Goal: Transaction & Acquisition: Purchase product/service

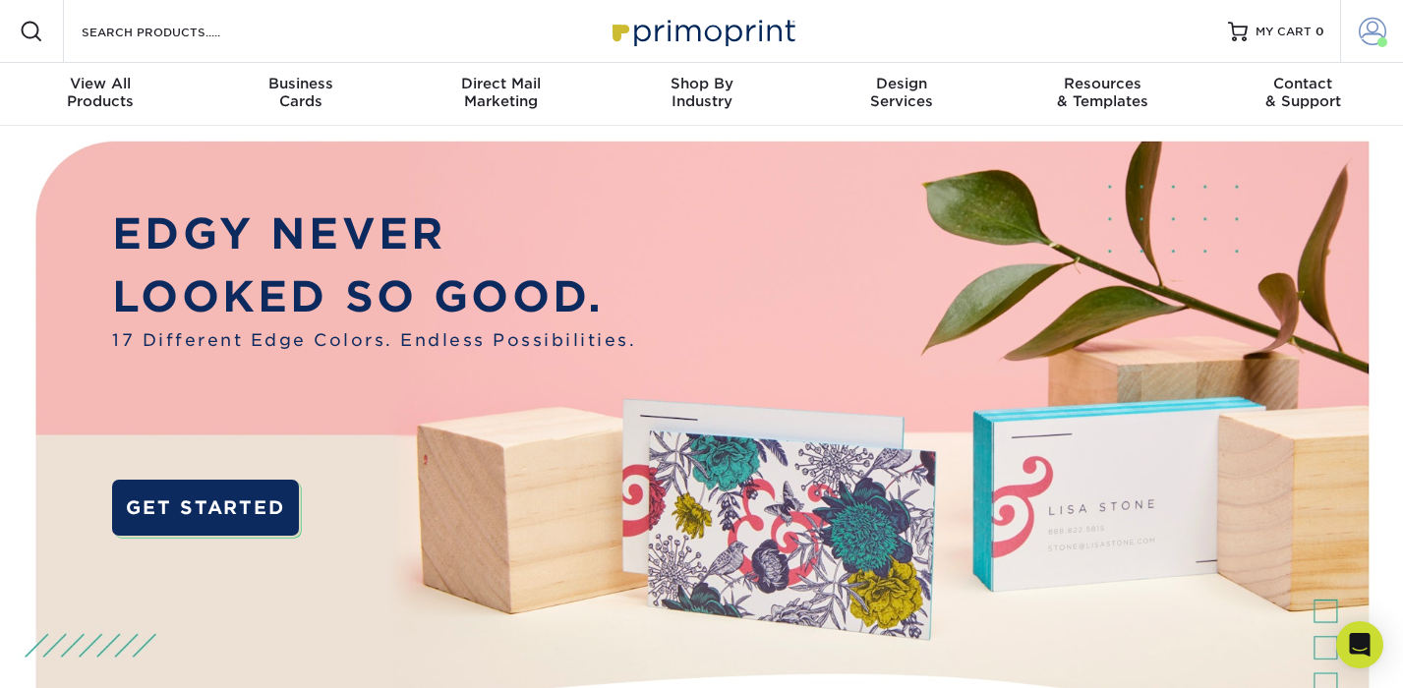
click at [1374, 39] on span at bounding box center [1372, 32] width 28 height 28
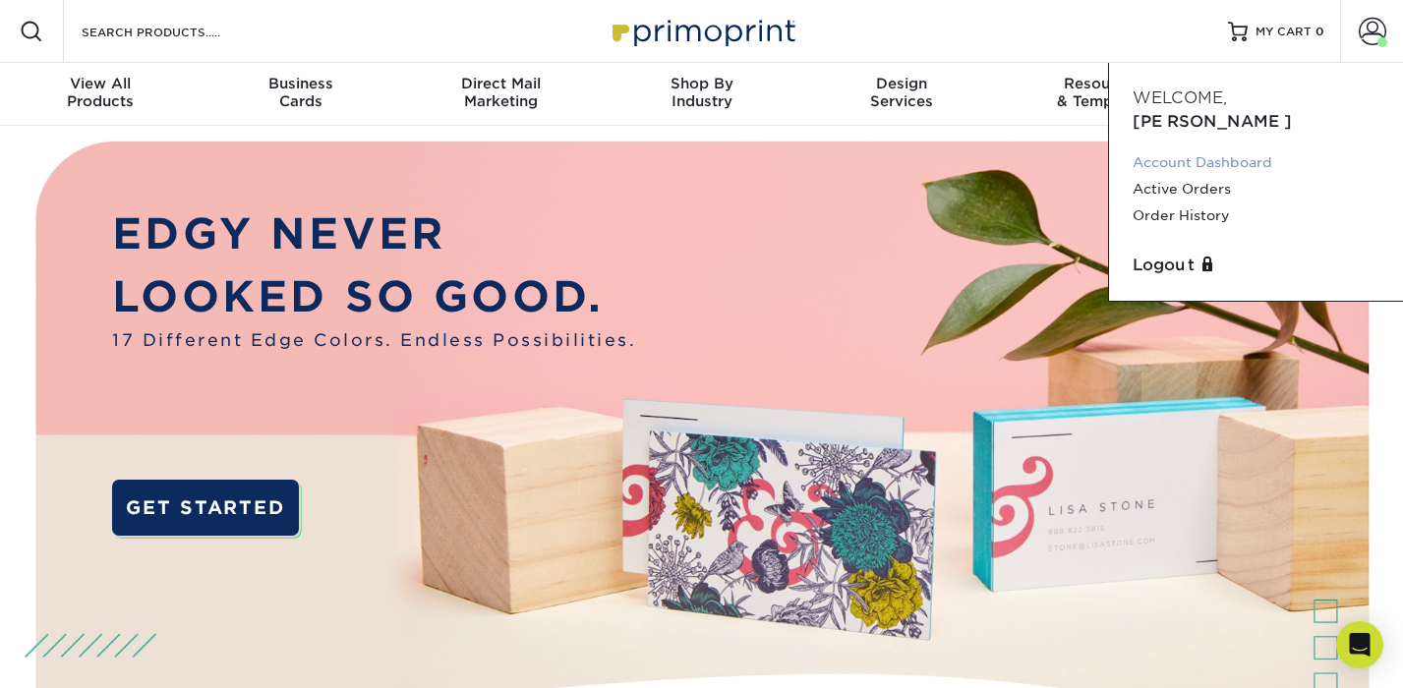
click at [1165, 149] on link "Account Dashboard" at bounding box center [1255, 162] width 247 height 27
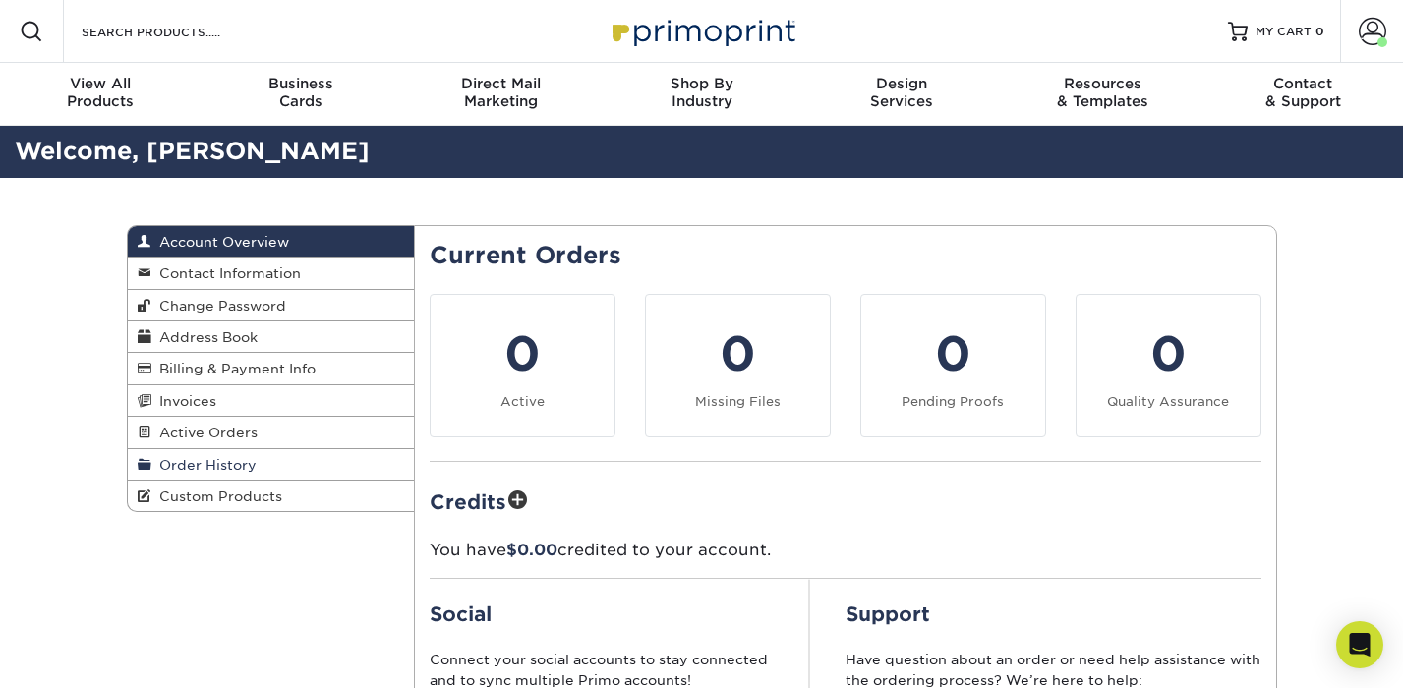
click at [228, 464] on span "Order History" at bounding box center [203, 465] width 105 height 16
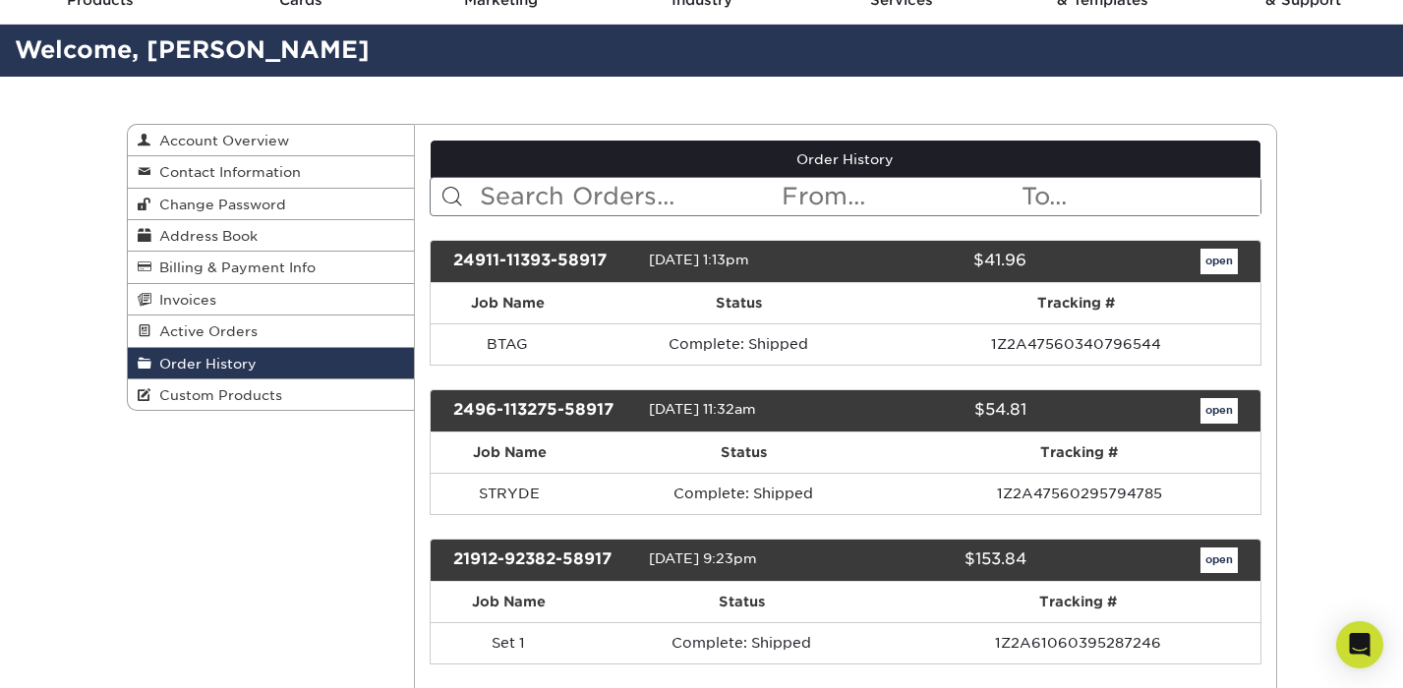
scroll to position [133, 0]
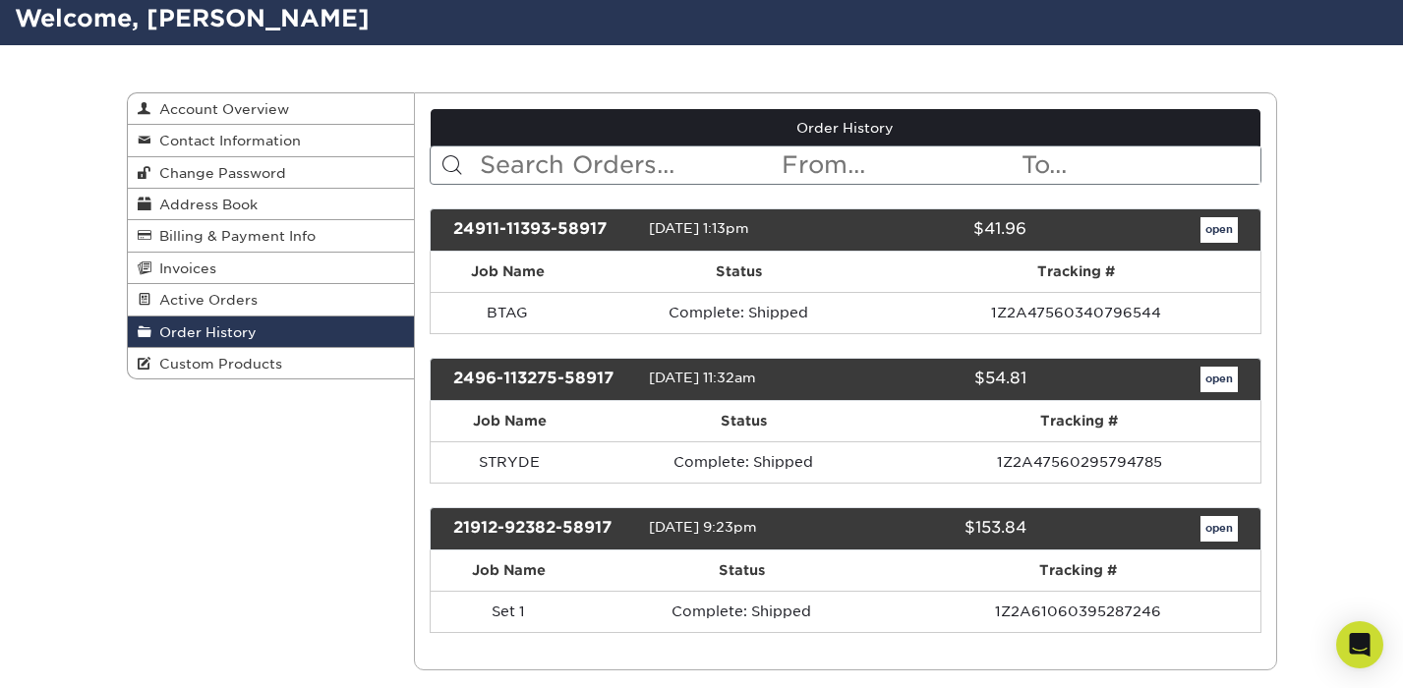
click at [1221, 379] on link "open" at bounding box center [1218, 380] width 37 height 26
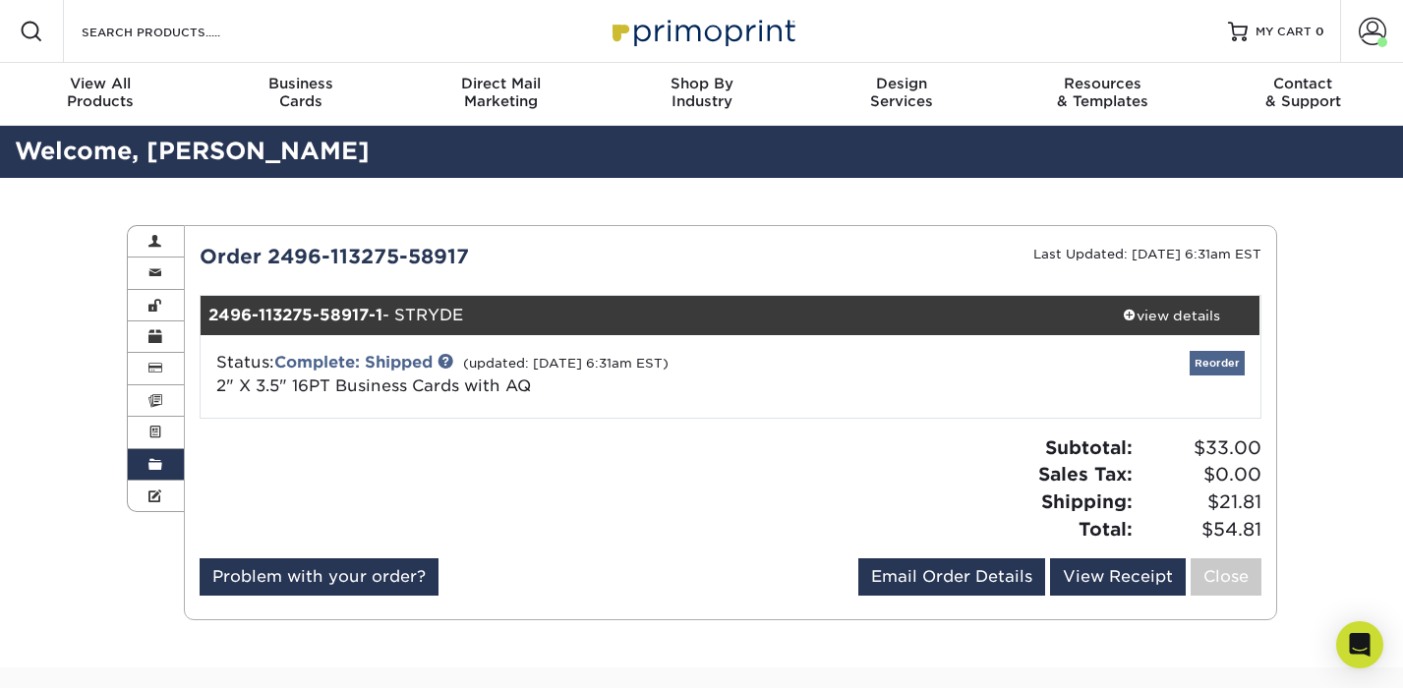
click at [1217, 363] on link "Reorder" at bounding box center [1216, 363] width 55 height 25
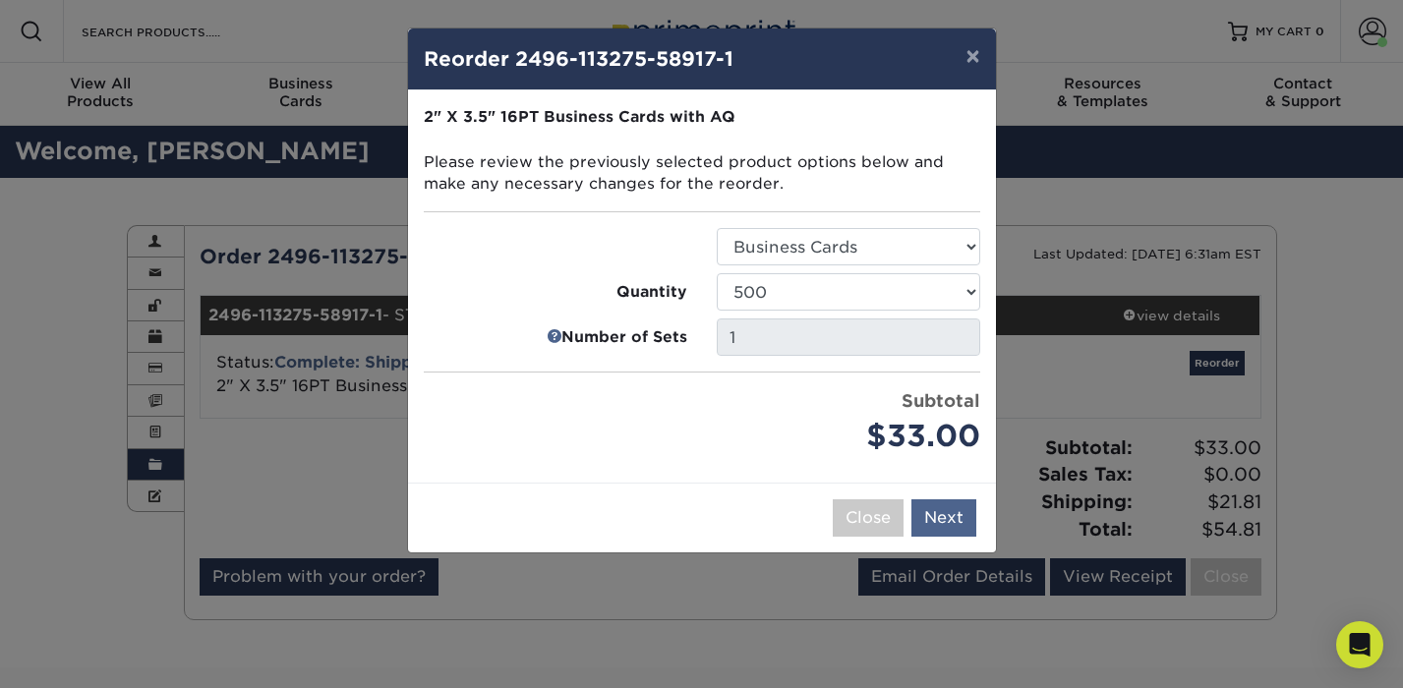
click at [938, 511] on button "Next" at bounding box center [943, 517] width 65 height 37
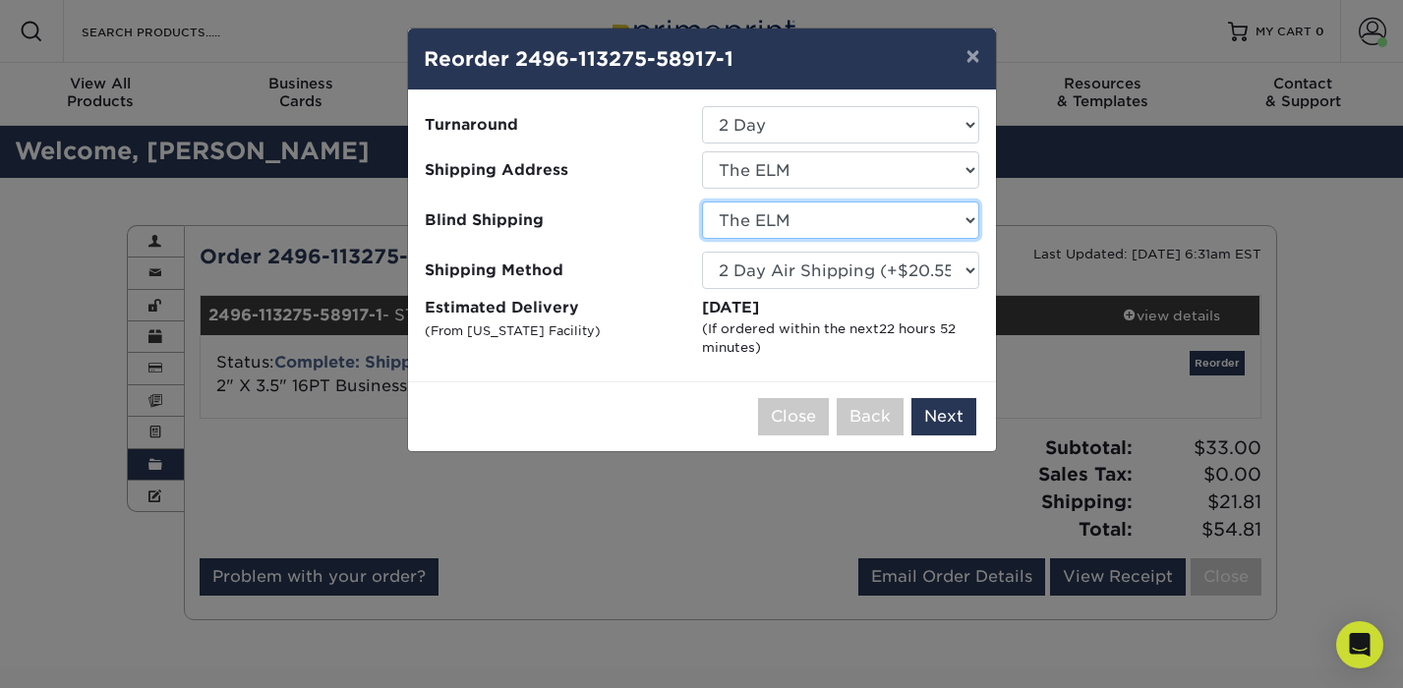
select select "273631"
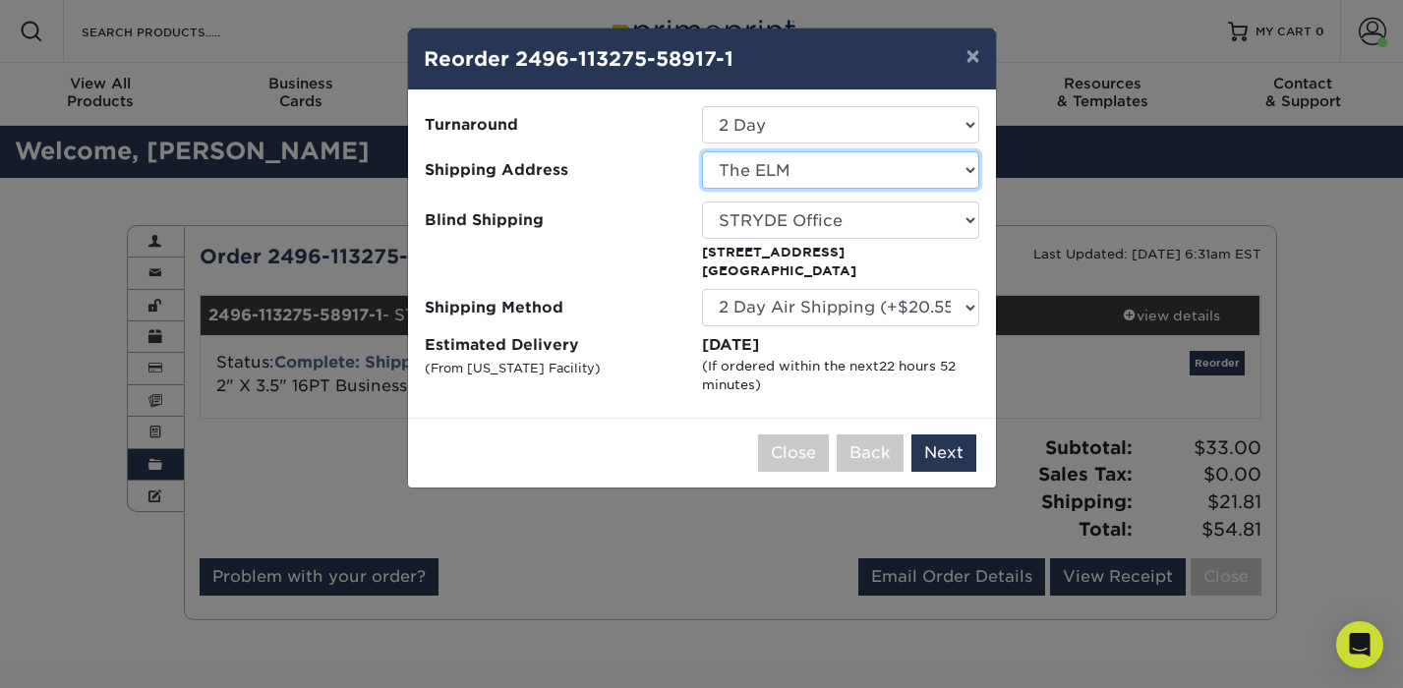
select select "273631"
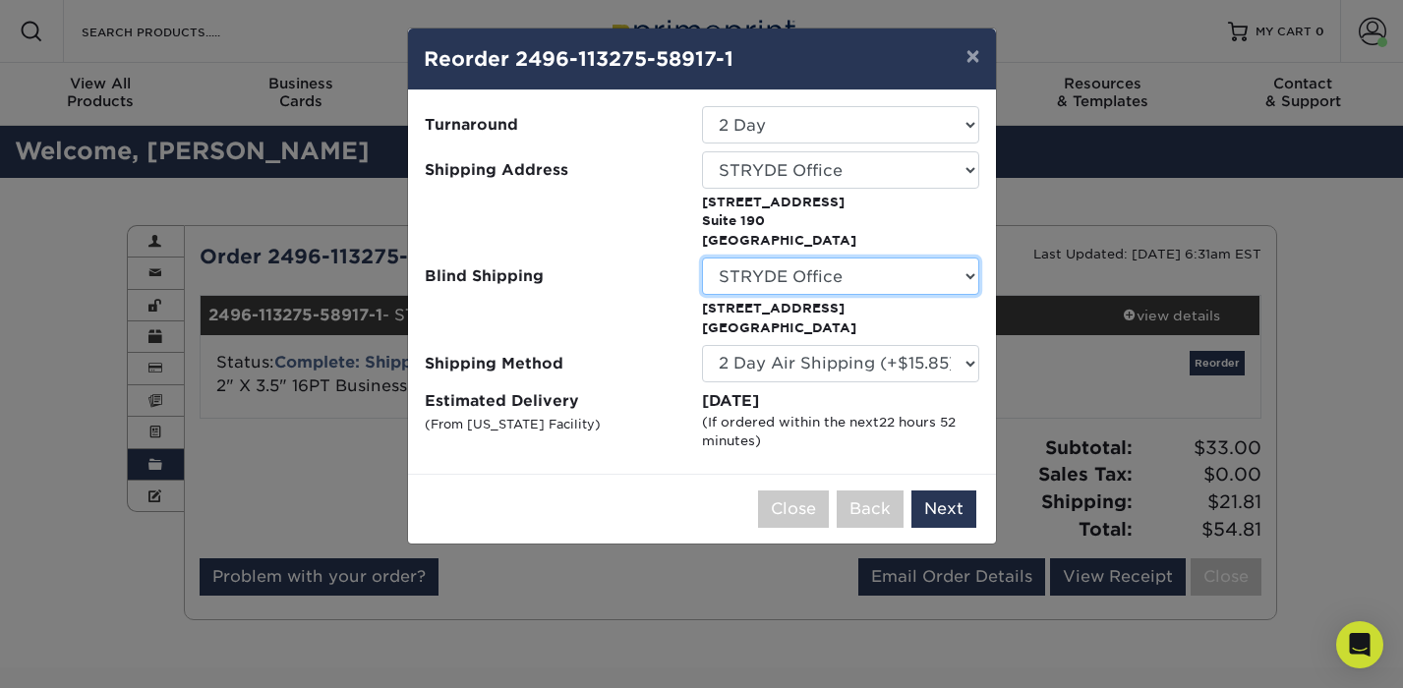
select select "249207"
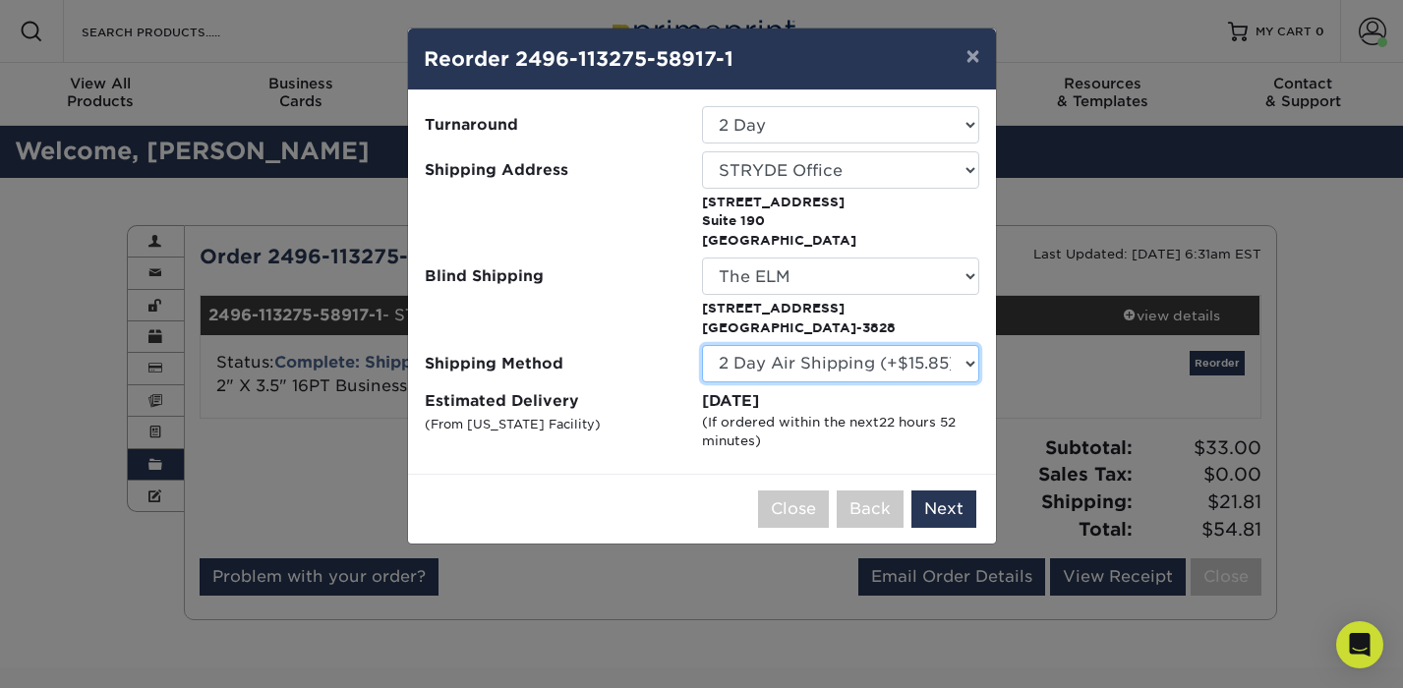
select select "03"
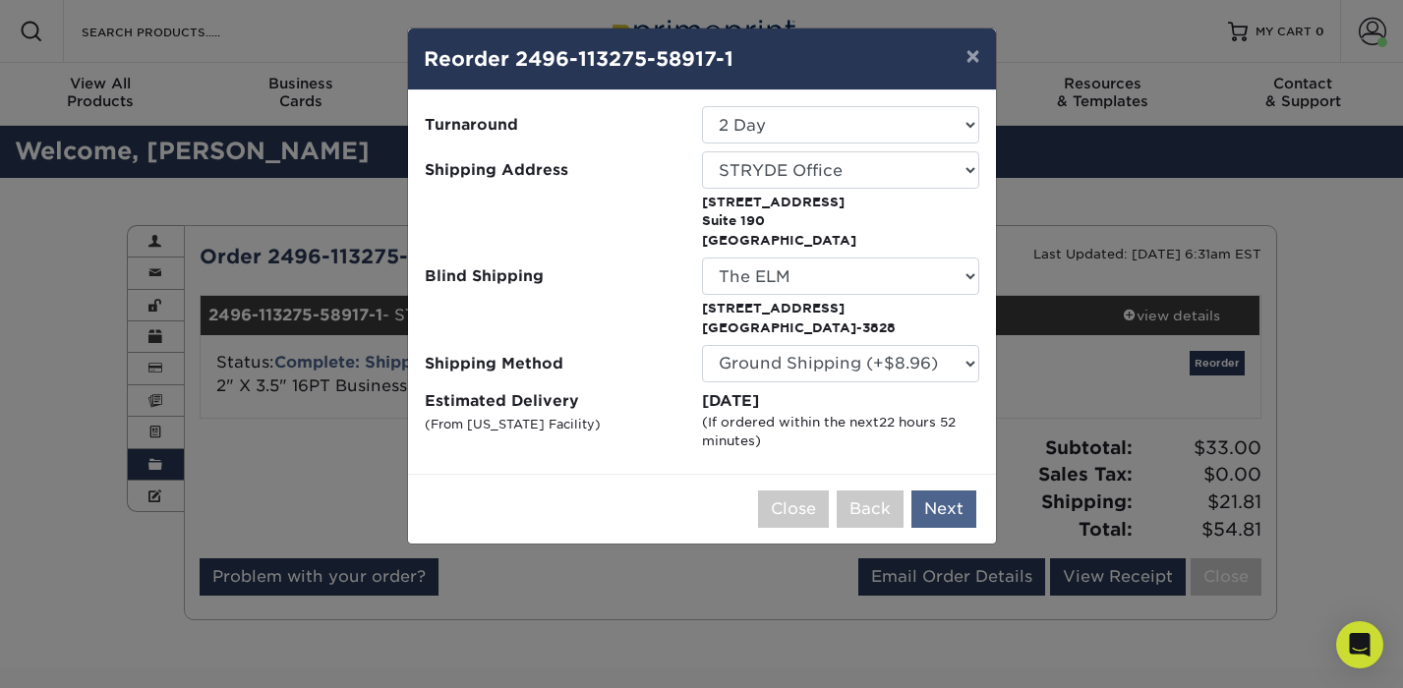
click at [934, 521] on button "Next" at bounding box center [943, 508] width 65 height 37
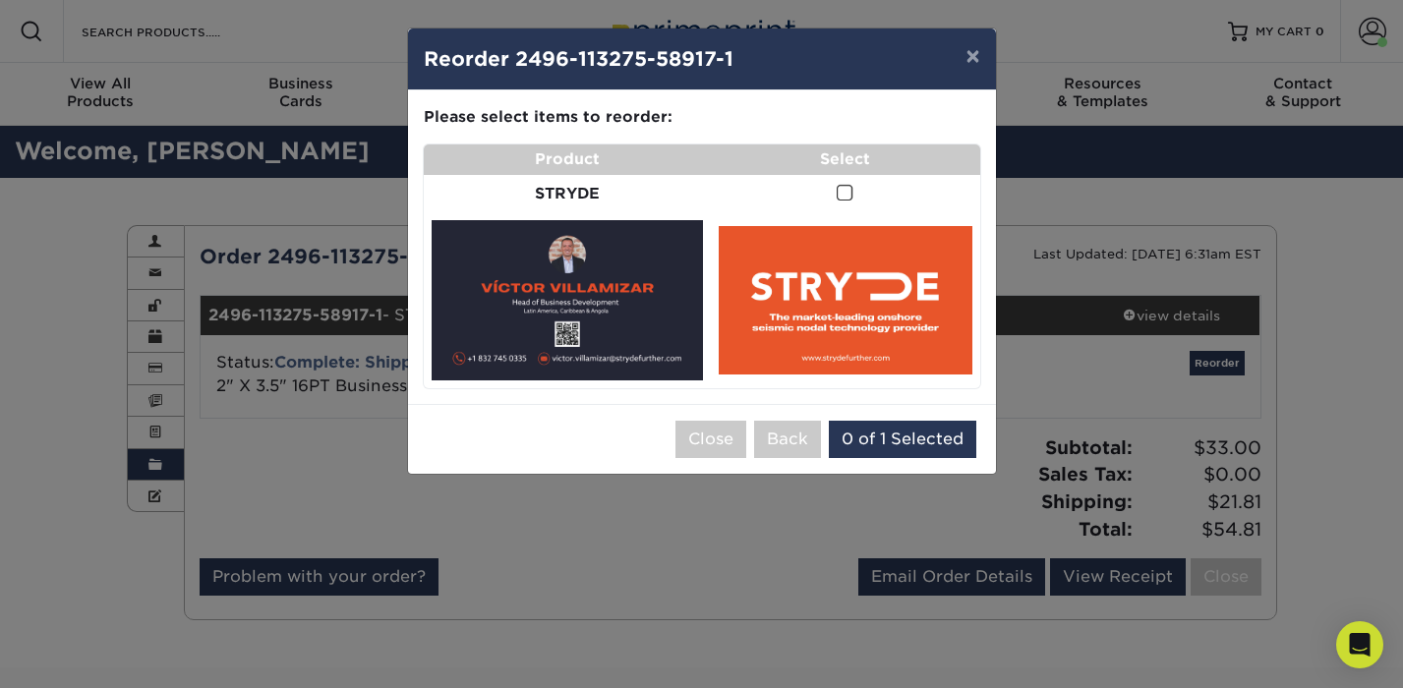
click at [594, 267] on img at bounding box center [568, 299] width 272 height 159
click at [836, 193] on span at bounding box center [844, 193] width 17 height 19
click at [0, 0] on input "checkbox" at bounding box center [0, 0] width 0 height 0
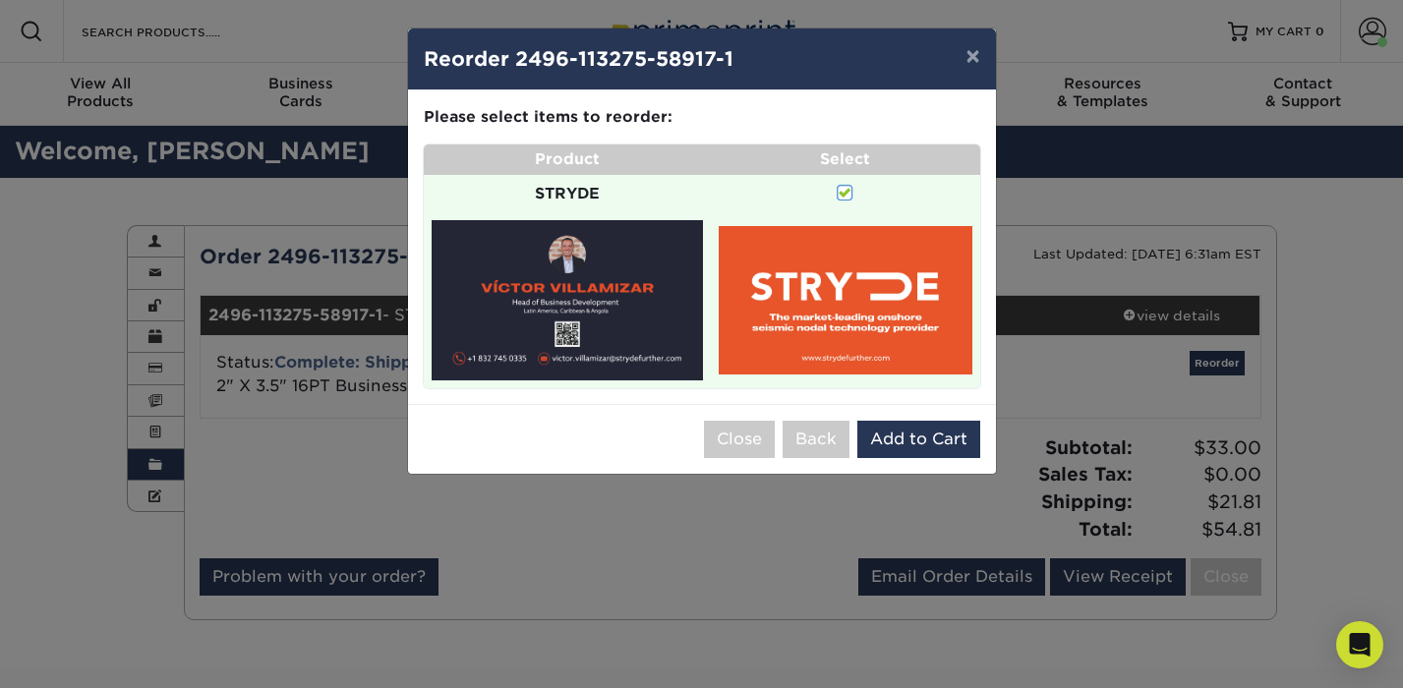
click at [841, 192] on span at bounding box center [844, 193] width 17 height 19
click at [0, 0] on input "checkbox" at bounding box center [0, 0] width 0 height 0
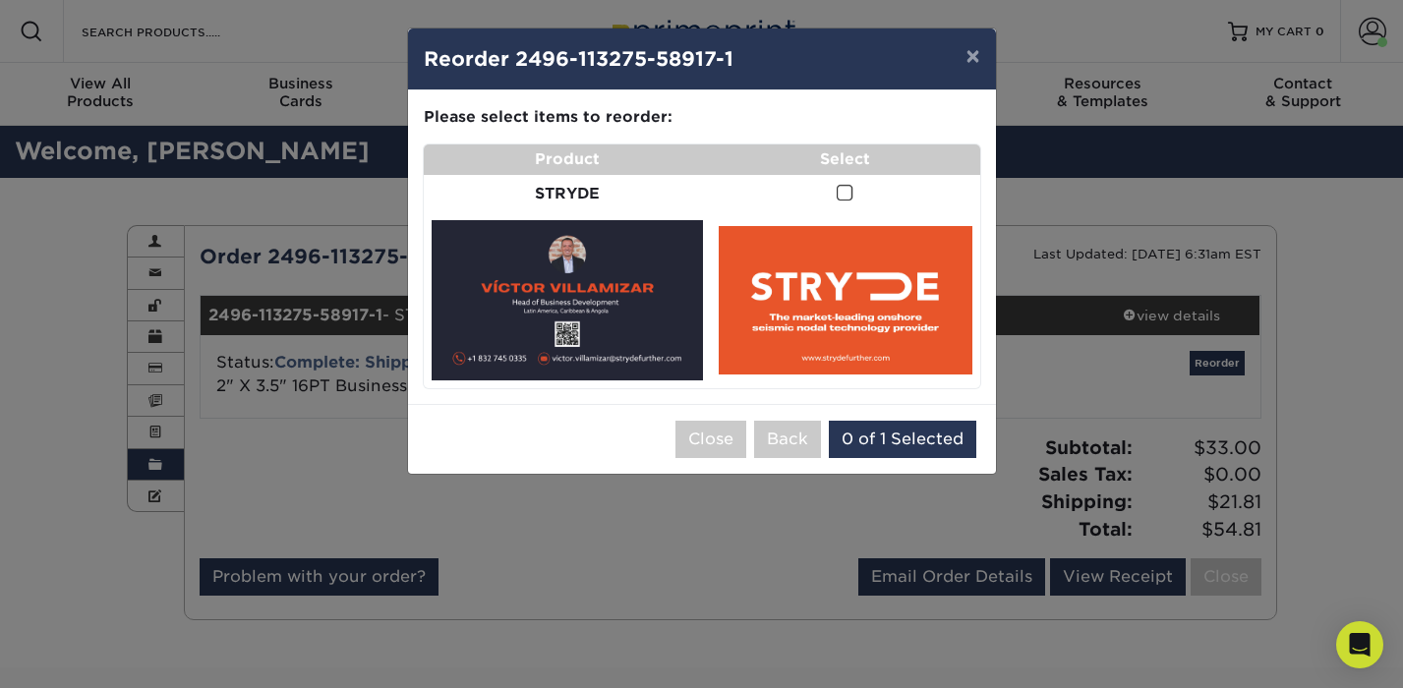
click at [560, 187] on strong "STRYDE" at bounding box center [567, 193] width 65 height 19
click at [556, 248] on img at bounding box center [568, 299] width 272 height 159
click at [588, 328] on img at bounding box center [568, 299] width 272 height 159
click at [782, 300] on img at bounding box center [845, 300] width 253 height 148
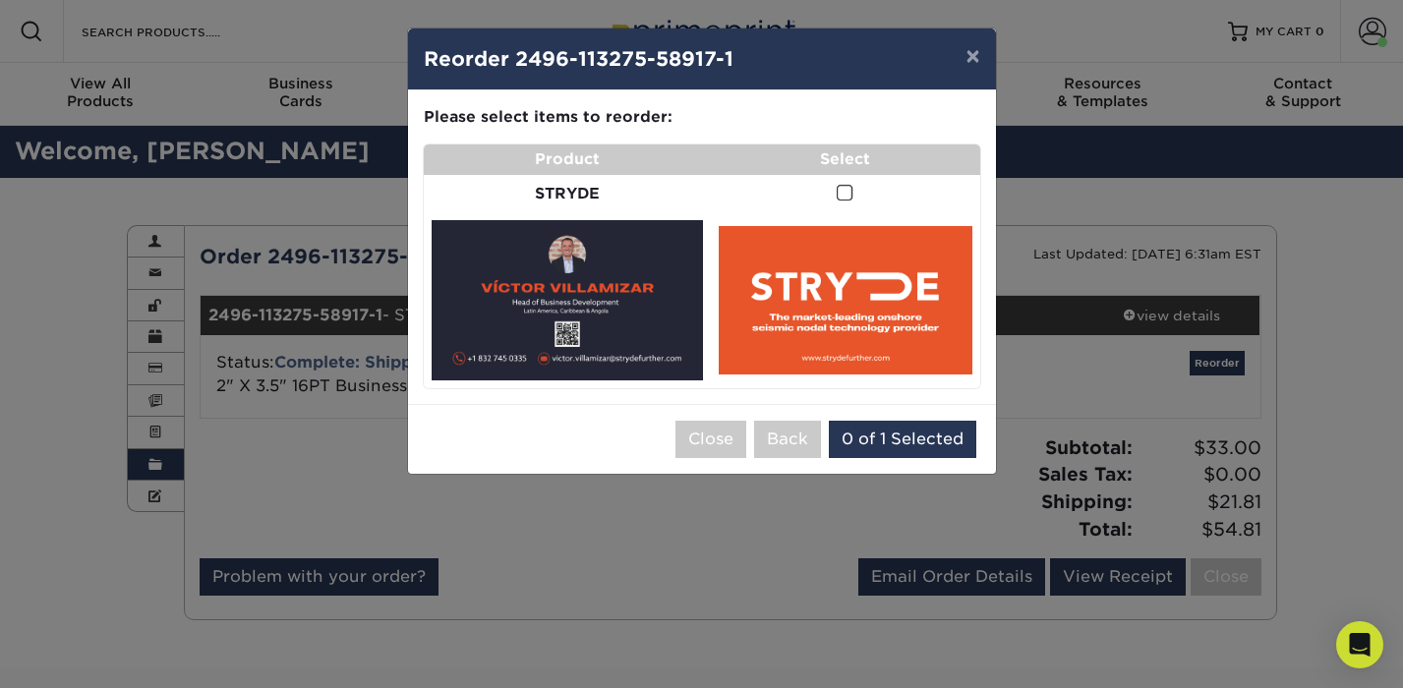
click at [782, 300] on img at bounding box center [845, 300] width 253 height 148
click at [976, 54] on button "×" at bounding box center [972, 56] width 45 height 55
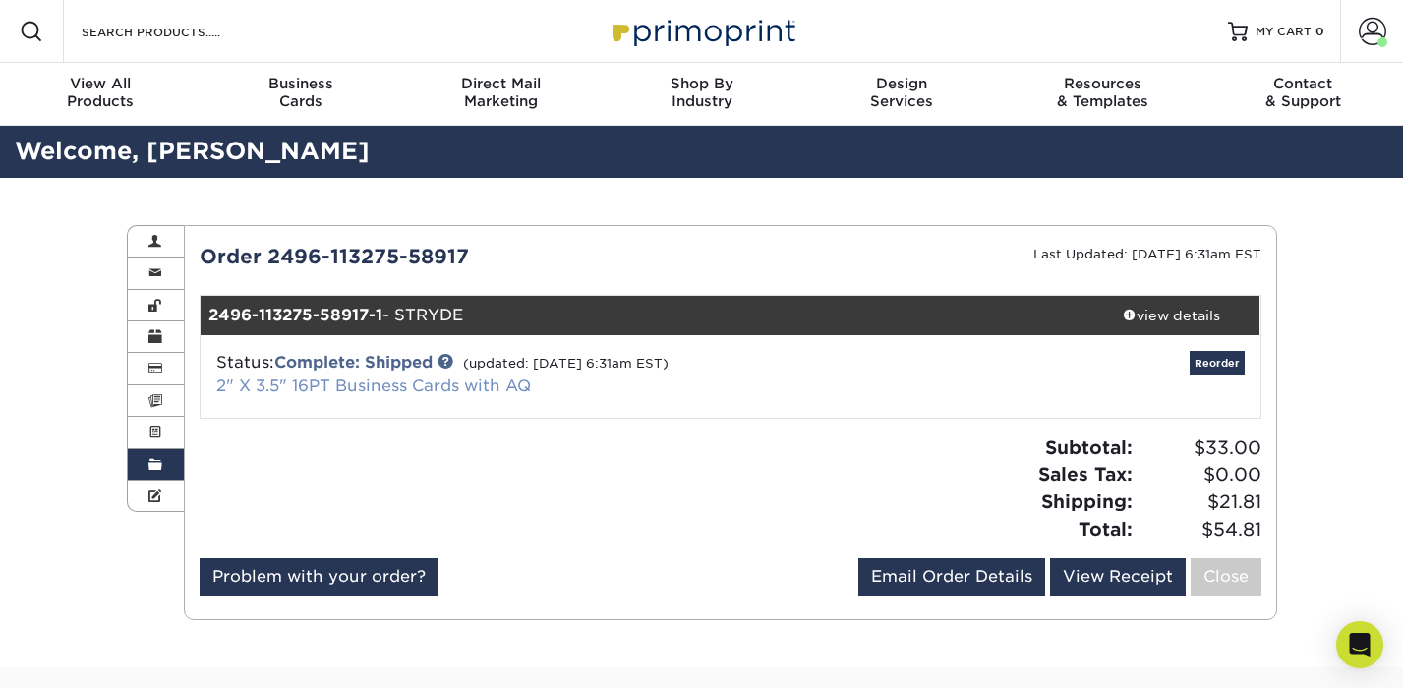
click at [461, 384] on link "2" X 3.5" 16PT Business Cards with AQ" at bounding box center [373, 385] width 315 height 19
click at [419, 383] on link "2" X 3.5" 16PT Business Cards with AQ" at bounding box center [373, 385] width 315 height 19
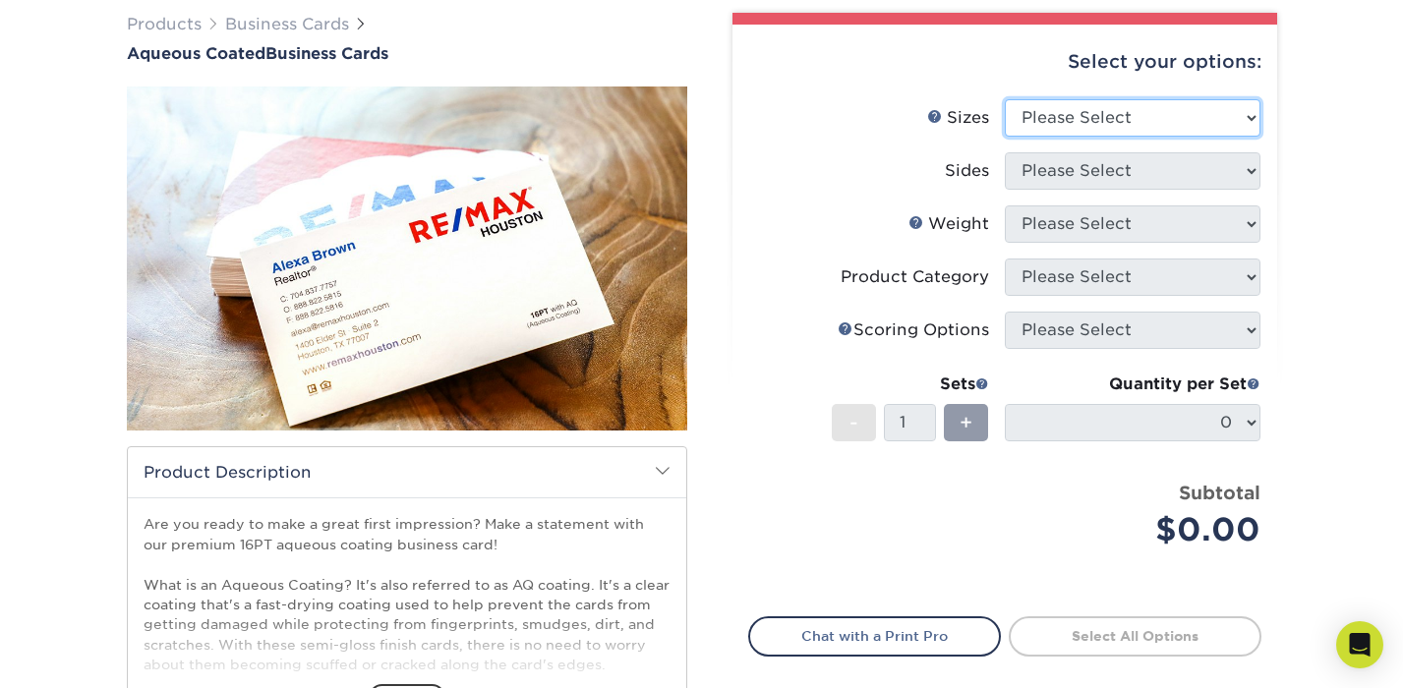
scroll to position [168, 0]
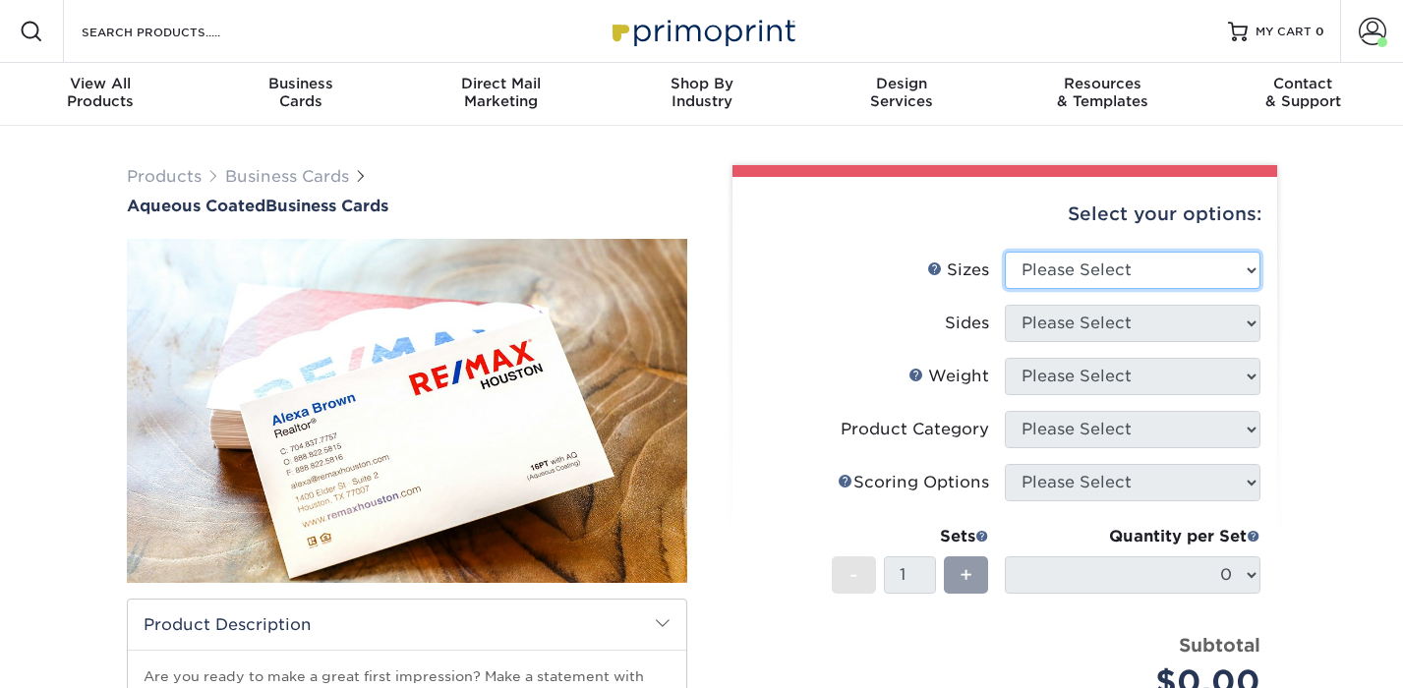
drag, startPoint x: 0, startPoint y: 0, endPoint x: 1221, endPoint y: 275, distance: 1251.4
click at [1221, 275] on select "Please Select 1.5" x 3.5" - Mini 1.75" x 3.5" - Mini 2" x 3" - Mini 2" x 3.5" -…" at bounding box center [1133, 270] width 256 height 37
select select "2.00x3.50"
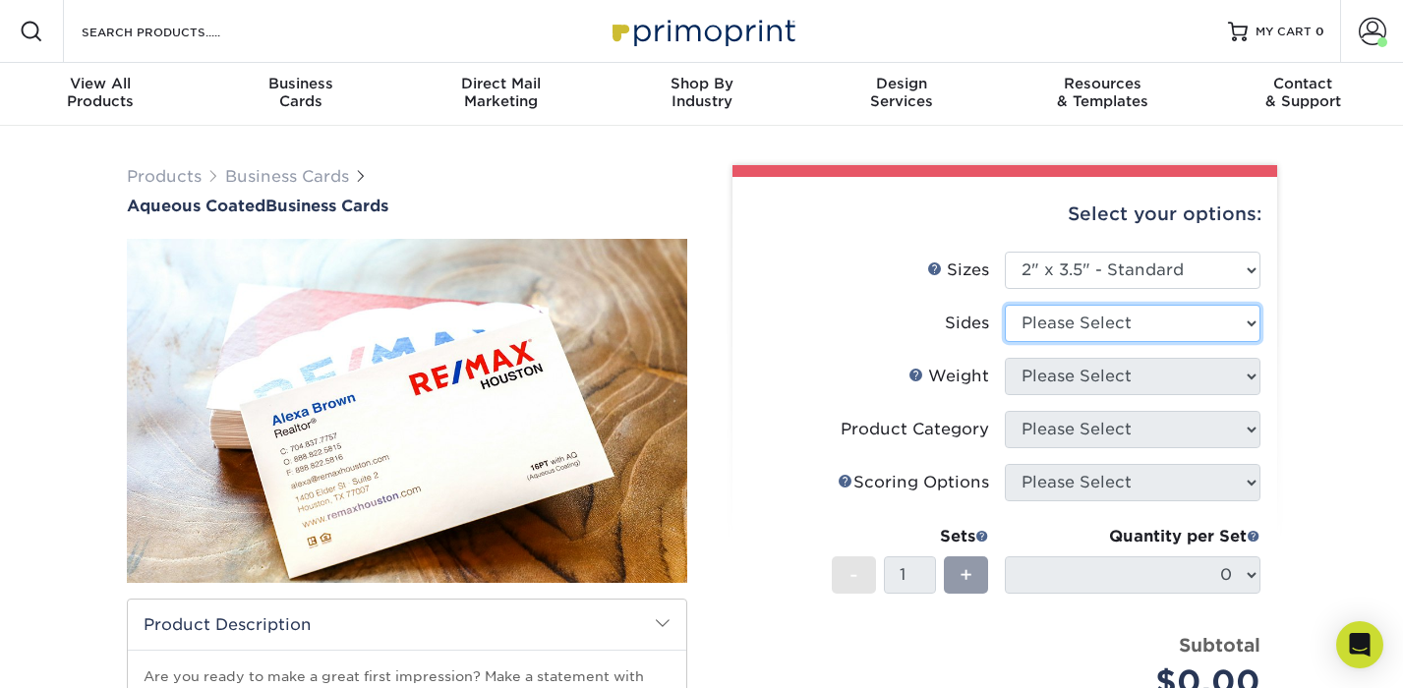
select select "13abbda7-1d64-4f25-8bb2-c179b224825d"
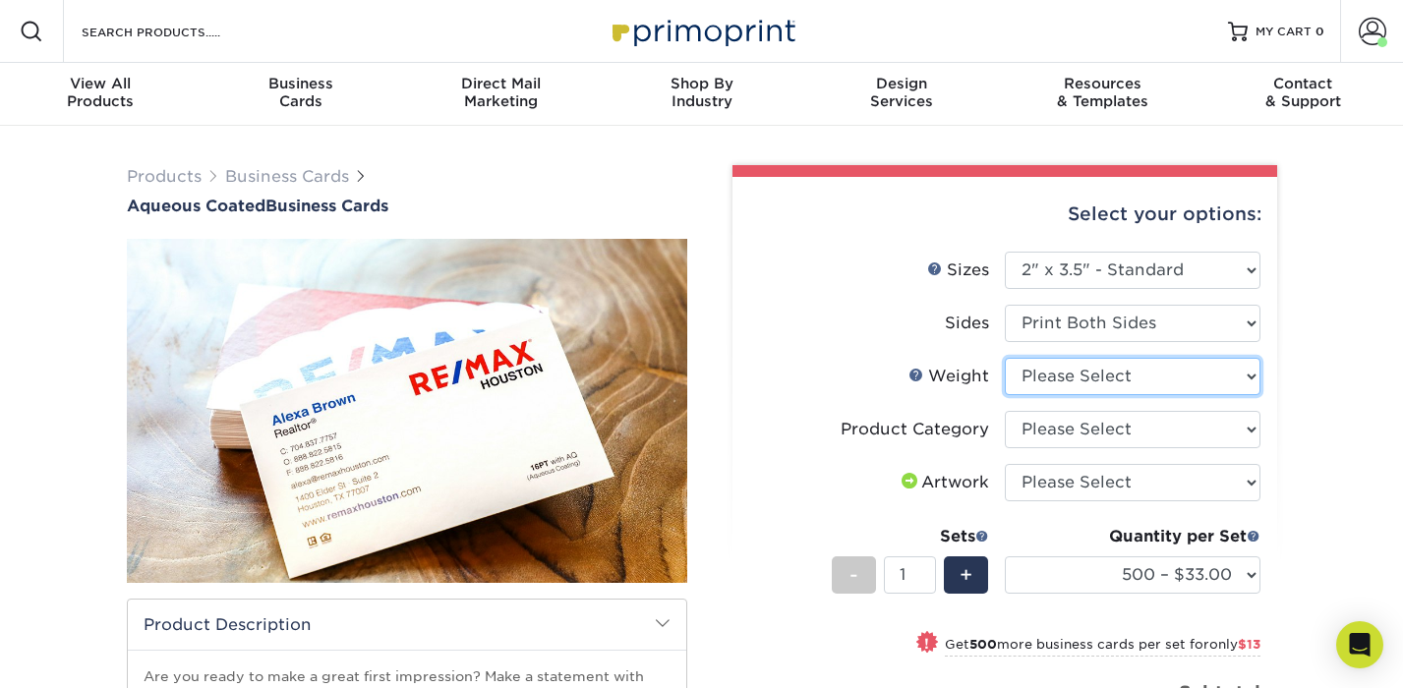
select select "16PT"
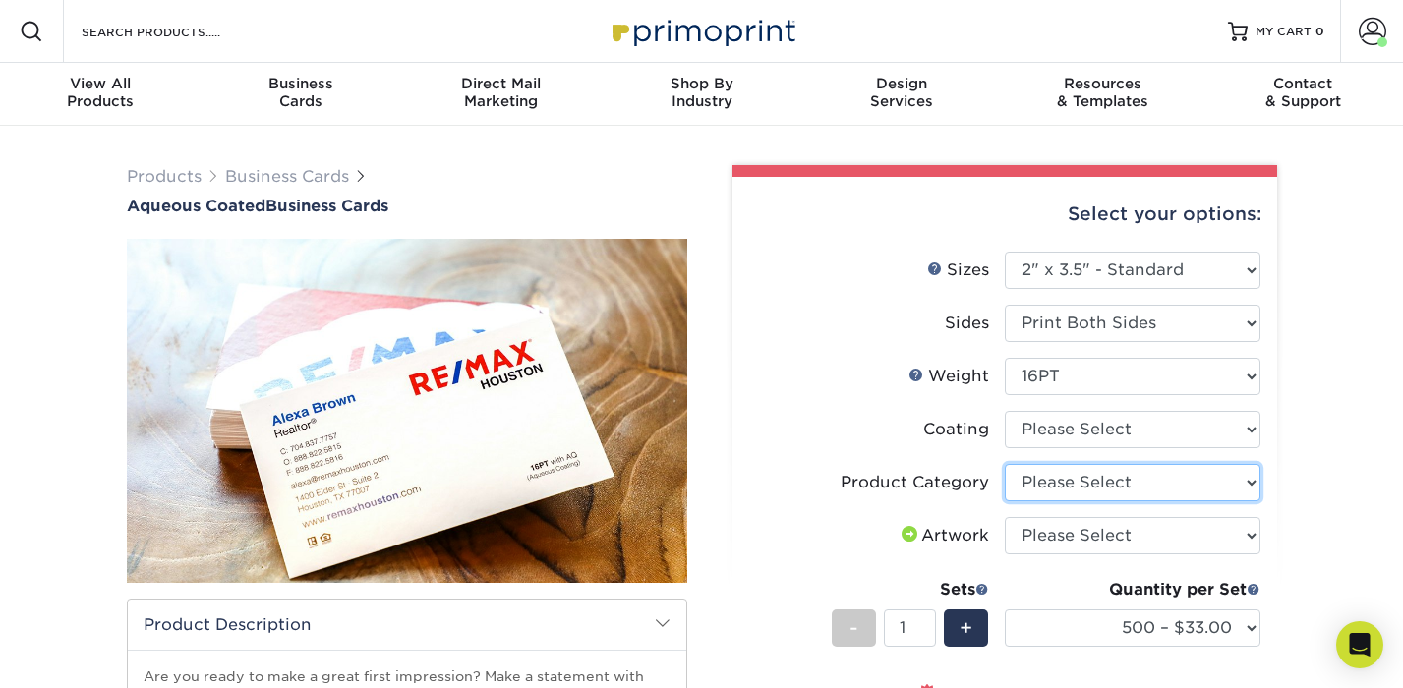
select select "3b5148f1-0588-4f88-a218-97bcfdce65c1"
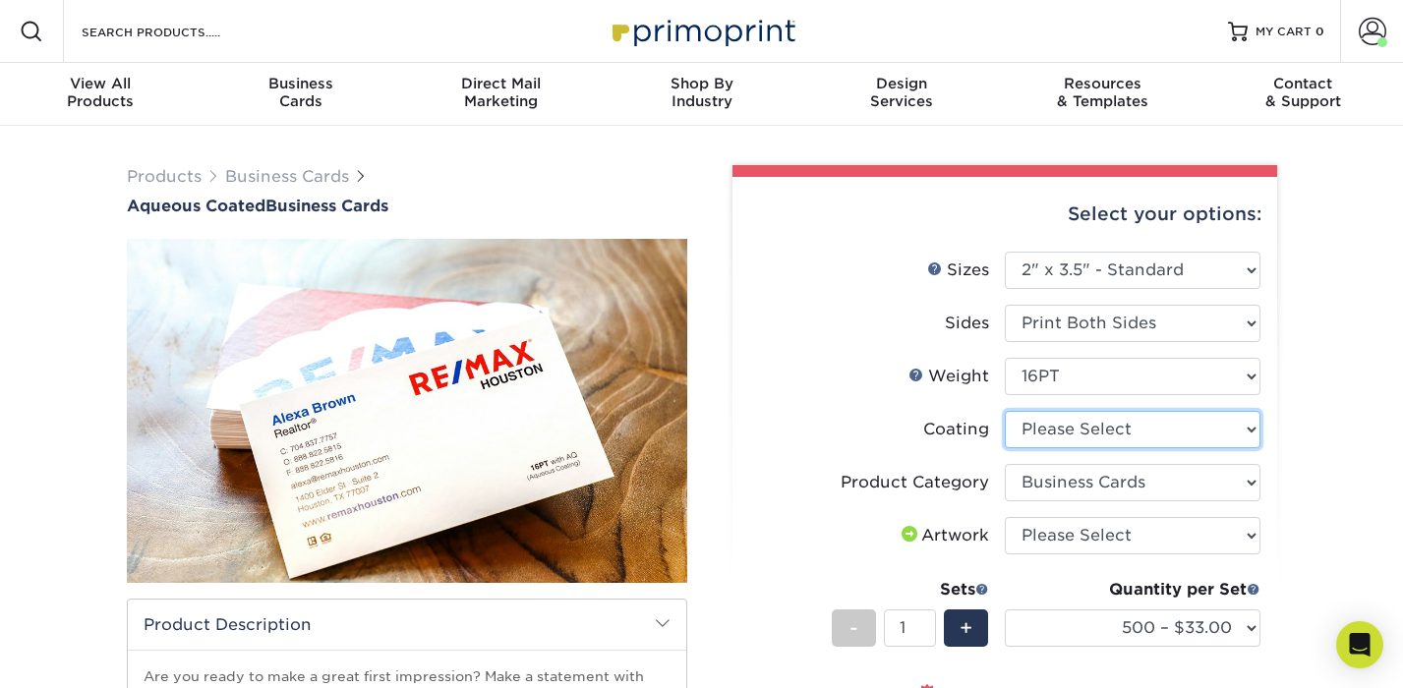
select select "d41dab50-ff65-4f4f-bb17-2afe4d36ae33"
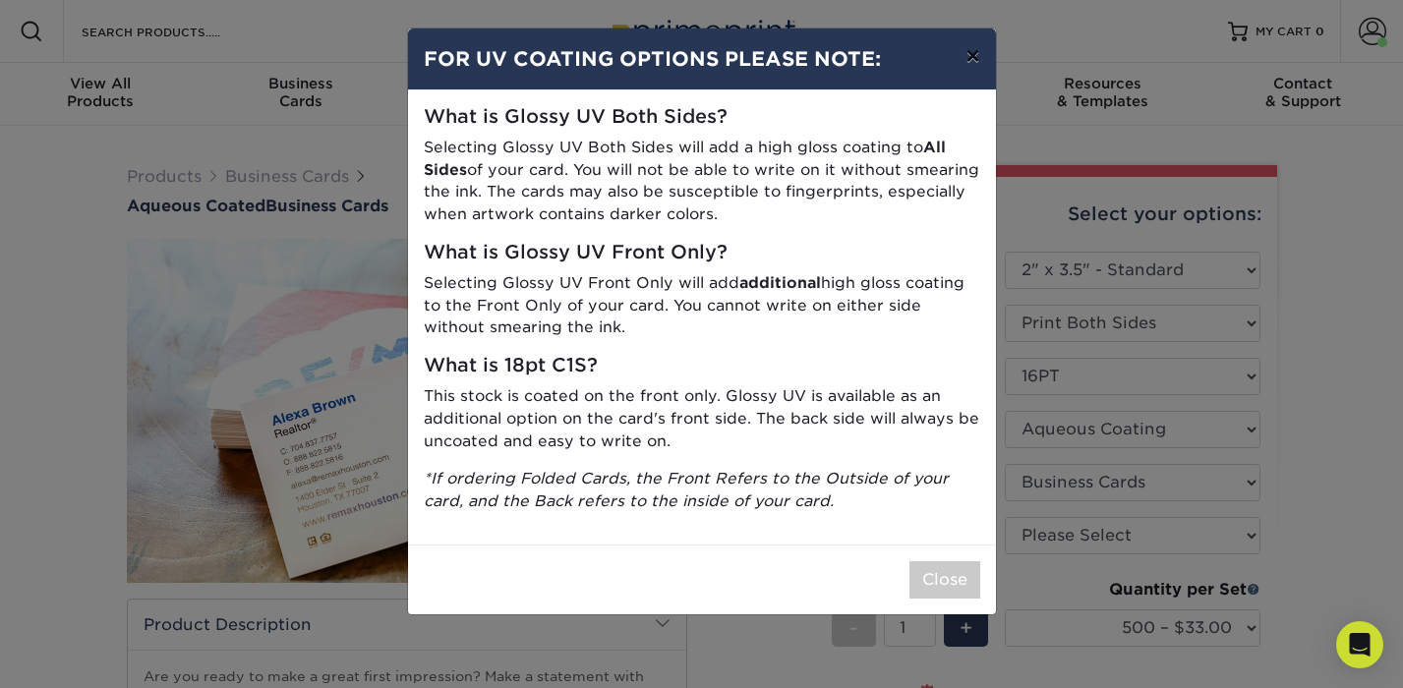
click at [969, 60] on button "×" at bounding box center [972, 56] width 45 height 55
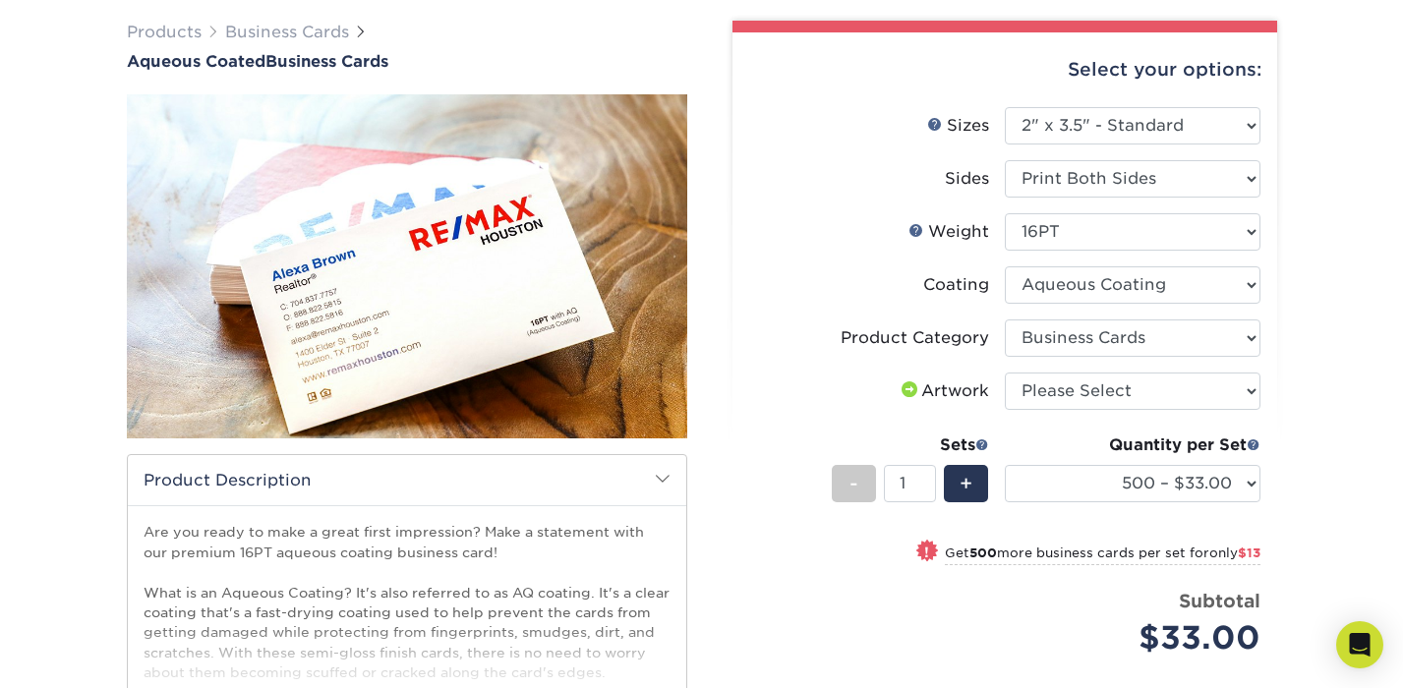
scroll to position [145, 0]
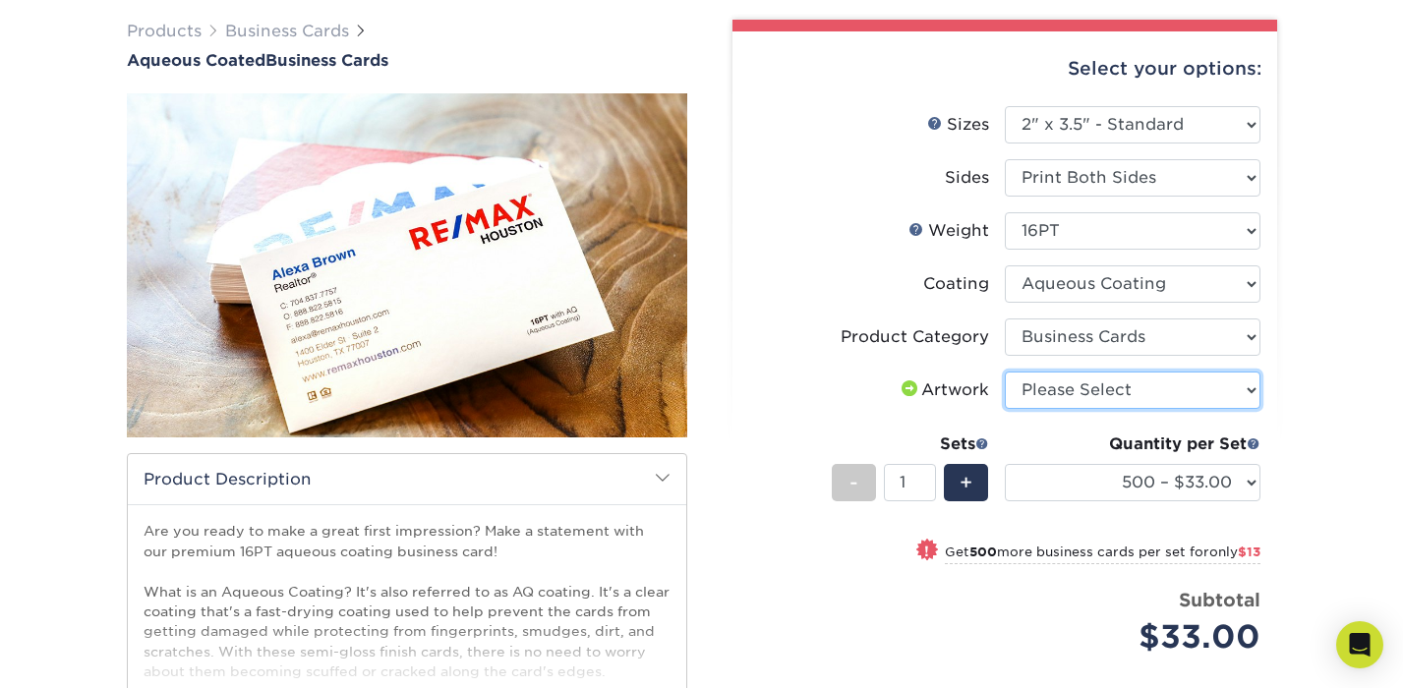
select select "upload"
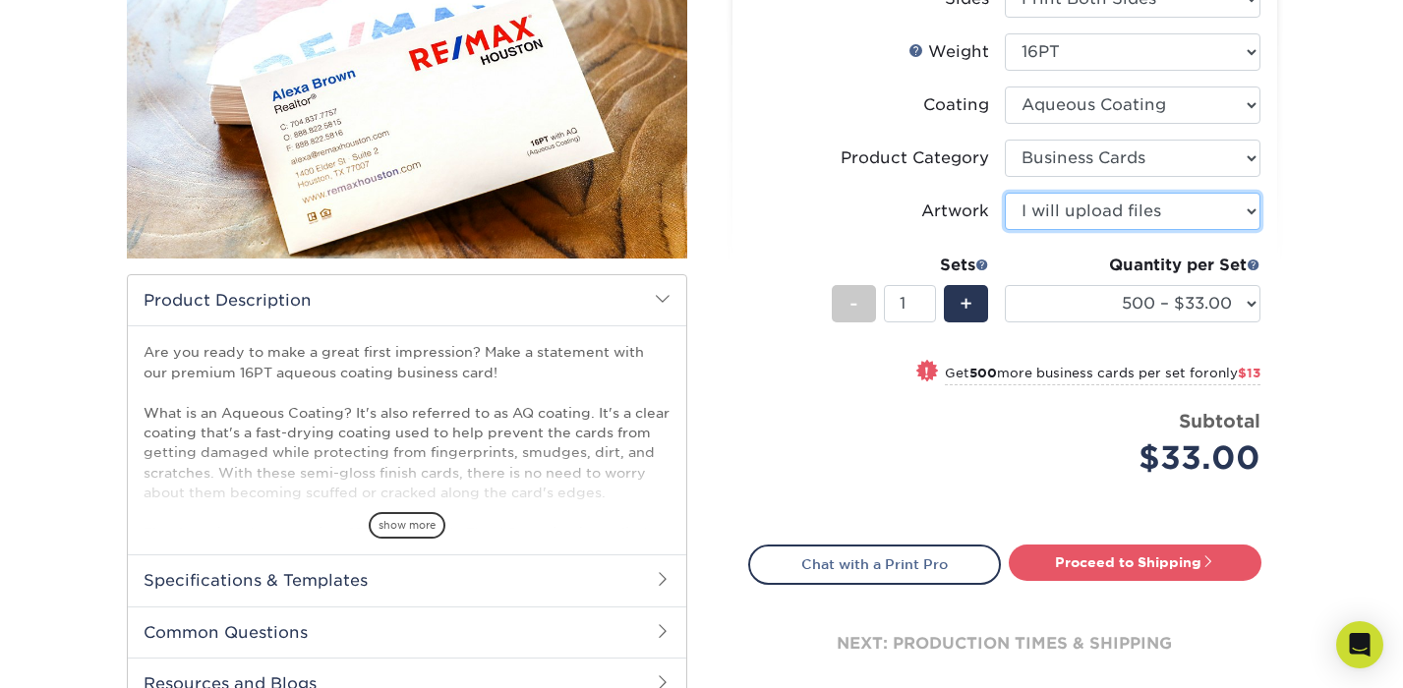
scroll to position [324, 0]
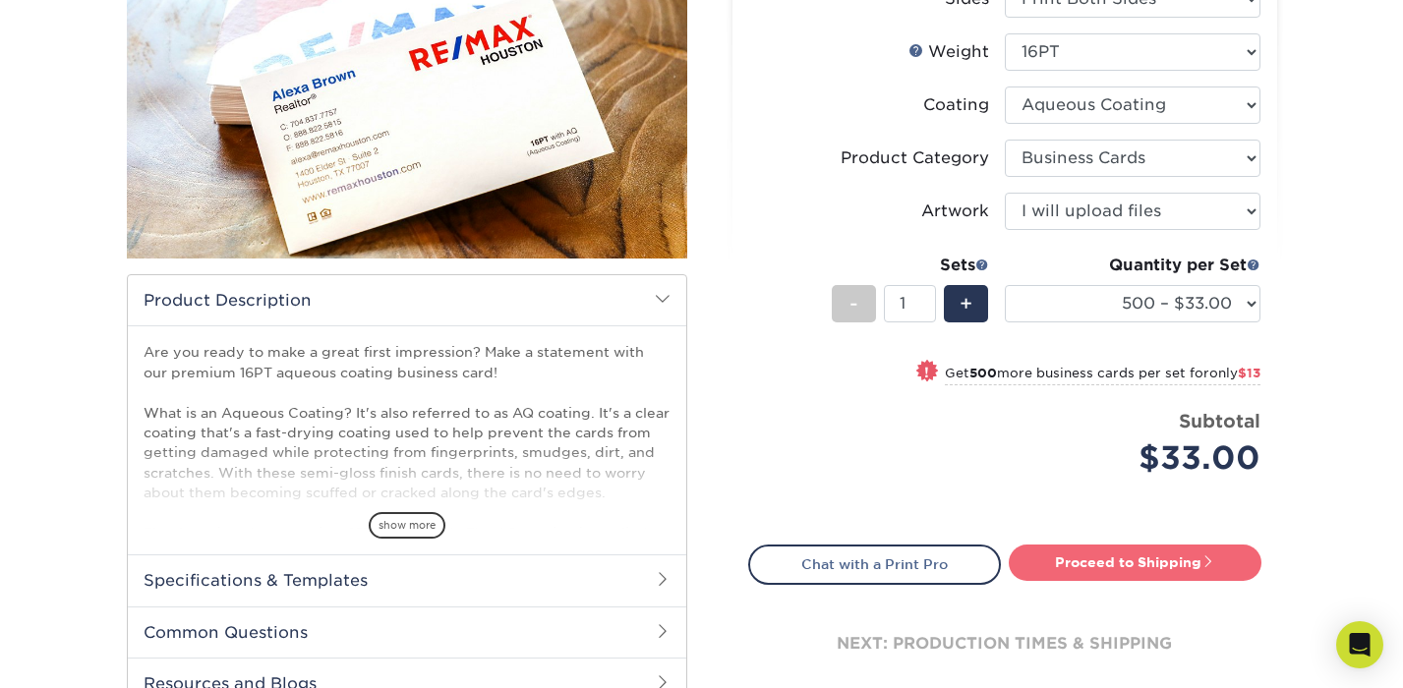
click at [1098, 568] on link "Proceed to Shipping" at bounding box center [1134, 562] width 253 height 35
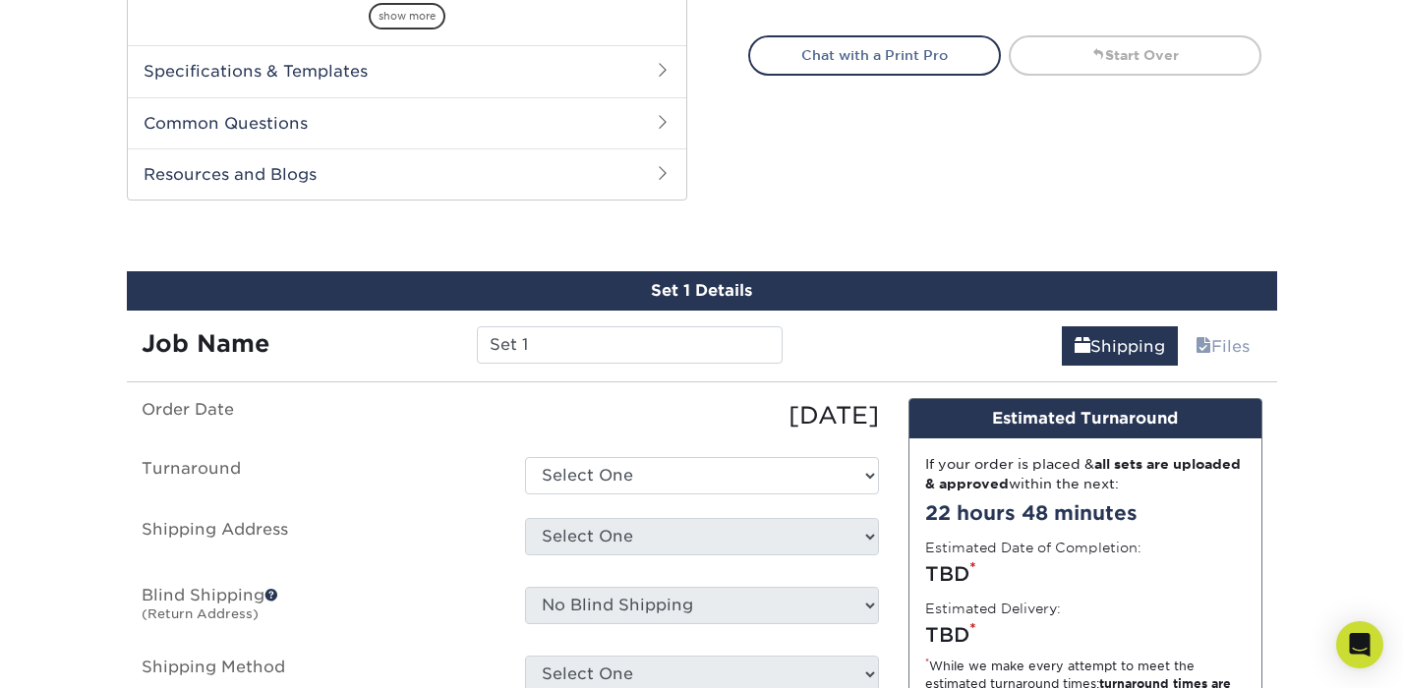
scroll to position [937, 0]
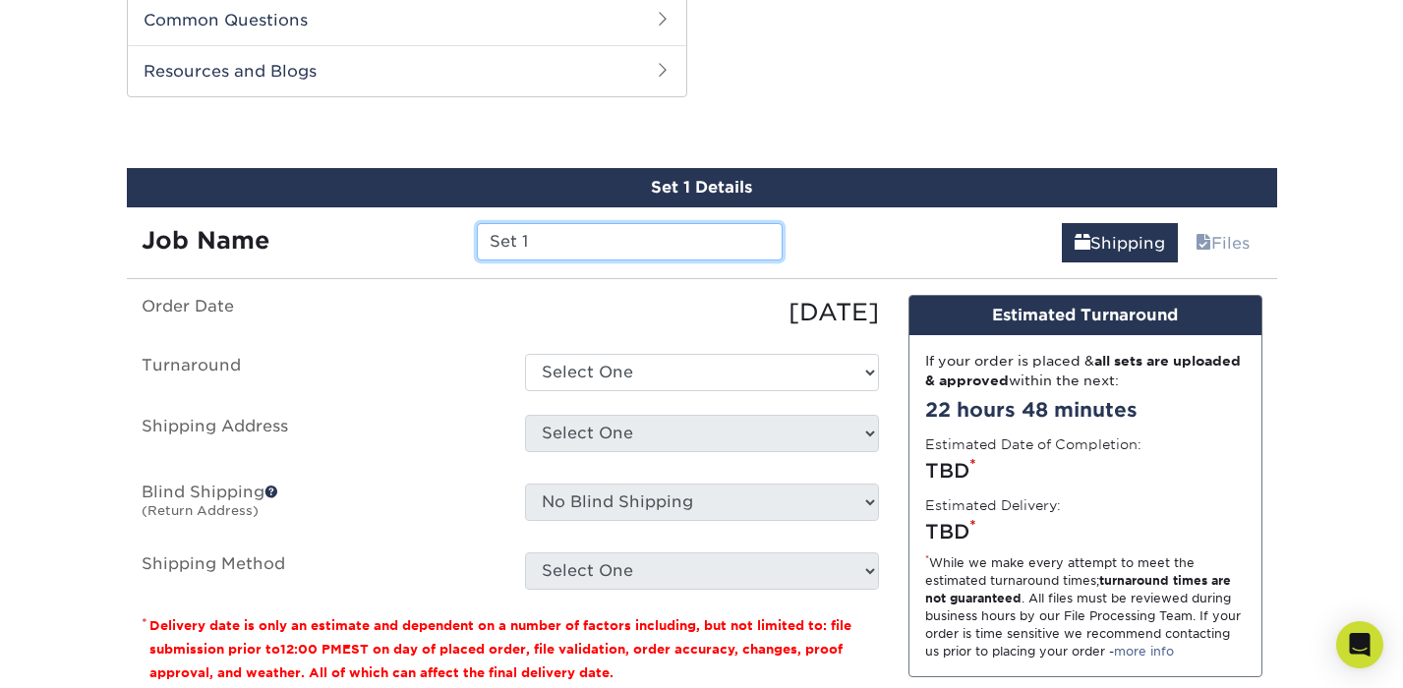
drag, startPoint x: 615, startPoint y: 249, endPoint x: 336, endPoint y: 224, distance: 280.2
click at [336, 224] on div "Job Name Set 1" at bounding box center [462, 241] width 671 height 37
type input "STRYDE 2.0"
click at [423, 328] on label "Order Date" at bounding box center [318, 312] width 383 height 35
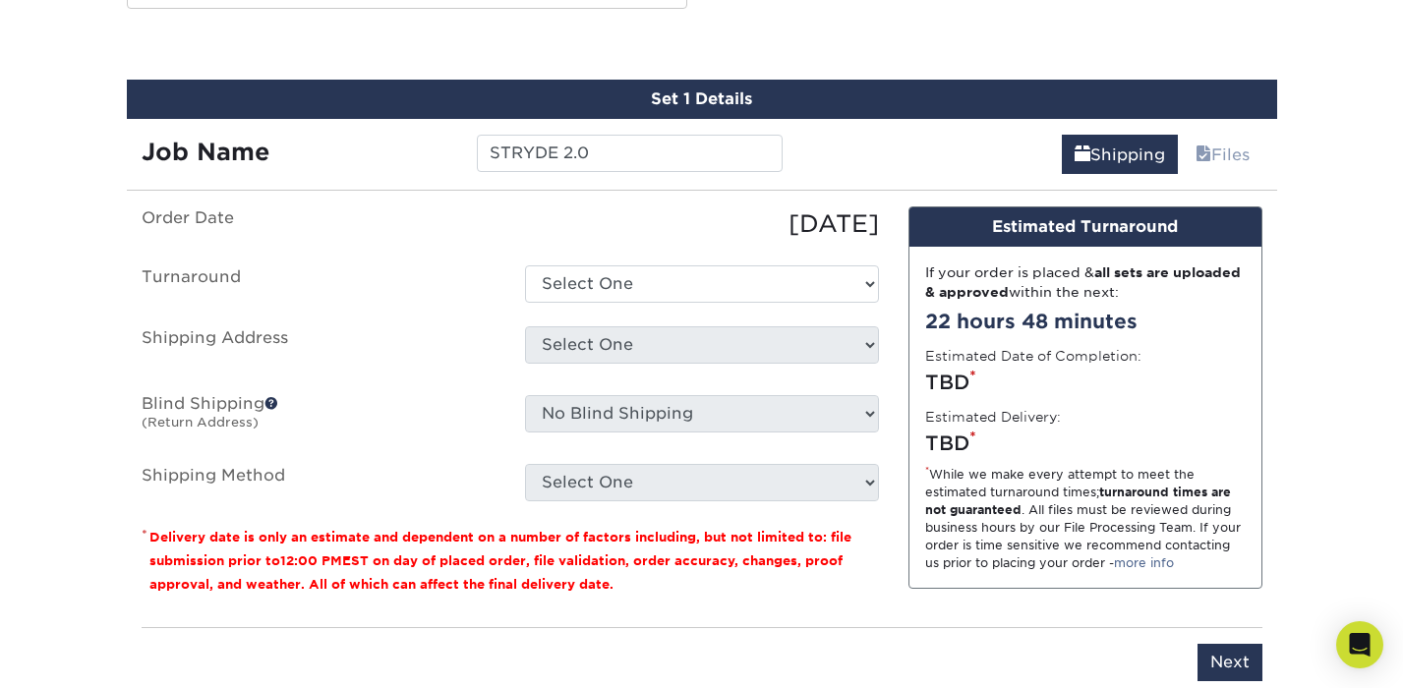
scroll to position [1025, 0]
select select "6247fa13-6ec4-4bd5-81ce-27fae4b5d043"
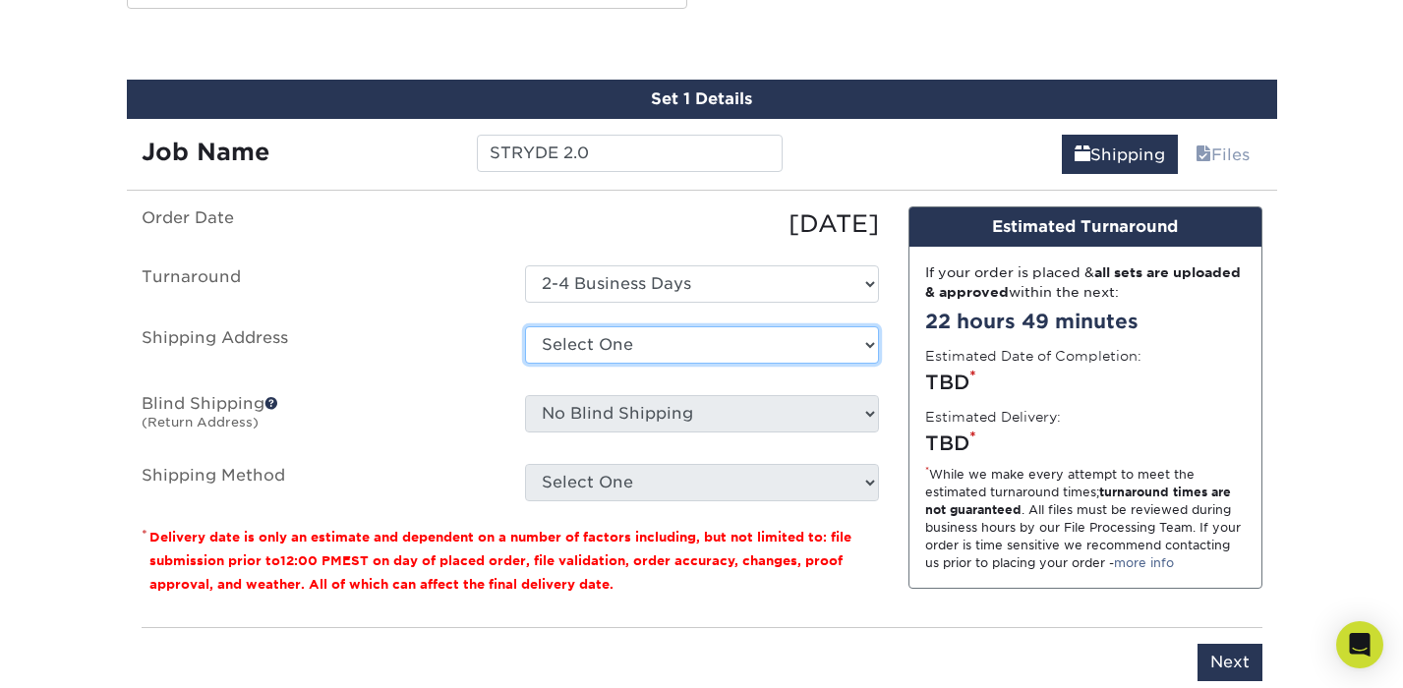
select select "273631"
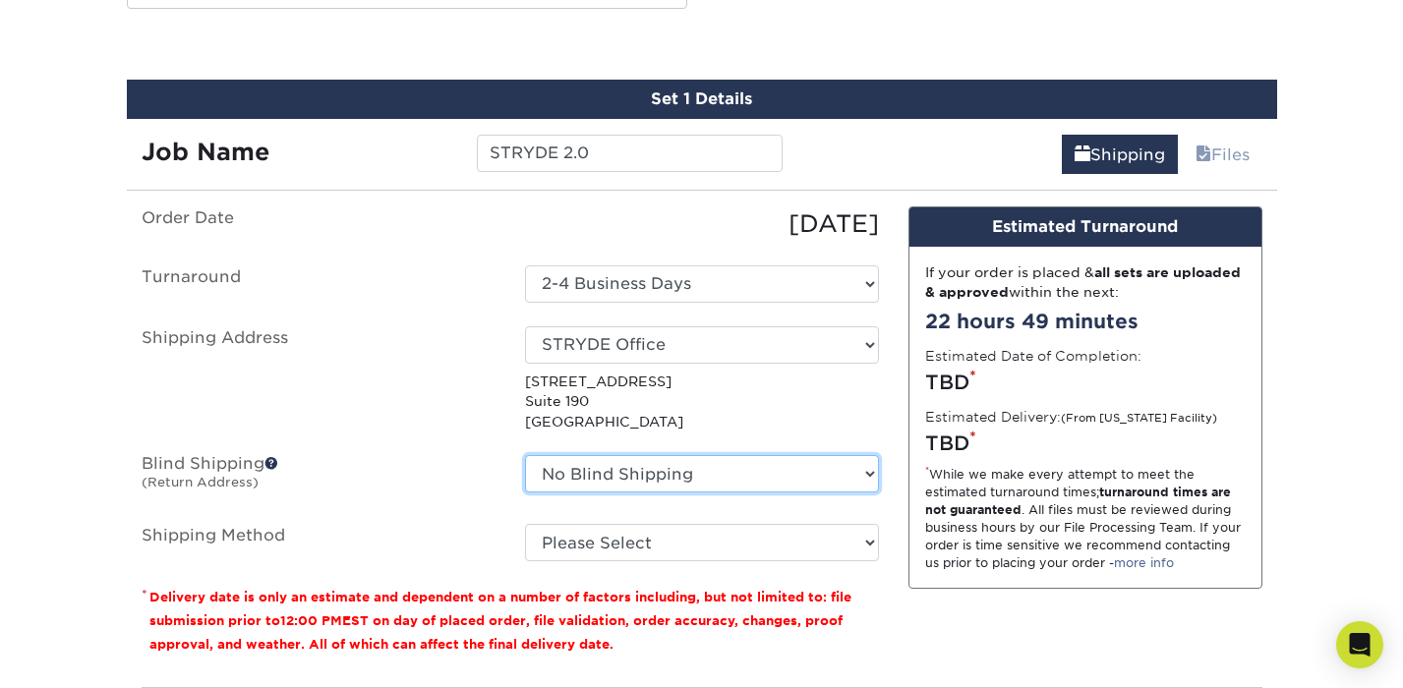
select select "newaddress"
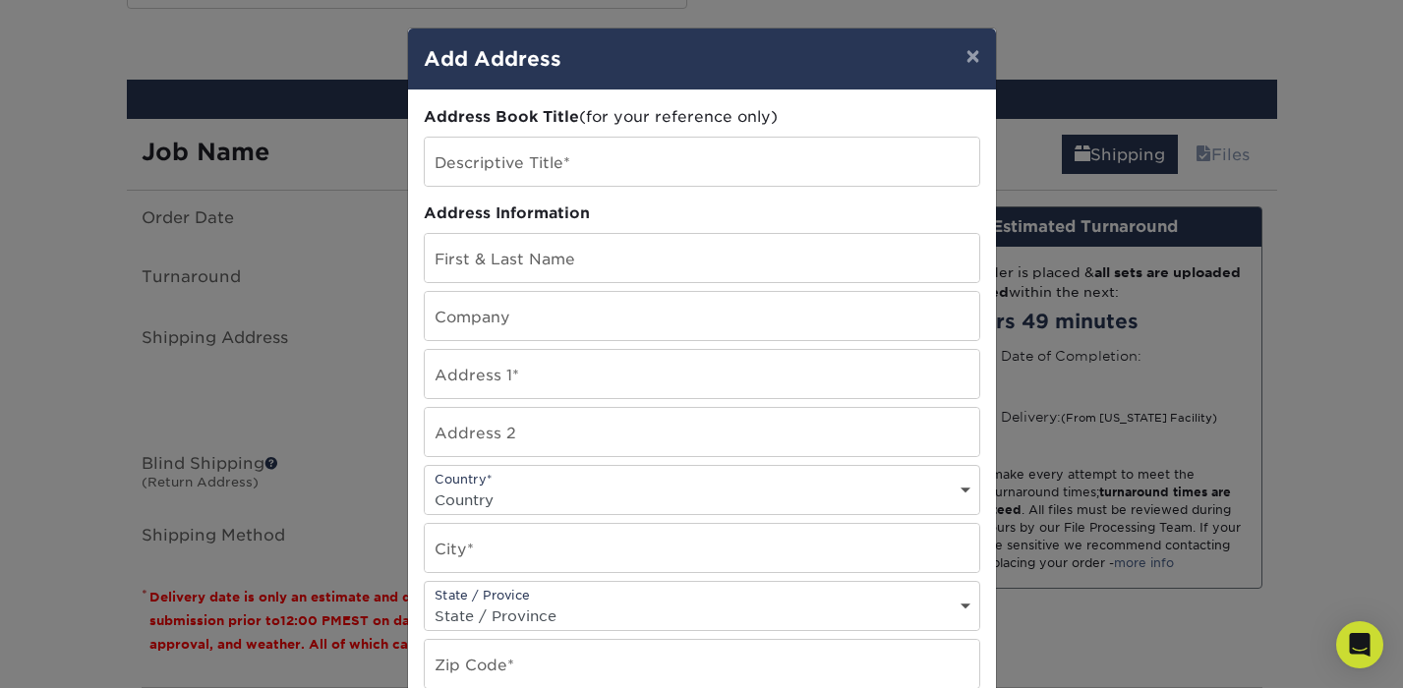
scroll to position [47, 0]
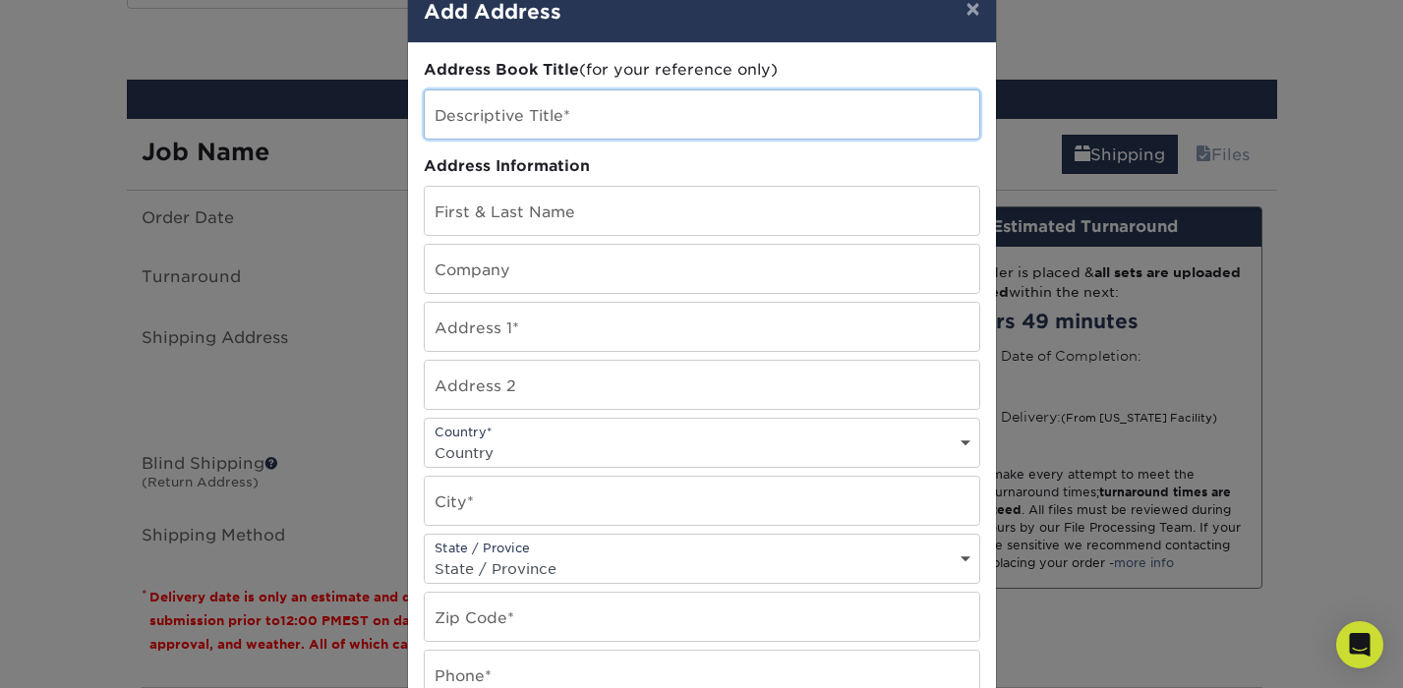
click at [517, 115] on input "text" at bounding box center [702, 114] width 554 height 48
type input "Branding Tag Interlational LLC"
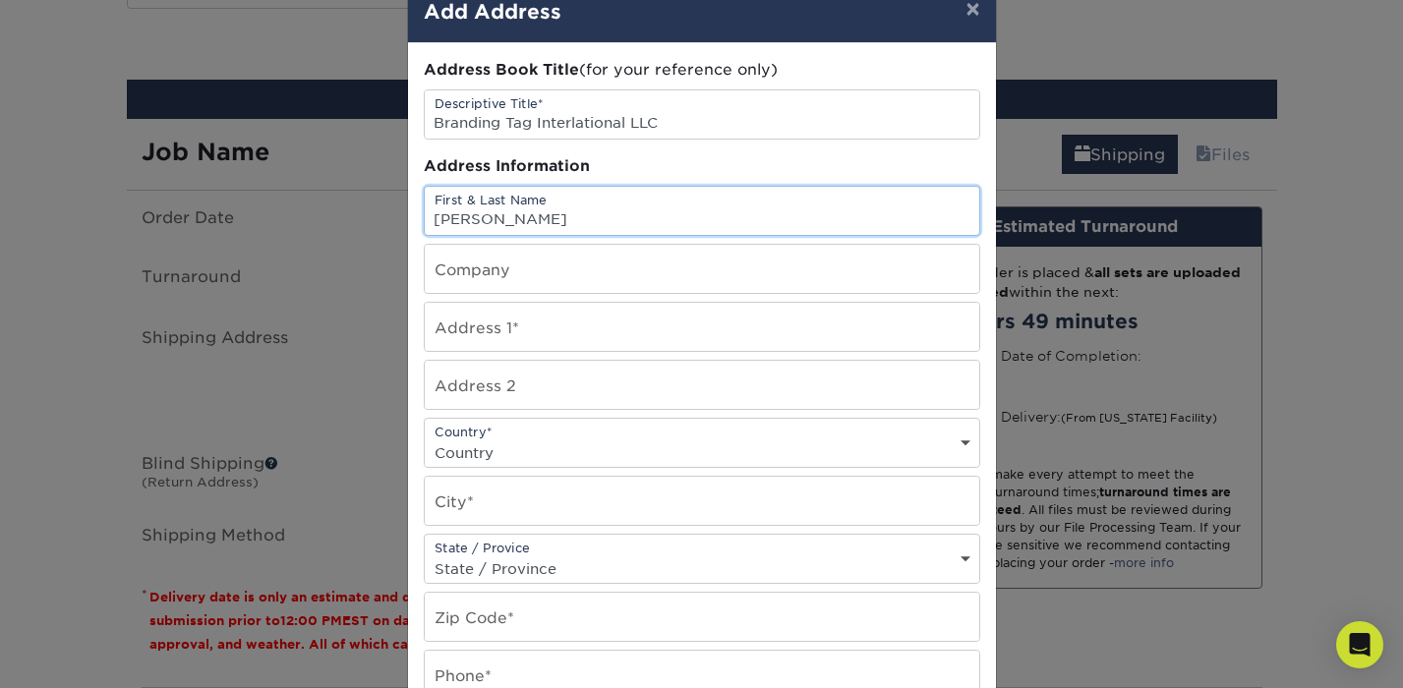
type input "[PERSON_NAME]"
type input "BTAG"
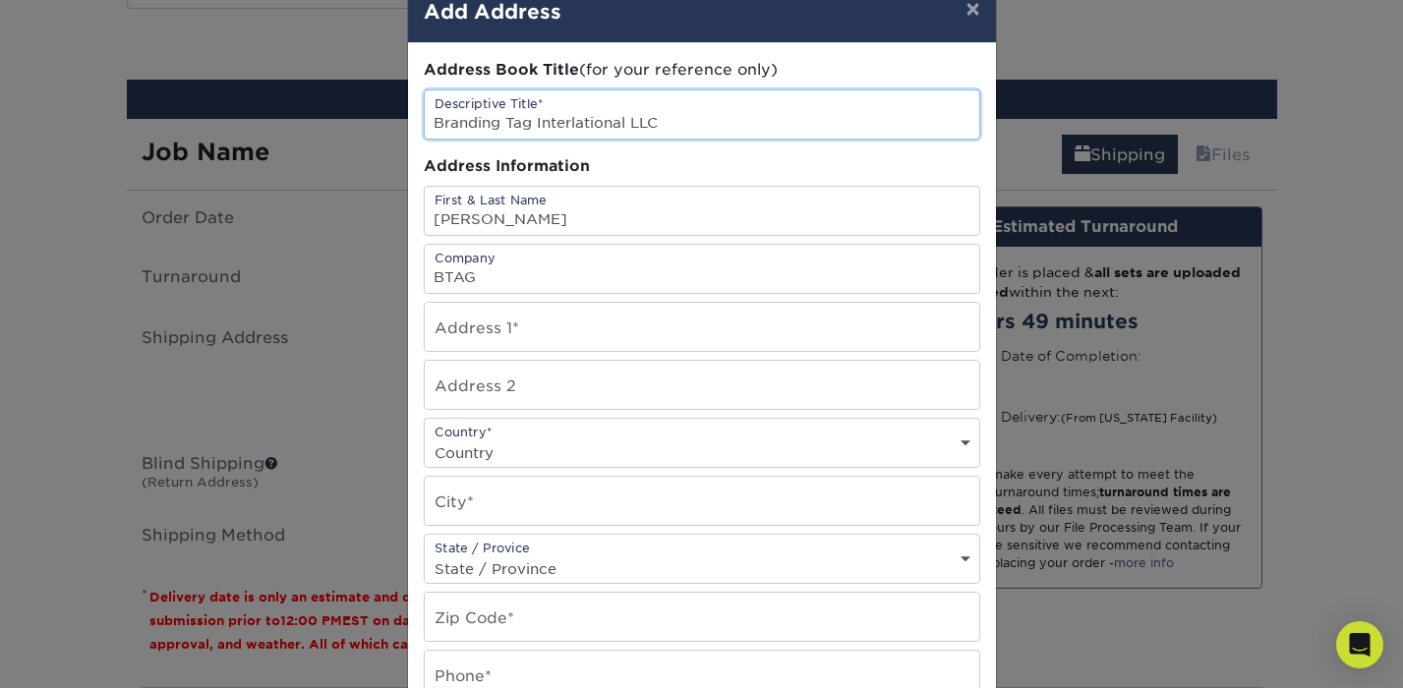
drag, startPoint x: 679, startPoint y: 119, endPoint x: 394, endPoint y: 126, distance: 285.1
click at [394, 126] on div "× Add Address Address Book Title (for your reference only) Descriptive Title* B…" at bounding box center [701, 344] width 1403 height 688
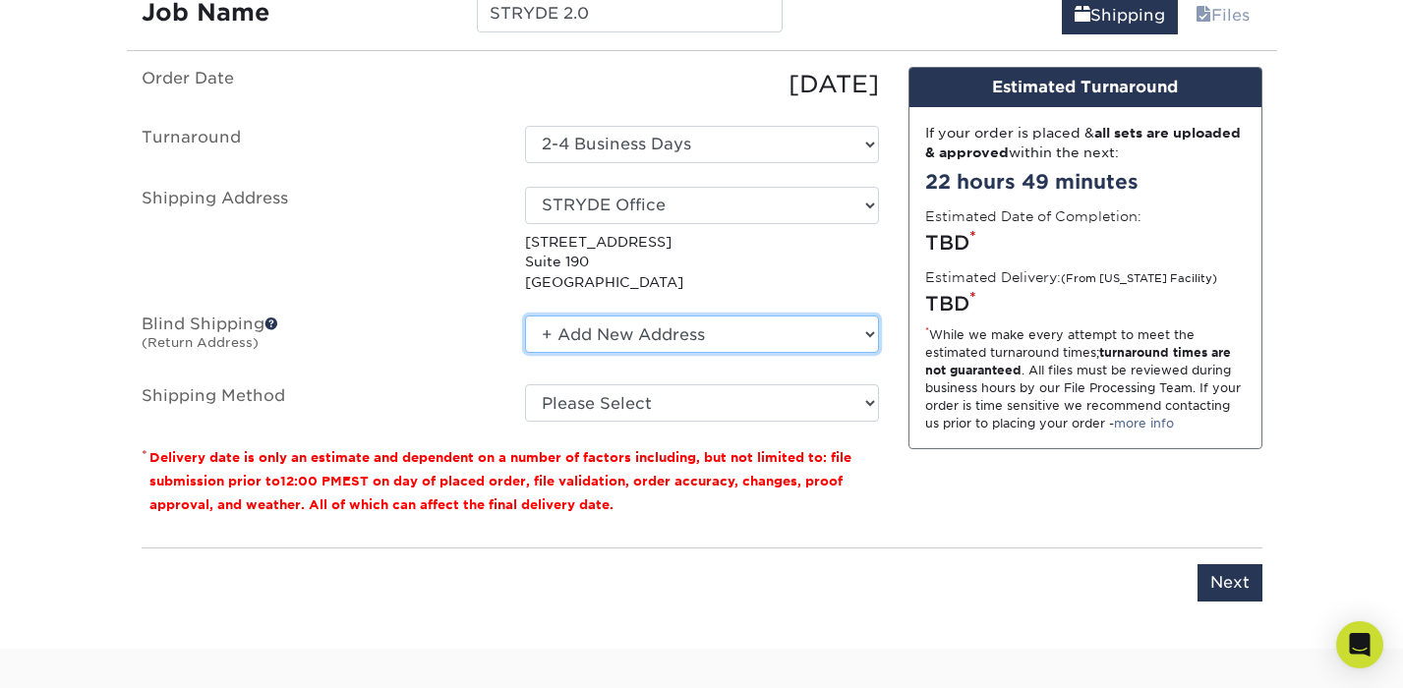
scroll to position [1171, 0]
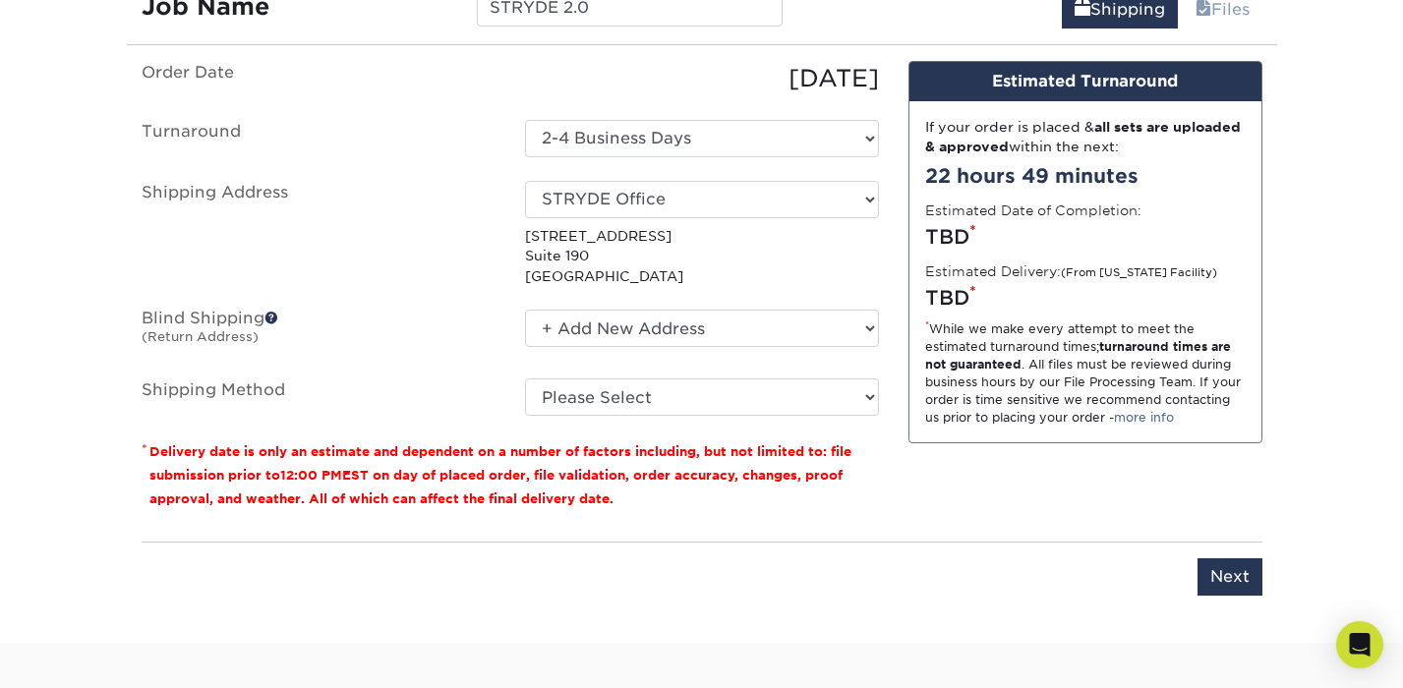
click at [811, 517] on div "Order Date 08/12/2025 Turnaround Select One 2-4 Business Days 2 Day Next Busine…" at bounding box center [510, 293] width 767 height 465
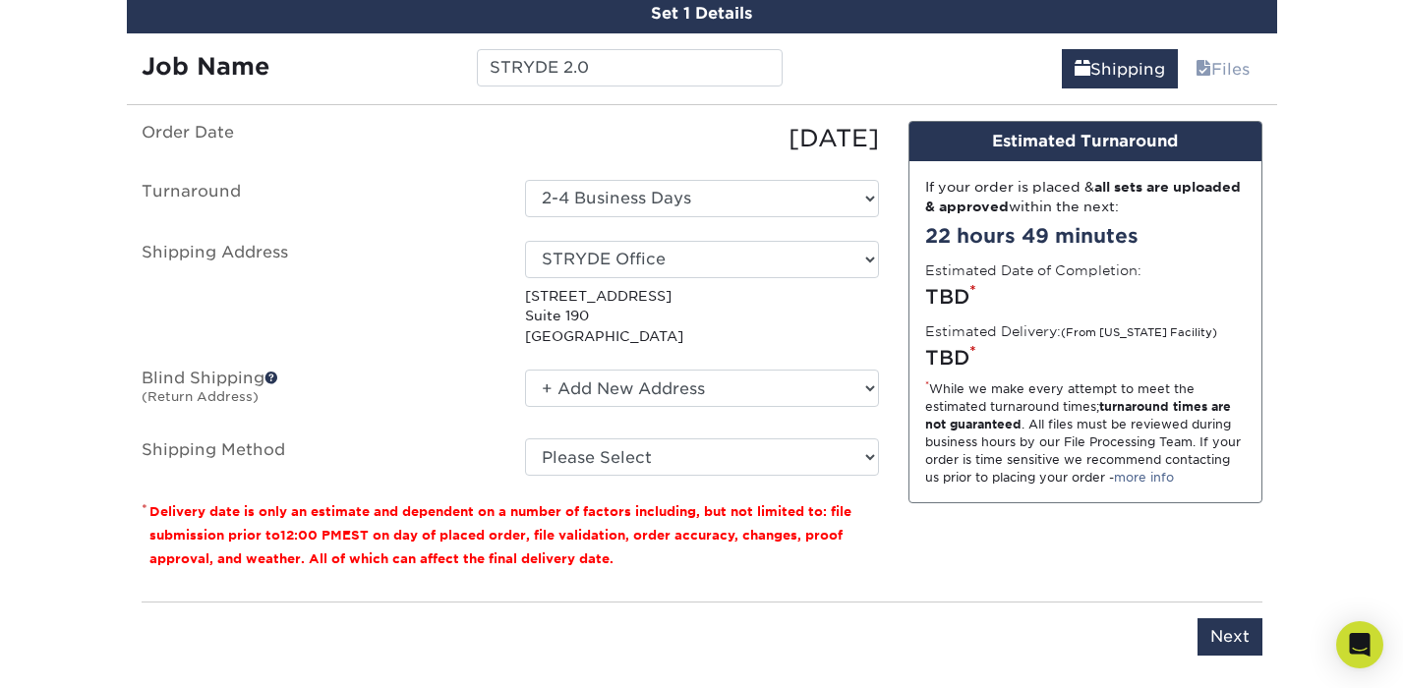
scroll to position [1109, 0]
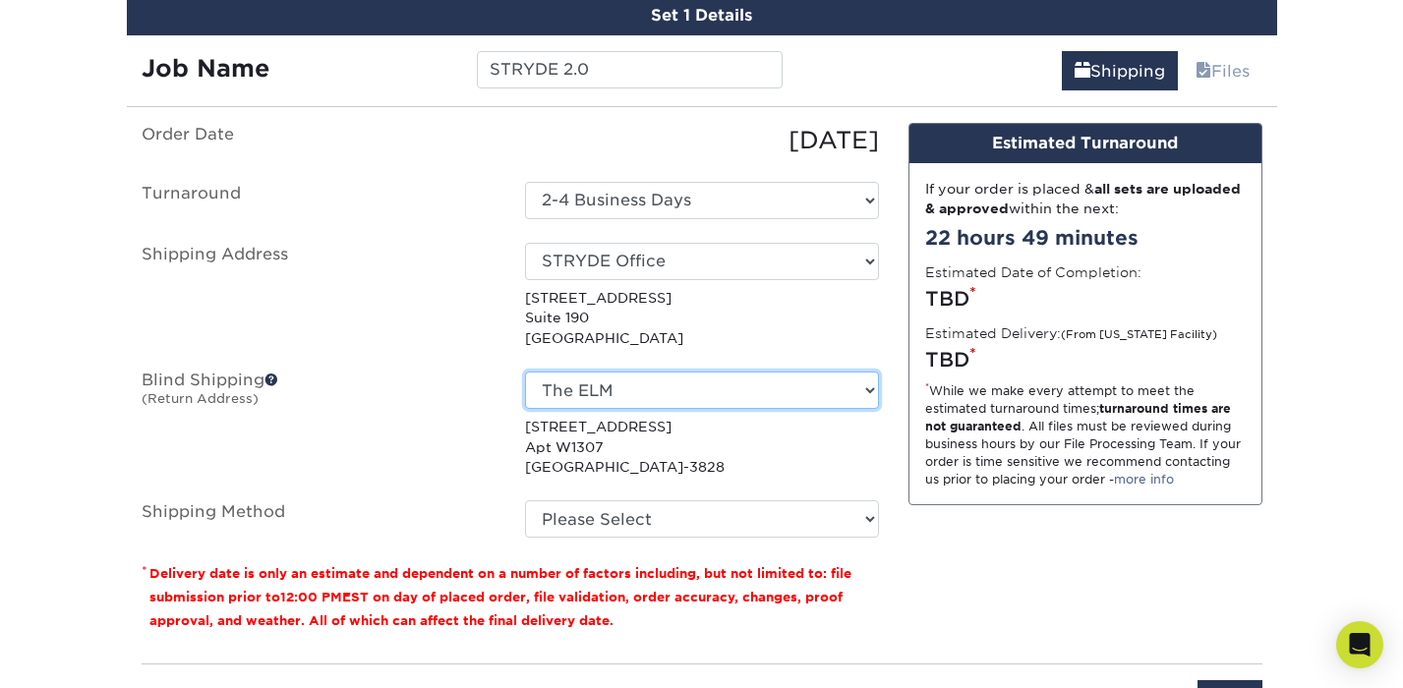
select select "newaddress"
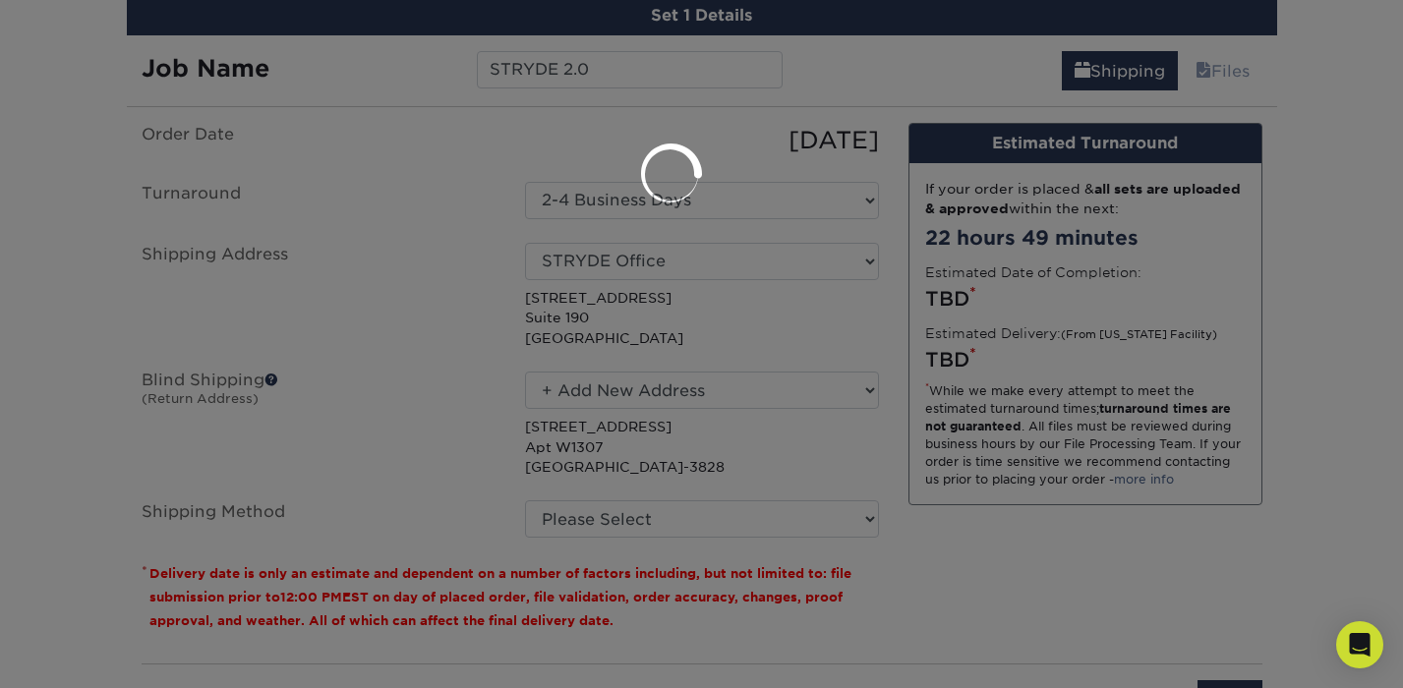
scroll to position [0, 0]
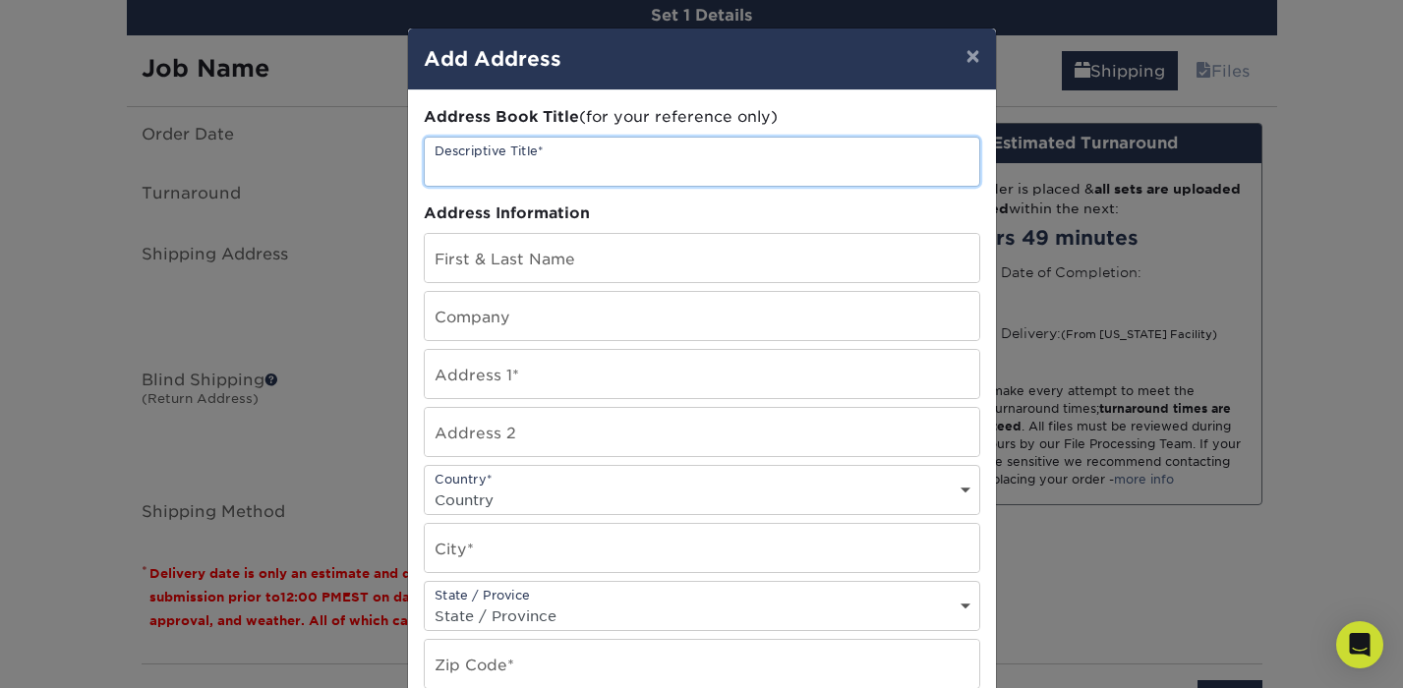
click at [506, 160] on input "text" at bounding box center [702, 162] width 554 height 48
type input "Branding Tag"
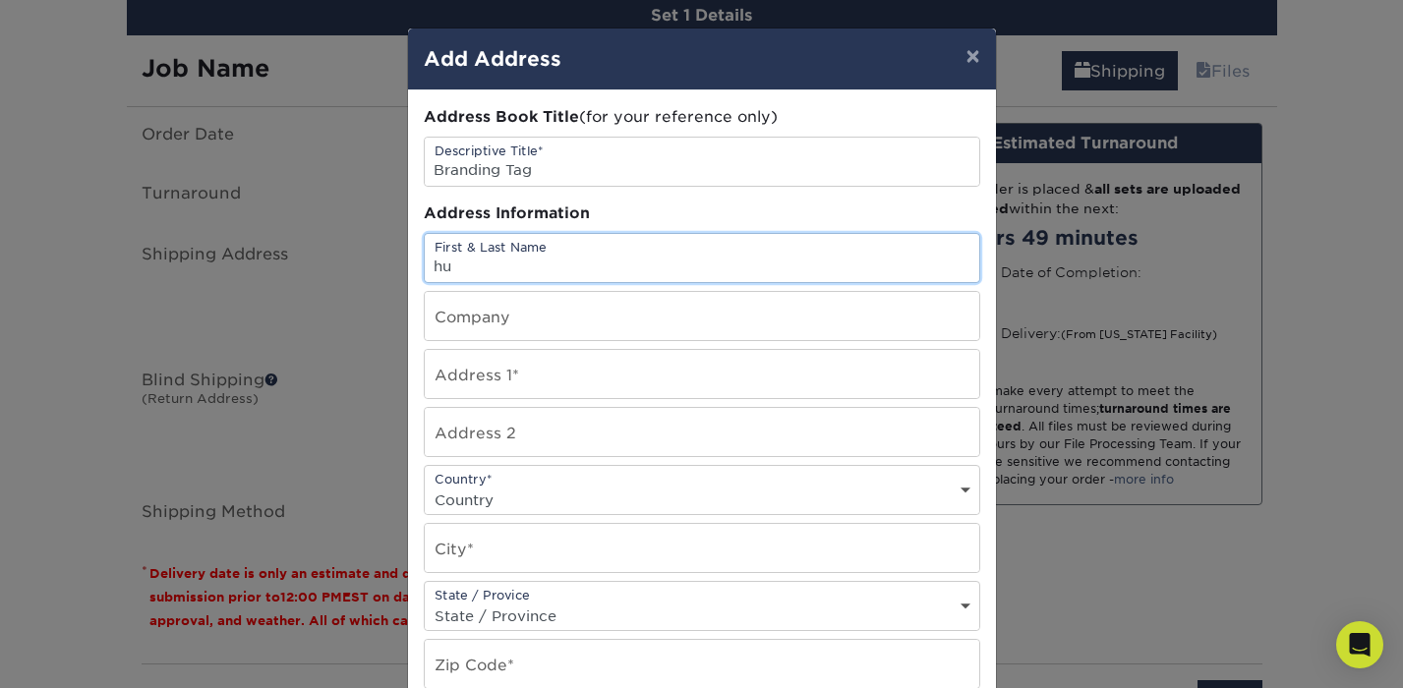
type input "h"
type input "[PERSON_NAME]"
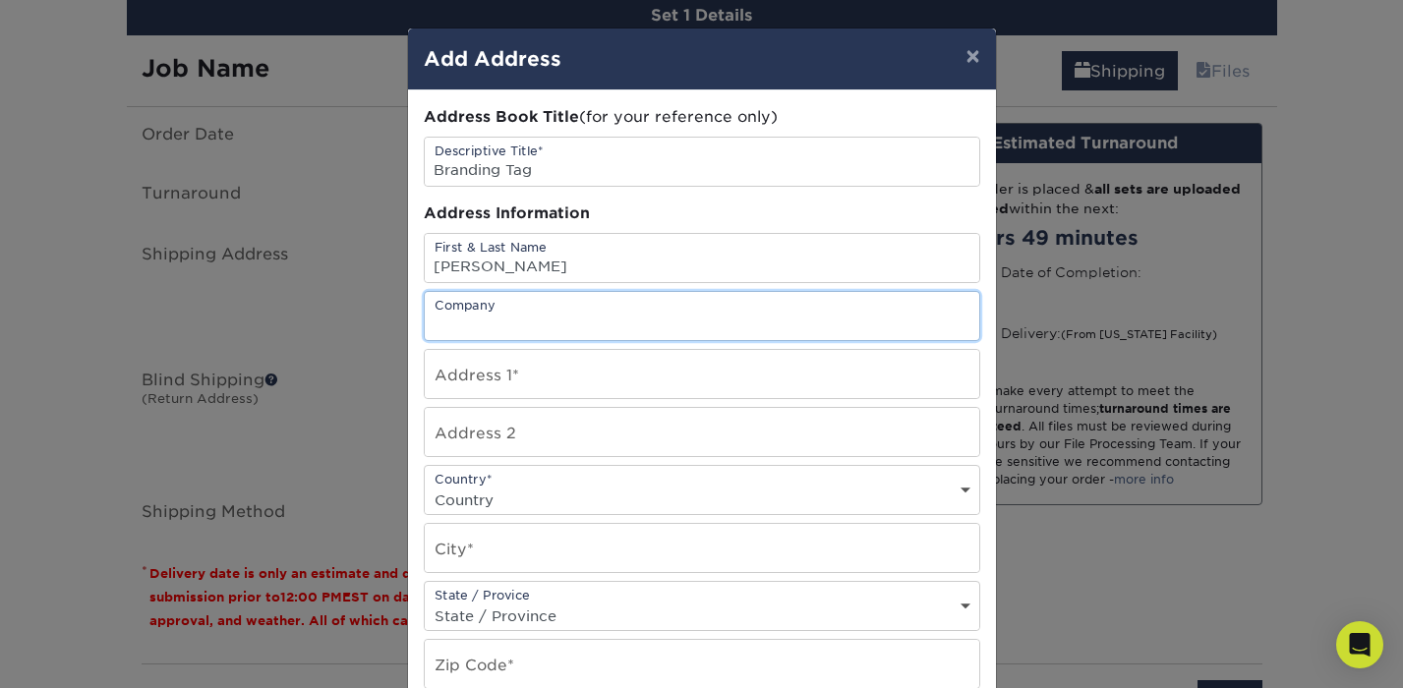
paste input "B"
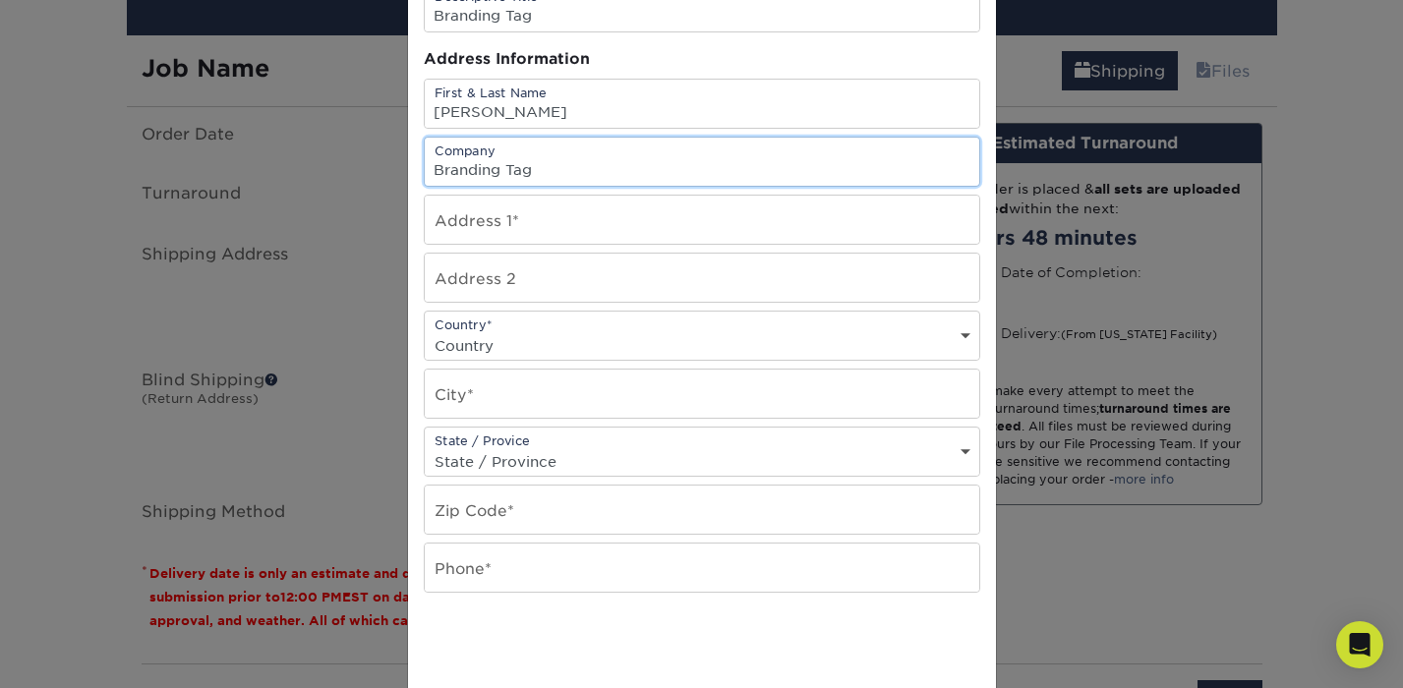
scroll to position [155, 0]
type input "Branding Tag"
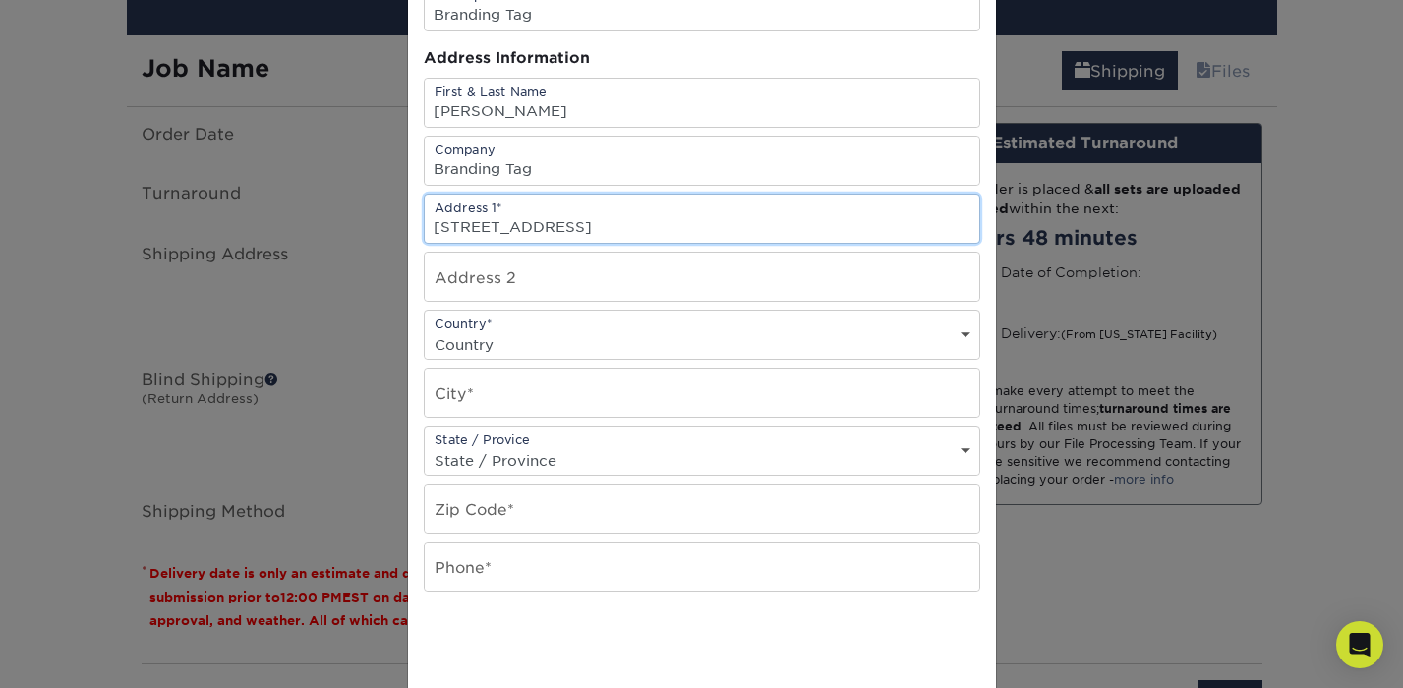
type input "6818 Waxachie Way"
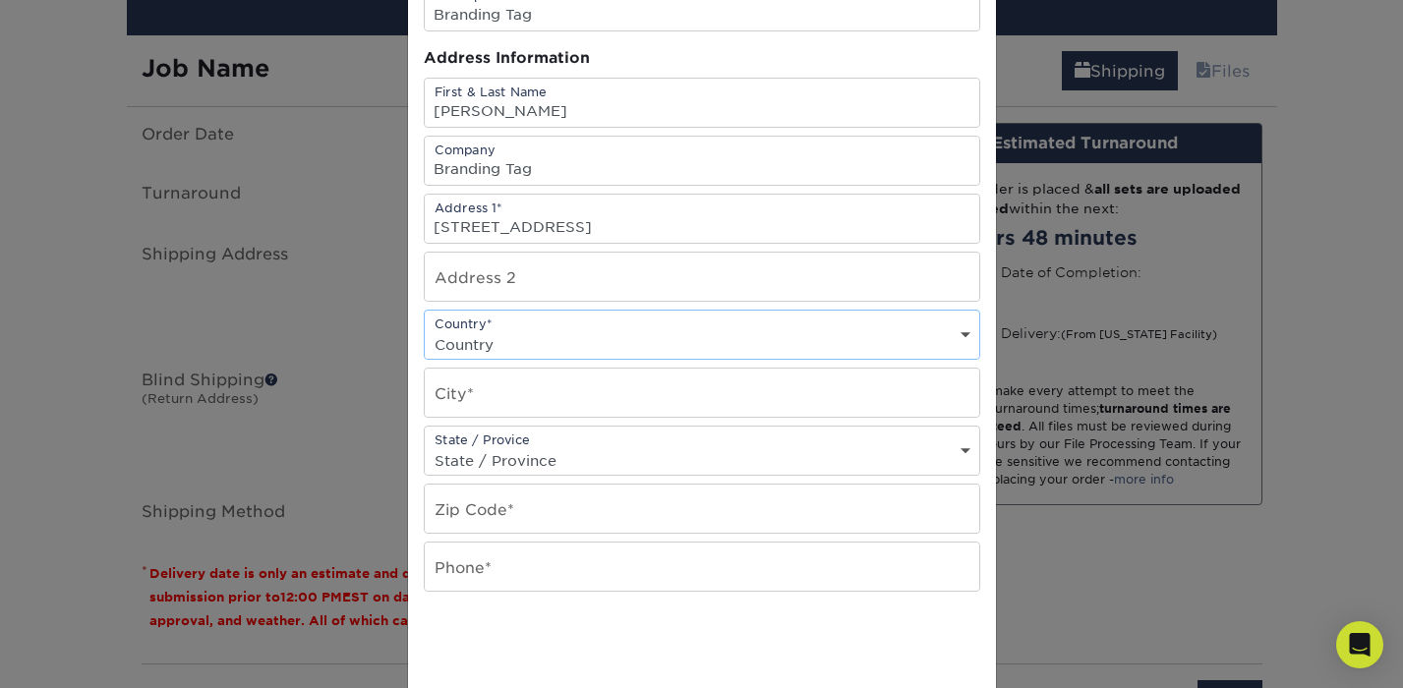
select select "US"
type input "San Antonio"
select select "TX"
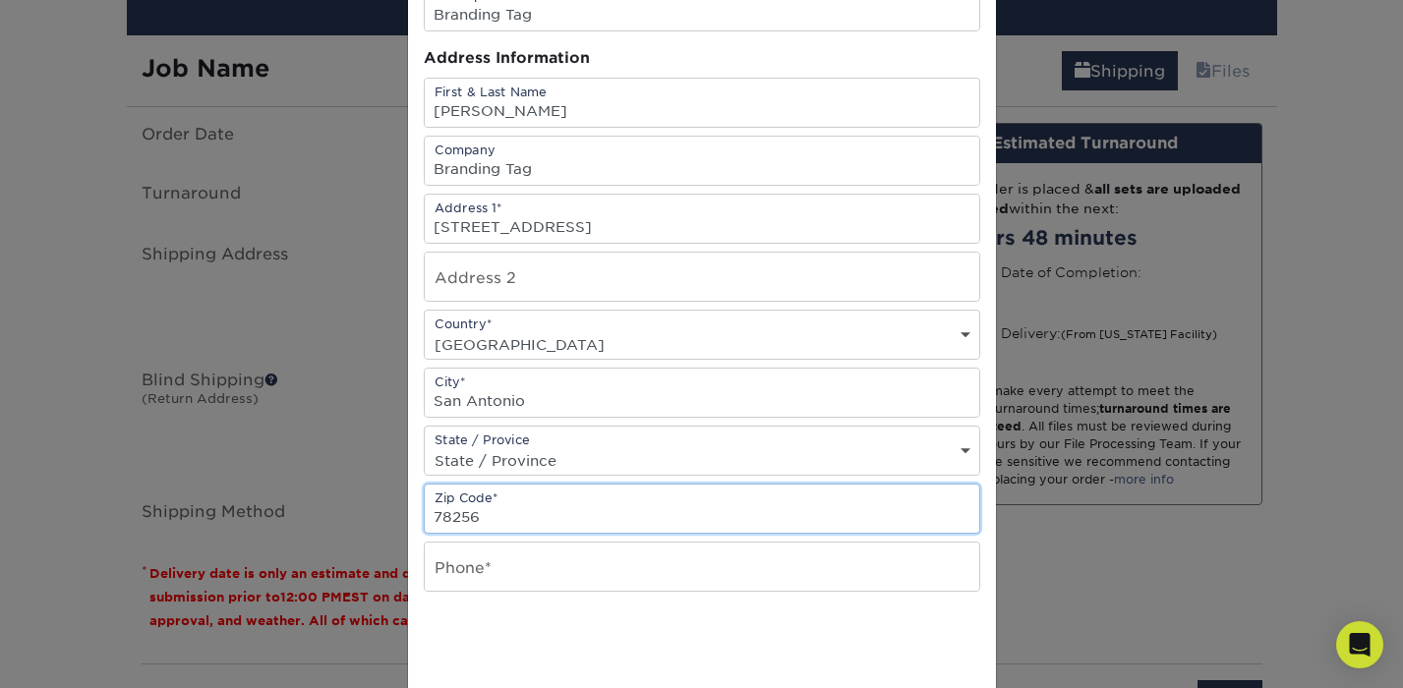
type input "78256"
type input "3015037087"
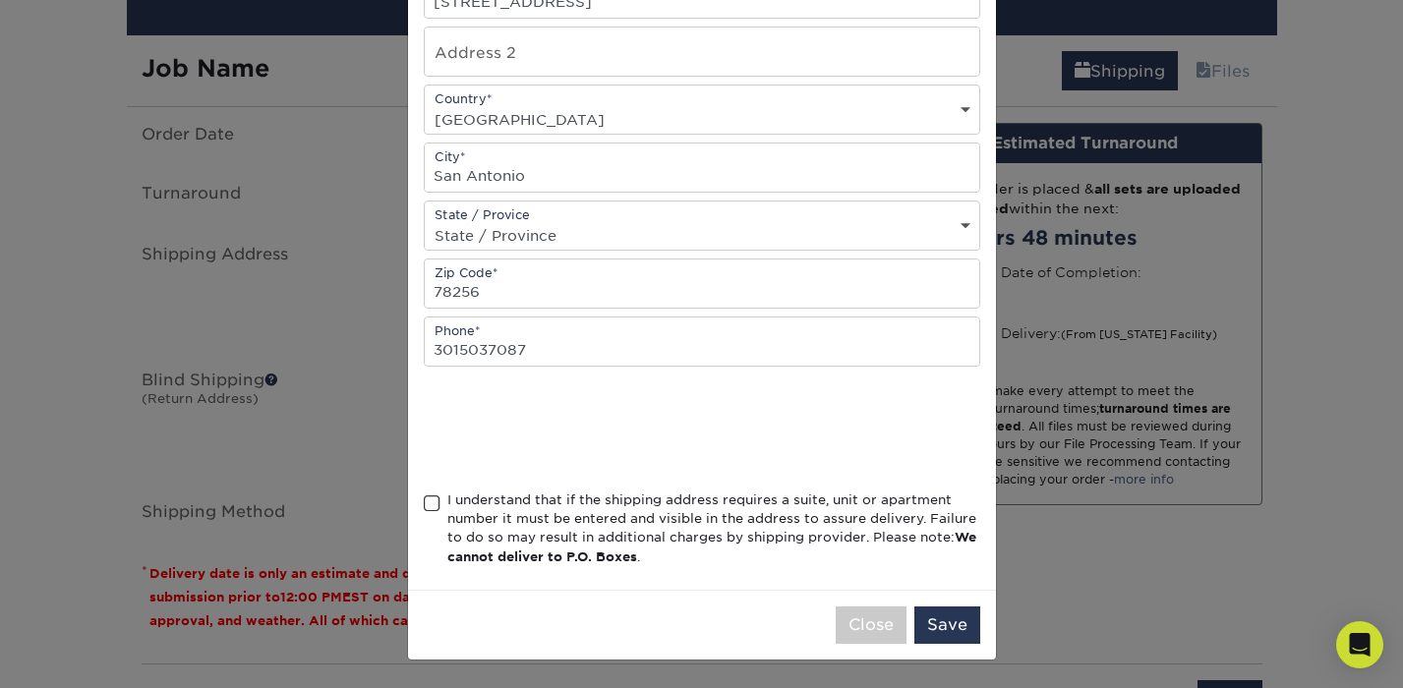
scroll to position [385, 0]
click at [432, 507] on span at bounding box center [432, 503] width 17 height 19
click at [0, 0] on input "I understand that if the shipping address requires a suite, unit or apartment n…" at bounding box center [0, 0] width 0 height 0
click at [946, 616] on button "Save" at bounding box center [947, 624] width 66 height 37
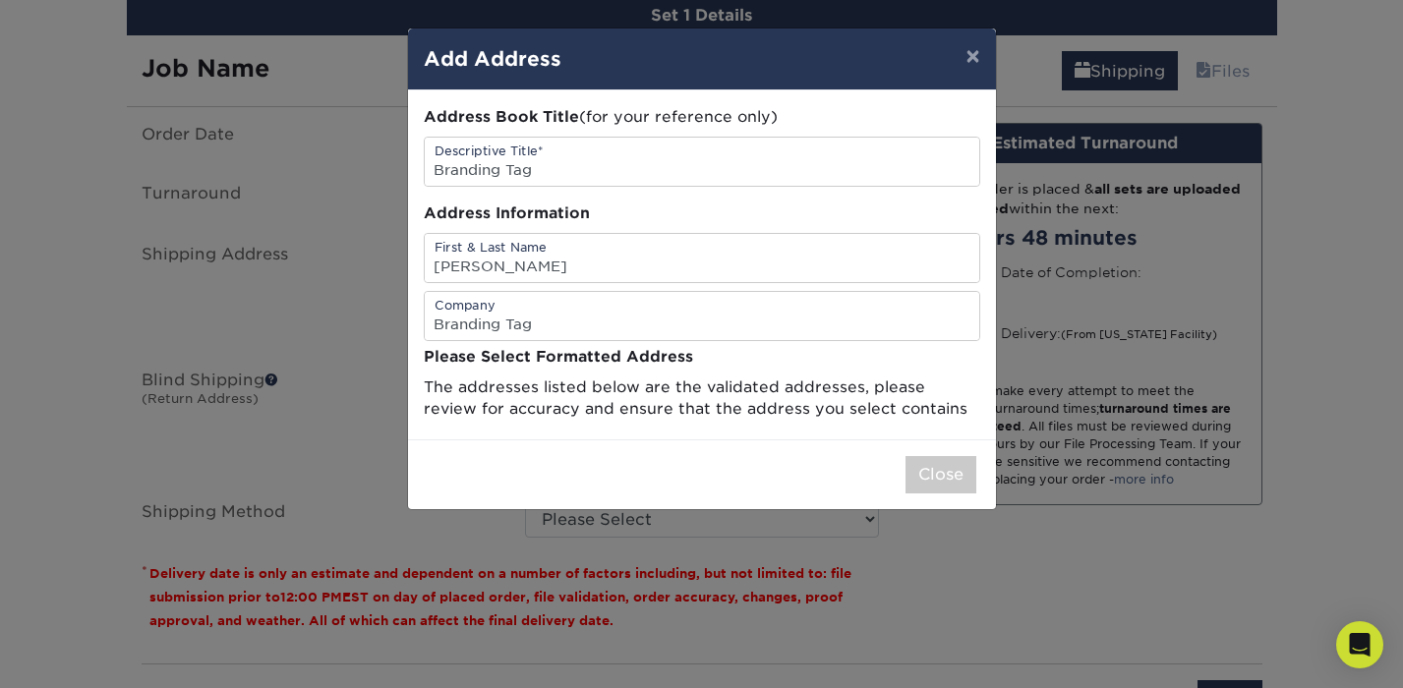
scroll to position [0, 0]
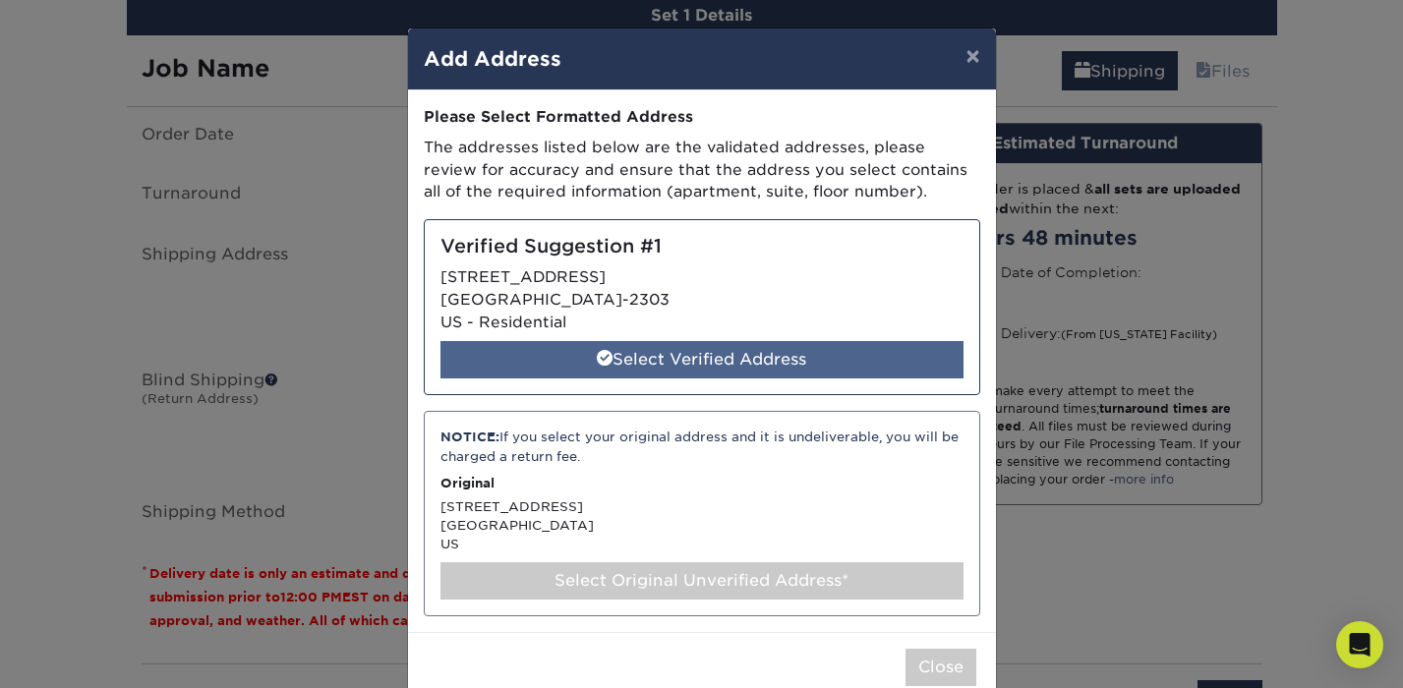
click at [758, 351] on div "Select Verified Address" at bounding box center [701, 359] width 523 height 37
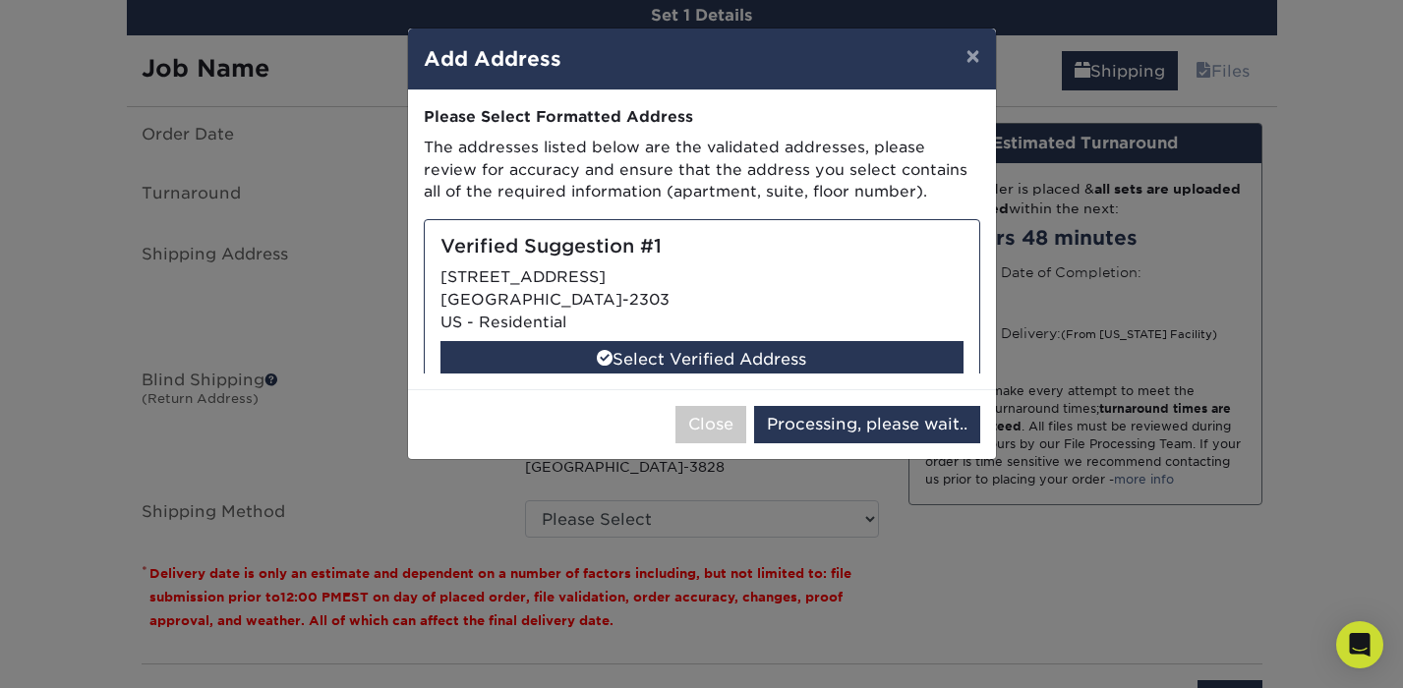
select select "284993"
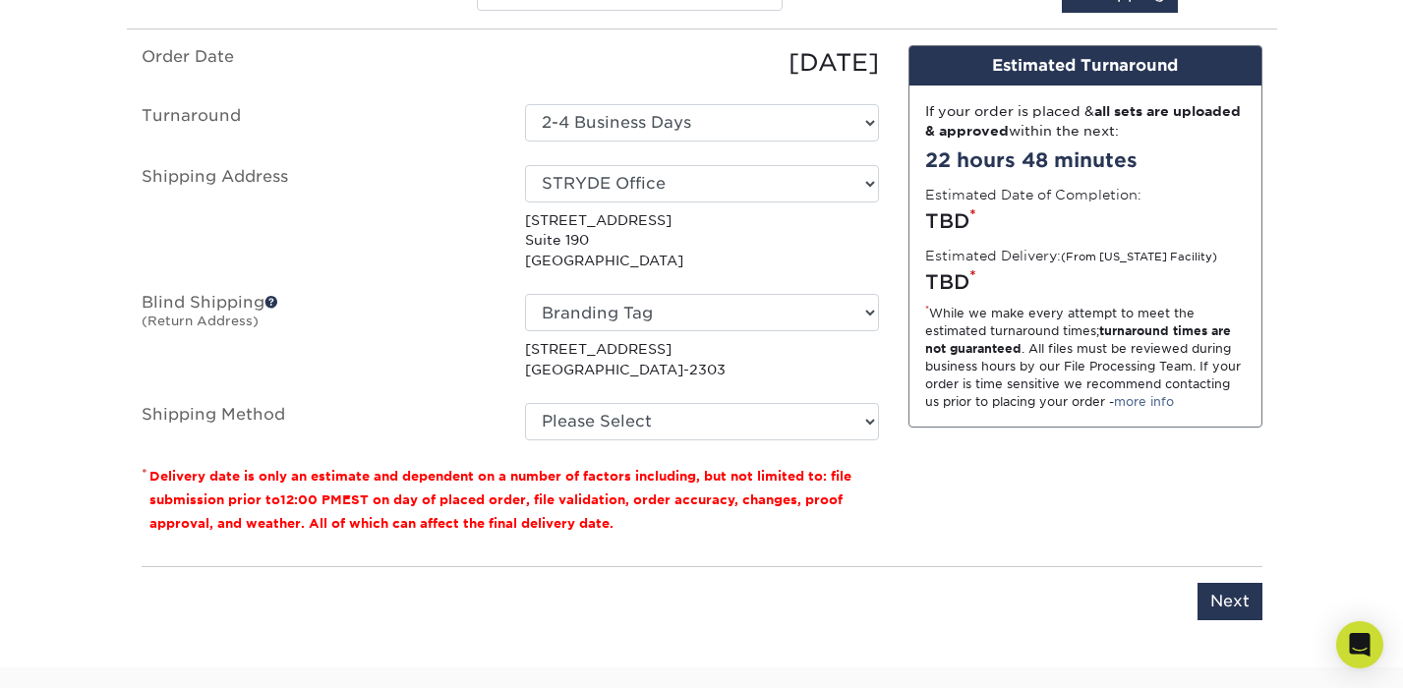
scroll to position [1194, 0]
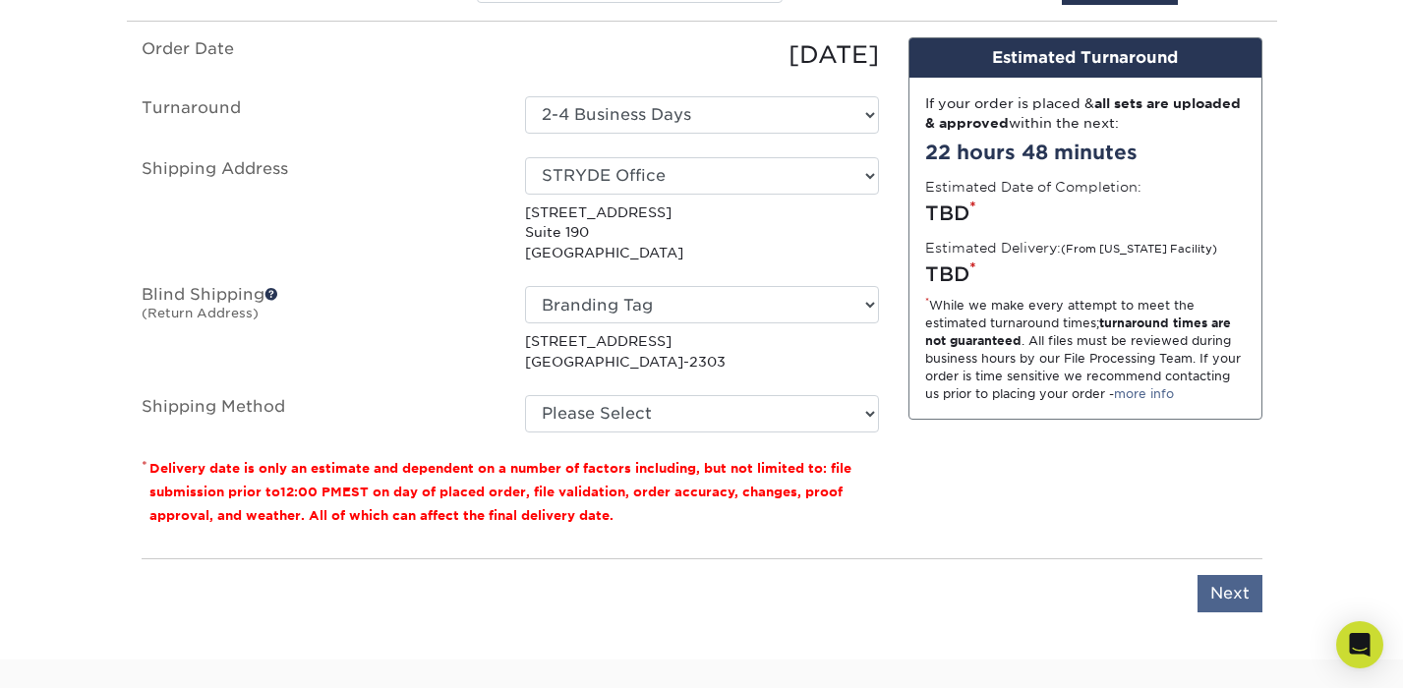
click at [1217, 582] on input "Next" at bounding box center [1229, 593] width 65 height 37
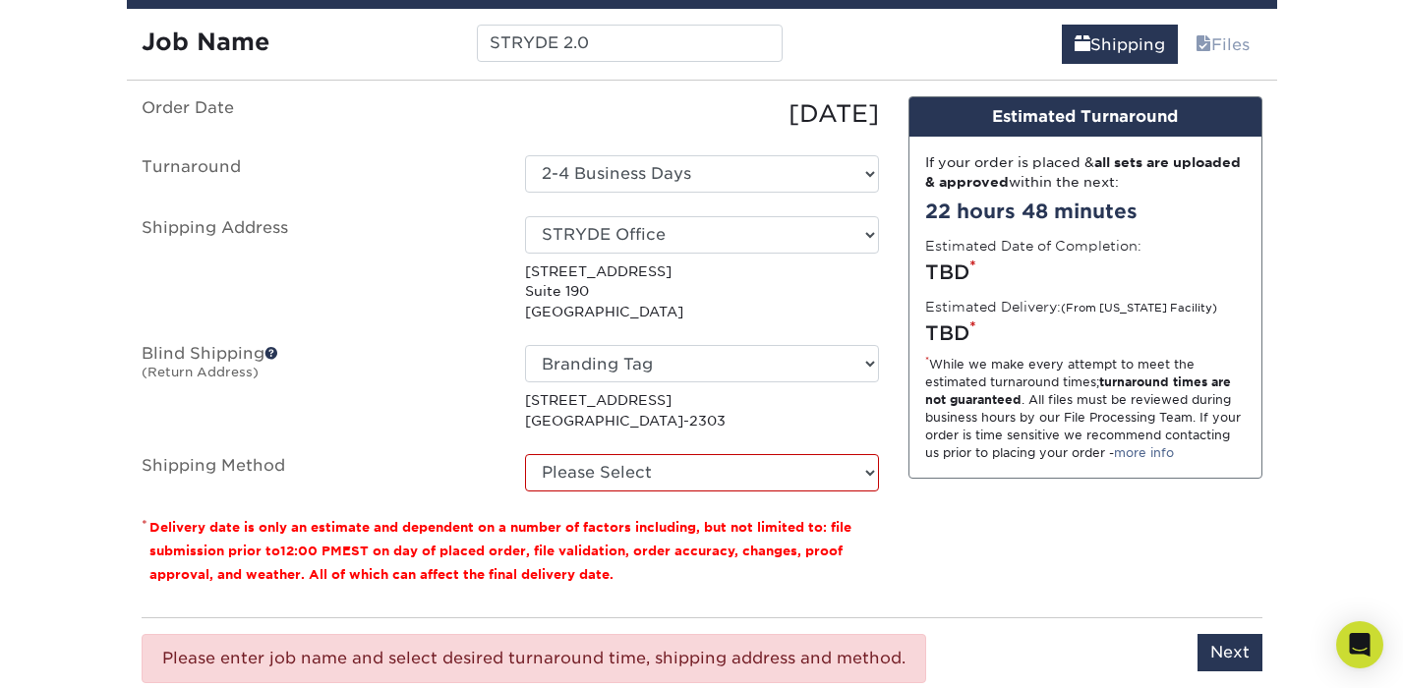
scroll to position [1290, 0]
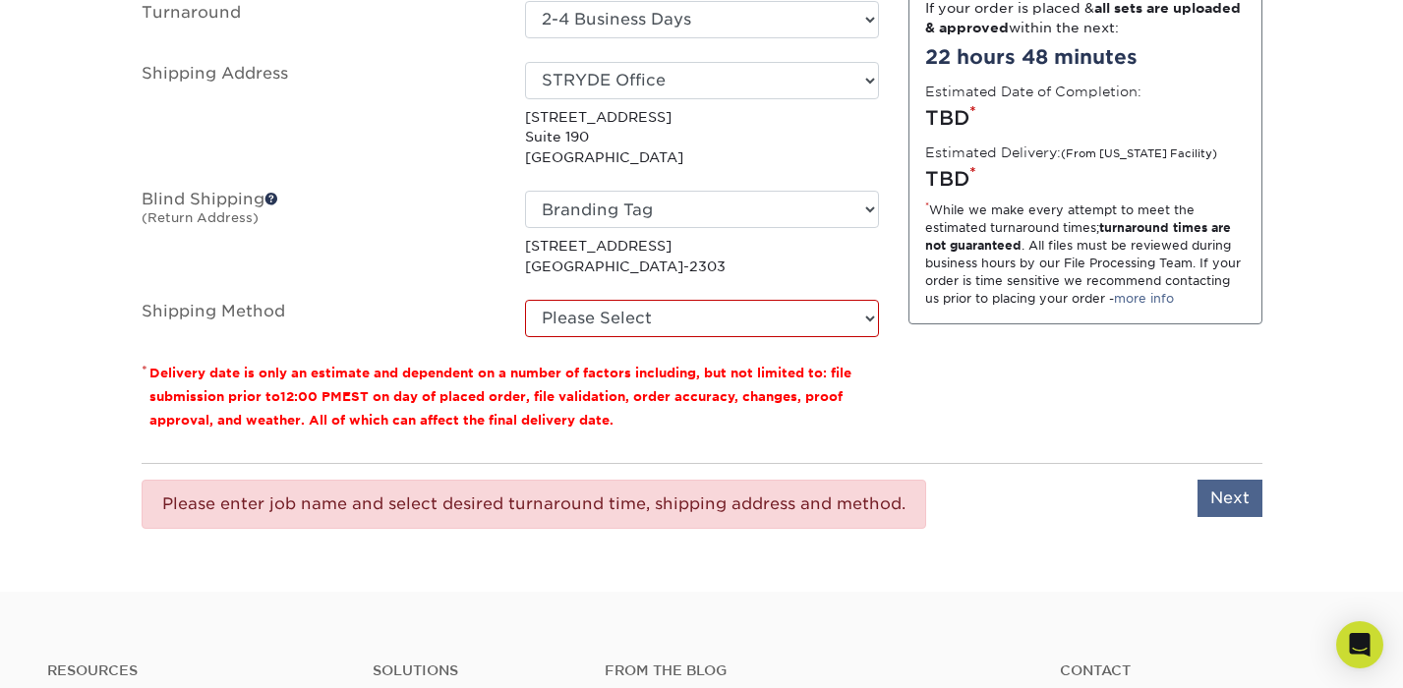
click at [1227, 498] on input "Next" at bounding box center [1229, 498] width 65 height 37
type input "Next"
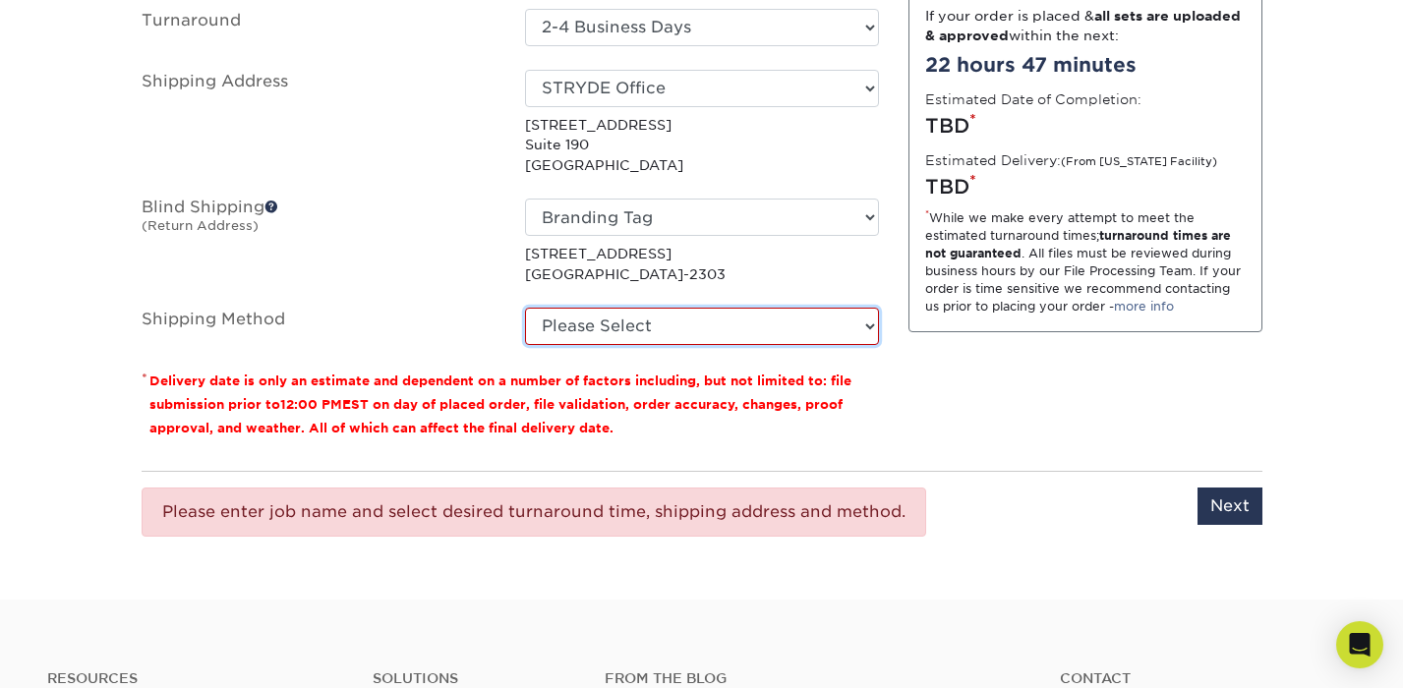
select select "03"
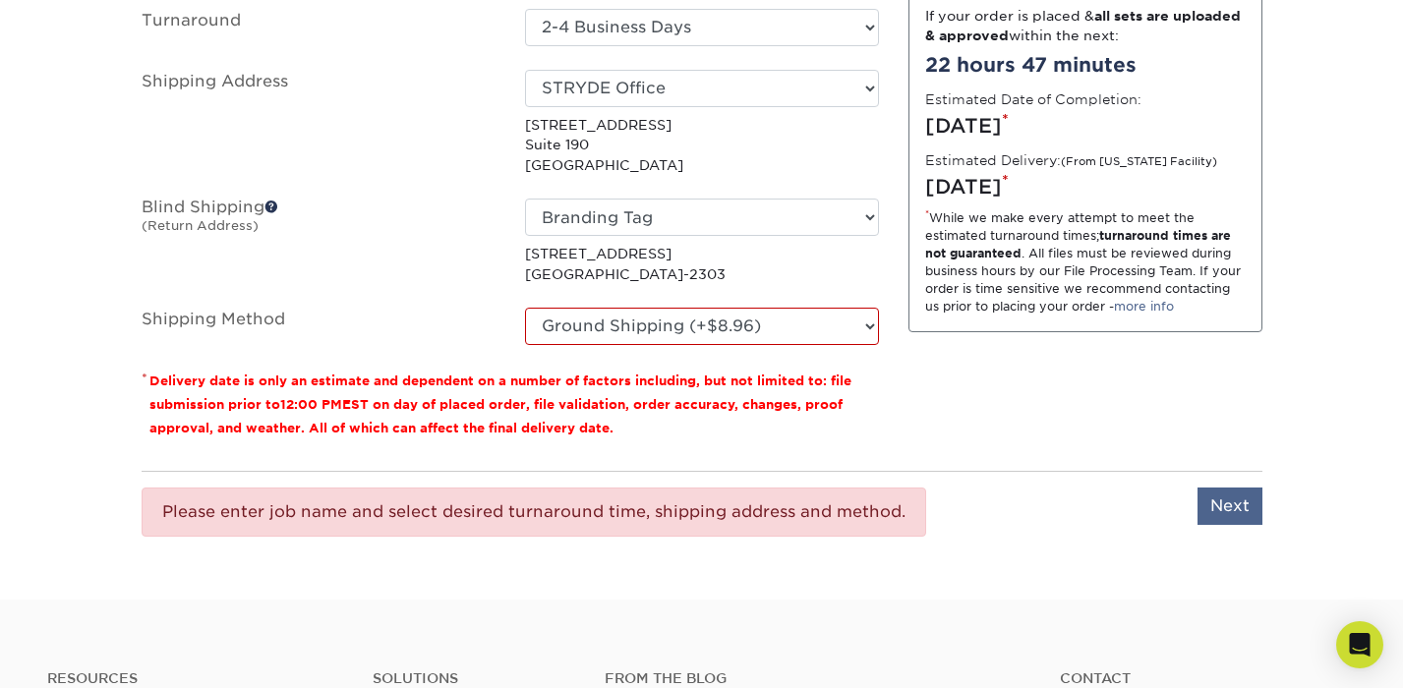
click at [1229, 507] on input "Next" at bounding box center [1229, 506] width 65 height 37
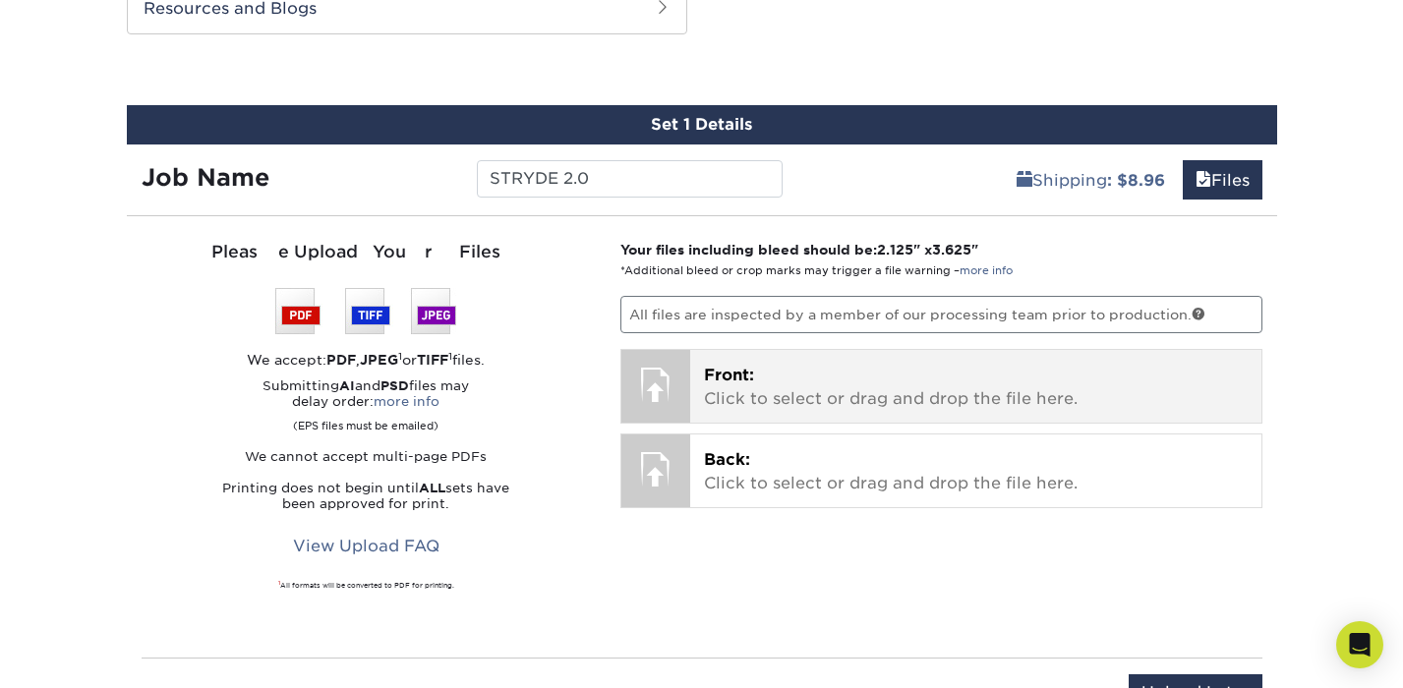
scroll to position [1006, 0]
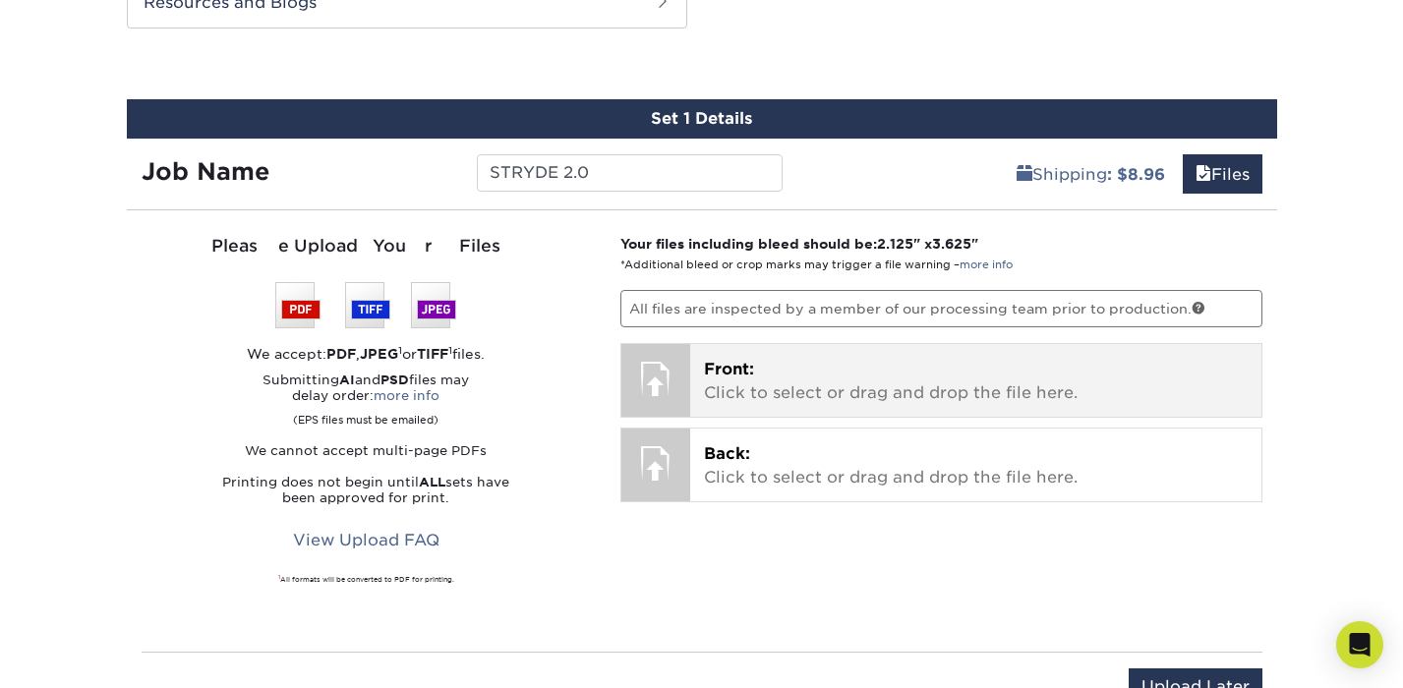
click at [744, 370] on span "Front:" at bounding box center [729, 369] width 50 height 19
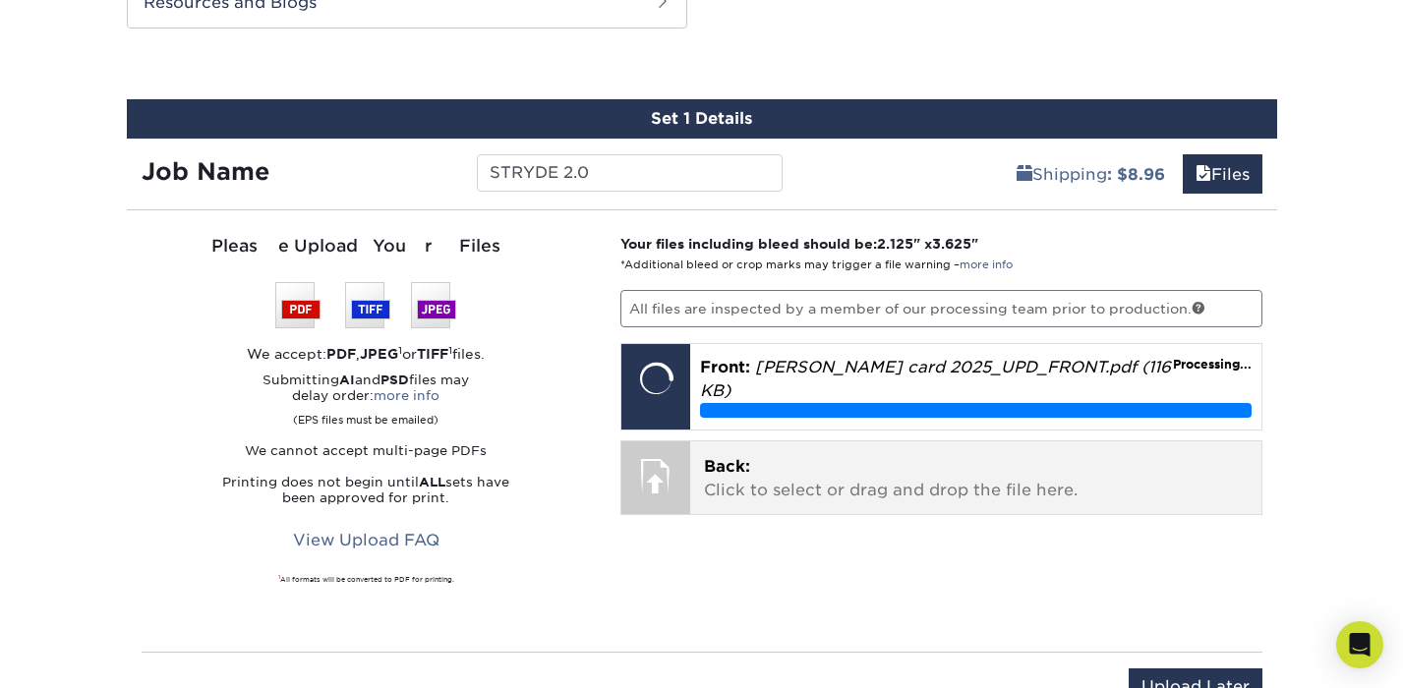
click at [830, 474] on p "Back: Click to select or drag and drop the file here." at bounding box center [976, 478] width 544 height 47
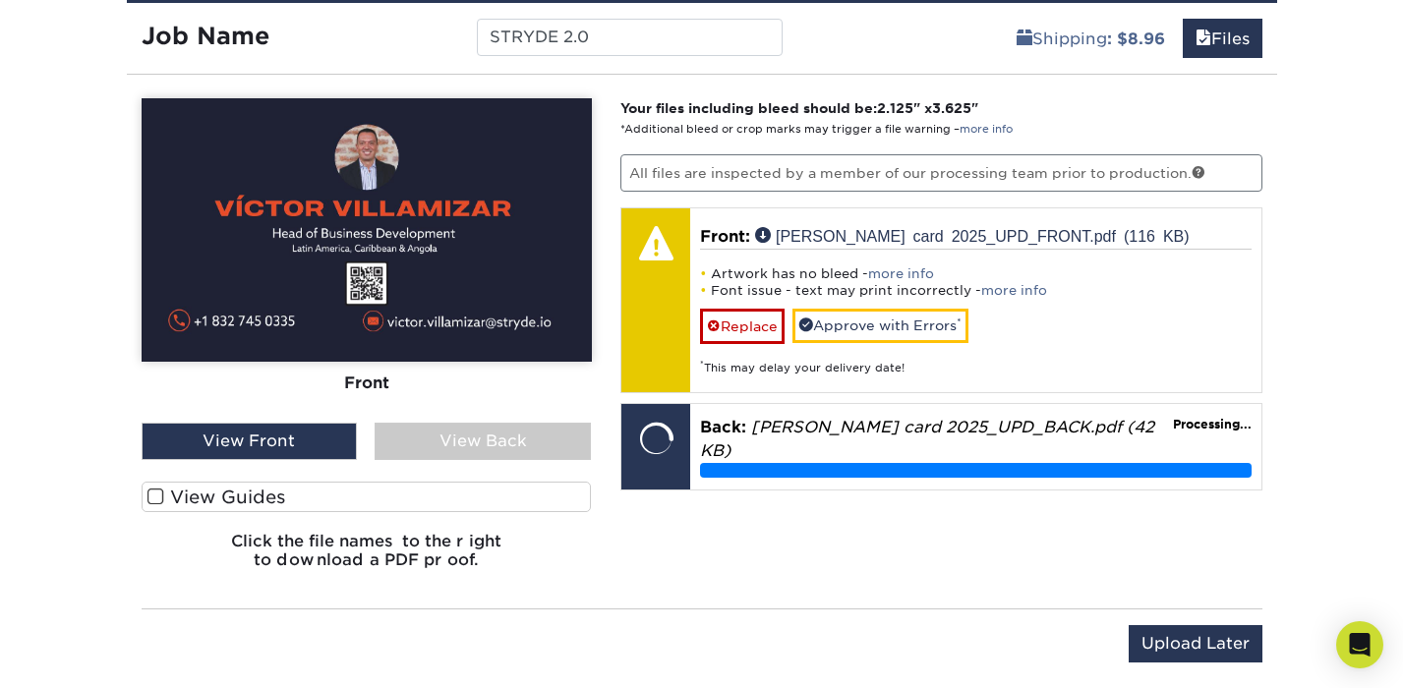
scroll to position [1141, 0]
click at [153, 494] on span at bounding box center [155, 497] width 17 height 19
click at [0, 0] on input "View Guides" at bounding box center [0, 0] width 0 height 0
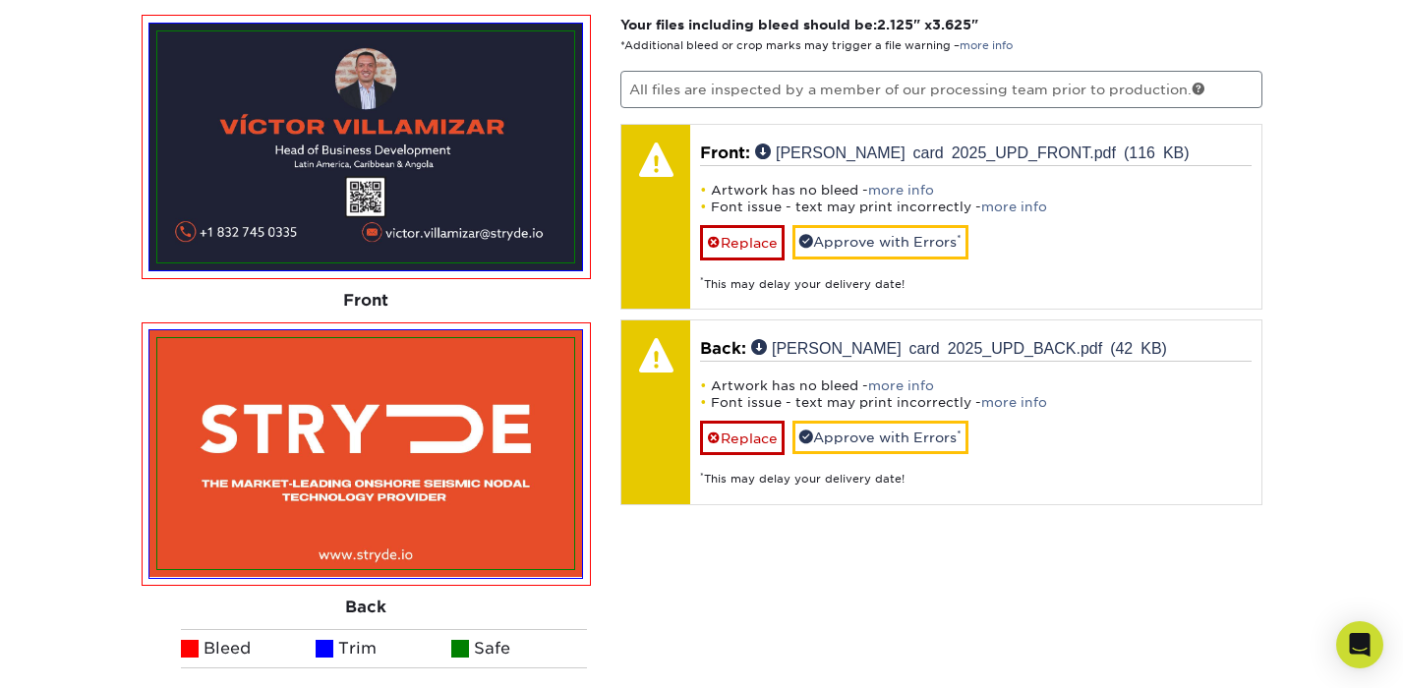
scroll to position [1207, 0]
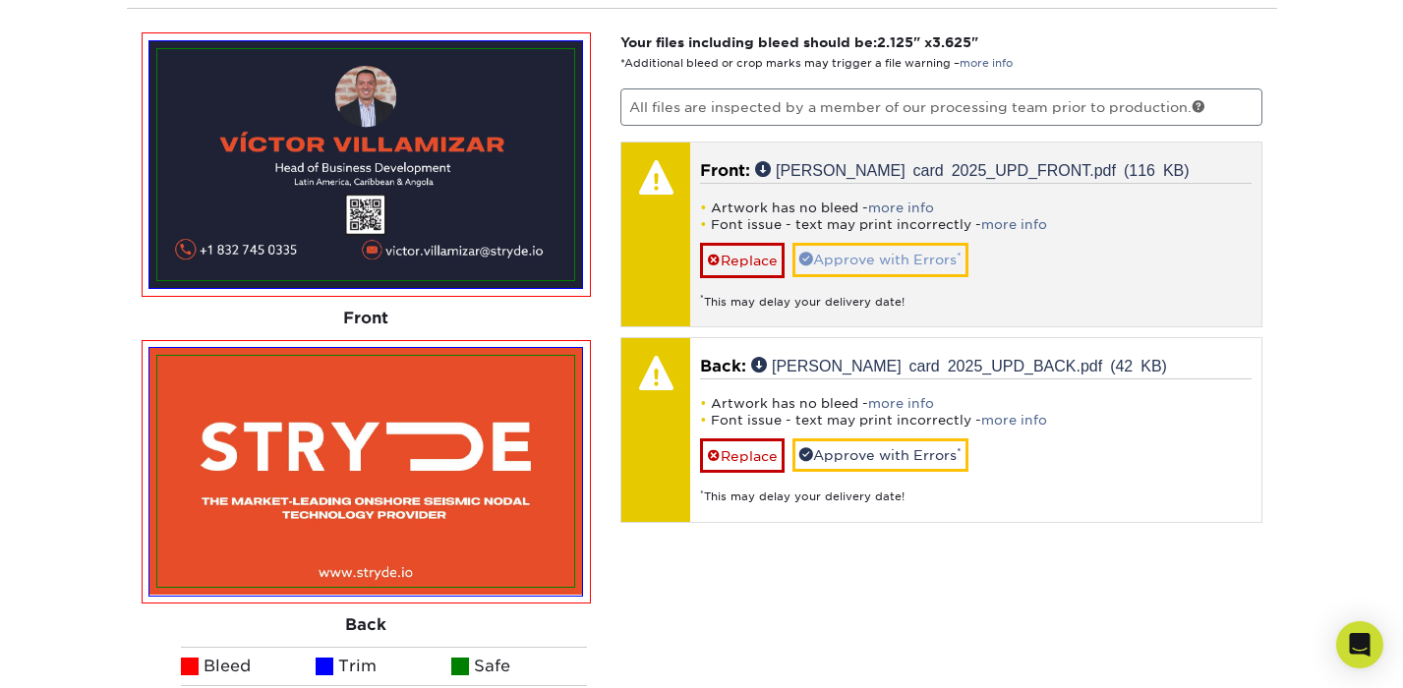
click at [851, 249] on link "Approve with Errors *" at bounding box center [880, 259] width 176 height 33
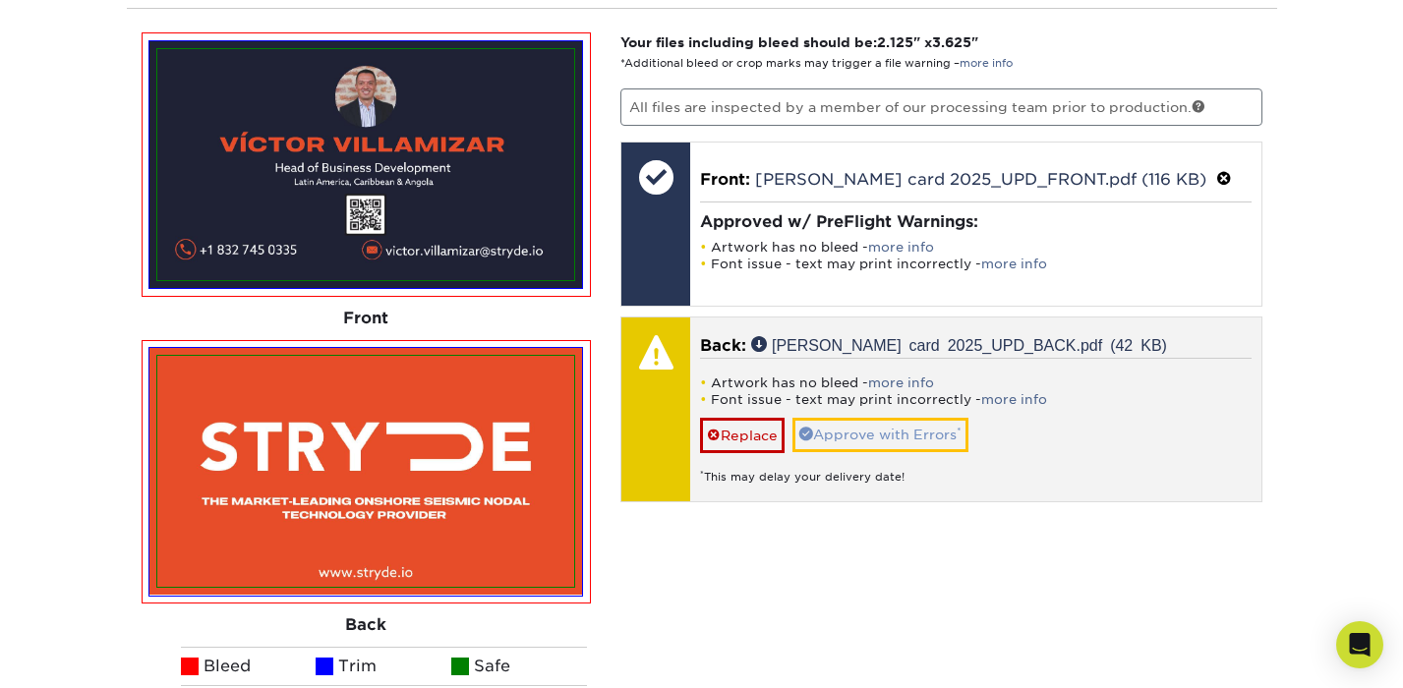
click at [893, 451] on link "Approve with Errors *" at bounding box center [880, 434] width 176 height 33
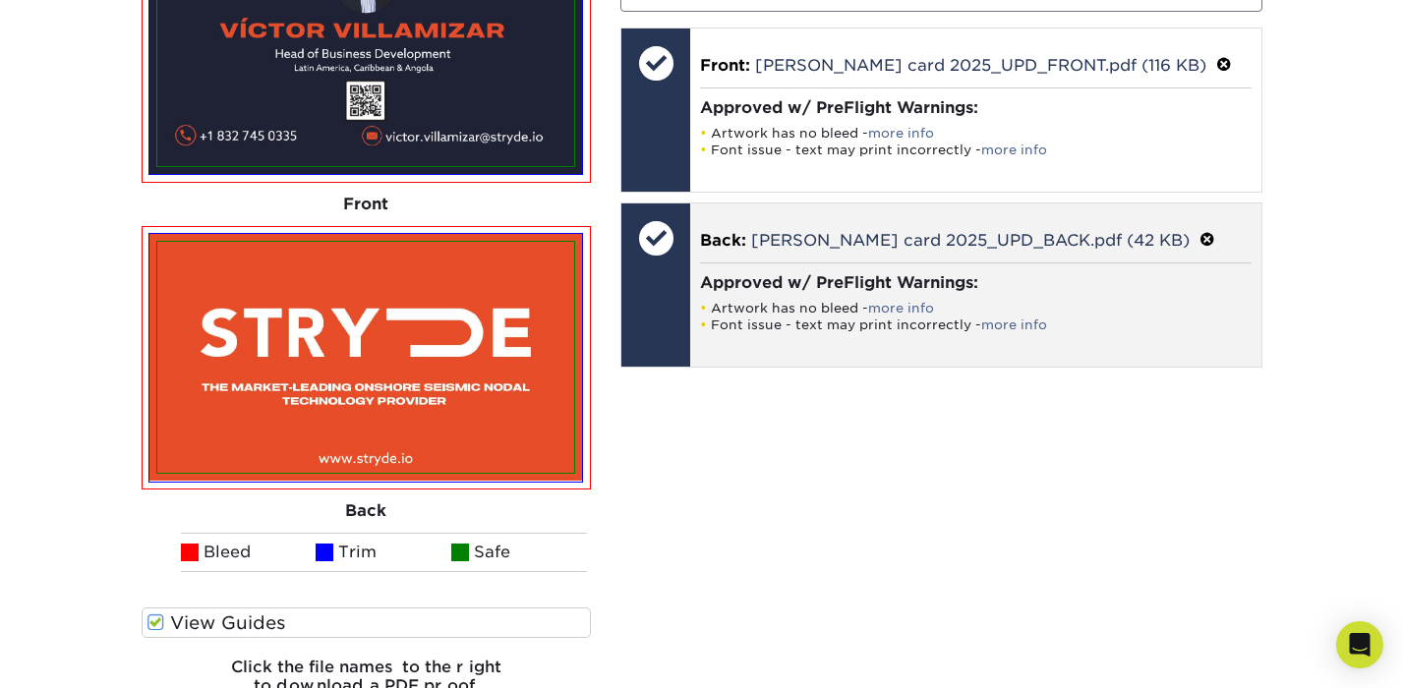
scroll to position [1323, 1]
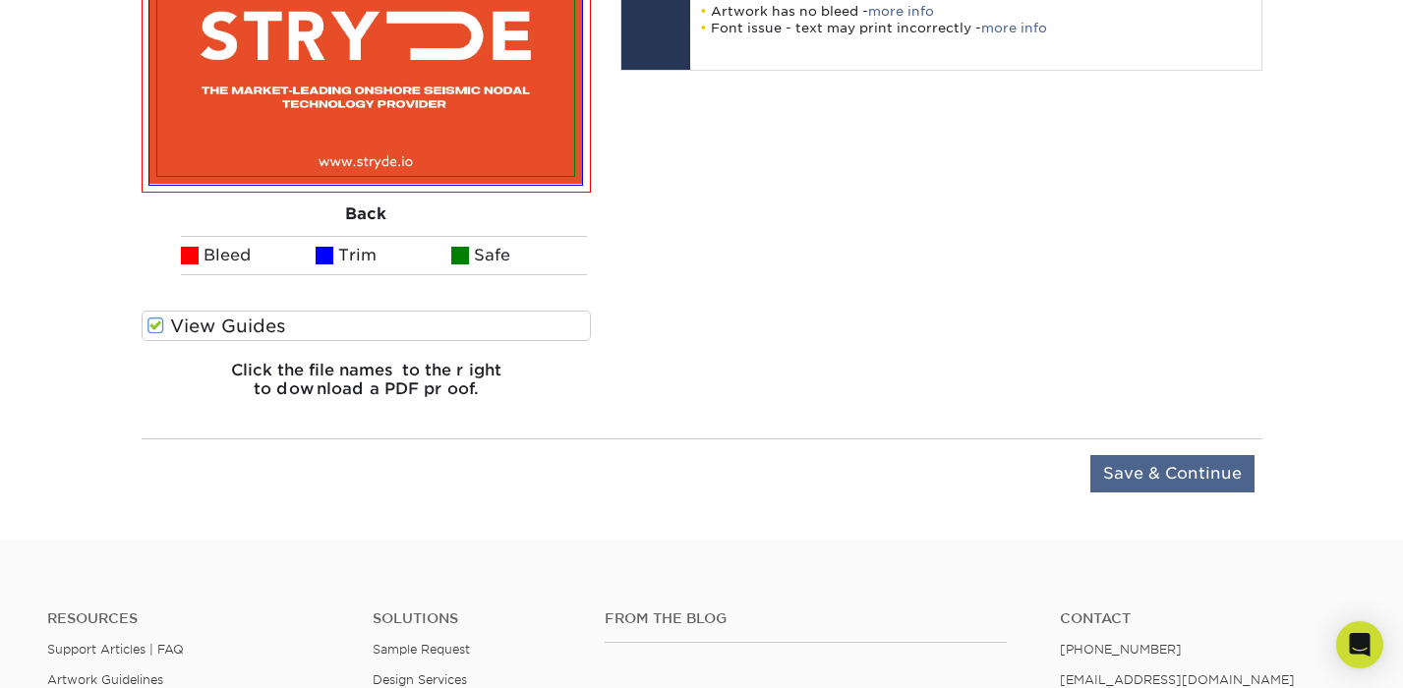
click at [1185, 476] on input "Save & Continue" at bounding box center [1172, 473] width 164 height 37
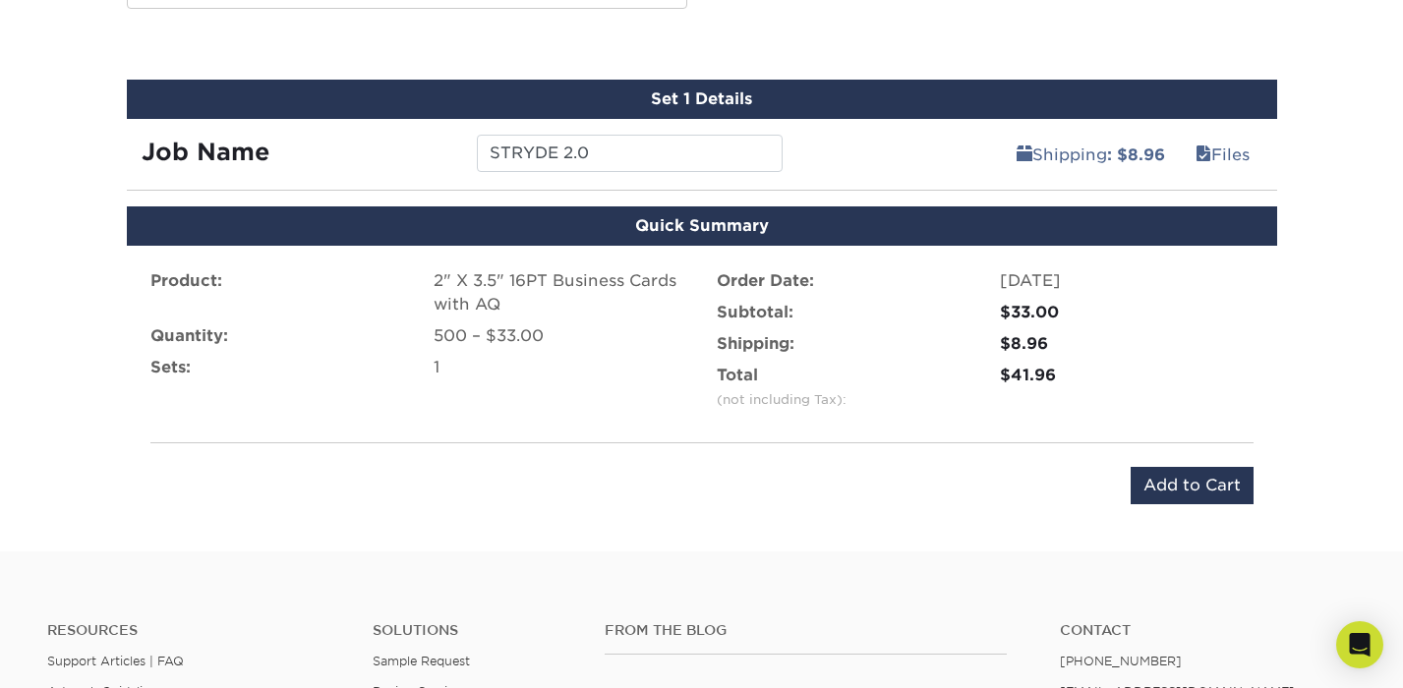
scroll to position [963, 0]
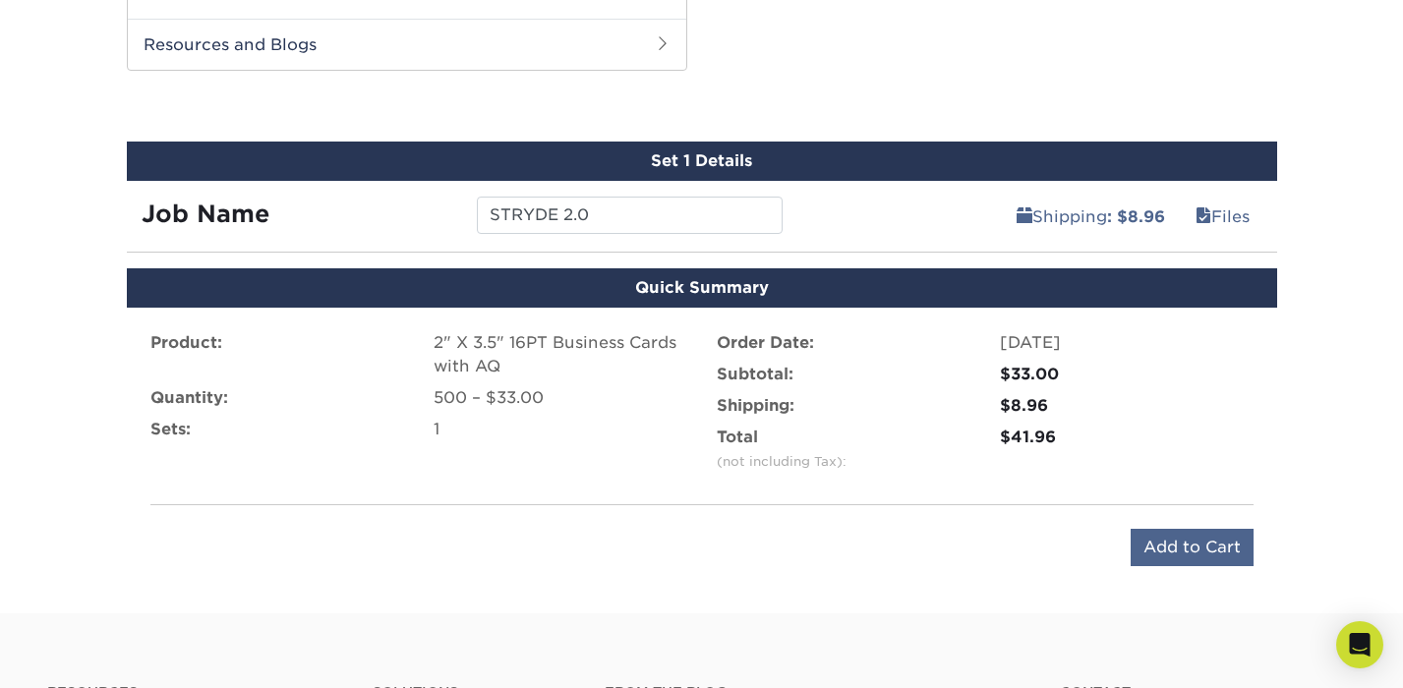
click at [1175, 544] on input "Add to Cart" at bounding box center [1191, 547] width 123 height 37
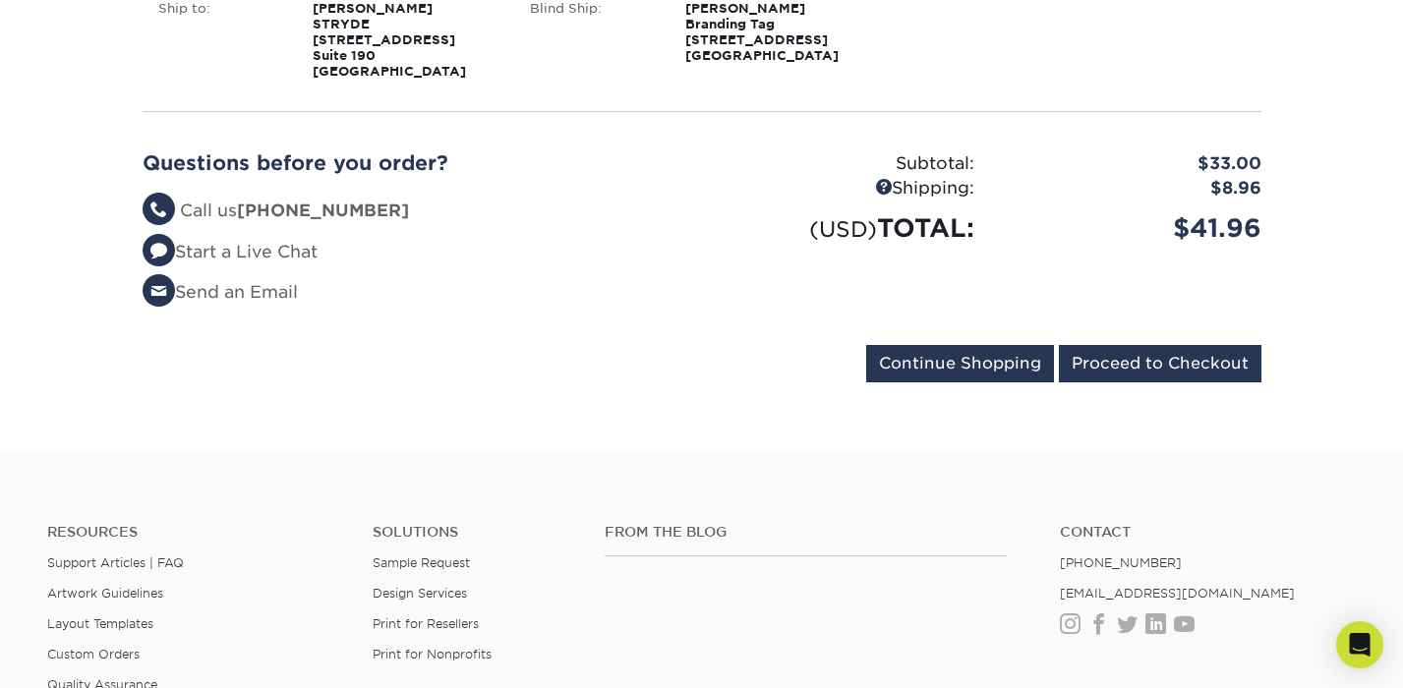
scroll to position [446, 0]
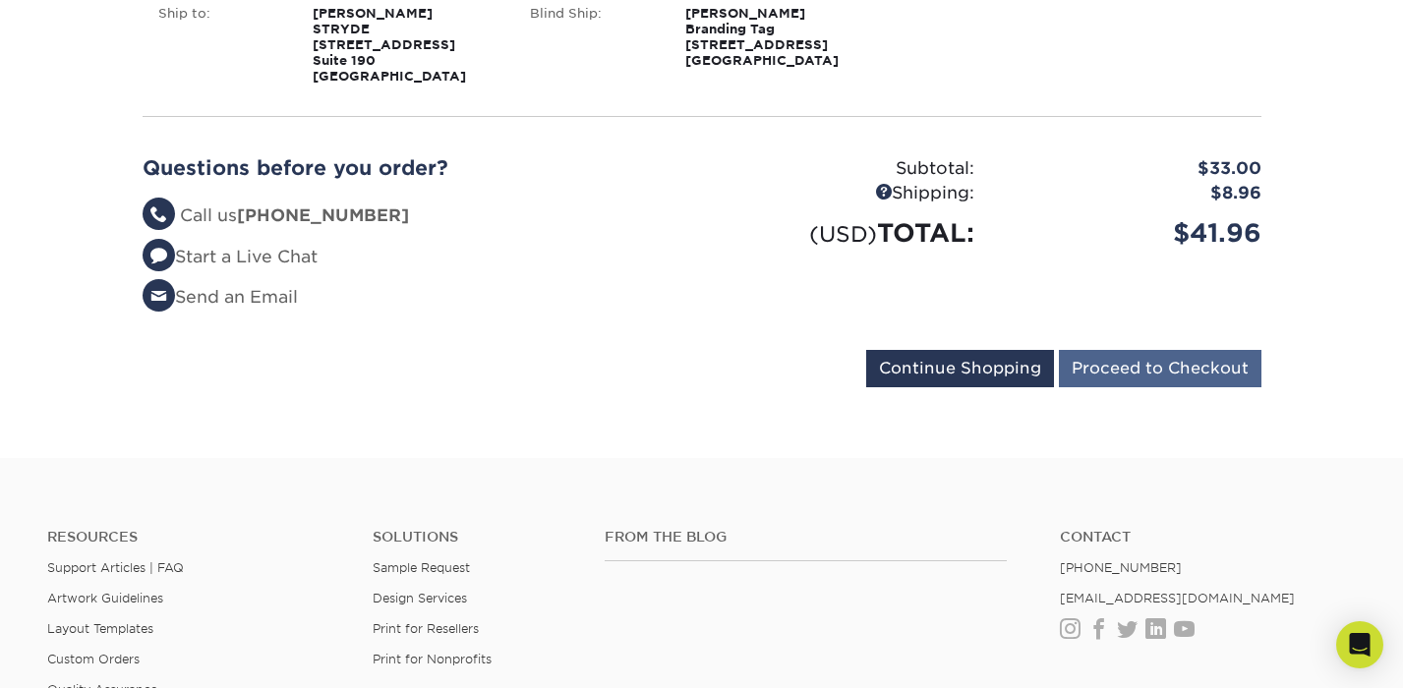
click at [1134, 373] on input "Proceed to Checkout" at bounding box center [1160, 368] width 202 height 37
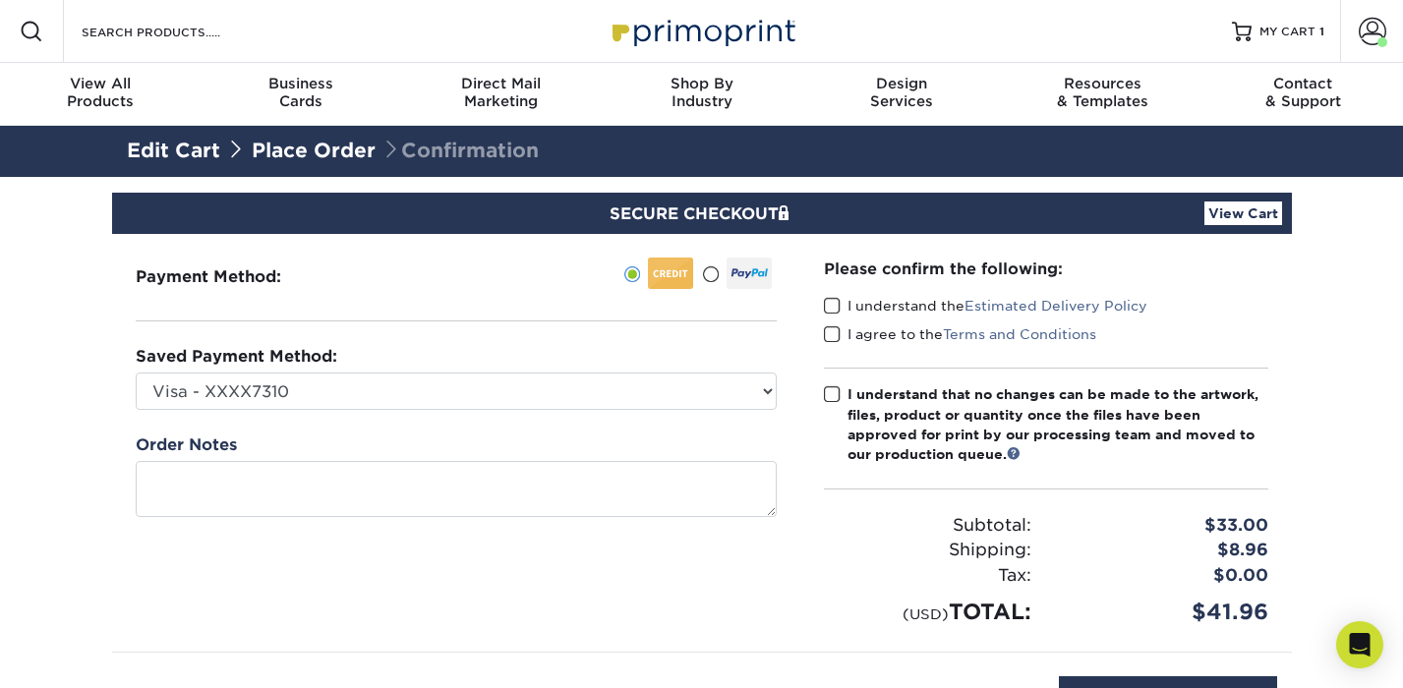
click at [163, 143] on link "Edit Cart" at bounding box center [173, 151] width 93 height 24
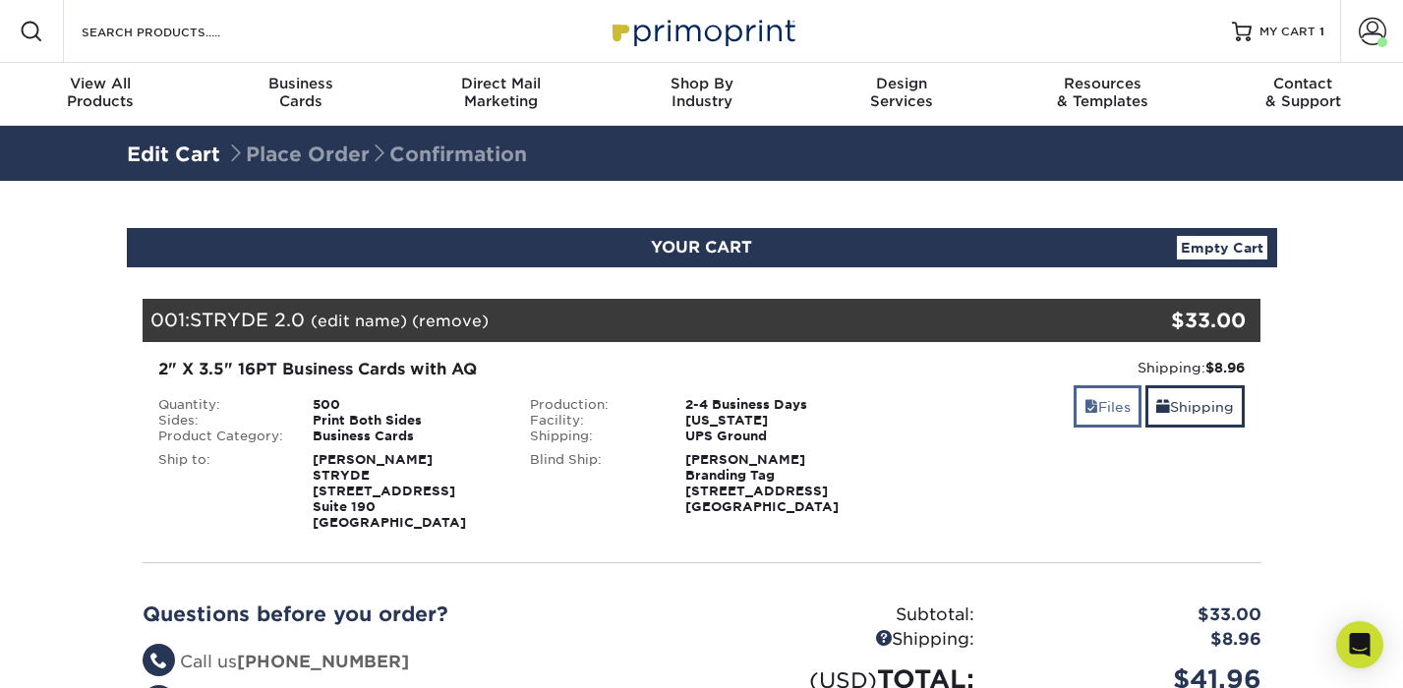
click at [1099, 413] on link "Files" at bounding box center [1107, 406] width 68 height 42
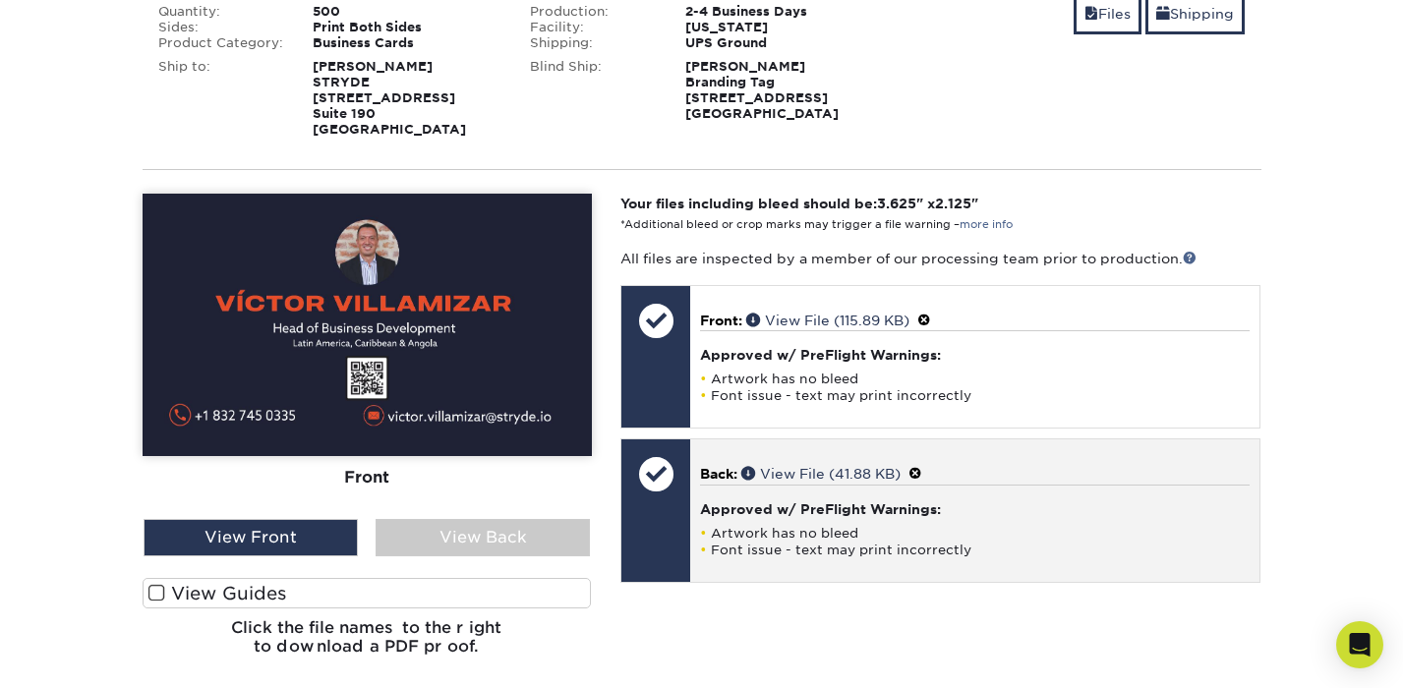
scroll to position [413, 0]
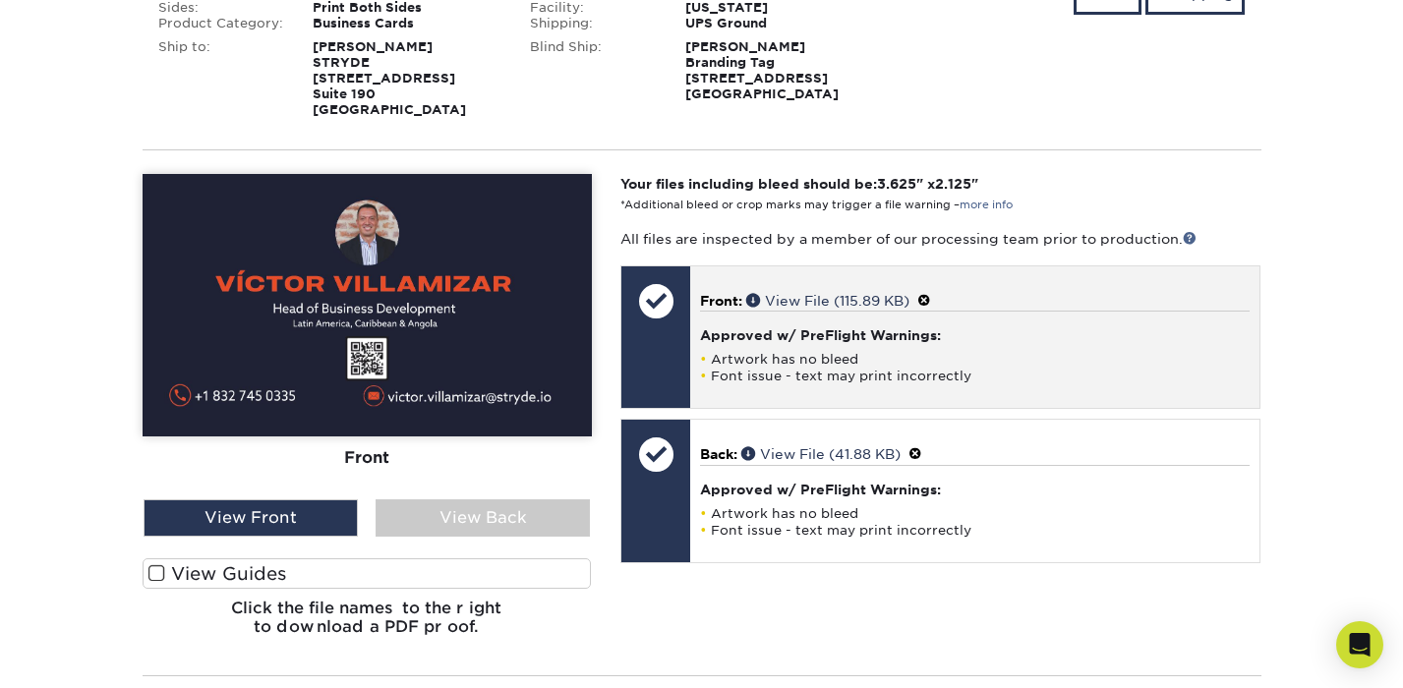
click at [930, 297] on span at bounding box center [924, 301] width 14 height 16
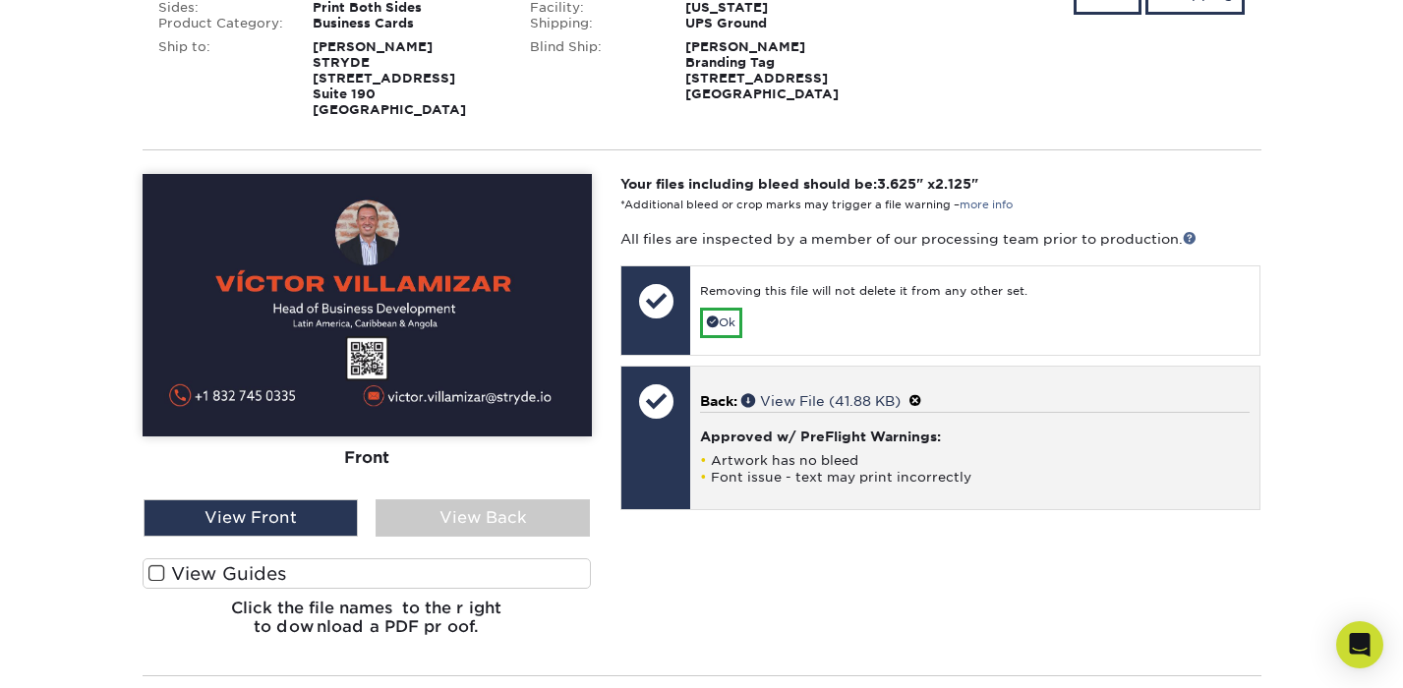
click at [922, 400] on span at bounding box center [915, 401] width 14 height 16
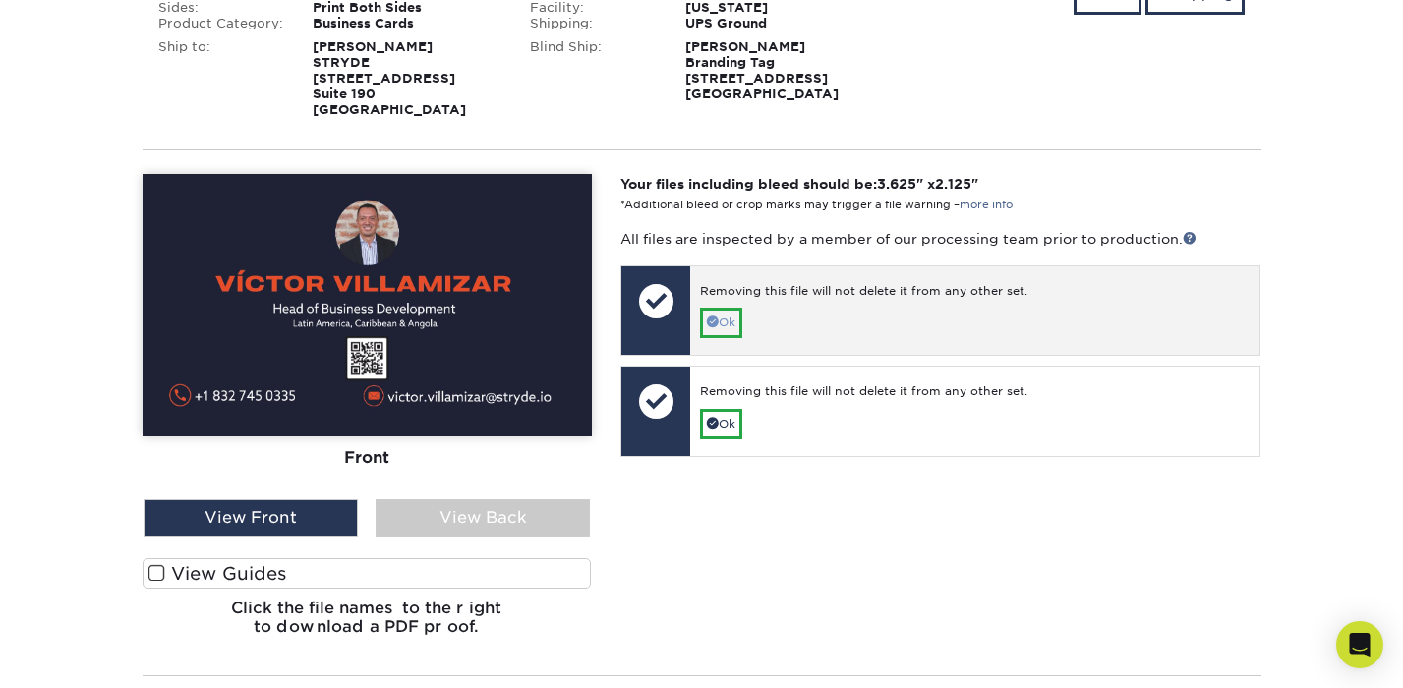
click at [722, 318] on link "Ok" at bounding box center [721, 323] width 42 height 30
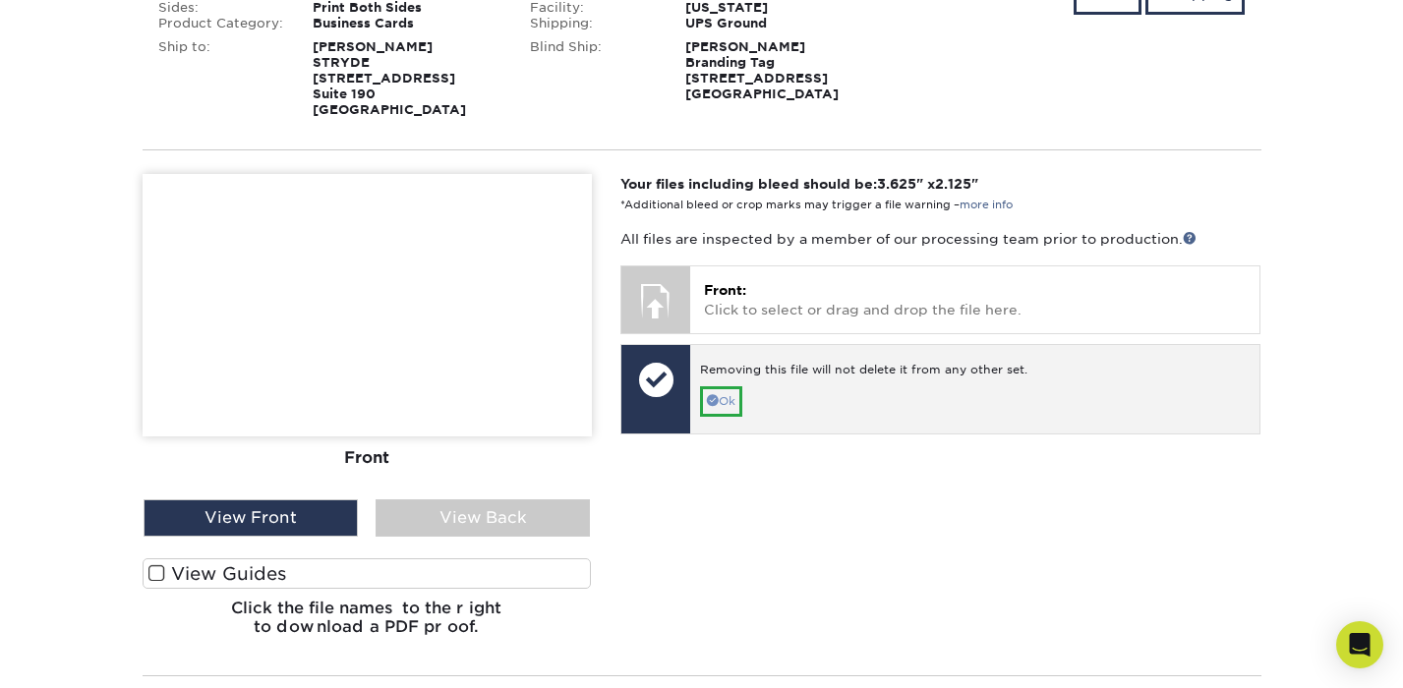
click at [725, 404] on link "Ok" at bounding box center [721, 401] width 42 height 30
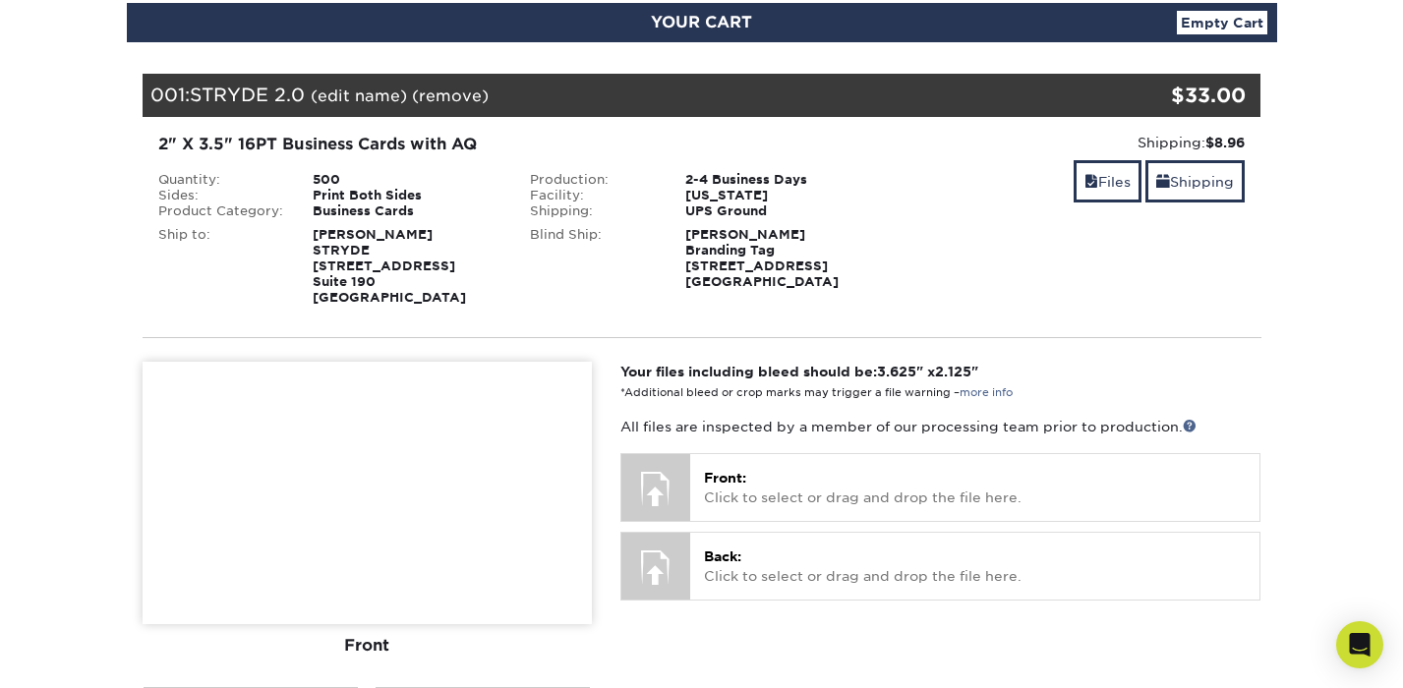
scroll to position [221, 0]
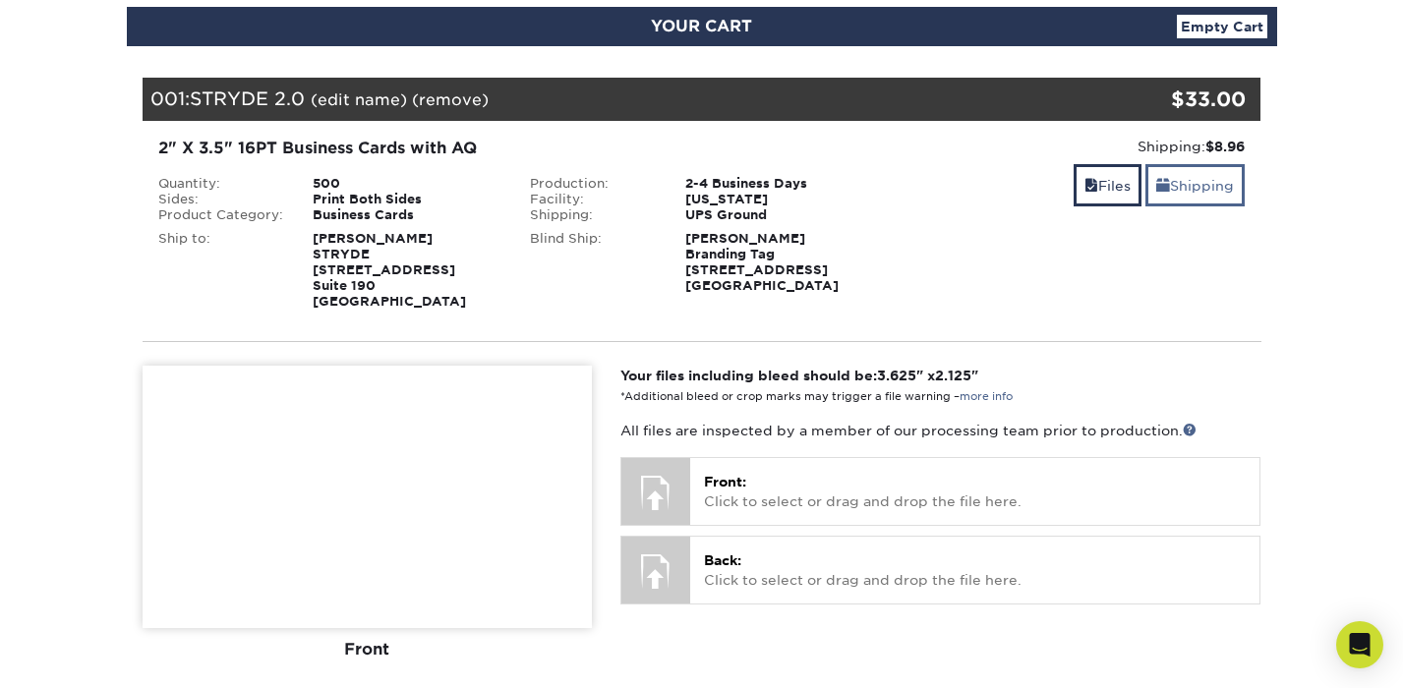
click at [1226, 175] on link "Shipping" at bounding box center [1194, 185] width 99 height 42
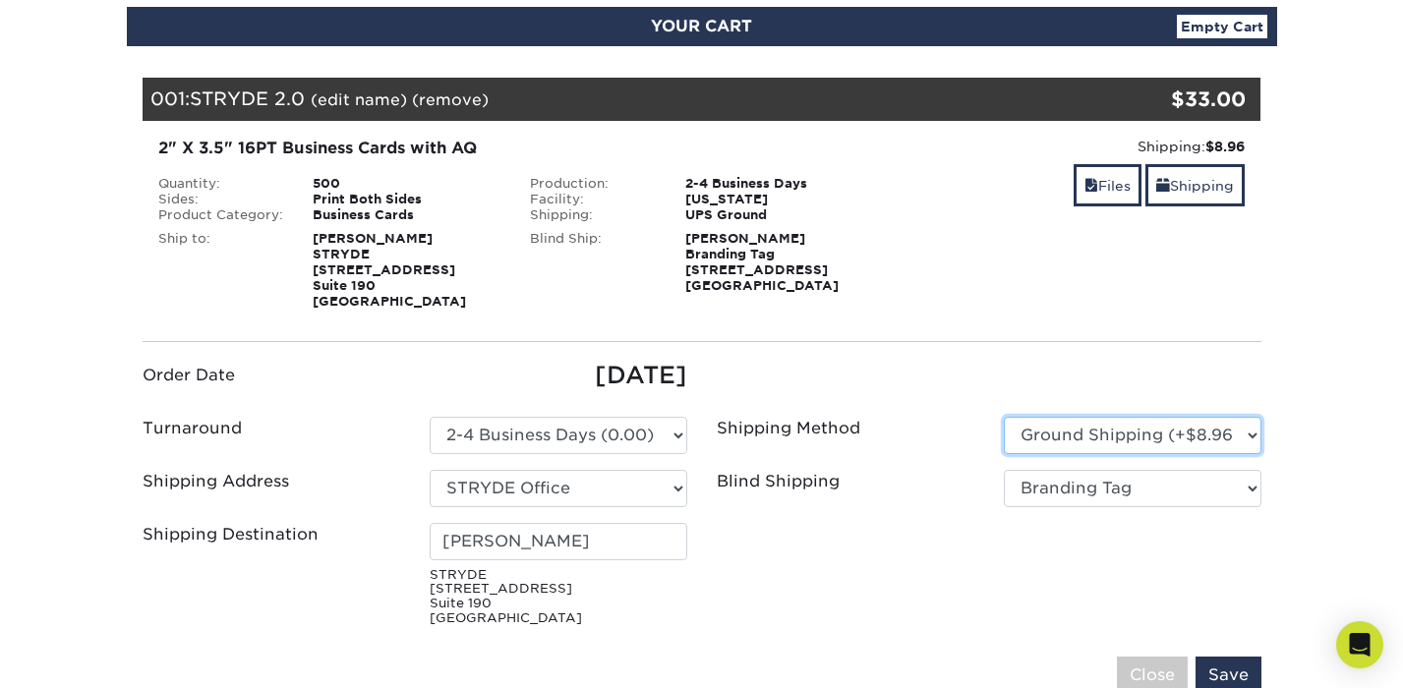
select select "12"
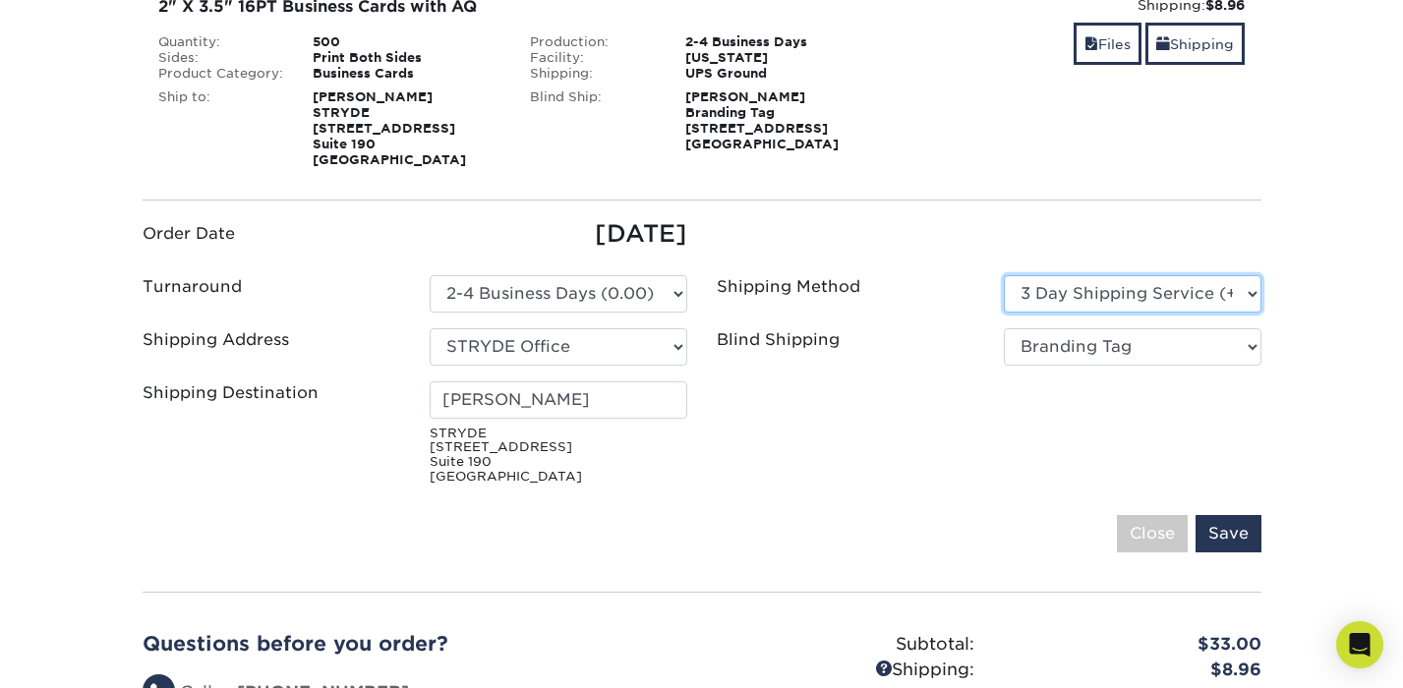
scroll to position [363, 0]
click at [1228, 530] on input "Save" at bounding box center [1228, 533] width 66 height 37
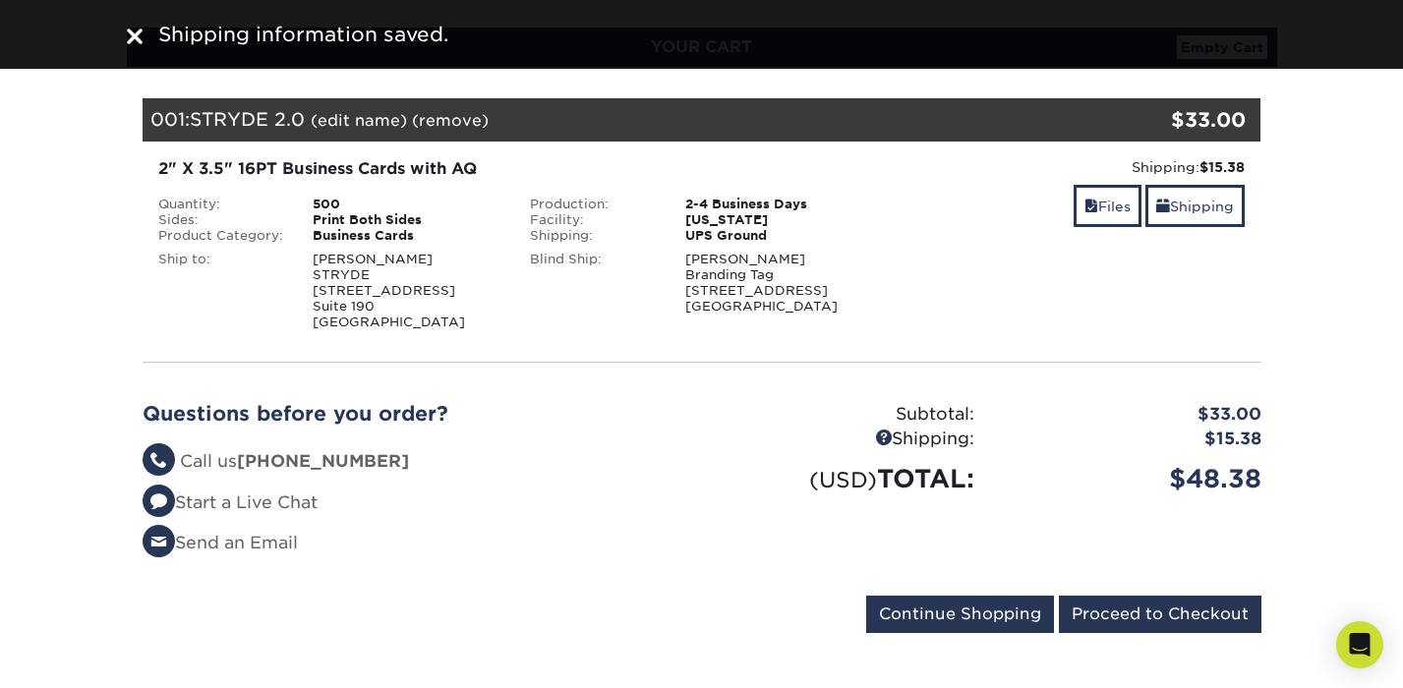
scroll to position [202, 0]
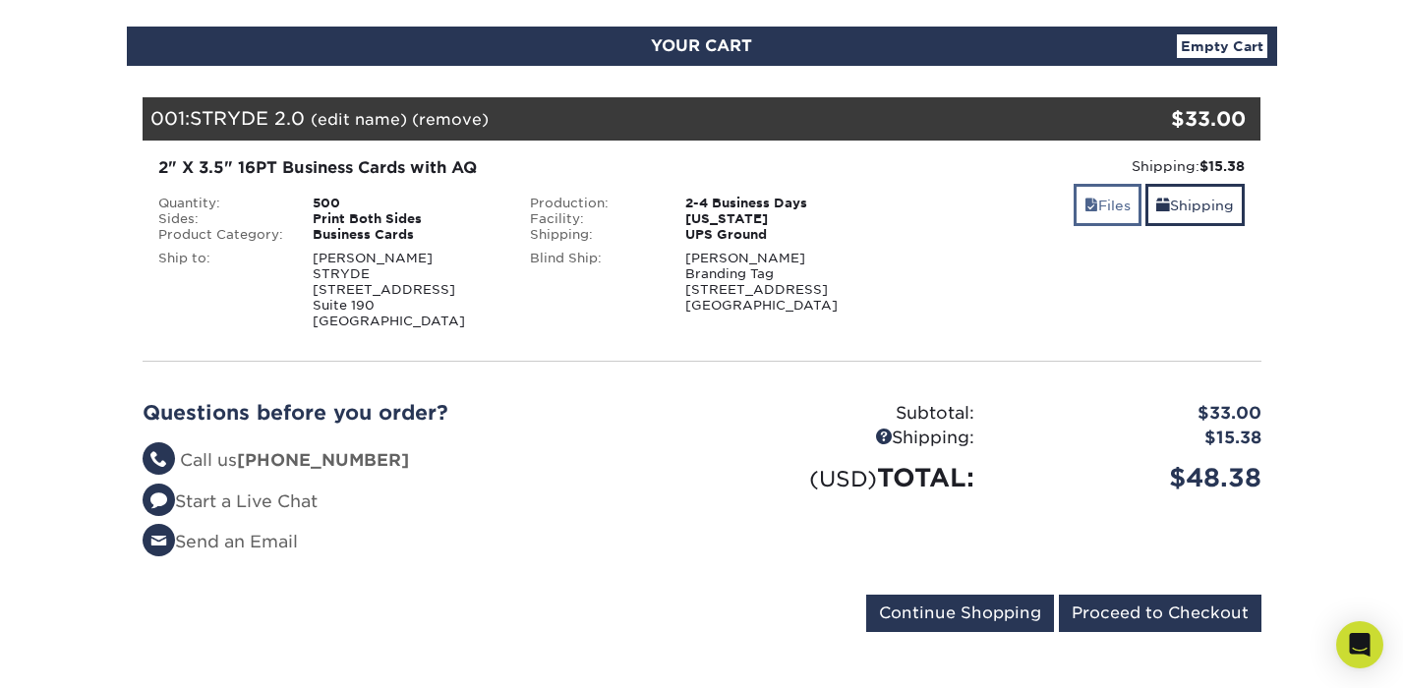
click at [1088, 208] on span at bounding box center [1091, 206] width 14 height 16
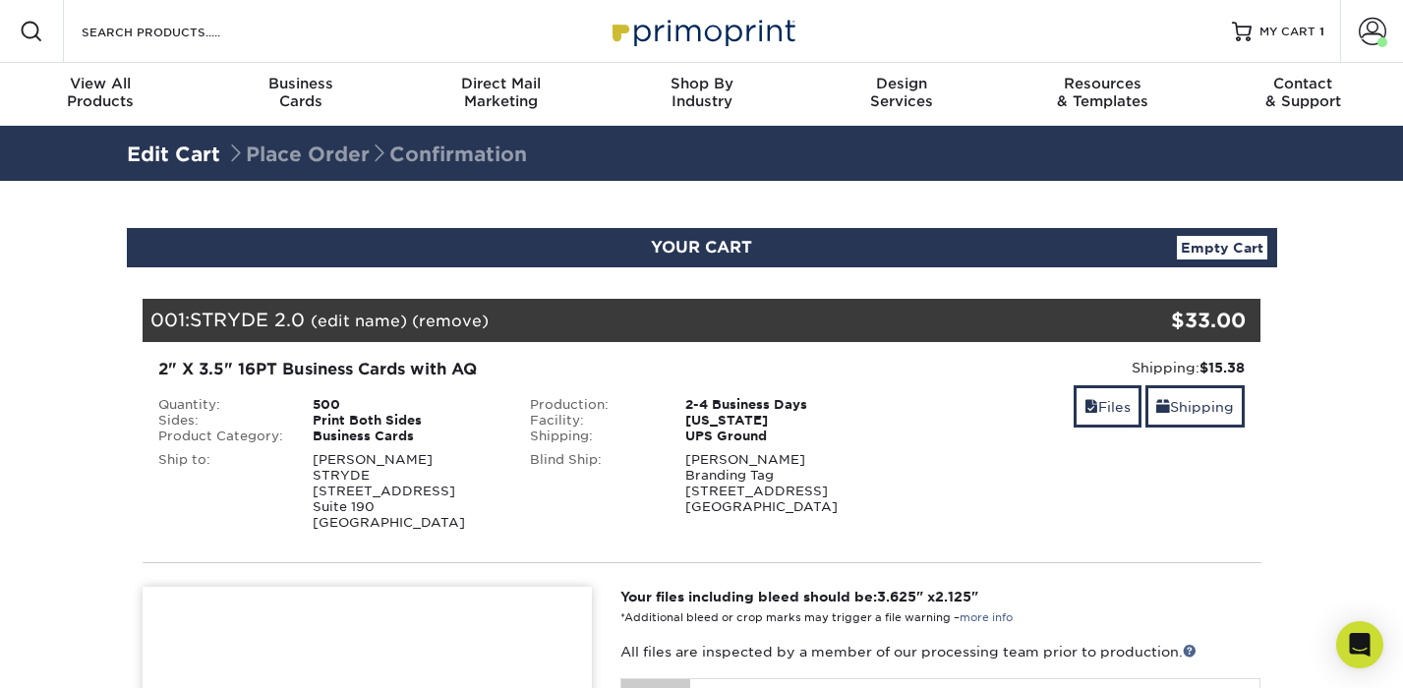
scroll to position [0, 0]
click at [1200, 416] on link "Shipping" at bounding box center [1194, 406] width 99 height 42
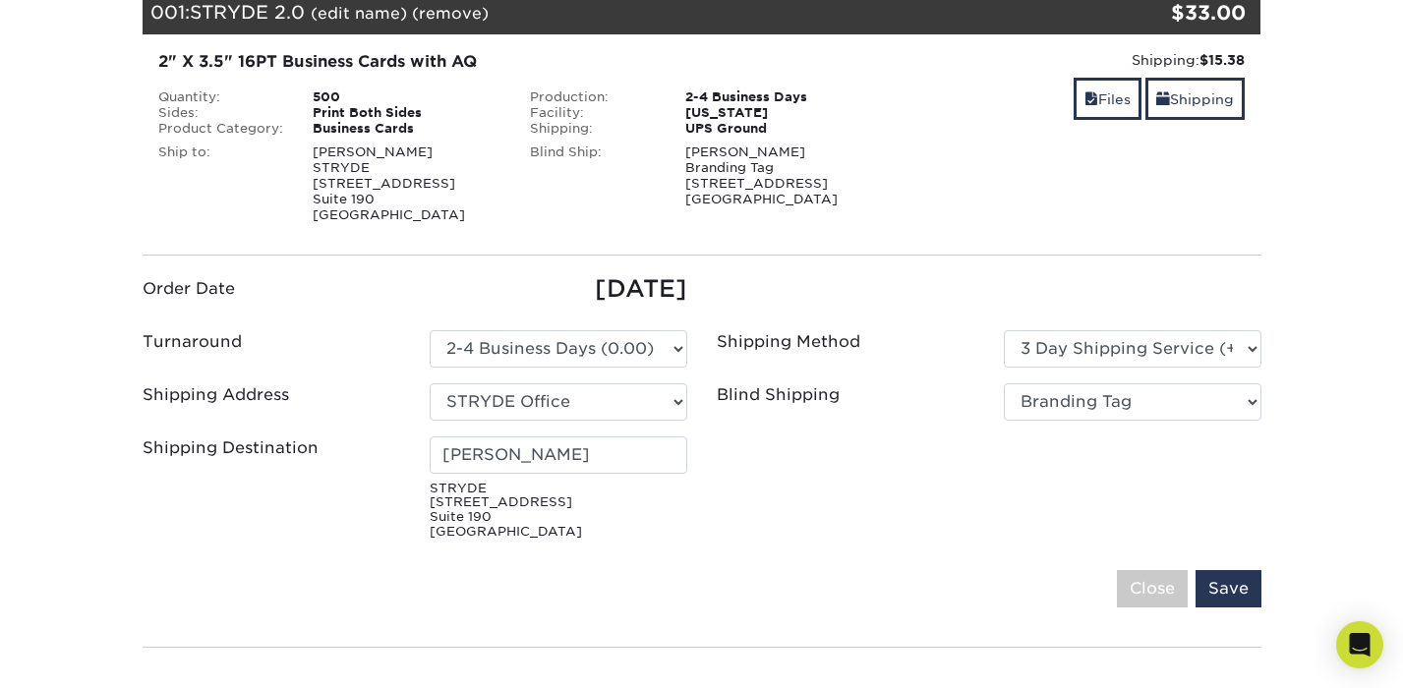
scroll to position [308, 0]
click at [519, 502] on small "STRYDE 22330 Merchants Way Suite 190 Katy, TX 77449" at bounding box center [559, 511] width 258 height 58
click at [671, 458] on input "[PERSON_NAME]" at bounding box center [559, 454] width 258 height 37
click at [671, 457] on input "[PERSON_NAME]" at bounding box center [559, 454] width 258 height 37
select select "newaddress"
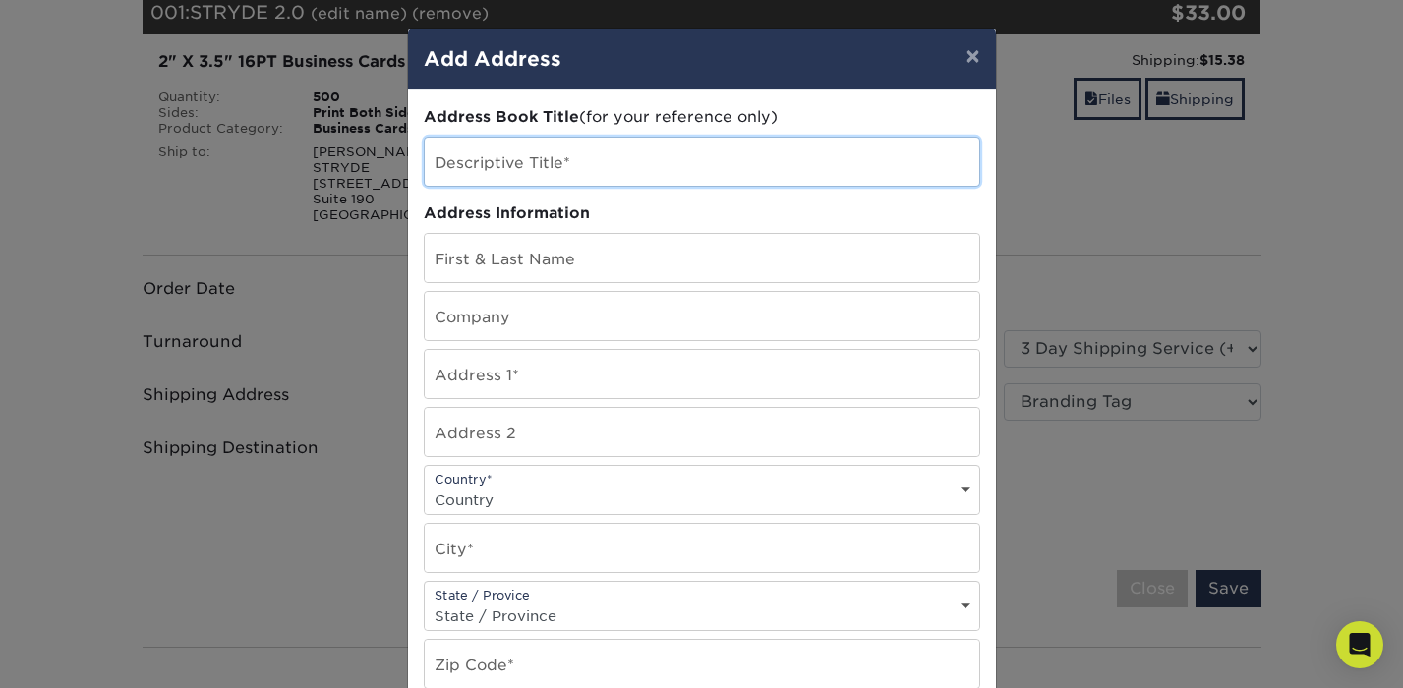
click at [478, 156] on input "text" at bounding box center [702, 162] width 554 height 48
type input "[PERSON_NAME]"
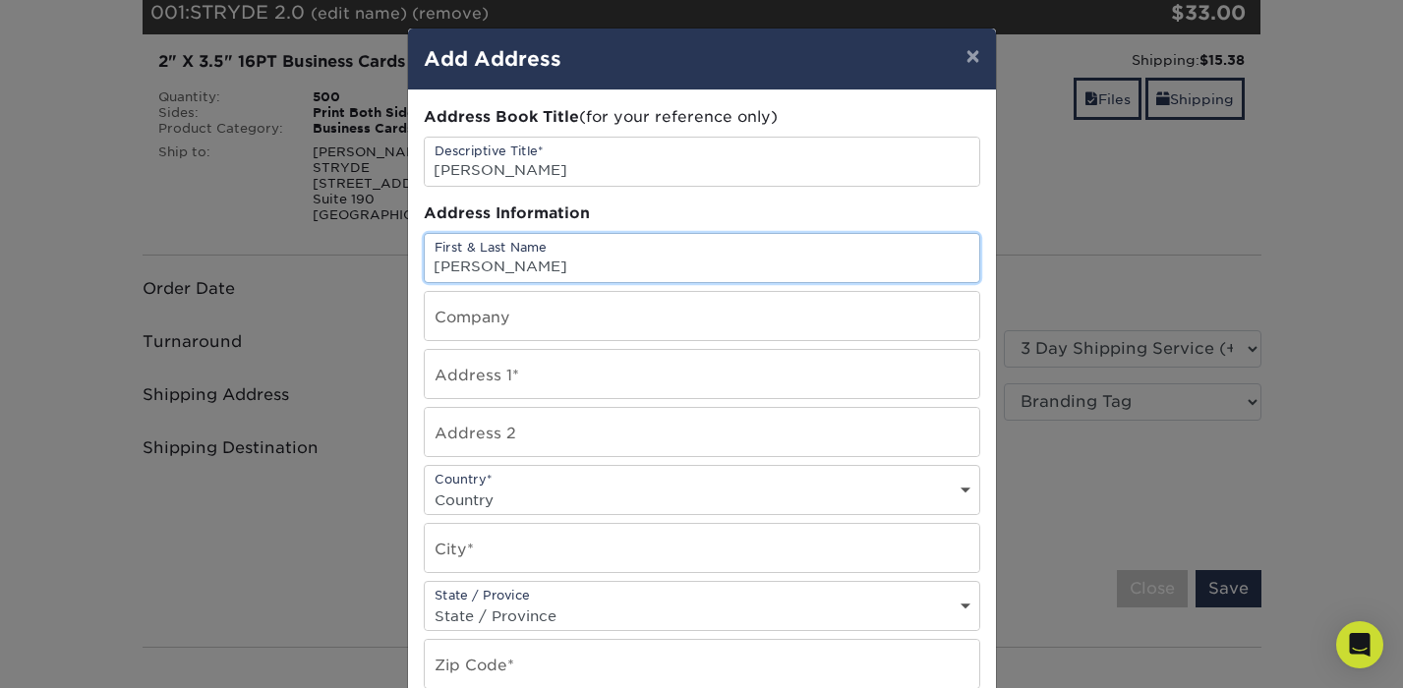
type input "[PERSON_NAME]"
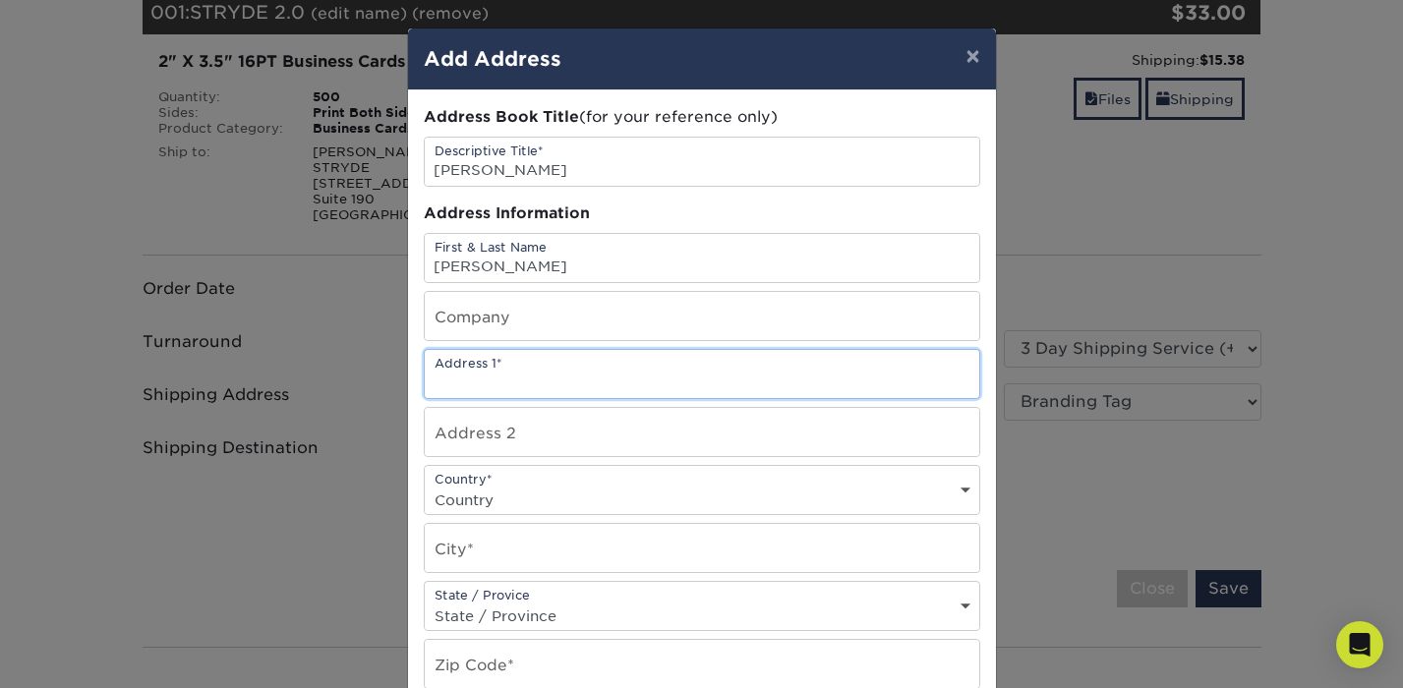
paste input "9634 ROCKPORT HILLS DR CYPRESS, TX, 78433"
drag, startPoint x: 646, startPoint y: 384, endPoint x: 716, endPoint y: 384, distance: 69.8
click at [716, 384] on input "9634 ROCKPORT HILLS DR CYPRESS, TX, 78433" at bounding box center [702, 374] width 554 height 48
type input "9634 ROCKPORT HILLS DR CYPRESS, TX, 78433"
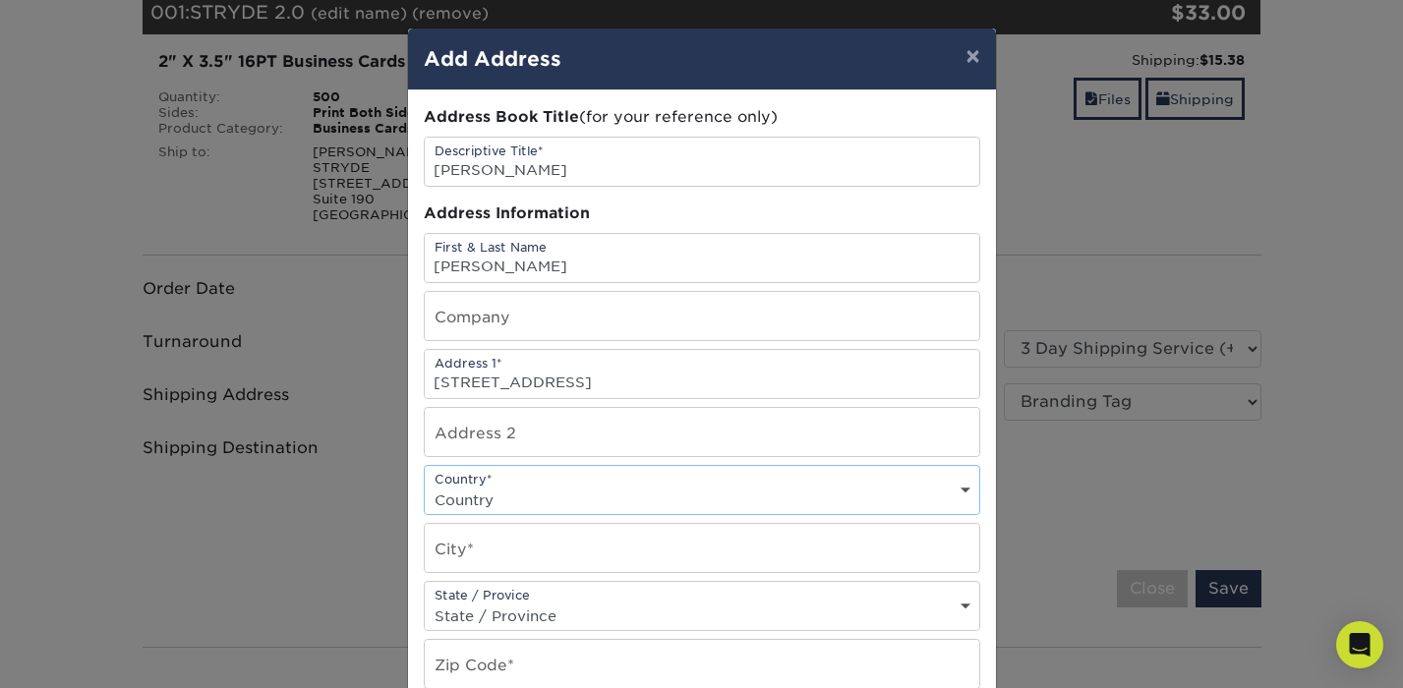
select select "US"
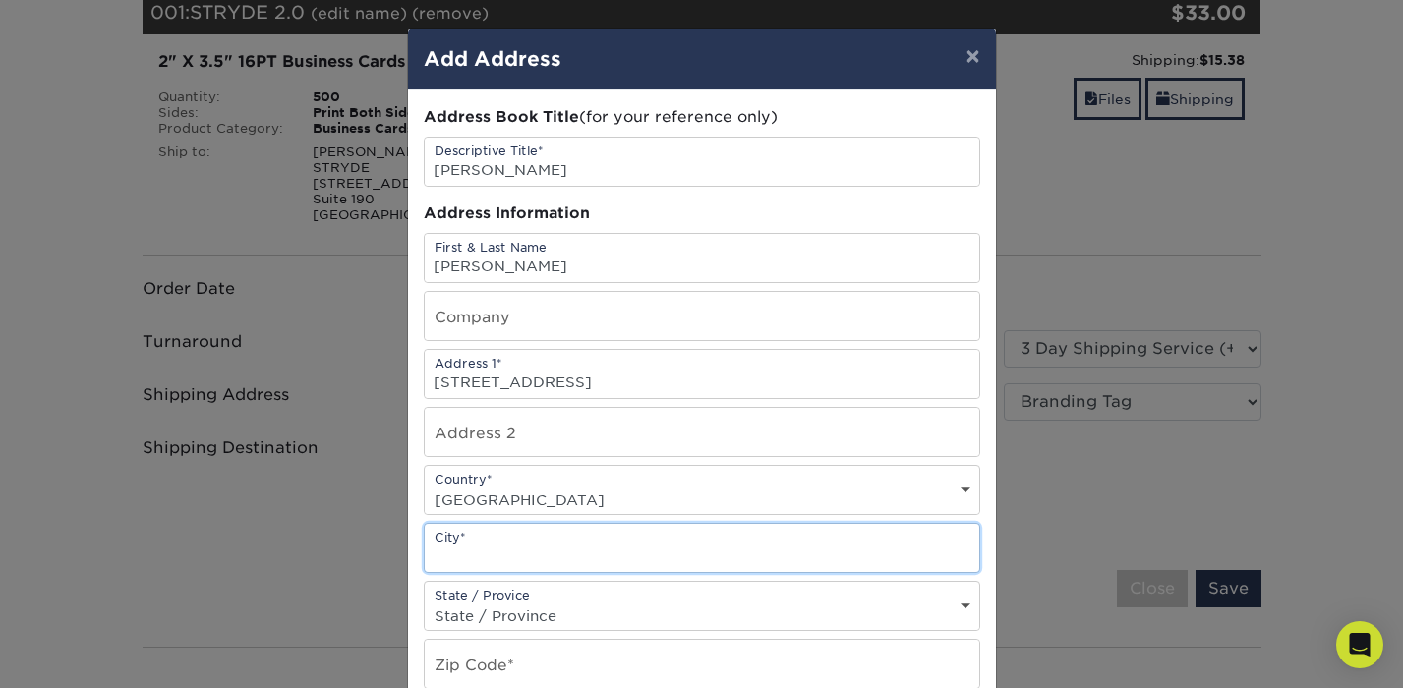
paste input "CYPRESS"
type input "CYPRESS"
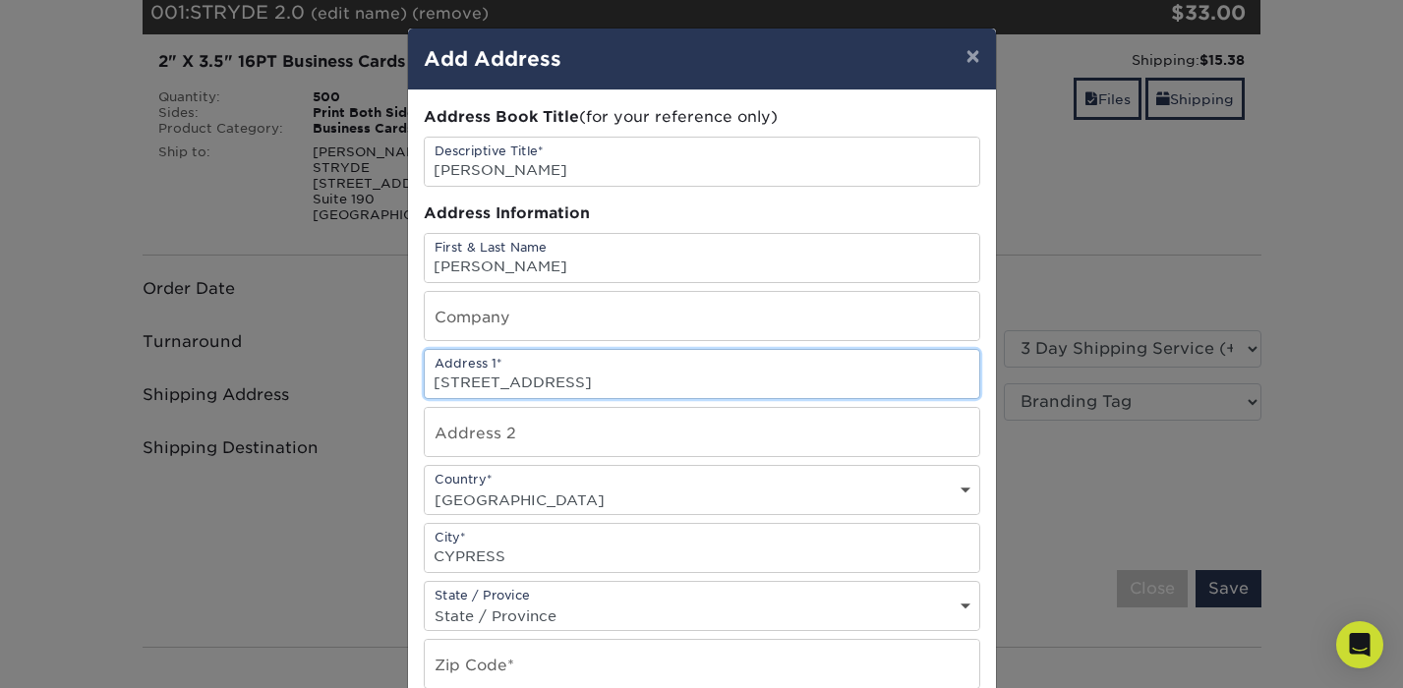
drag, startPoint x: 725, startPoint y: 381, endPoint x: 792, endPoint y: 379, distance: 66.9
click at [792, 379] on input "9634 ROCKPORT HILLS DR CYPRESS, TX, 78433" at bounding box center [702, 374] width 554 height 48
click at [824, 380] on input "9634 ROCKPORT HILLS DR CYPRESS, TX, 78433" at bounding box center [702, 374] width 554 height 48
drag, startPoint x: 810, startPoint y: 380, endPoint x: 755, endPoint y: 380, distance: 55.0
click at [755, 380] on input "9634 ROCKPORT HILLS DR CYPRESS, TX, 78433" at bounding box center [702, 374] width 554 height 48
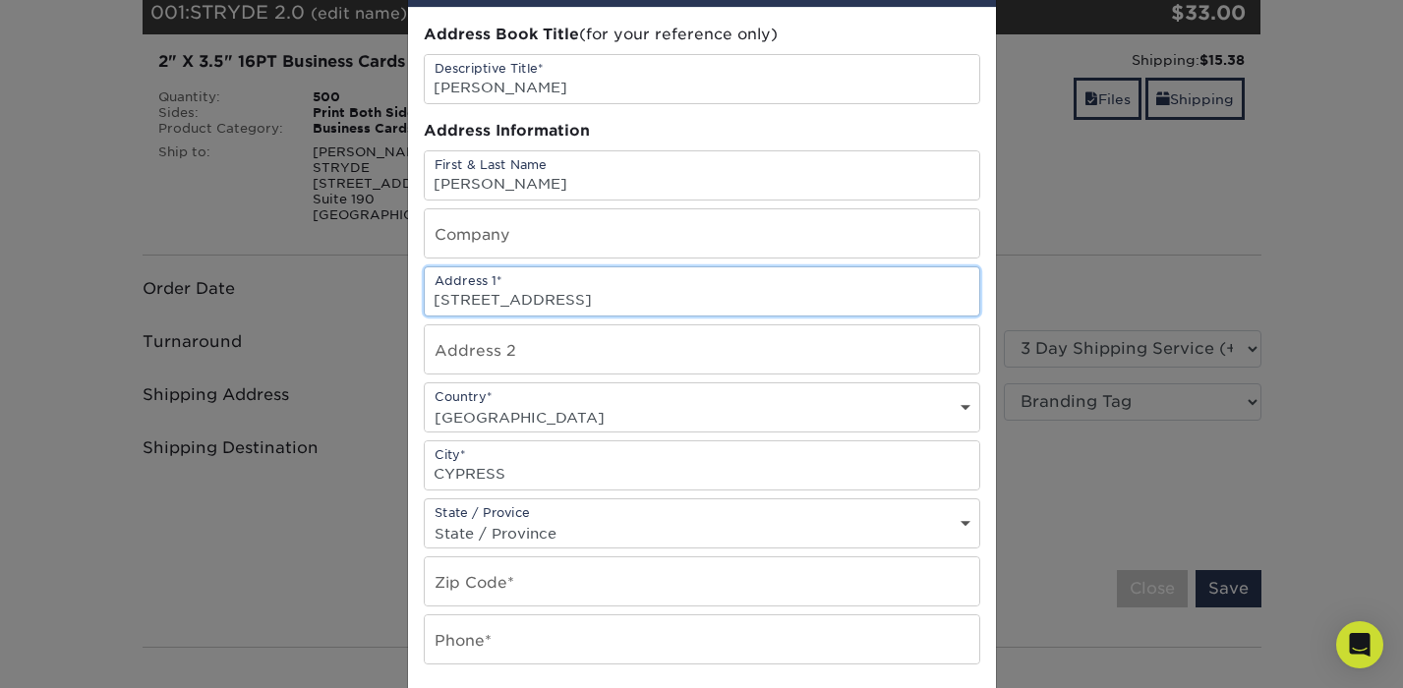
scroll to position [93, 0]
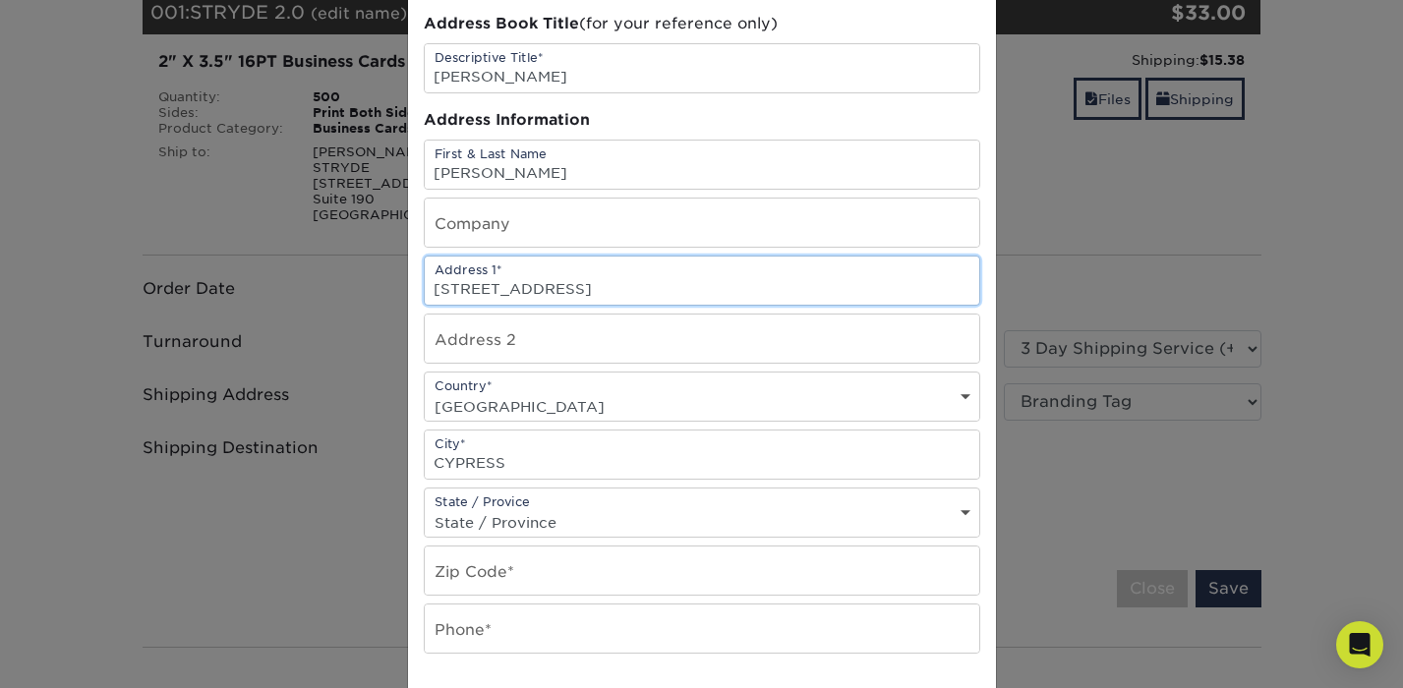
type input "[STREET_ADDRESS]"
select select "TX"
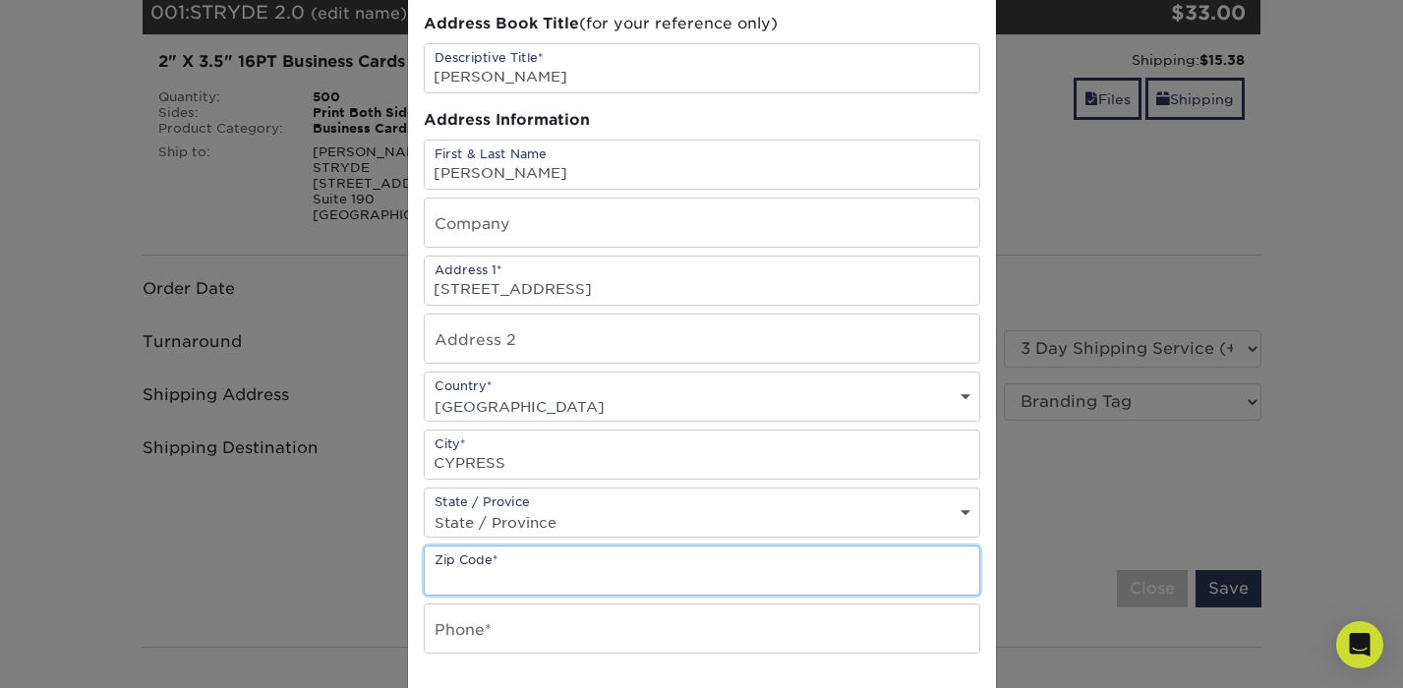
paste input "78433"
type input "78433"
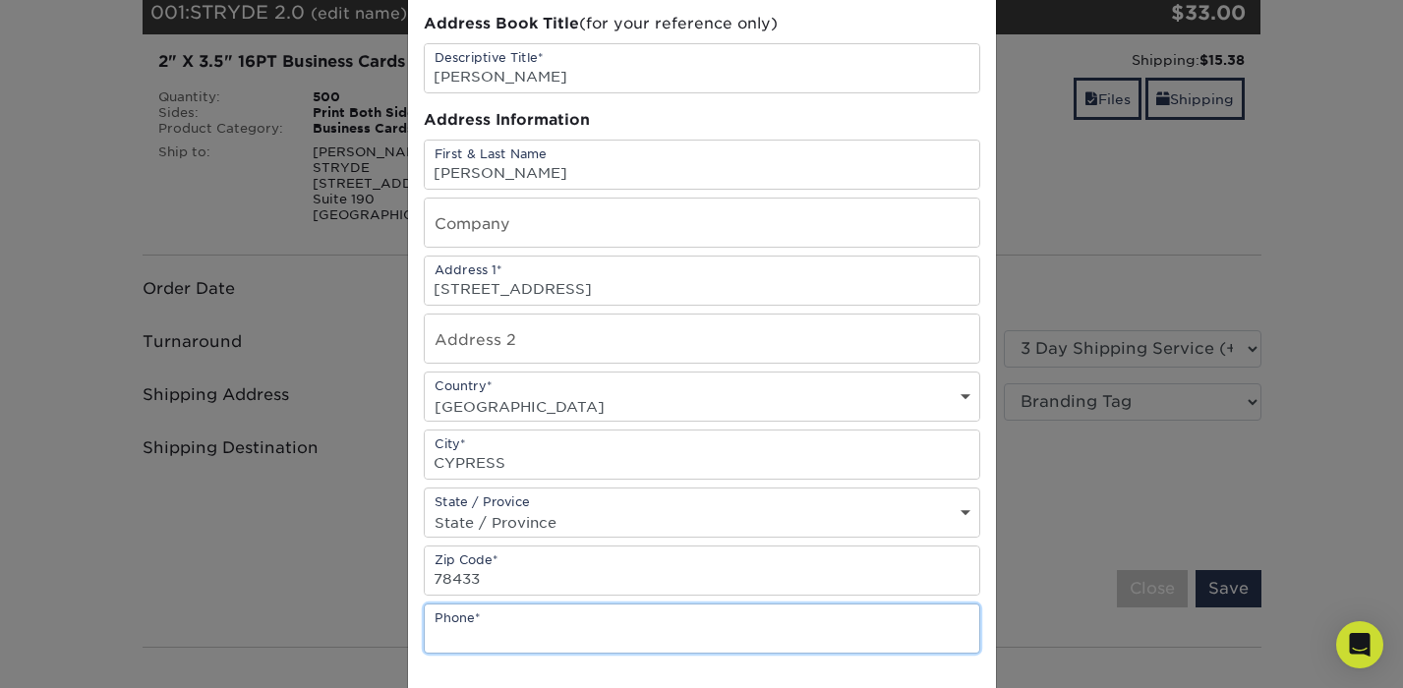
paste input "+1 (832) 931-7990"
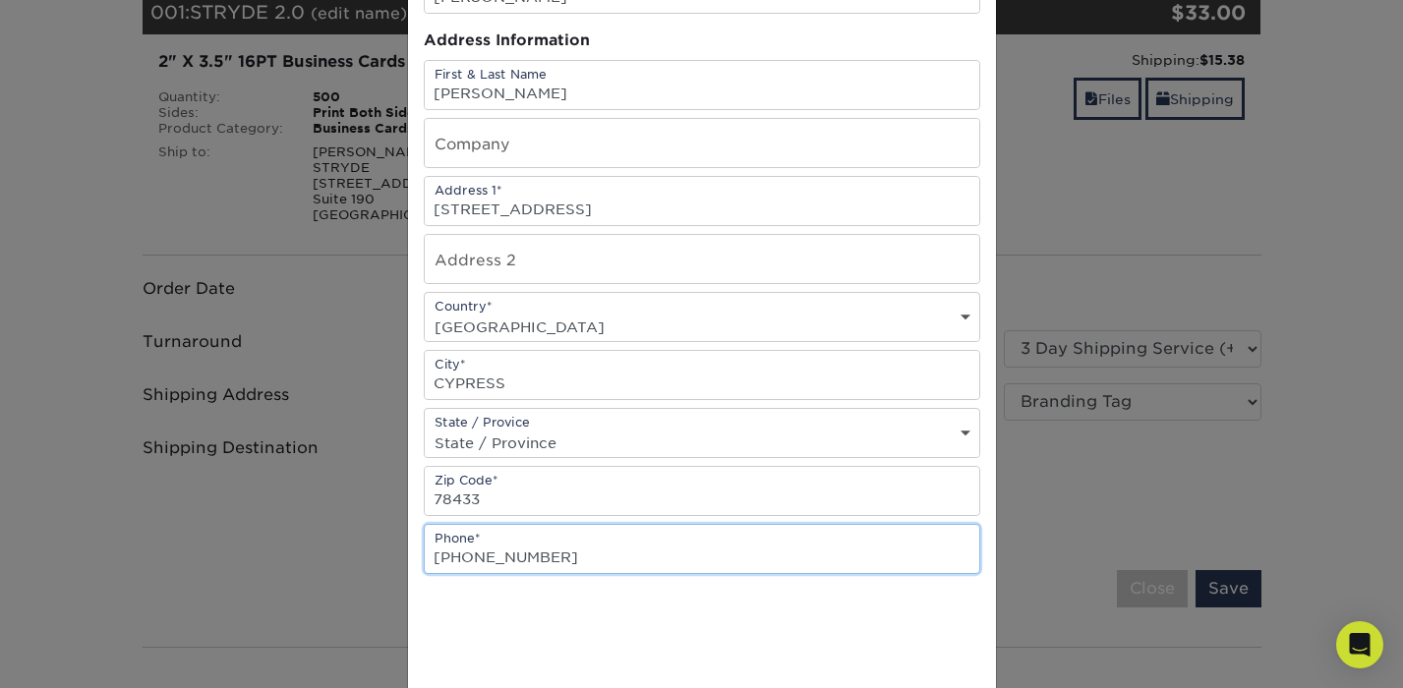
drag, startPoint x: 459, startPoint y: 562, endPoint x: 417, endPoint y: 562, distance: 42.3
click at [417, 562] on div "Address Book Title (for your reference only) Descriptive Title* Victor Villamiz…" at bounding box center [702, 357] width 588 height 880
click at [466, 558] on input "832) 931-7990" at bounding box center [702, 549] width 554 height 48
type input "832 931-7990"
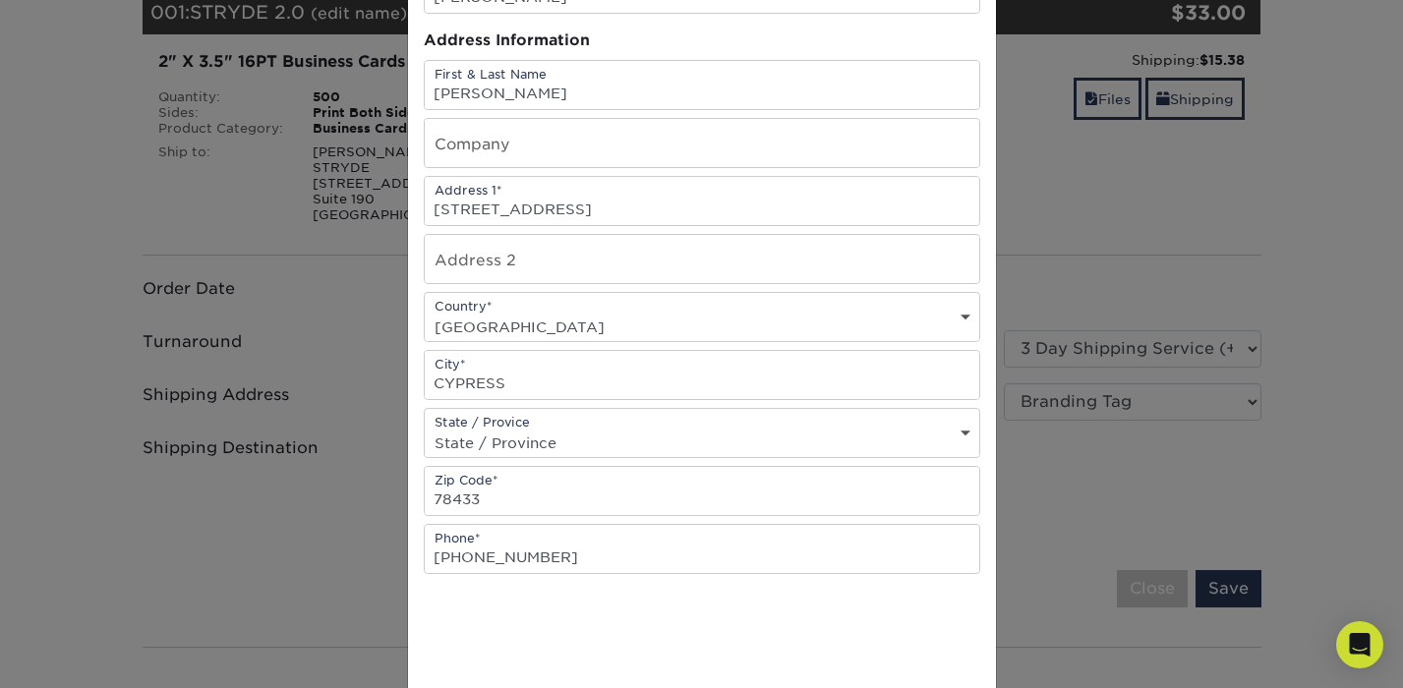
click at [596, 589] on div "Address Book Title (for your reference only) Descriptive Title* Victor Villamiz…" at bounding box center [702, 357] width 556 height 848
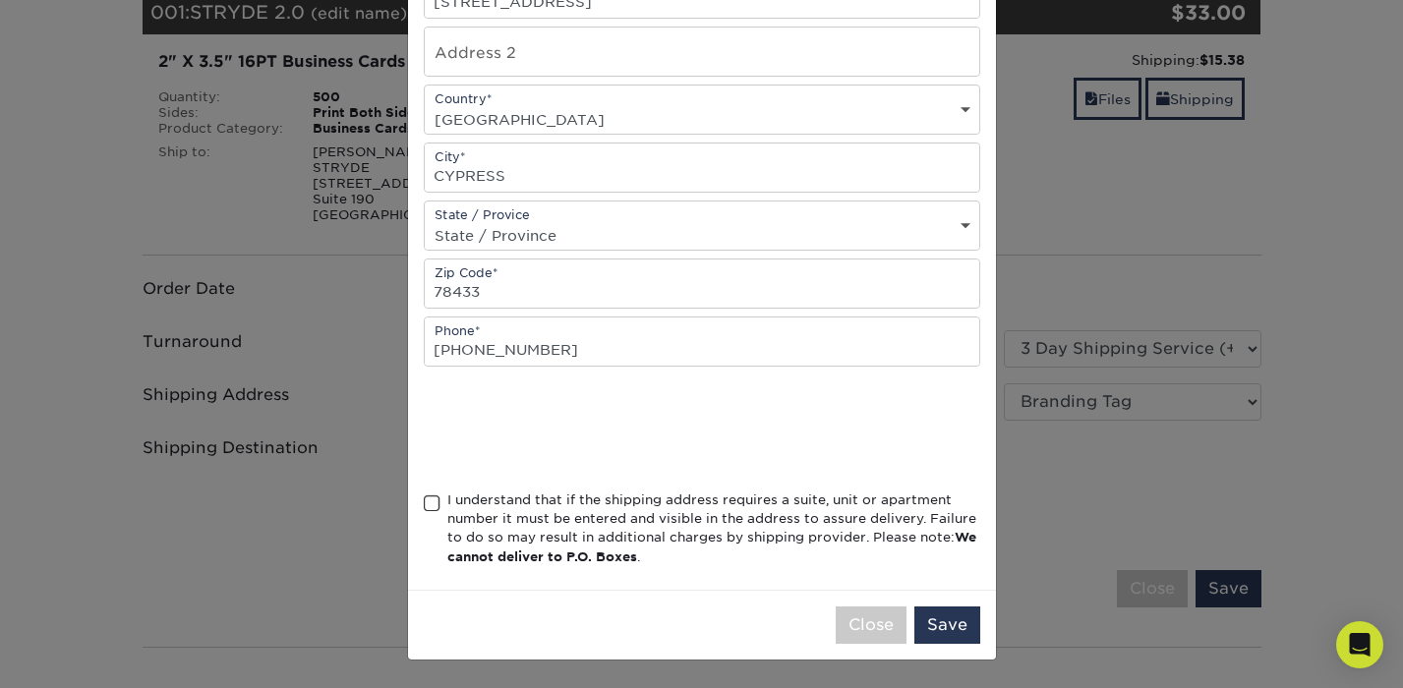
scroll to position [385, 0]
click at [434, 509] on span at bounding box center [432, 503] width 17 height 19
click at [0, 0] on input "I understand that if the shipping address requires a suite, unit or apartment n…" at bounding box center [0, 0] width 0 height 0
click at [967, 635] on button "Save" at bounding box center [947, 624] width 66 height 37
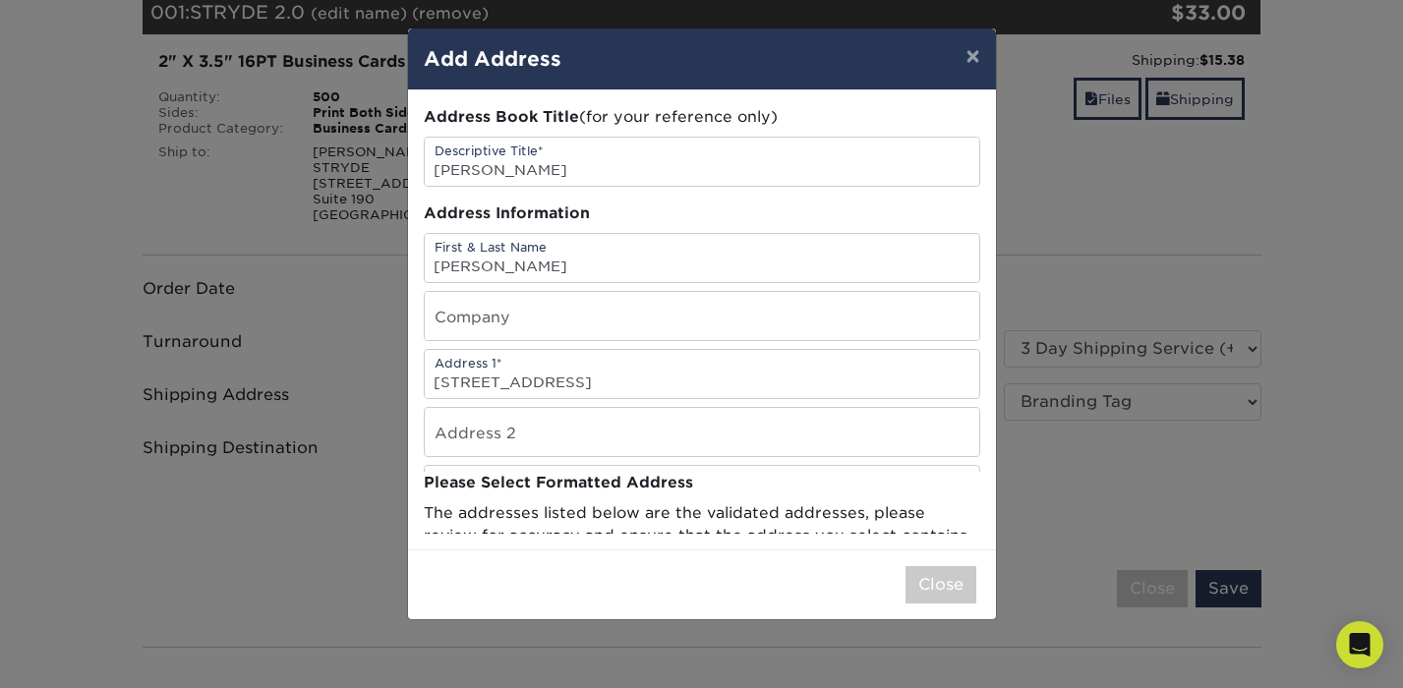
scroll to position [0, 0]
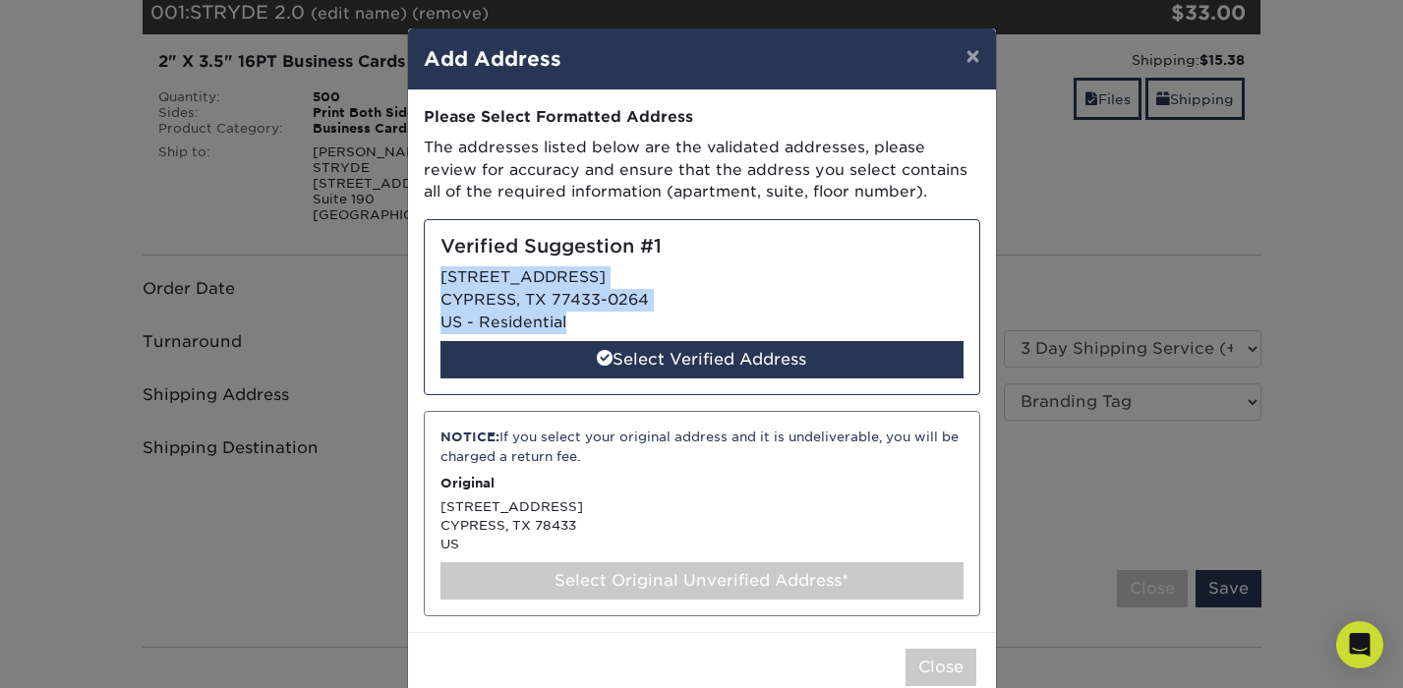
drag, startPoint x: 438, startPoint y: 265, endPoint x: 587, endPoint y: 307, distance: 154.1
click at [587, 307] on div "Verified Suggestion #1 9634 ROCKPORT HILLS DR CYPRESS, TX 77433-0264 US - Resid…" at bounding box center [702, 307] width 556 height 176
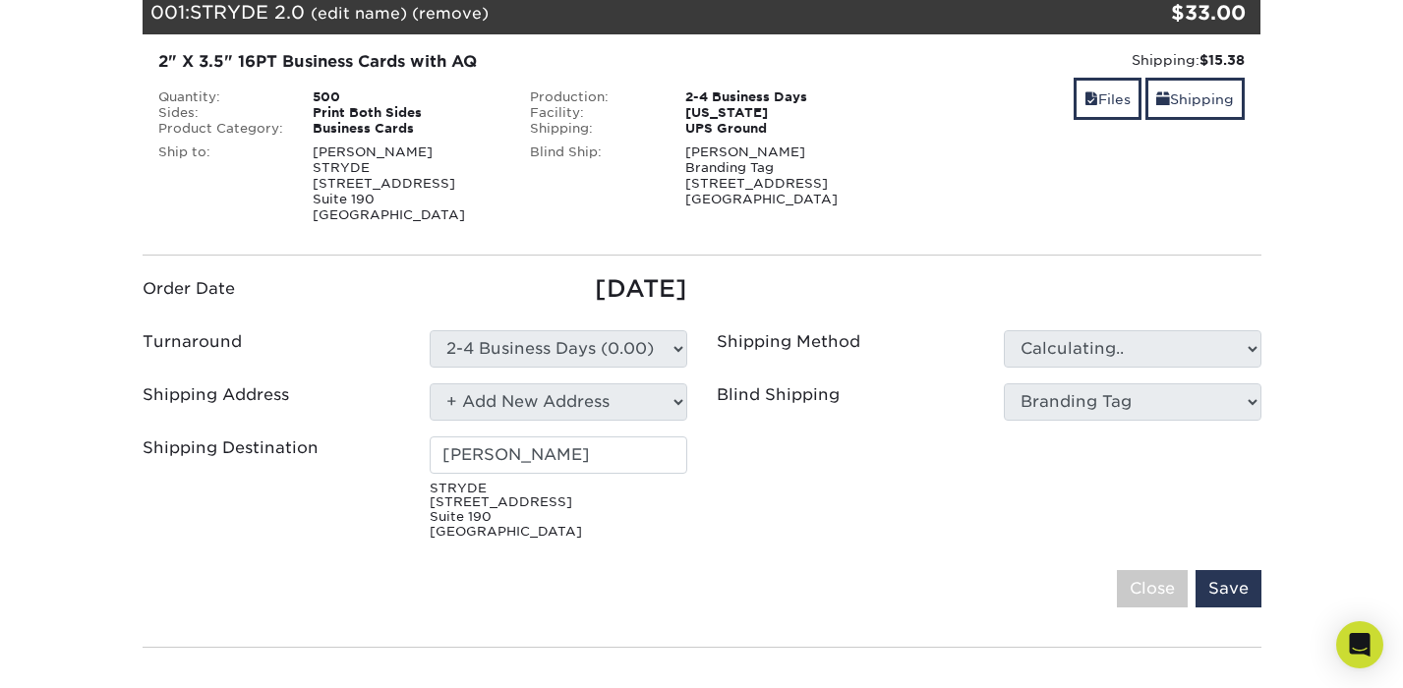
select select "284996"
click at [753, 460] on ul "Order Date 08/12/2025 Turnaround Please Select Select One" at bounding box center [702, 409] width 1148 height 276
type input "[PERSON_NAME]"
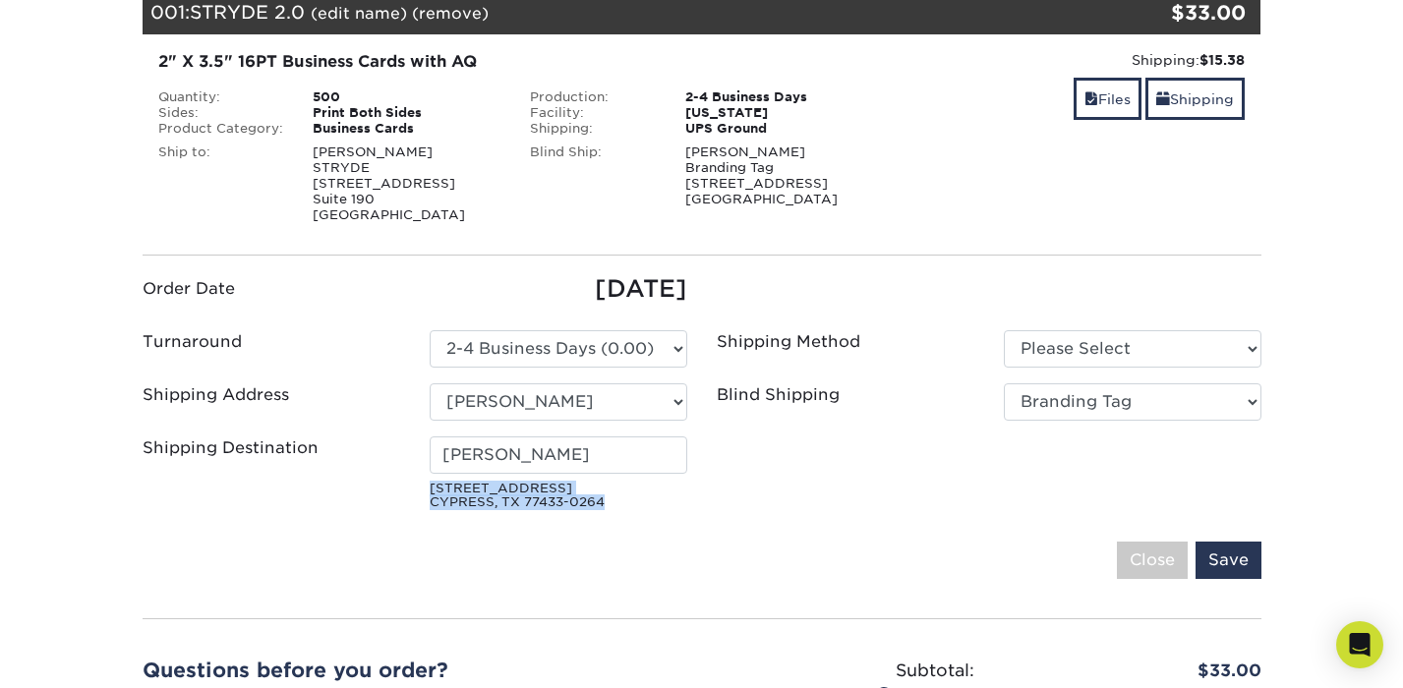
drag, startPoint x: 432, startPoint y: 489, endPoint x: 610, endPoint y: 495, distance: 178.0
click at [610, 495] on small "9634 ROCKPORT HILLS DR CYPRESS, TX 77433-0264" at bounding box center [559, 496] width 258 height 29
copy small "9634 ROCKPORT HILLS DR CYPRESS, TX 77433-0264"
select select "newaddress"
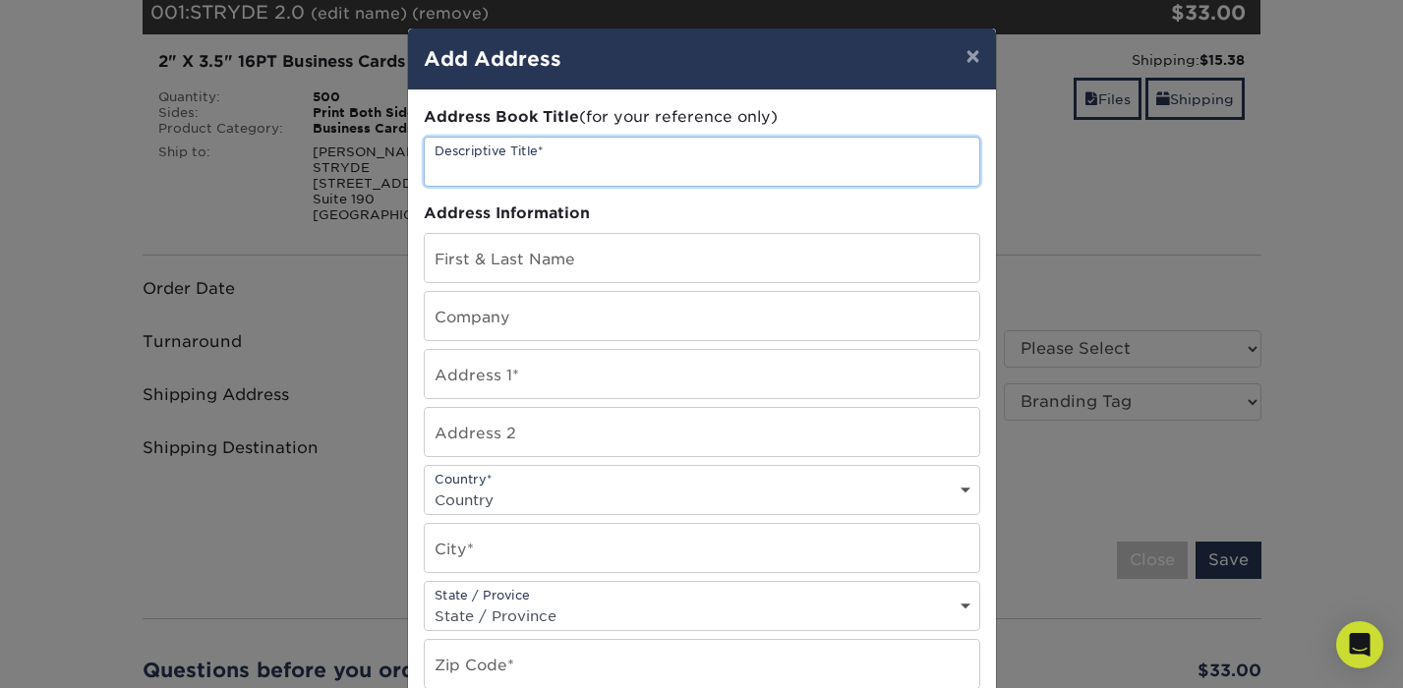
click at [514, 167] on input "text" at bounding box center [702, 162] width 554 height 48
type input "Victor Villamizar 2.0"
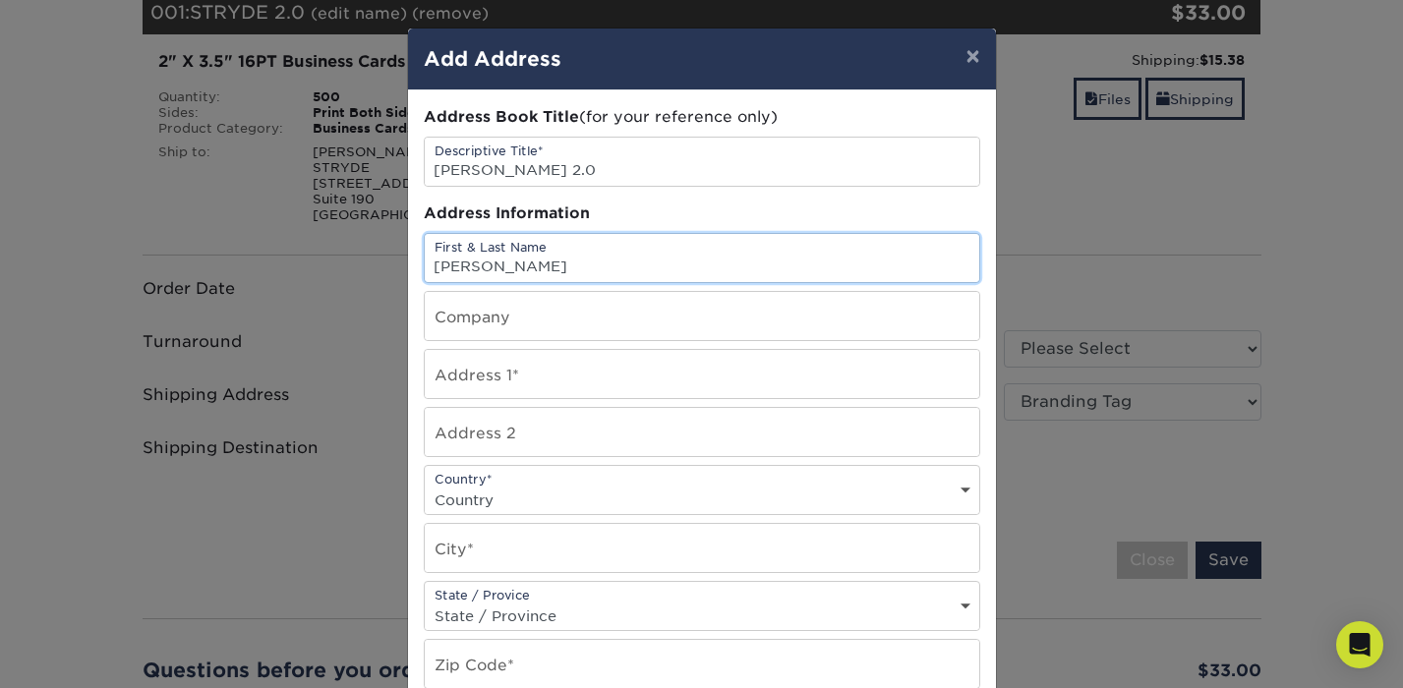
type input "[PERSON_NAME]"
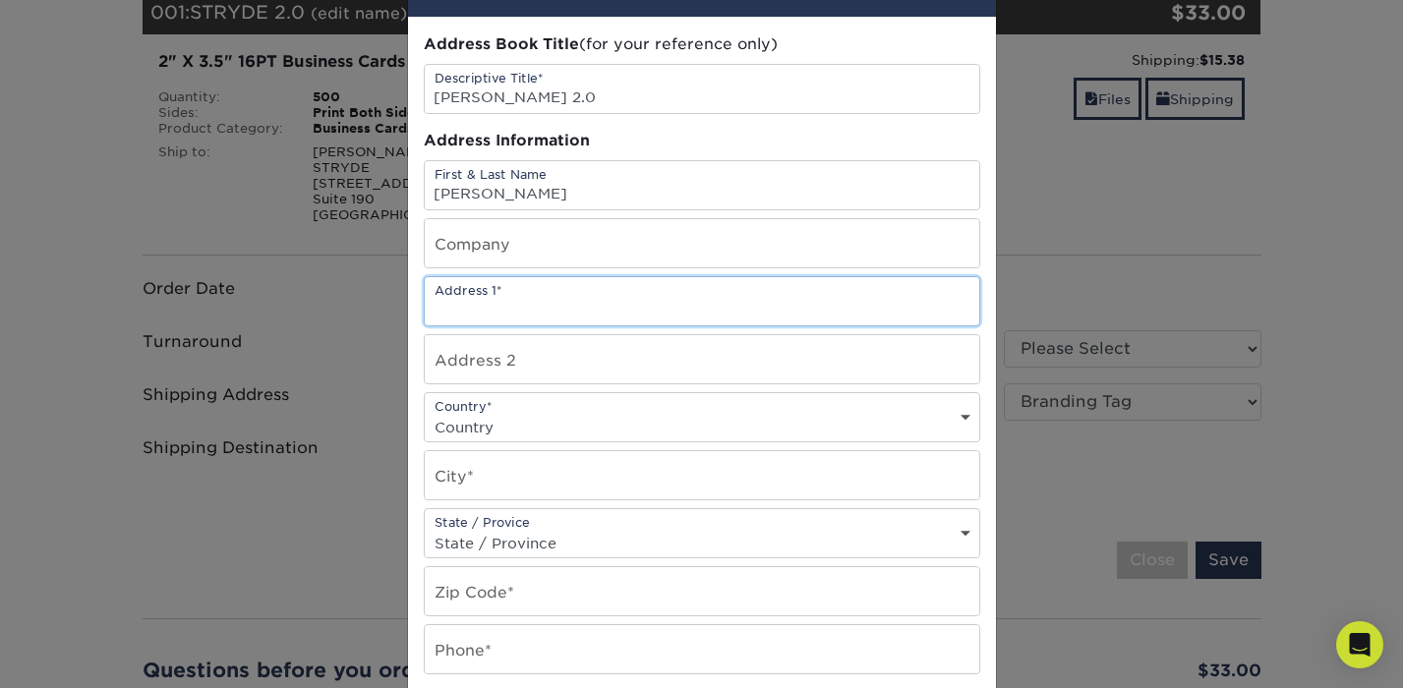
scroll to position [83, 0]
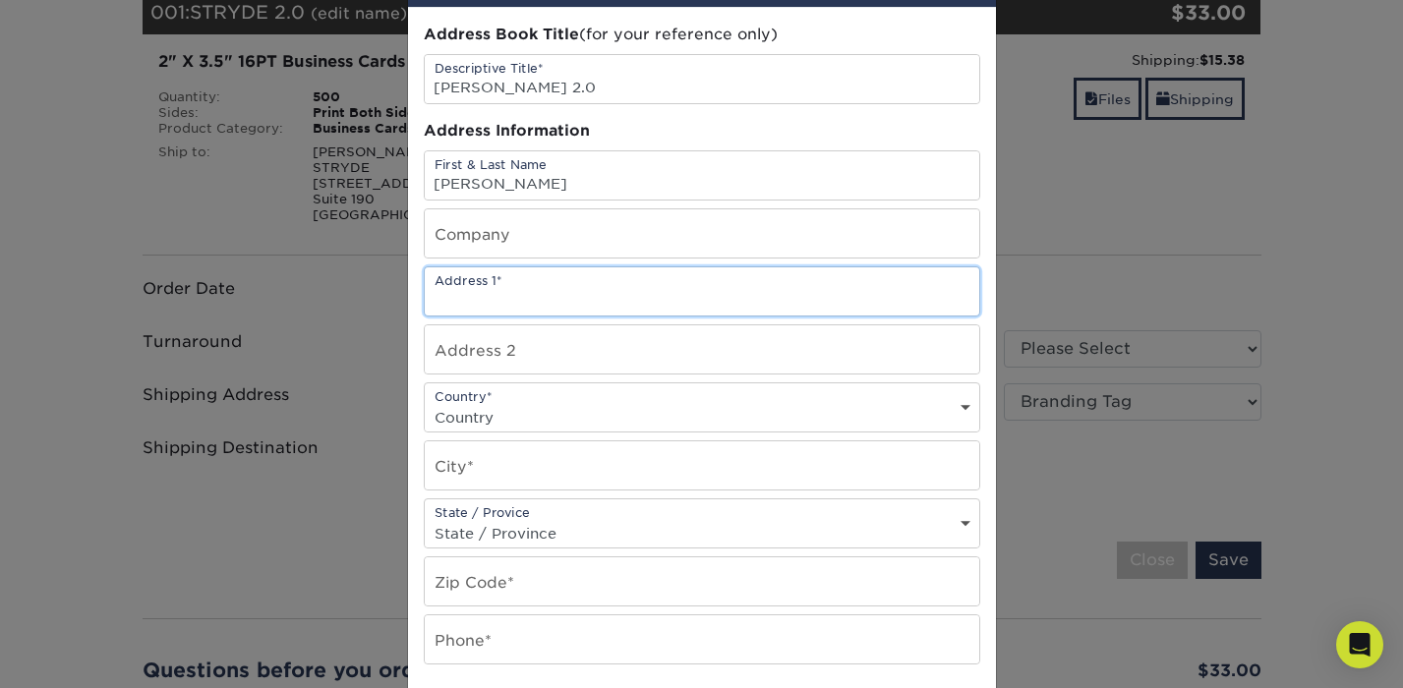
paste input "9634 ROCKPORT HILLS DR CYPRESS, TX 77433-0264"
drag, startPoint x: 645, startPoint y: 301, endPoint x: 861, endPoint y: 295, distance: 216.3
click at [861, 295] on input "9634 ROCKPORT HILLS DR CYPRESS, TX 77433-0264" at bounding box center [702, 291] width 554 height 48
click at [728, 318] on div "Address Book Title (for your reference only) Descriptive Title* Victor Villamiz…" at bounding box center [702, 448] width 556 height 848
drag, startPoint x: 719, startPoint y: 303, endPoint x: 645, endPoint y: 304, distance: 73.7
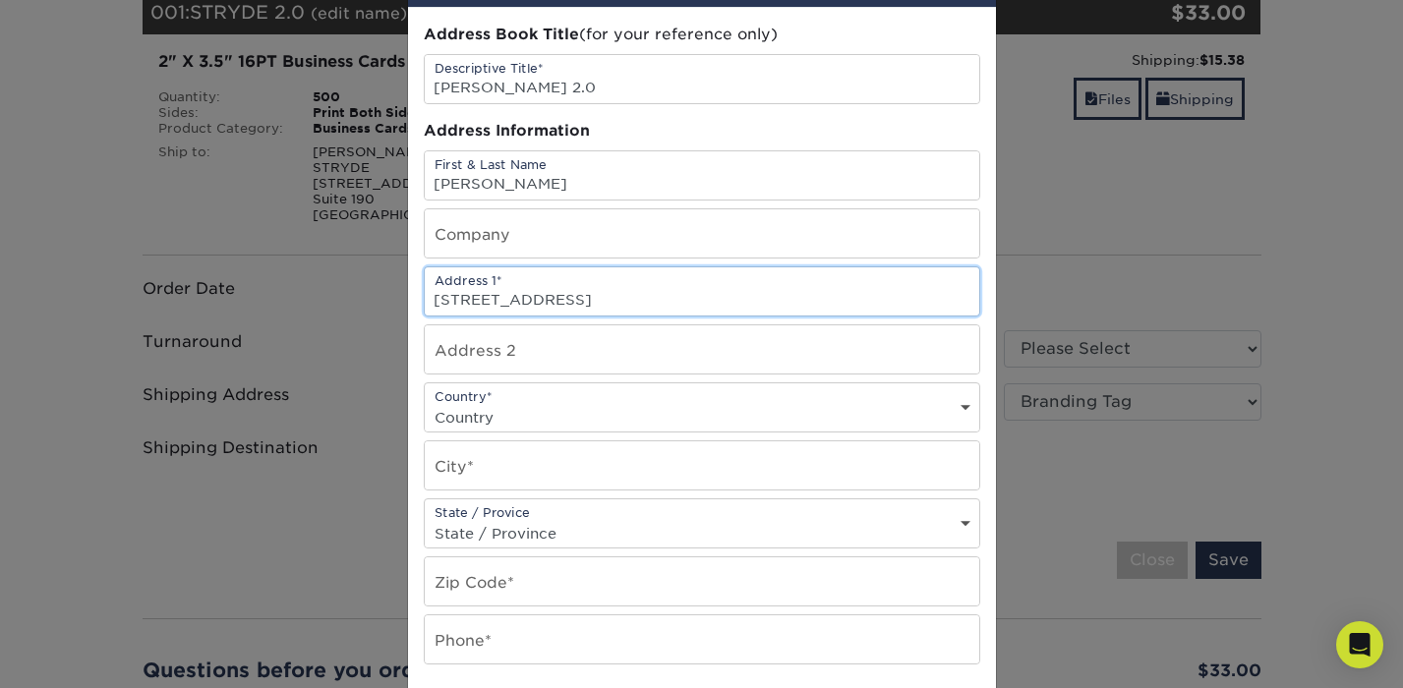
click at [645, 304] on input "9634 ROCKPORT HILLS DR CYPRESS, TX 77433-0264" at bounding box center [702, 291] width 554 height 48
drag, startPoint x: 644, startPoint y: 298, endPoint x: 797, endPoint y: 309, distance: 153.7
click at [797, 309] on input "9634 ROCKPORT HILLS DR TX 77433-0264" at bounding box center [702, 291] width 554 height 48
type input "[STREET_ADDRESS]"
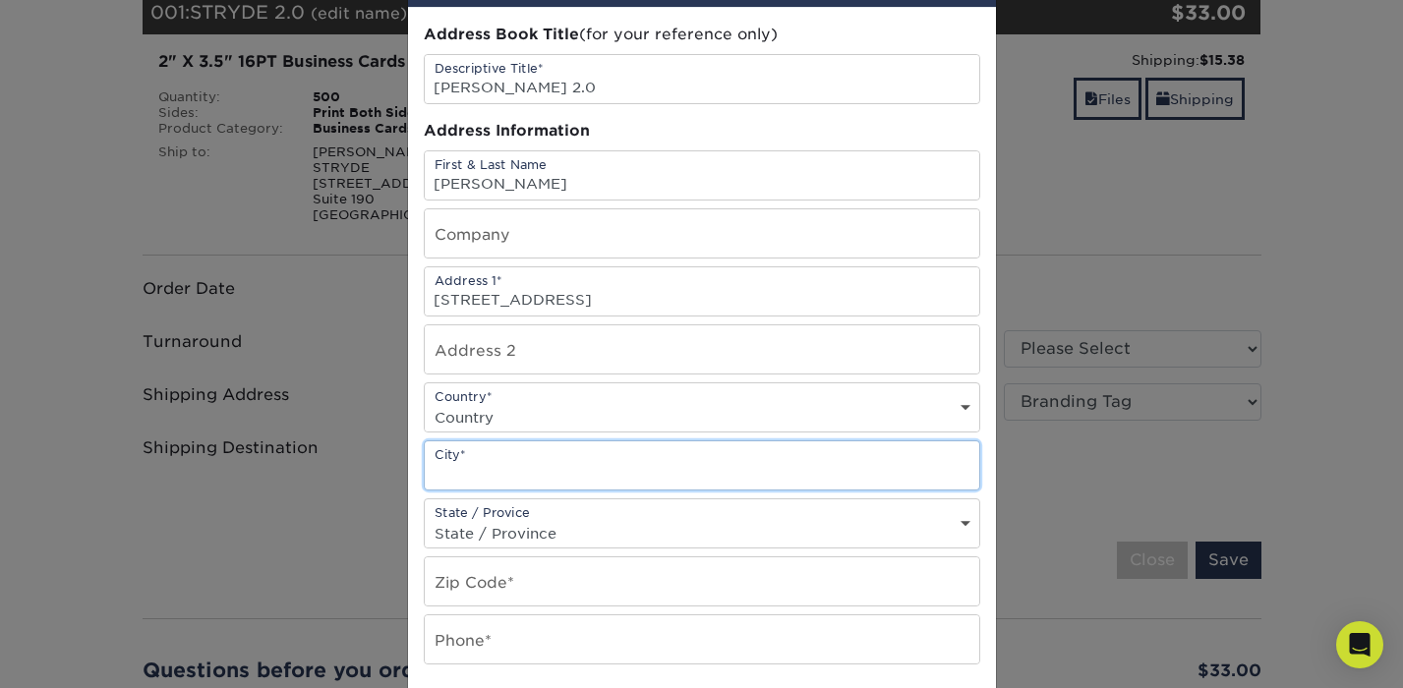
paste input "CYPRESS,"
type input "CYPRESS"
select select "TX"
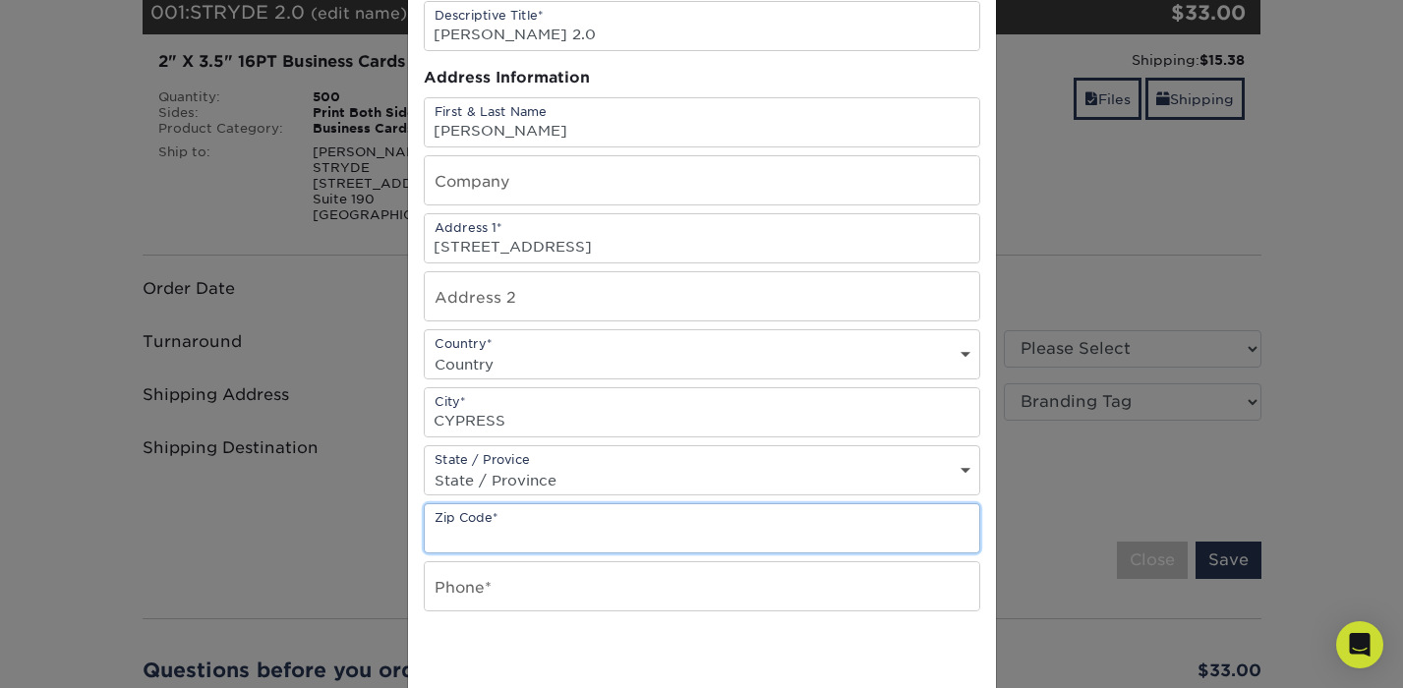
scroll to position [165, 0]
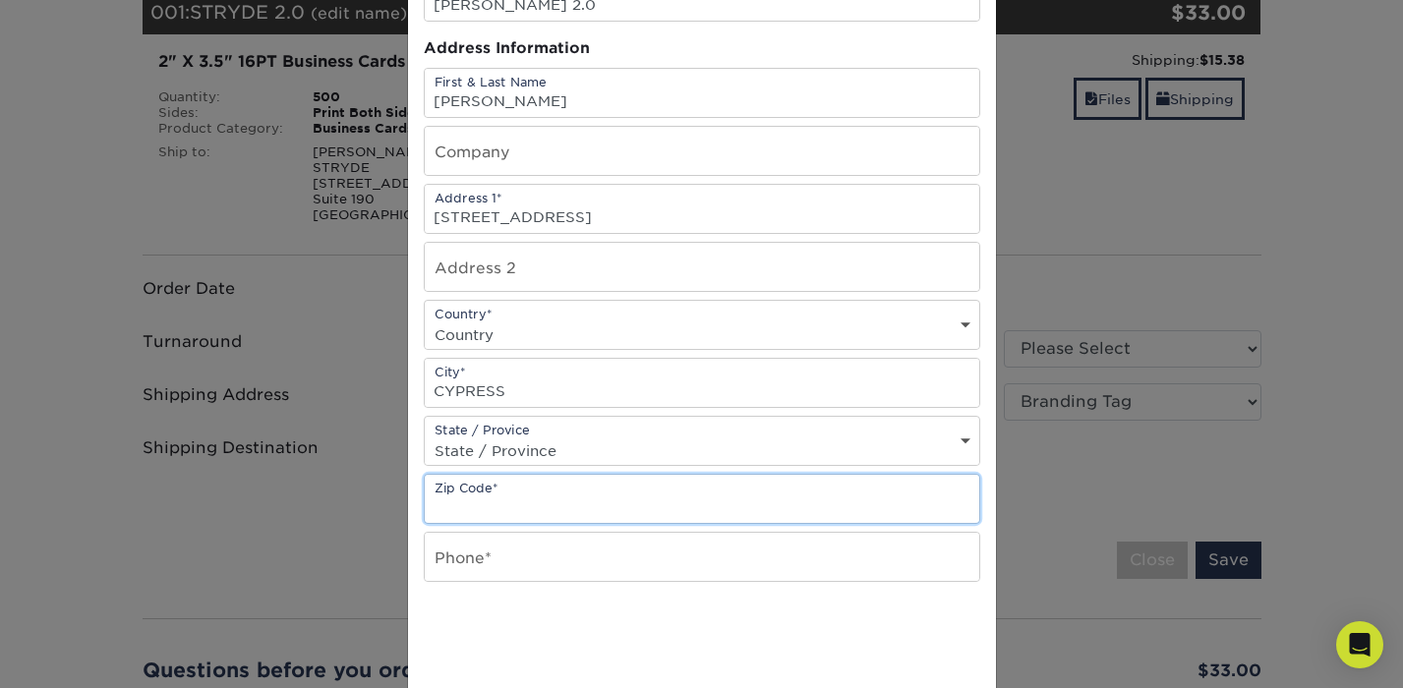
click at [506, 501] on input "text" at bounding box center [702, 499] width 554 height 48
paste input "78433"
type input "78433"
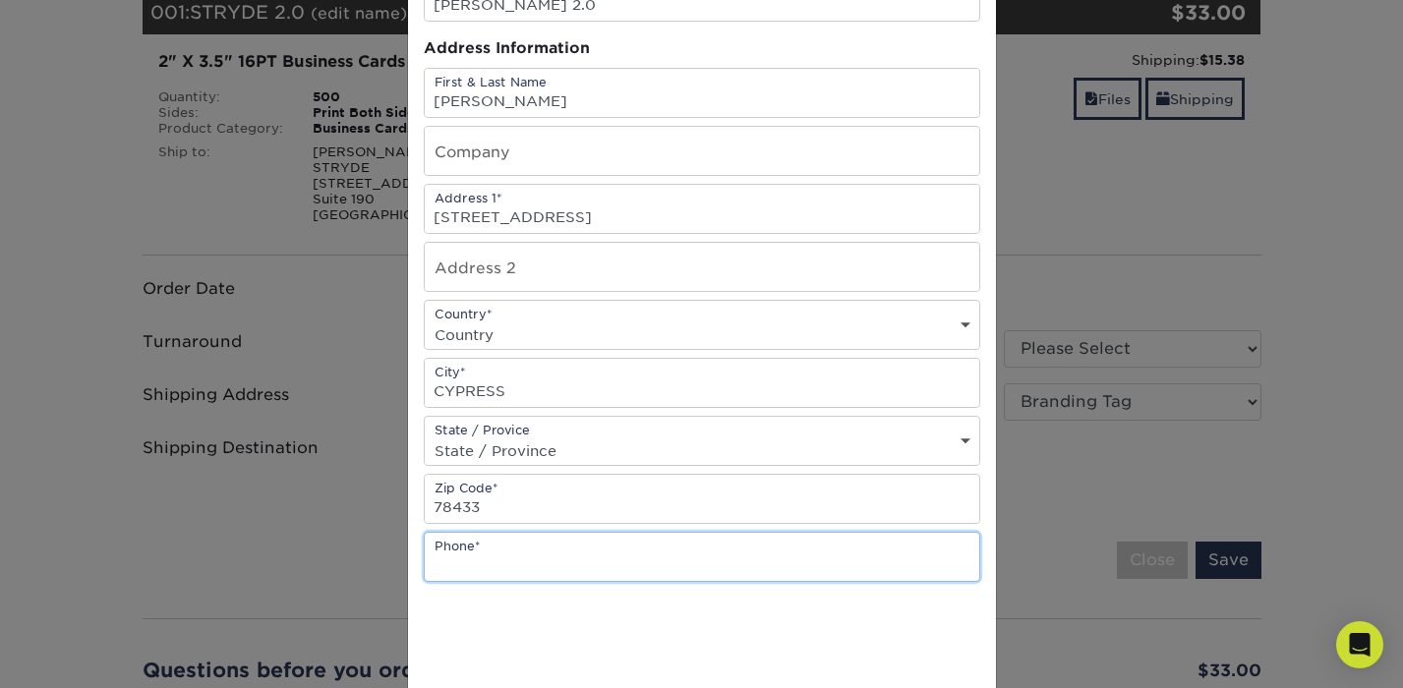
click at [495, 556] on input "text" at bounding box center [702, 557] width 554 height 48
paste input "+1 (832) 931-7990"
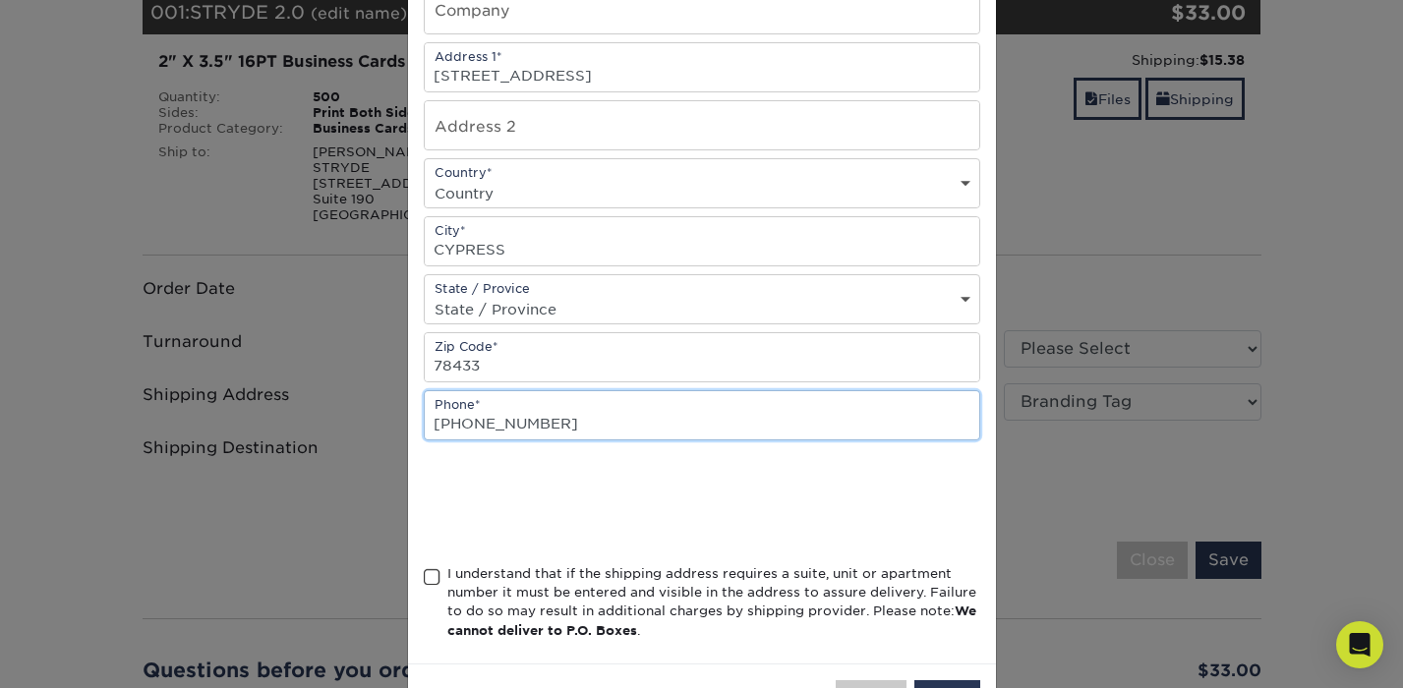
scroll to position [331, 0]
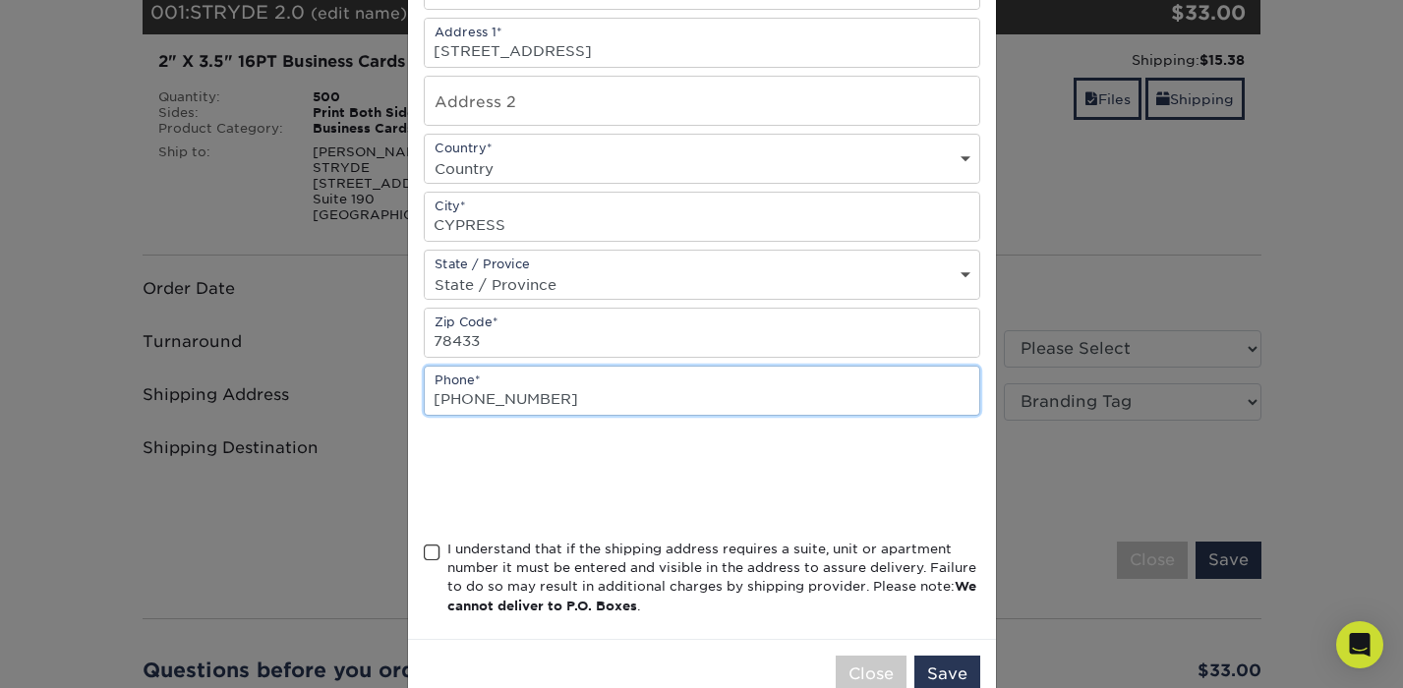
type input "+1 (832) 931-7990"
click at [430, 560] on span at bounding box center [432, 553] width 17 height 19
click at [0, 0] on input "I understand that if the shipping address requires a suite, unit or apartment n…" at bounding box center [0, 0] width 0 height 0
click at [960, 670] on button "Save" at bounding box center [947, 674] width 66 height 37
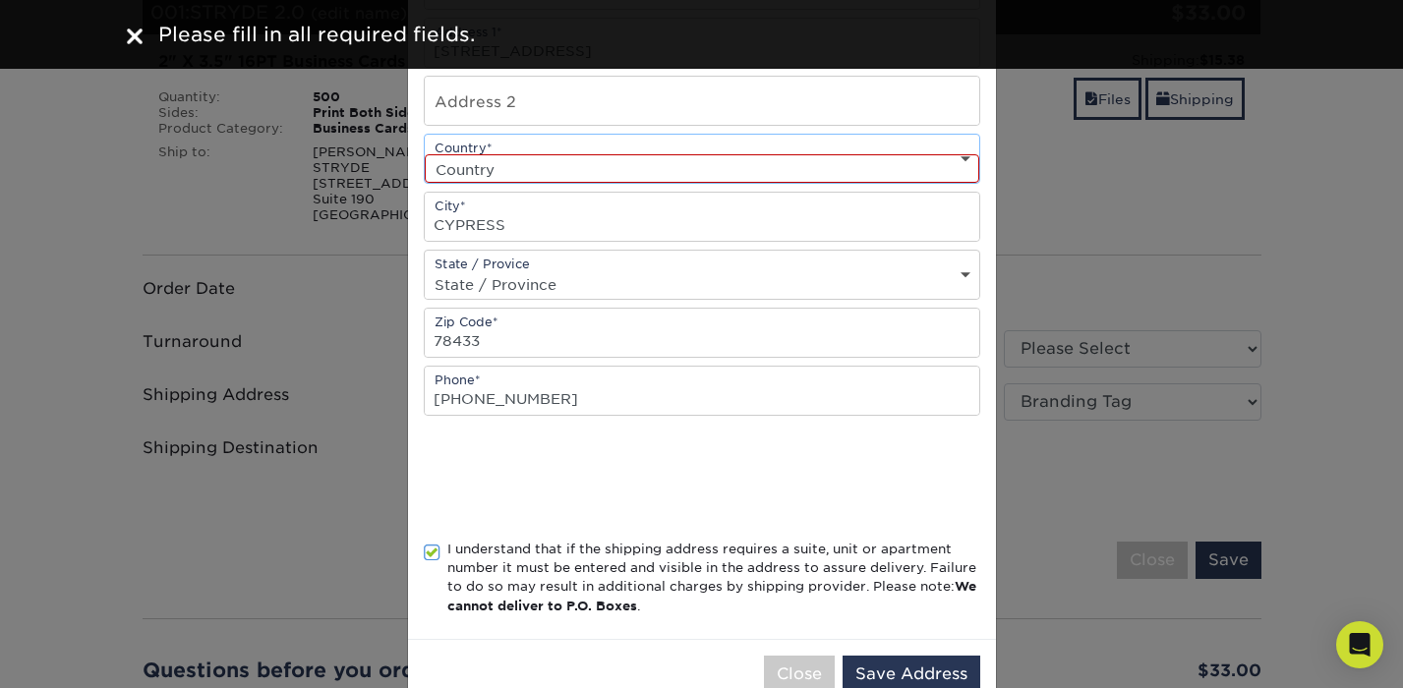
select select "US"
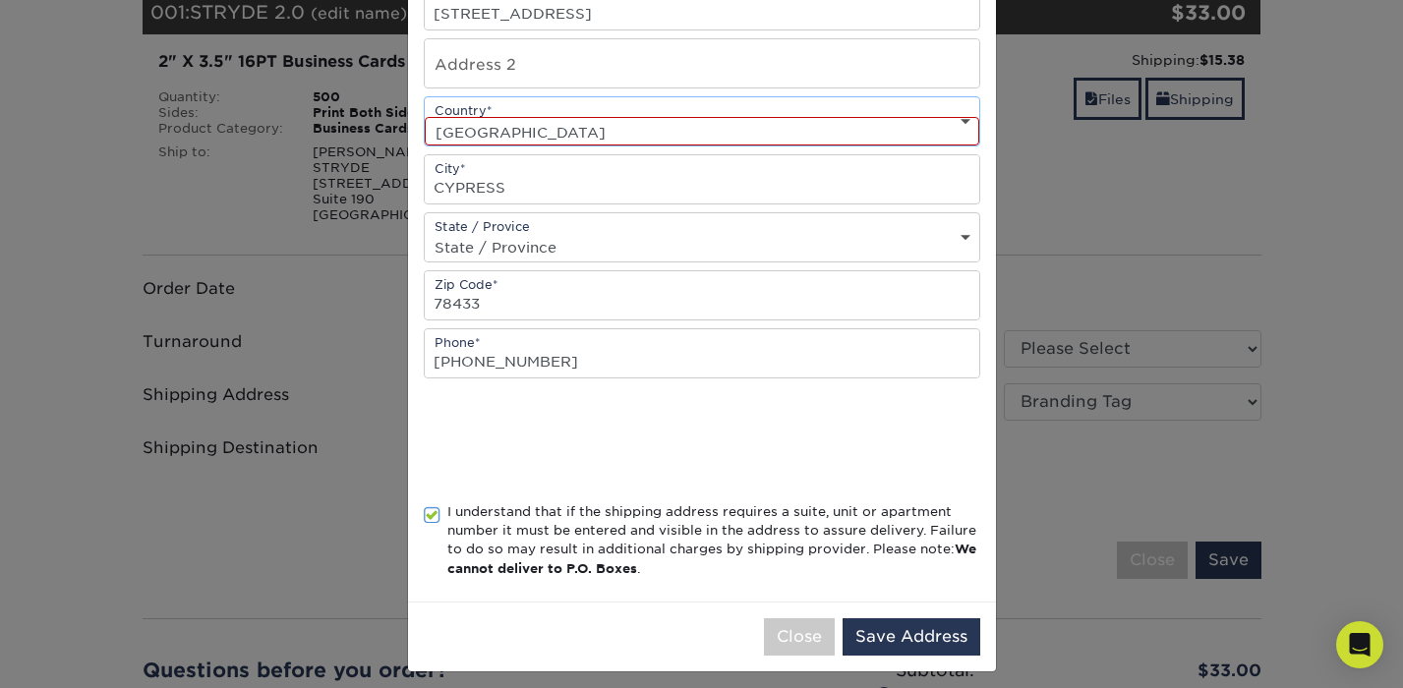
scroll to position [371, 0]
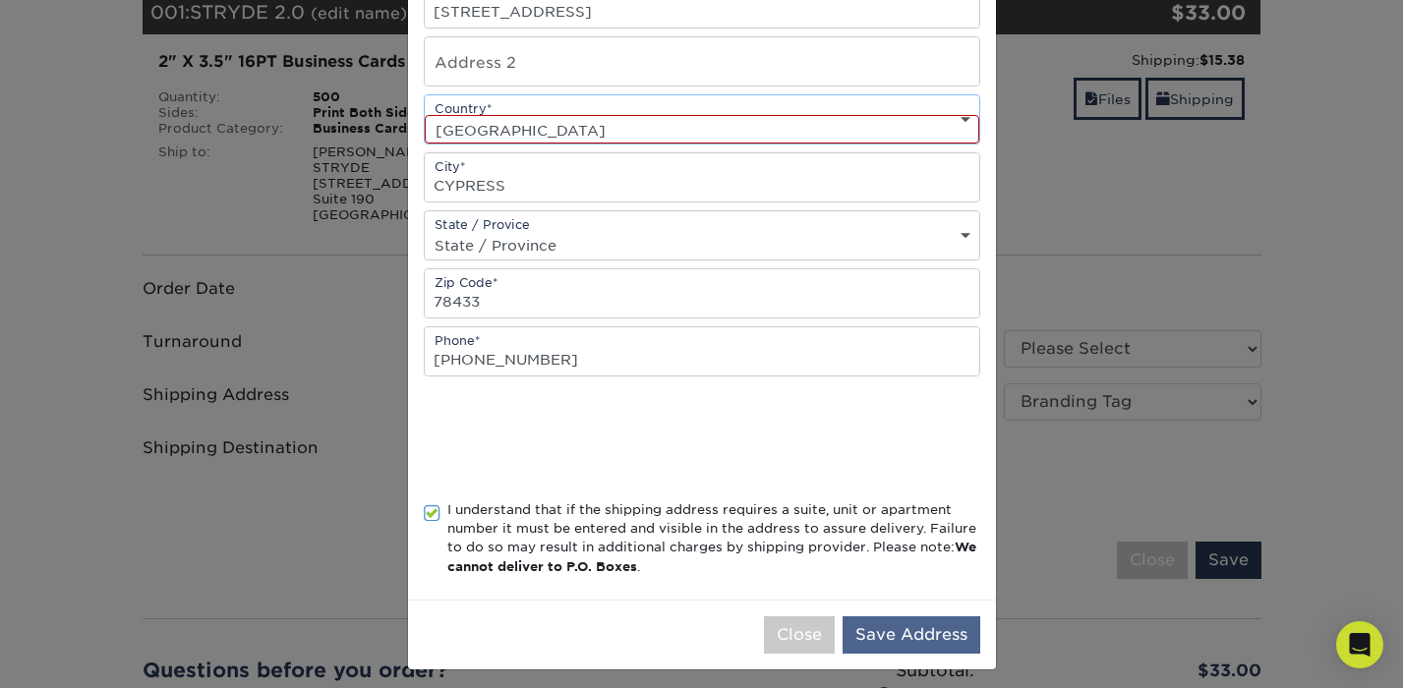
click at [935, 642] on button "Save Address" at bounding box center [911, 634] width 138 height 37
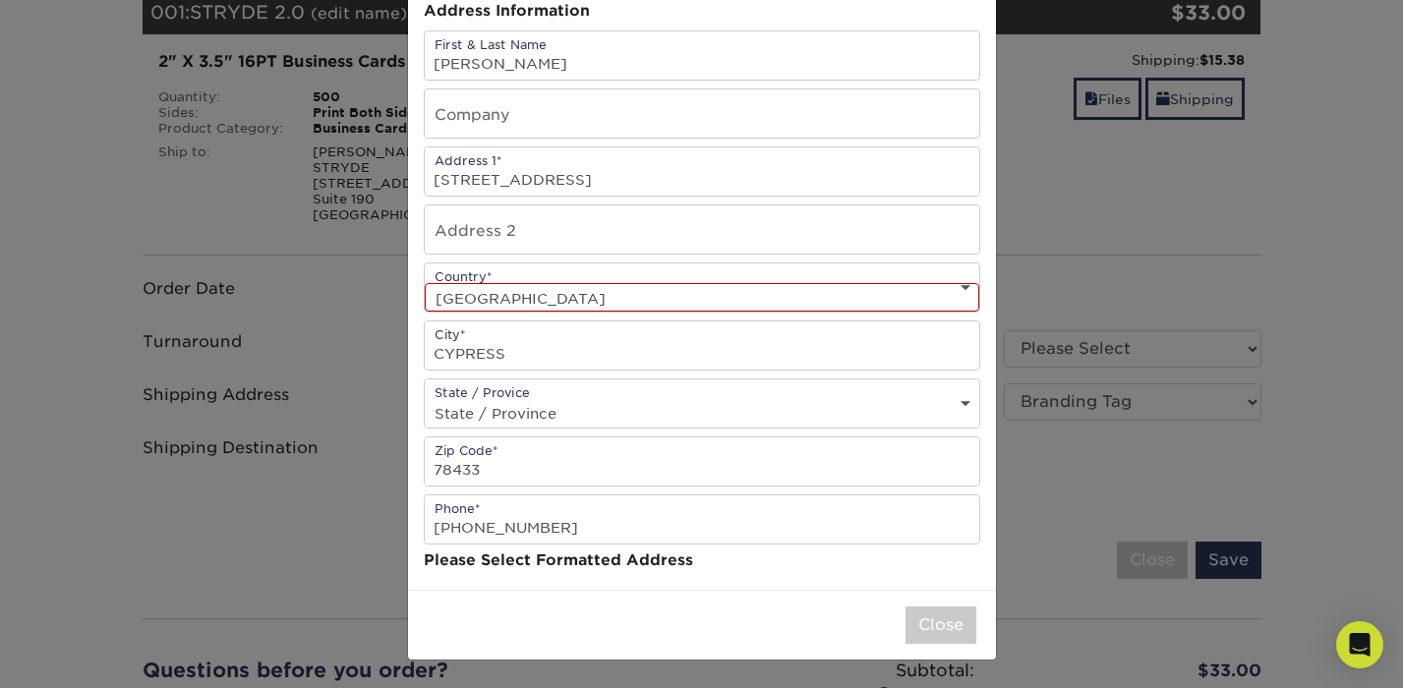
scroll to position [0, 0]
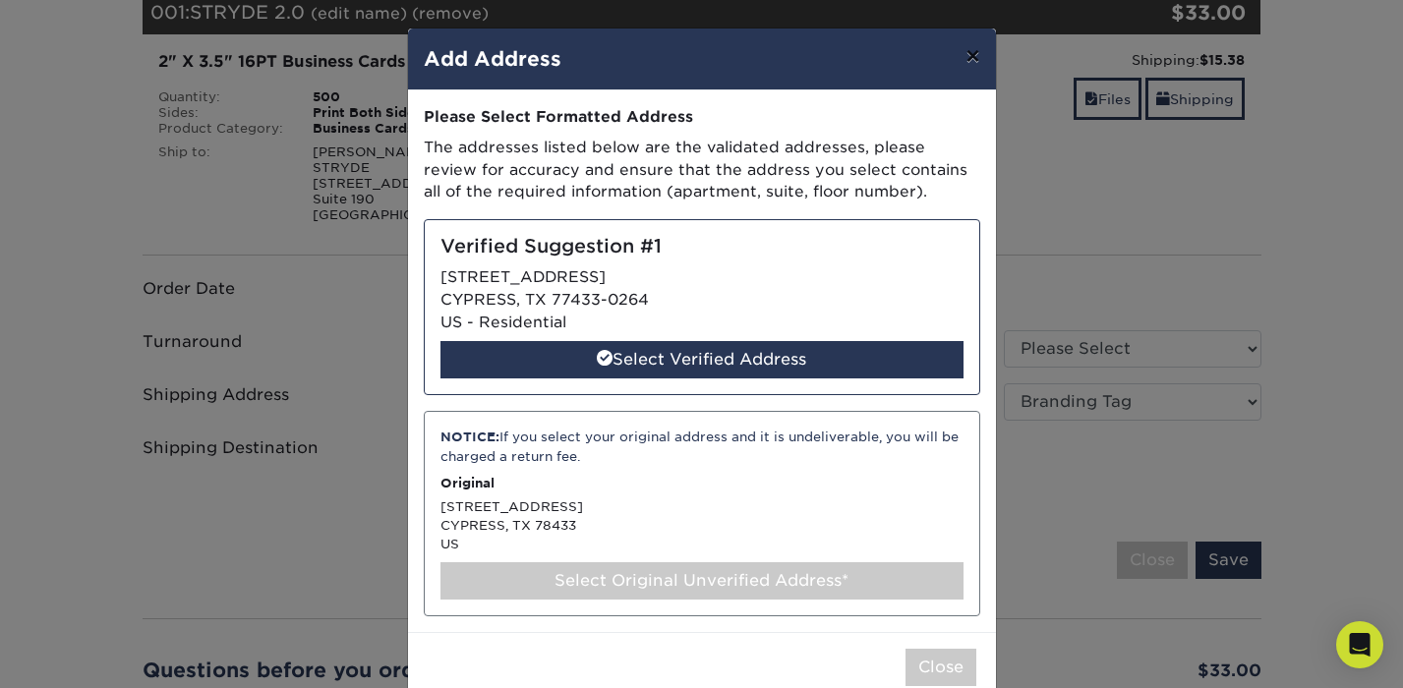
click at [973, 61] on button "×" at bounding box center [972, 56] width 45 height 55
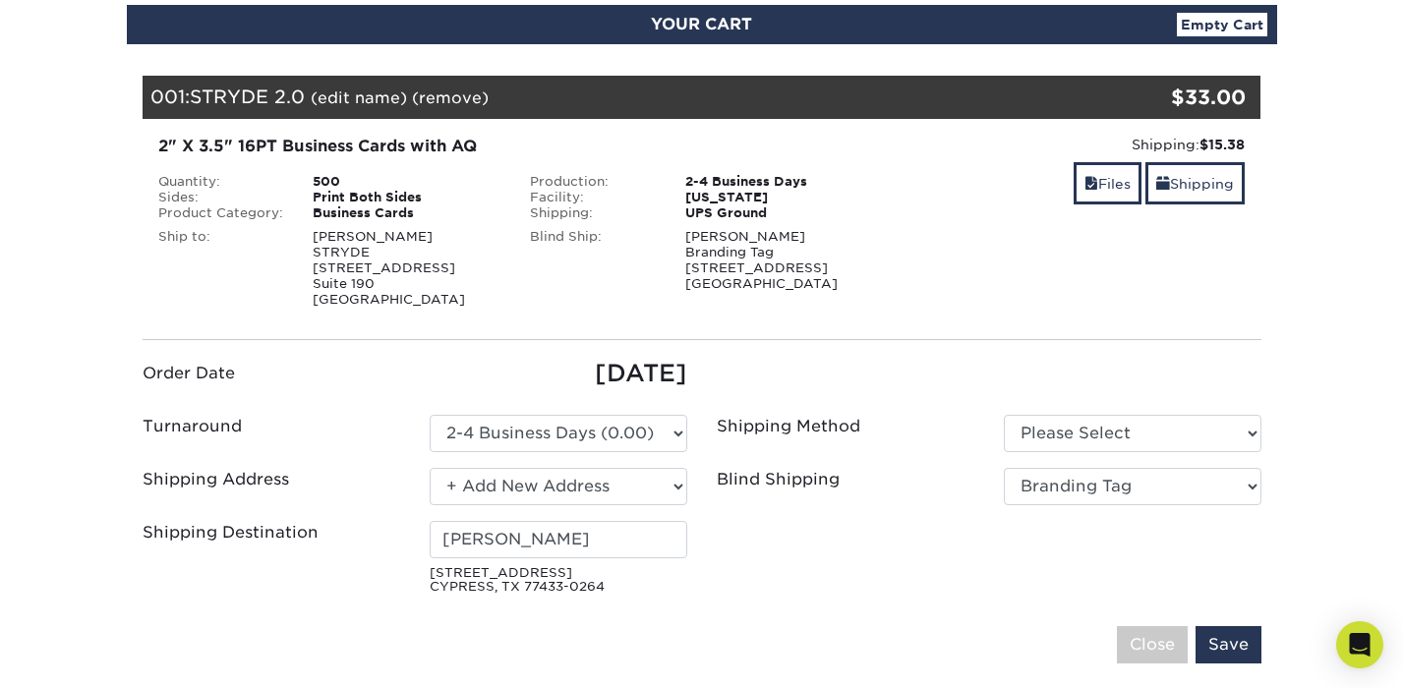
scroll to position [43, 0]
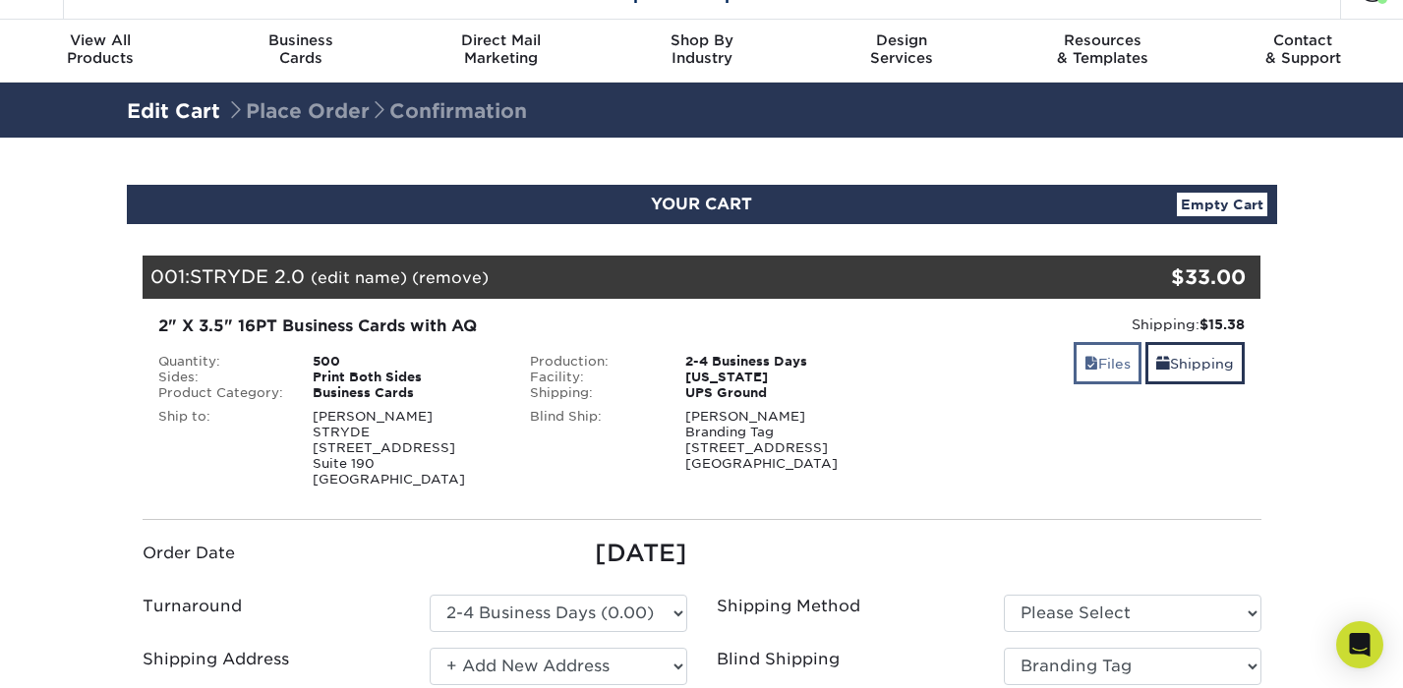
click at [1121, 371] on link "Files" at bounding box center [1107, 363] width 68 height 42
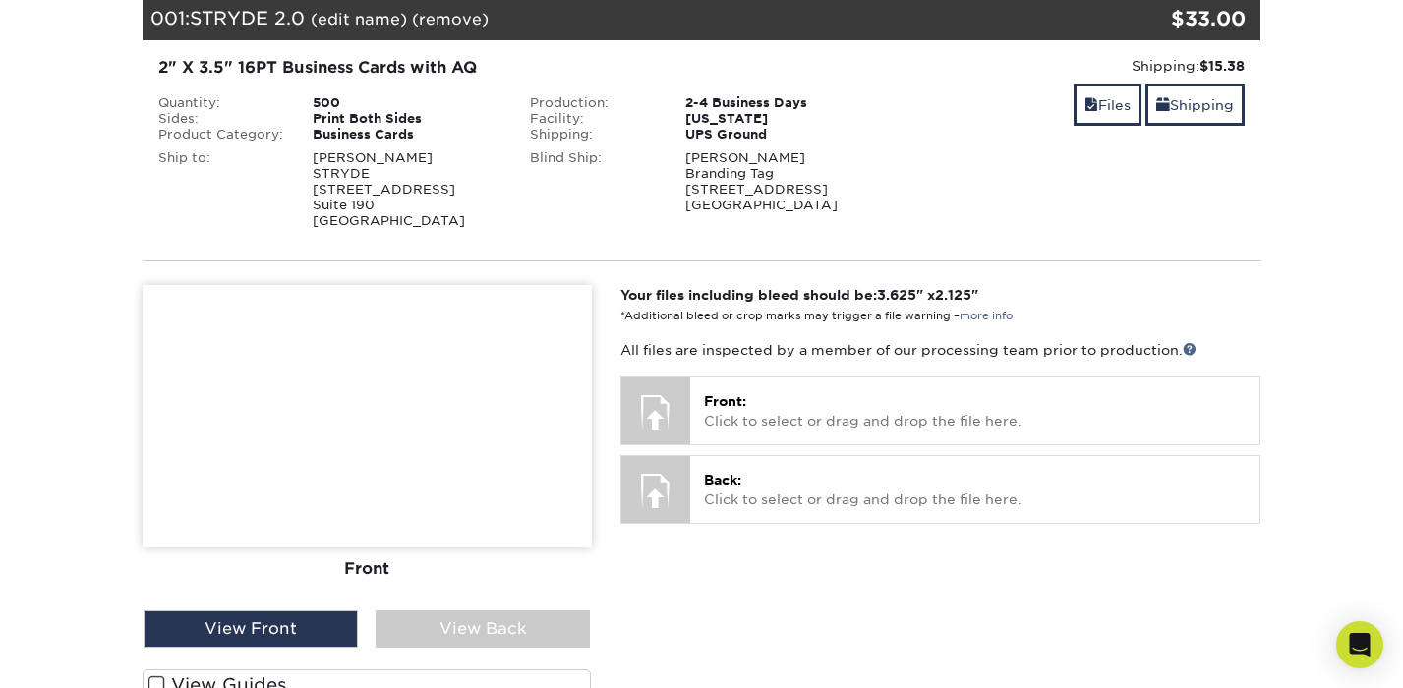
scroll to position [342, 0]
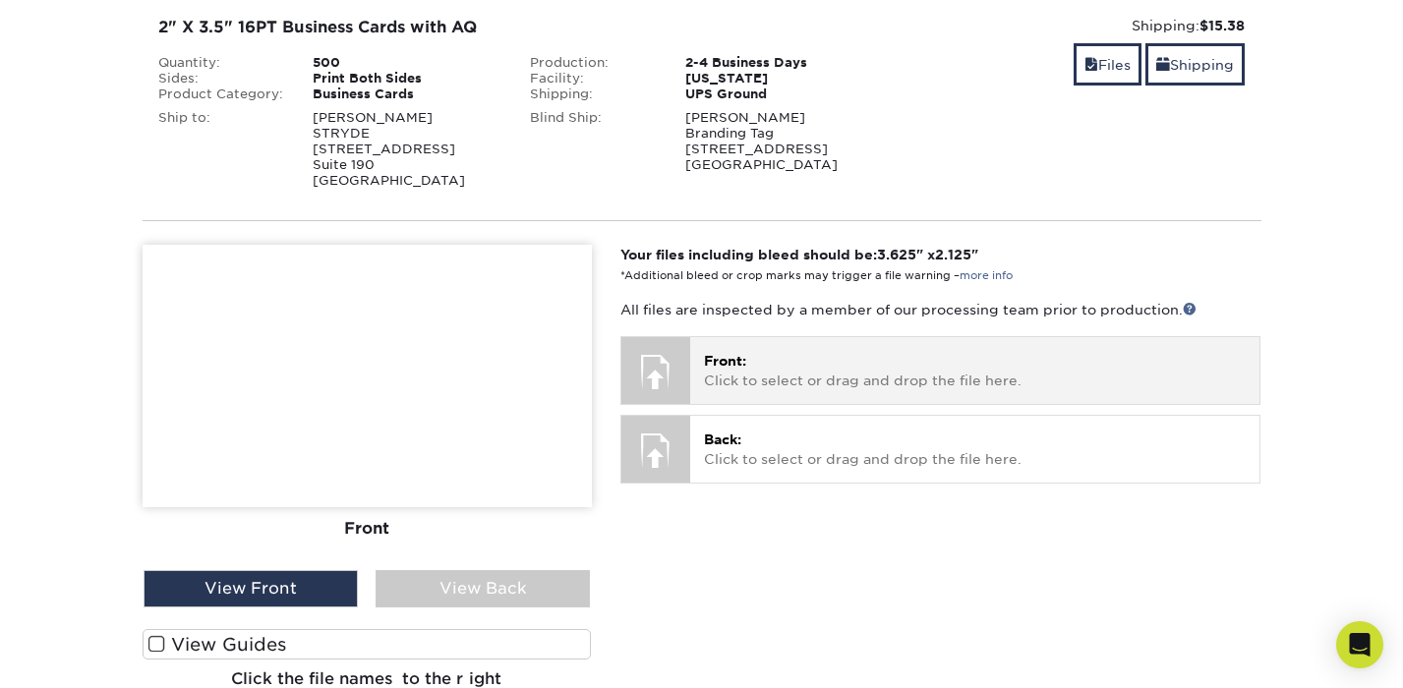
click at [807, 381] on p "Front: Click to select or drag and drop the file here." at bounding box center [975, 371] width 542 height 40
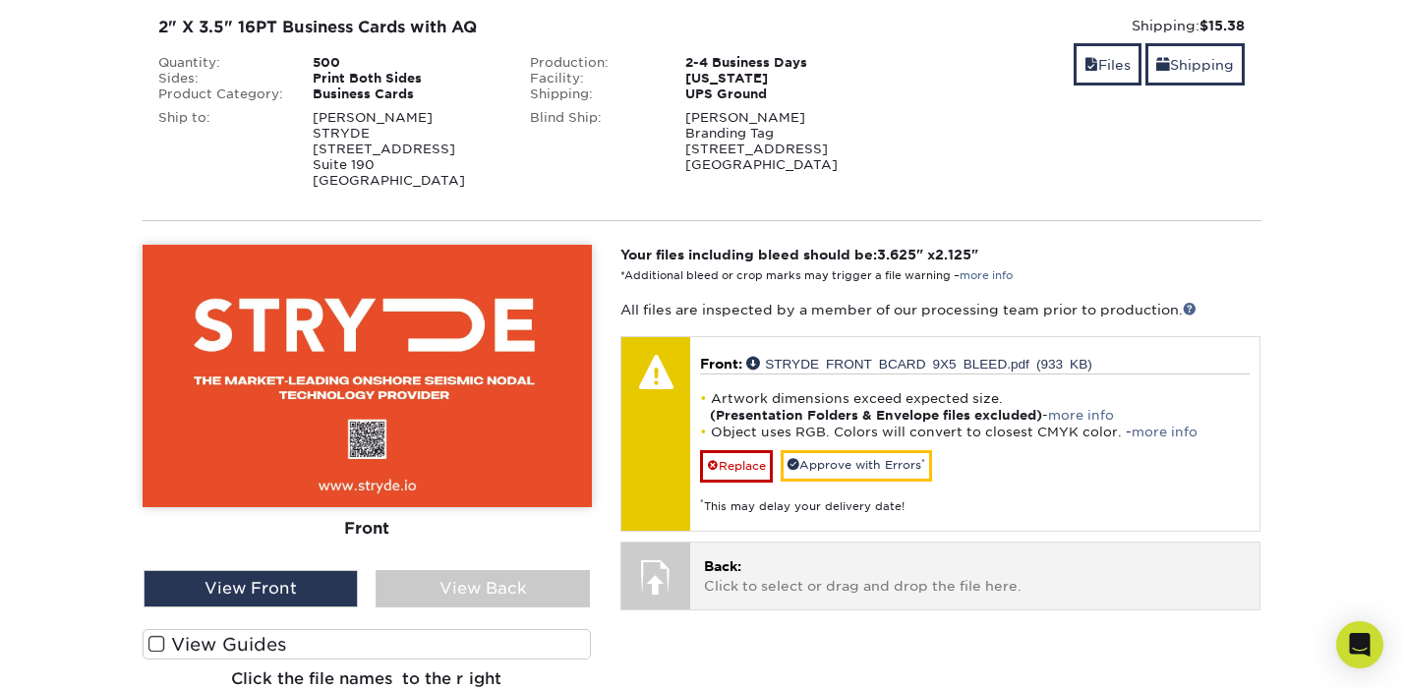
click at [716, 451] on link "Replace" at bounding box center [736, 465] width 73 height 31
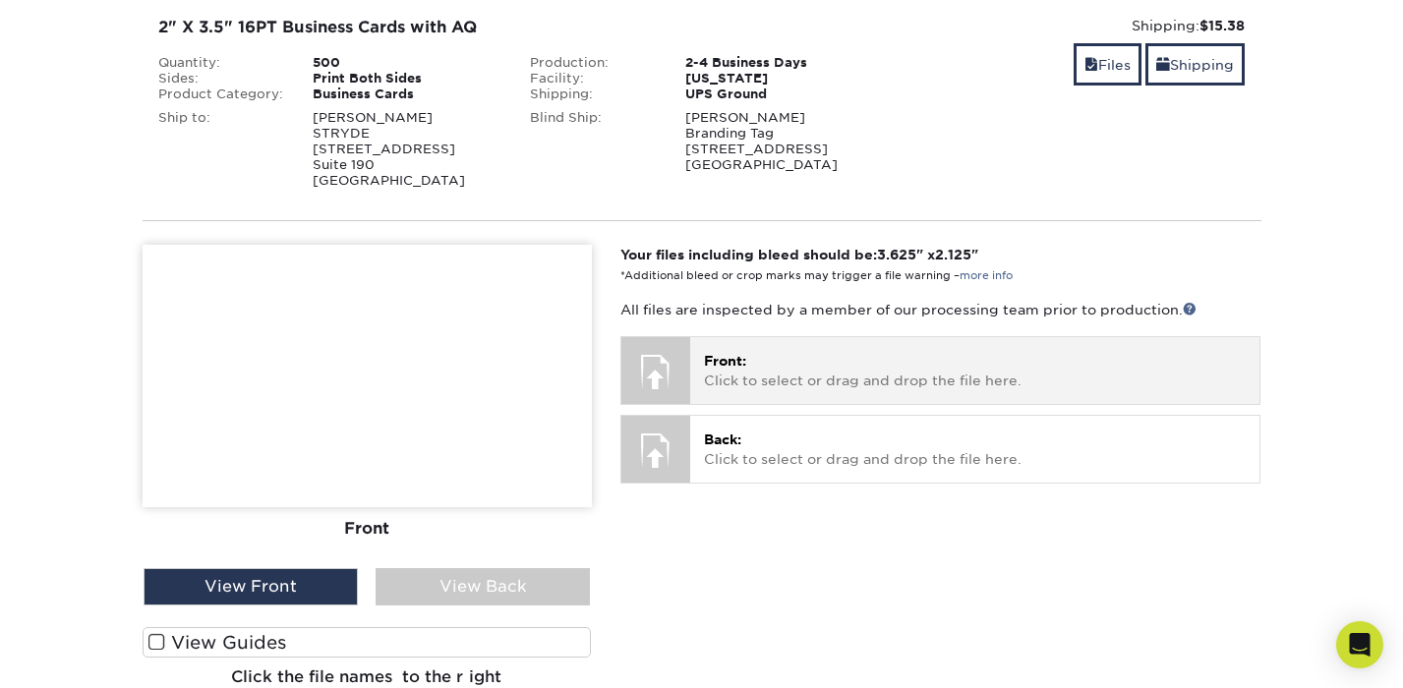
click at [720, 371] on p "Front: Click to select or drag and drop the file here." at bounding box center [975, 371] width 542 height 40
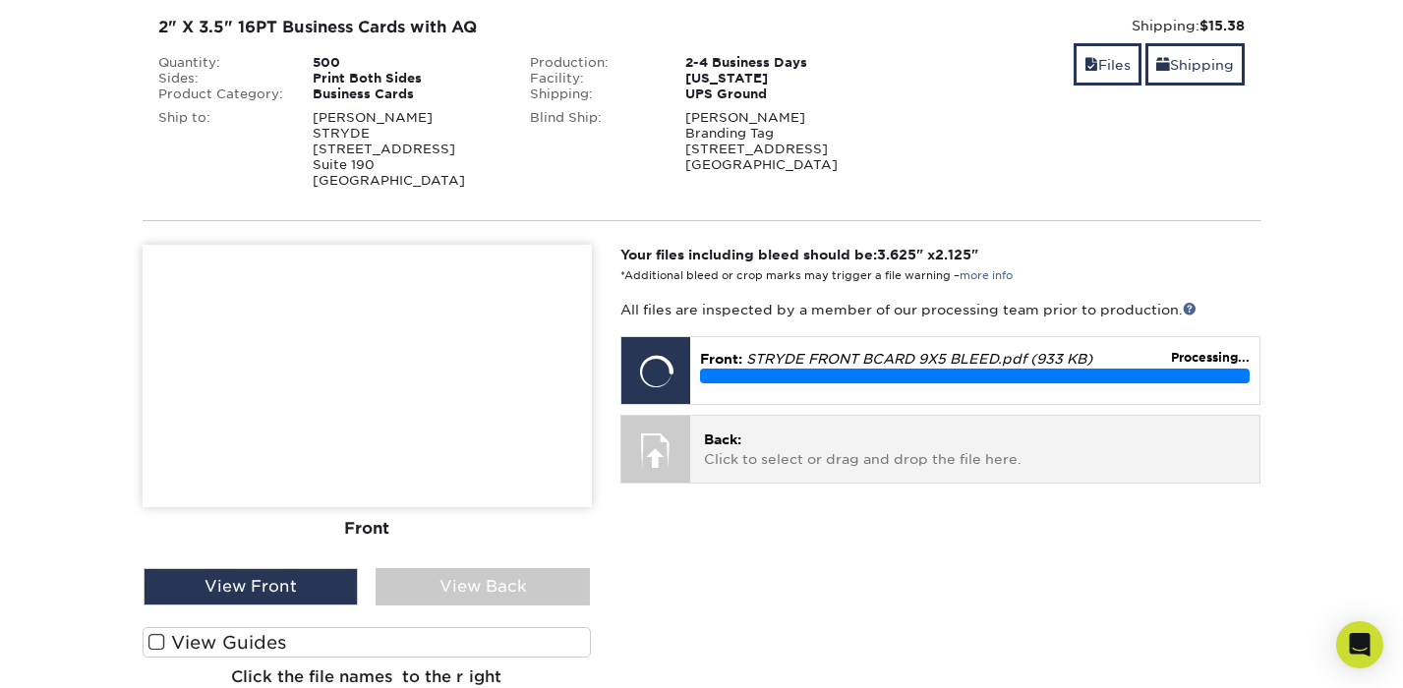
click at [702, 448] on div "Back: Click to select or drag and drop the file here. Choose file" at bounding box center [974, 449] width 569 height 66
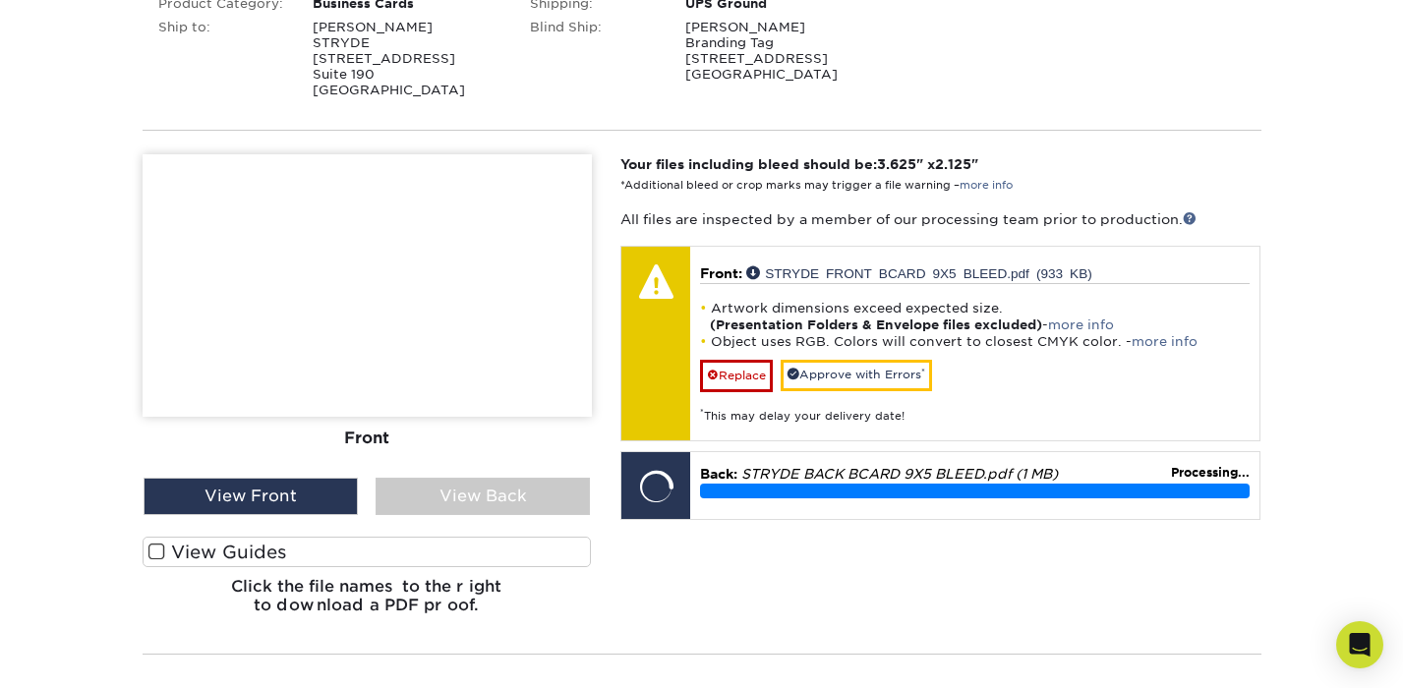
scroll to position [434, 0]
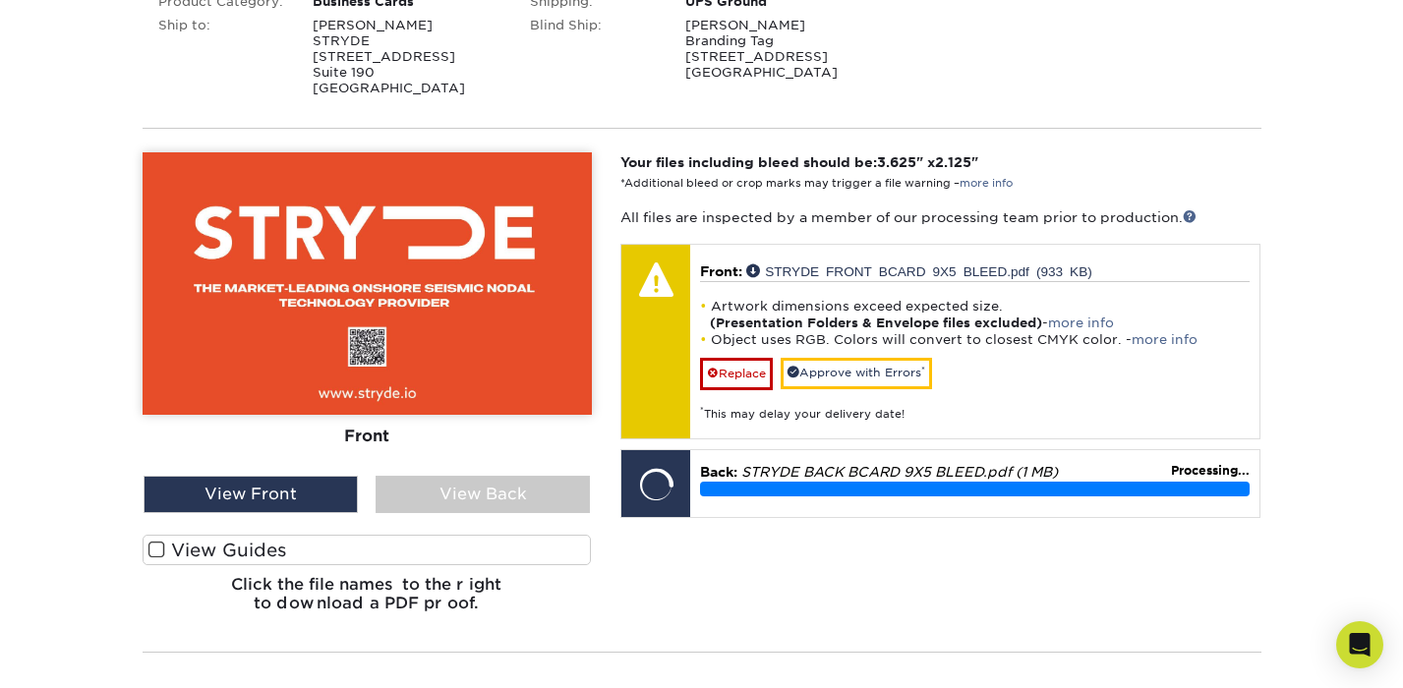
click at [157, 549] on span at bounding box center [156, 550] width 17 height 19
click at [0, 0] on input "View Guides" at bounding box center [0, 0] width 0 height 0
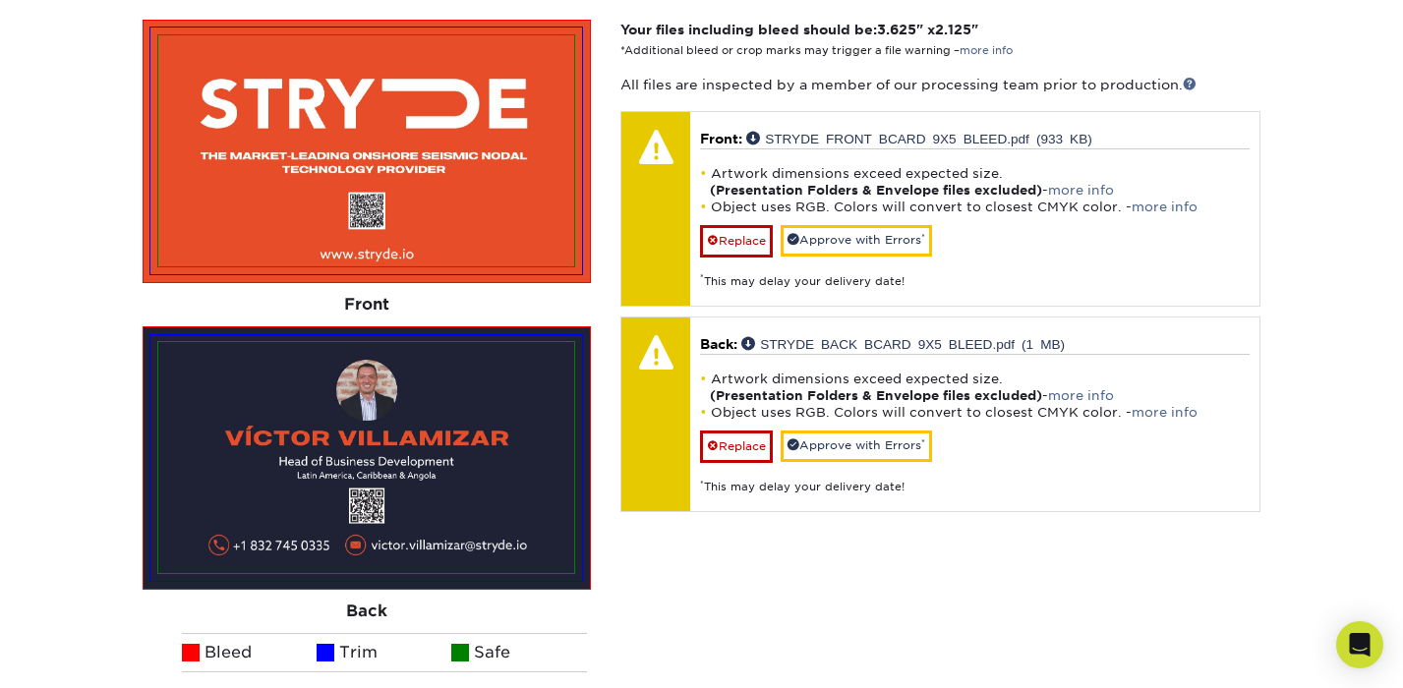
scroll to position [565, 0]
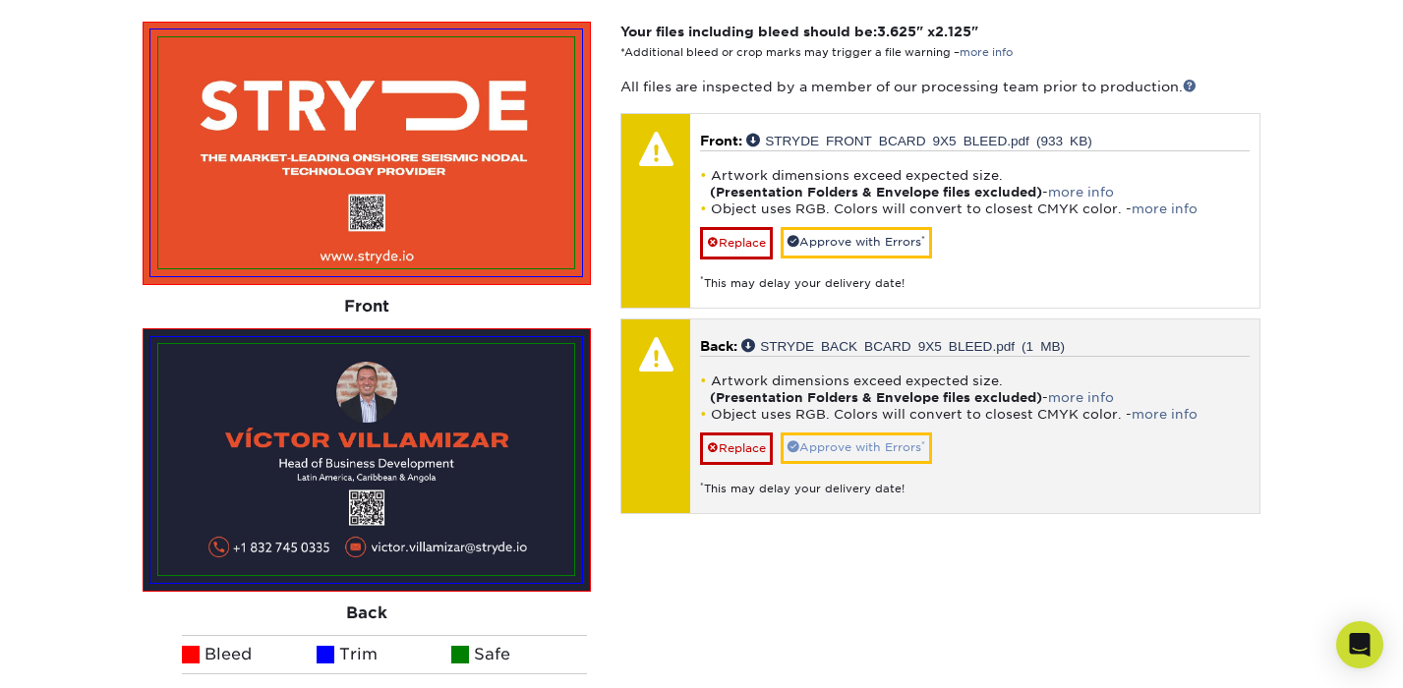
click at [866, 444] on link "Approve with Errors *" at bounding box center [855, 447] width 151 height 30
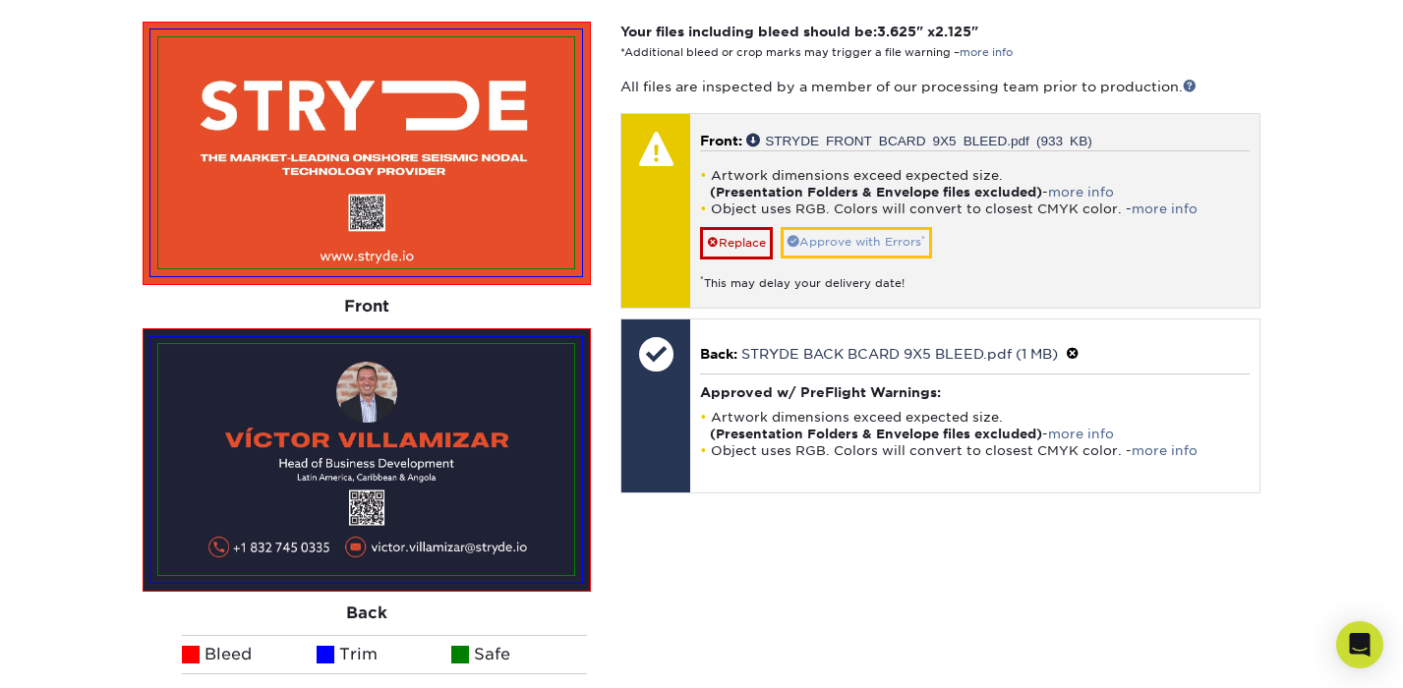
click at [864, 246] on link "Approve with Errors *" at bounding box center [855, 242] width 151 height 30
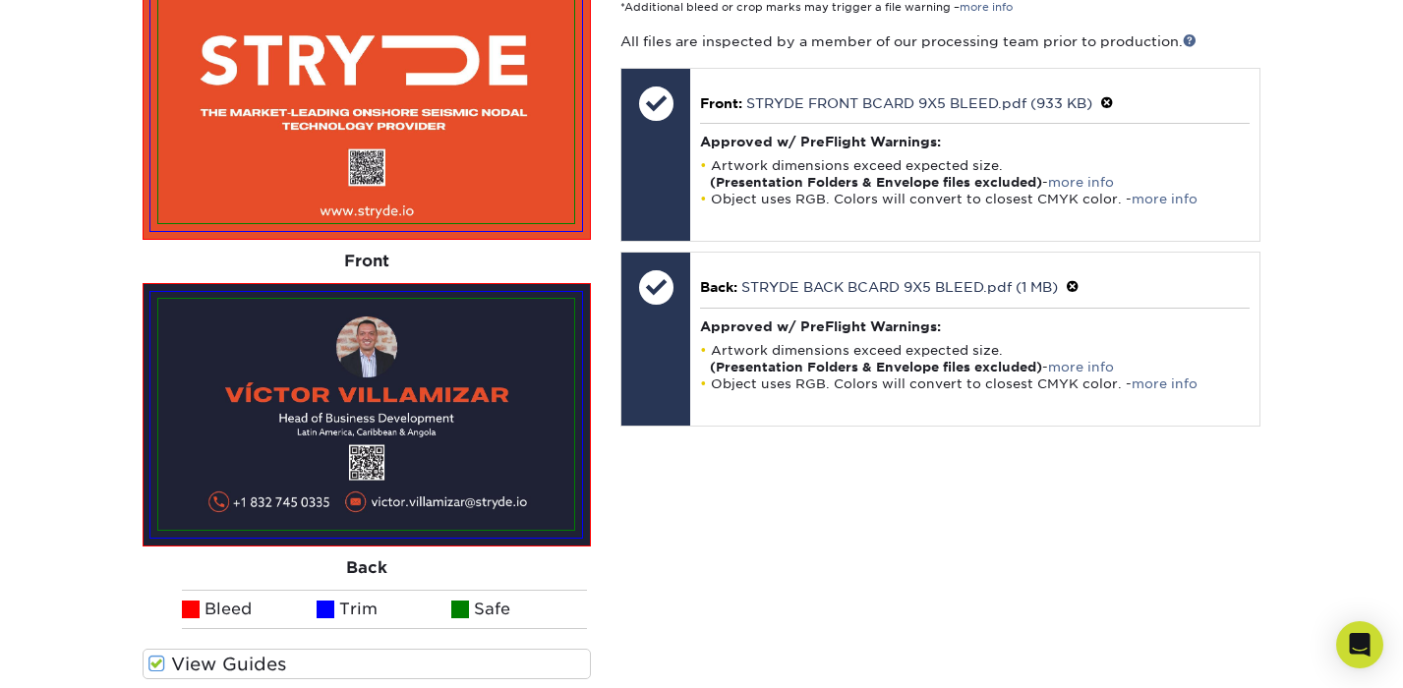
scroll to position [533, 0]
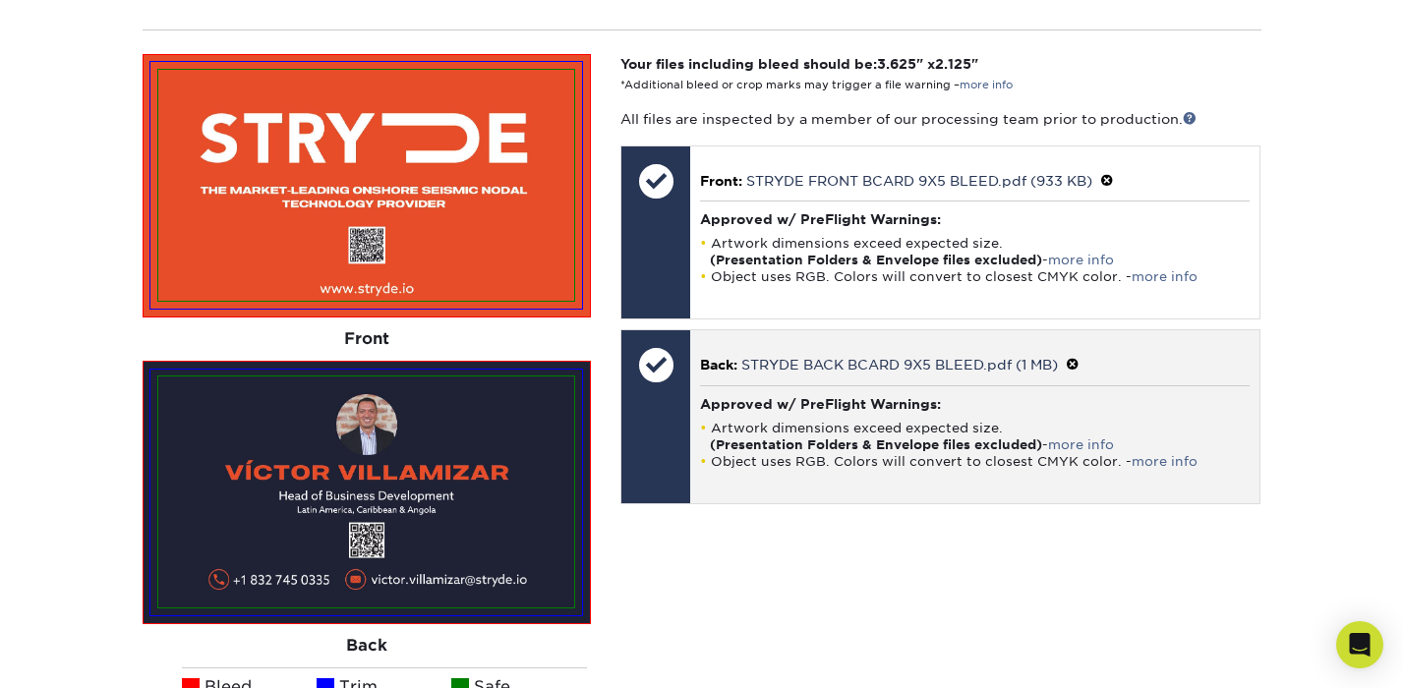
click at [1079, 359] on span at bounding box center [1072, 365] width 14 height 16
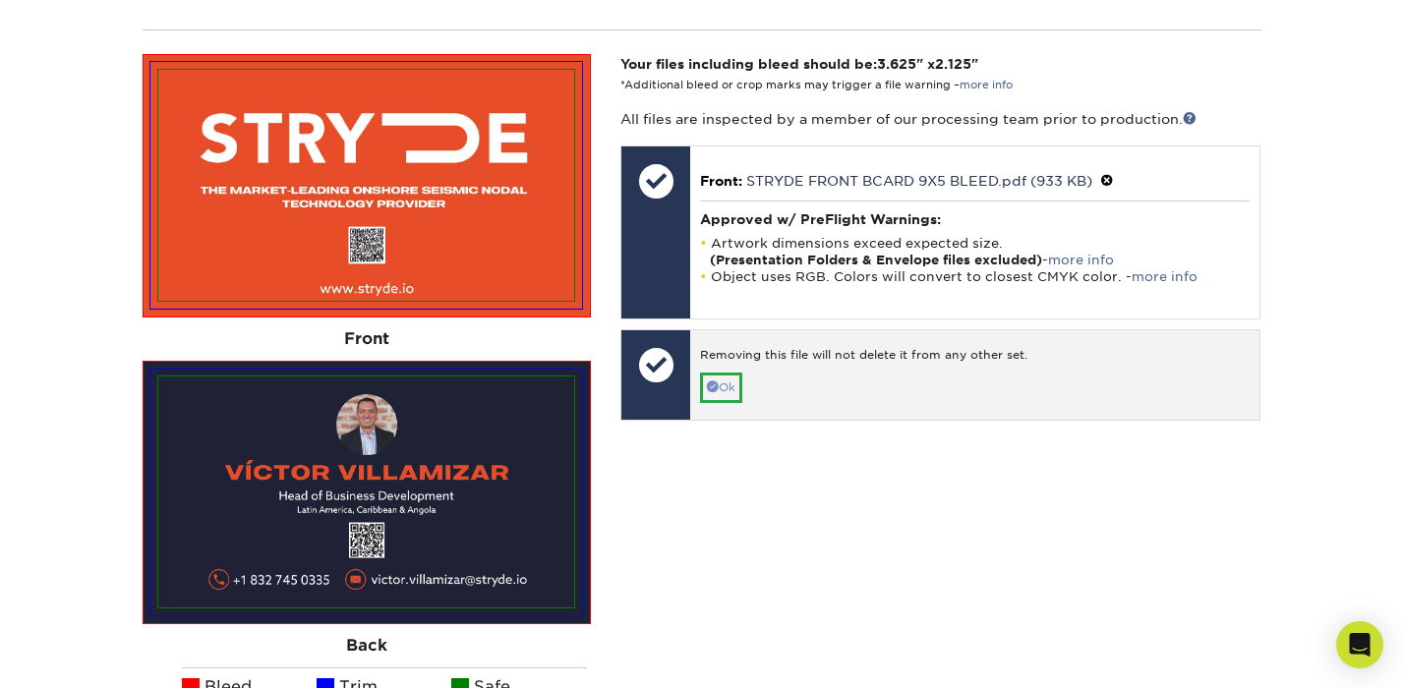
click at [703, 388] on link "Ok" at bounding box center [721, 388] width 42 height 30
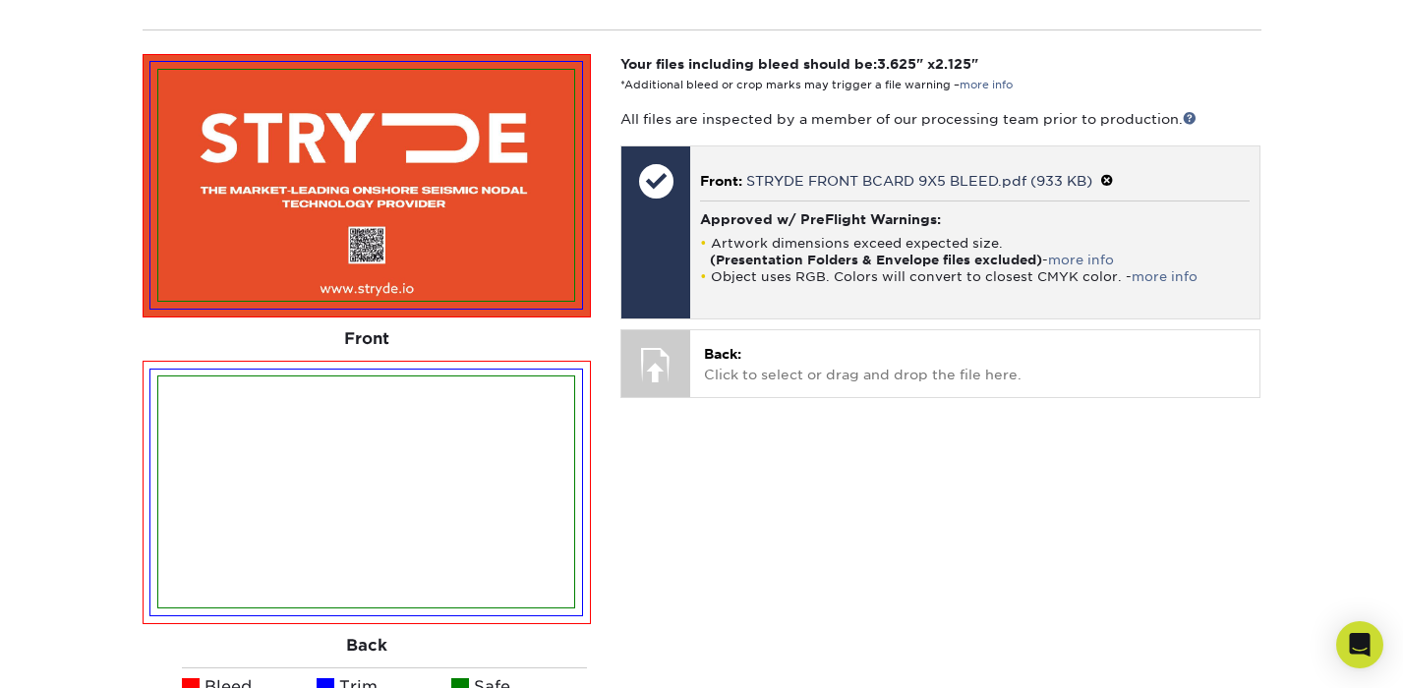
click at [1114, 177] on span at bounding box center [1107, 181] width 14 height 16
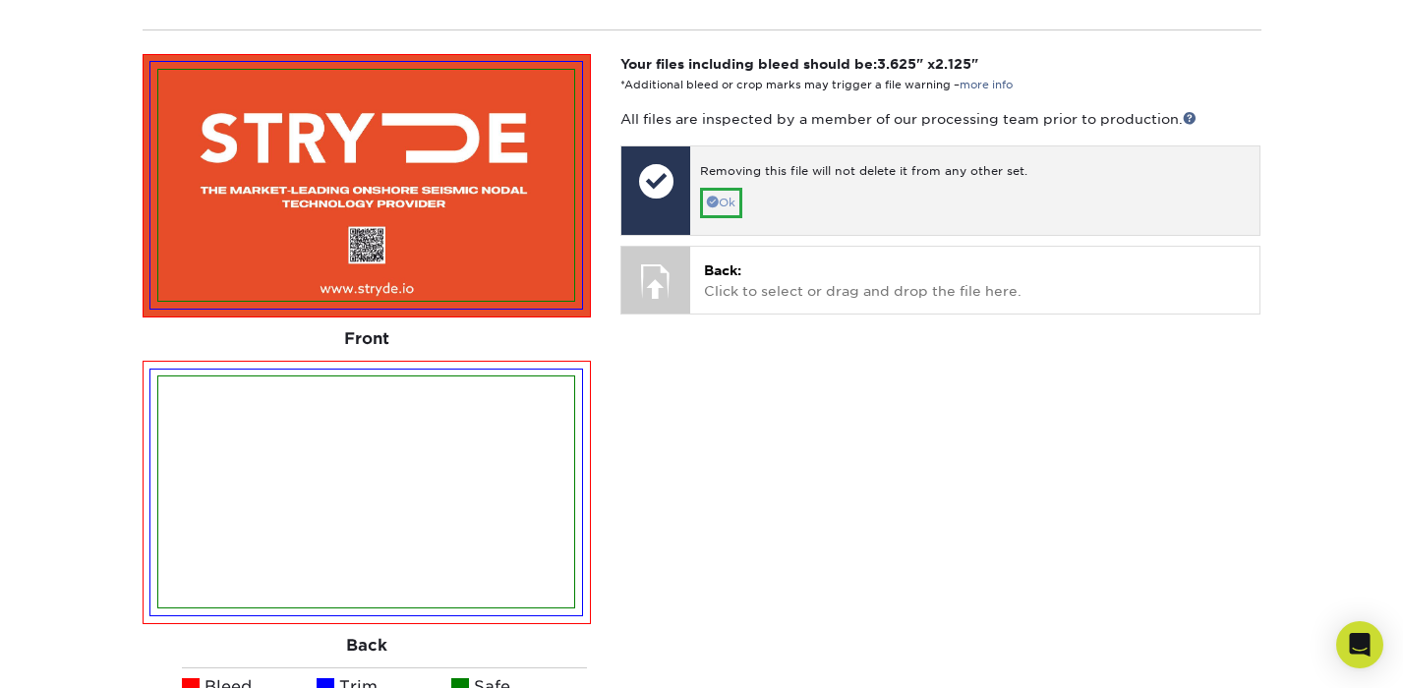
click at [724, 203] on link "Ok" at bounding box center [721, 203] width 42 height 30
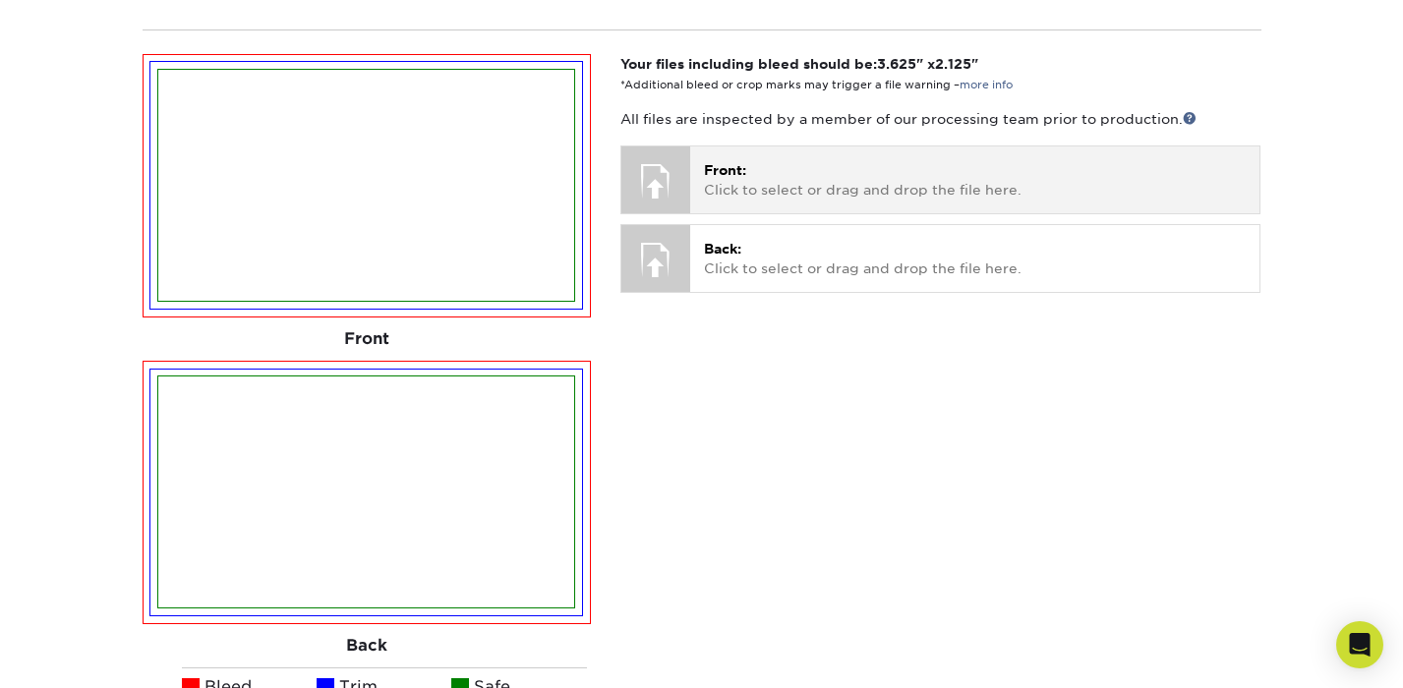
click at [730, 181] on p "Front: Click to select or drag and drop the file here." at bounding box center [975, 180] width 542 height 40
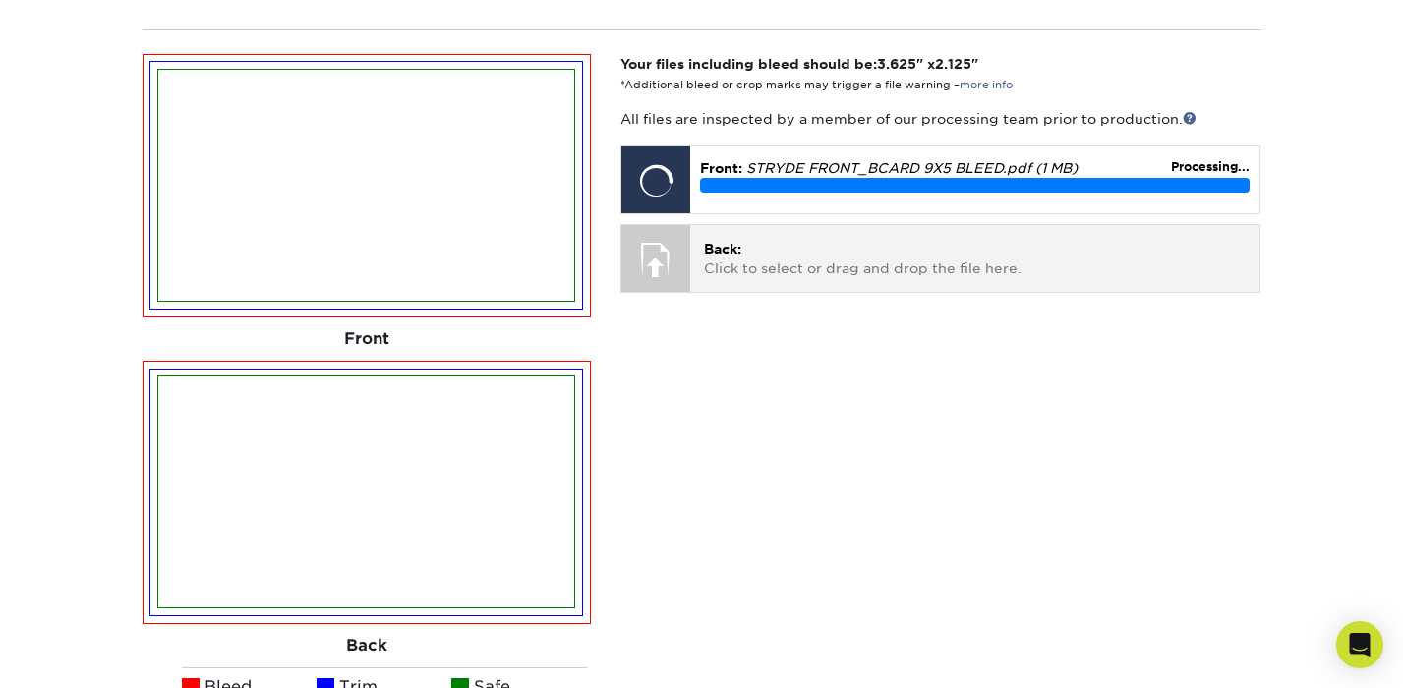
click at [746, 264] on p "Back: Click to select or drag and drop the file here." at bounding box center [975, 259] width 542 height 40
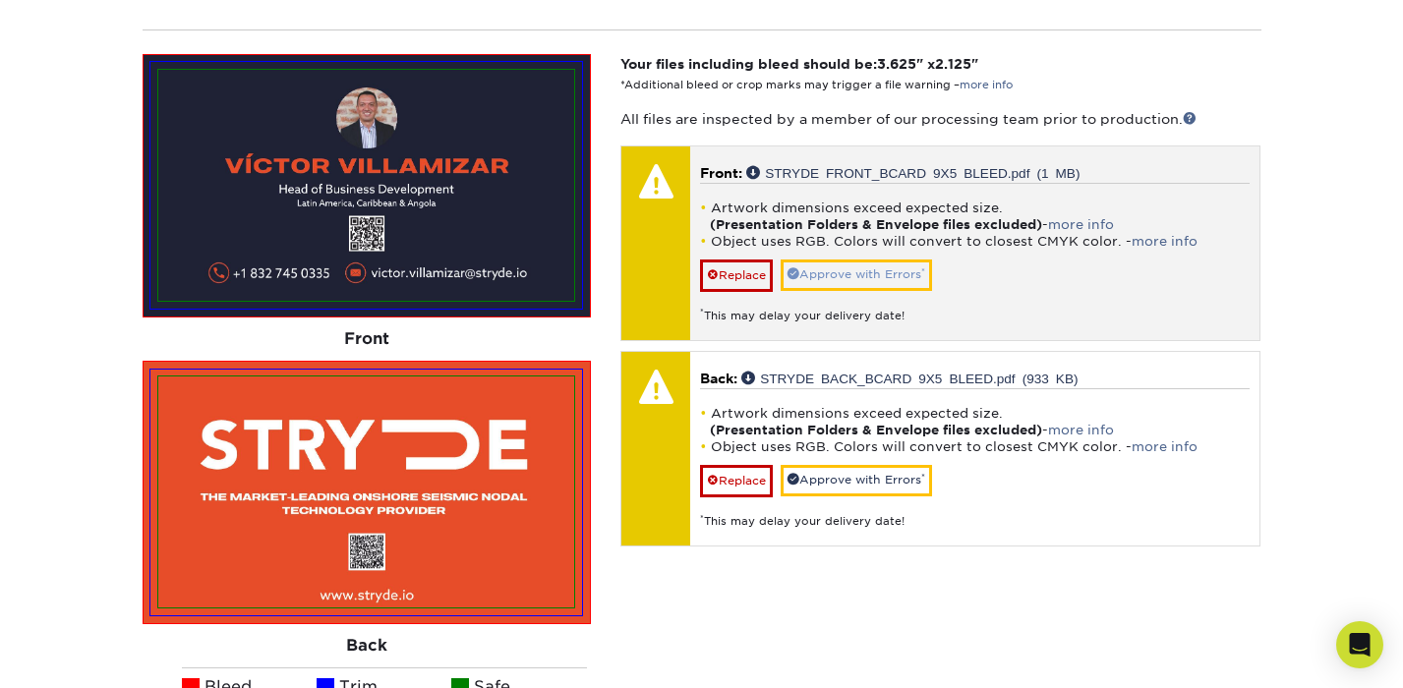
click at [893, 266] on link "Approve with Errors *" at bounding box center [855, 274] width 151 height 30
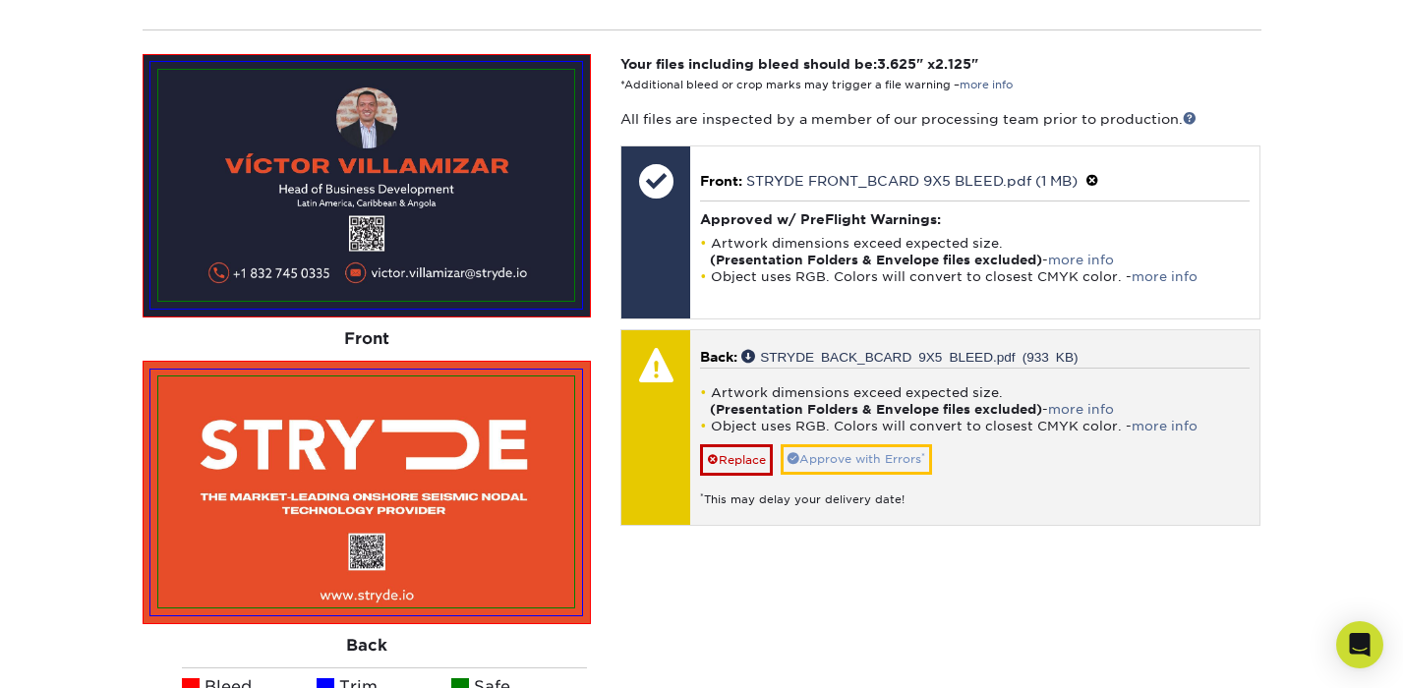
click at [873, 464] on link "Approve with Errors *" at bounding box center [855, 459] width 151 height 30
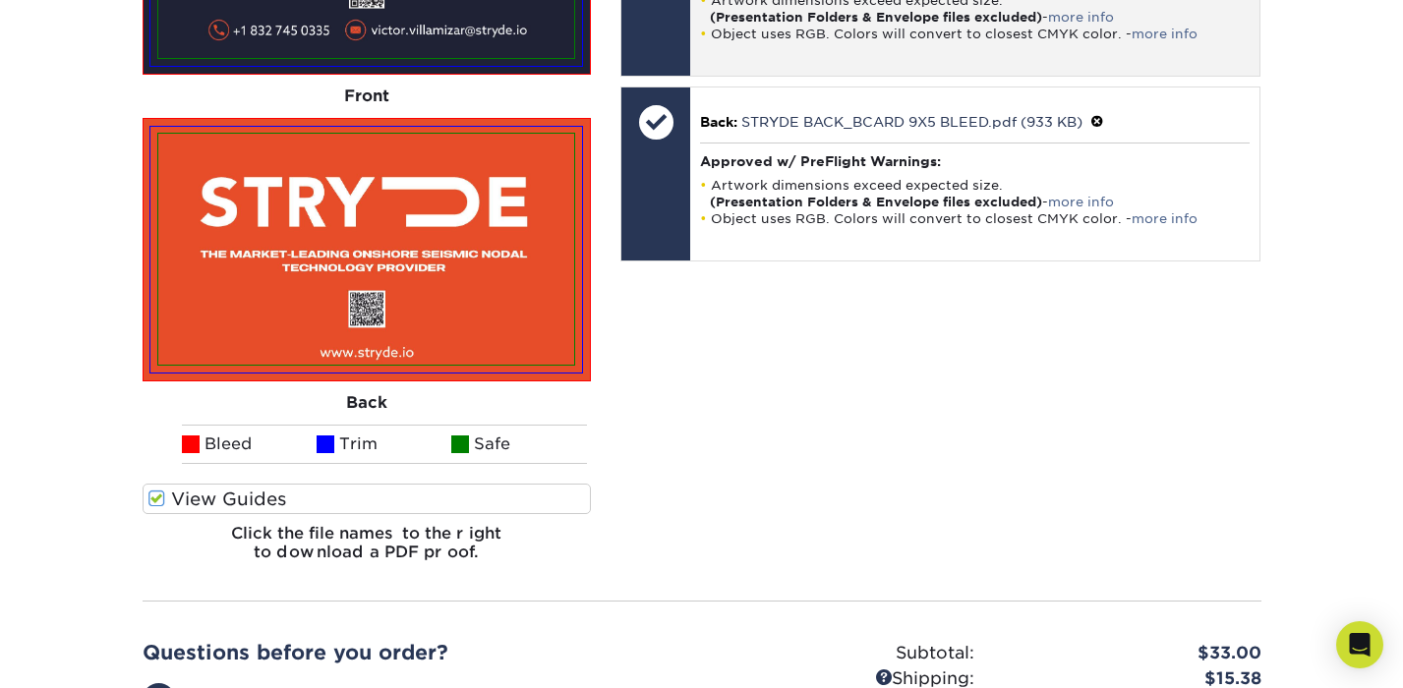
scroll to position [1107, 0]
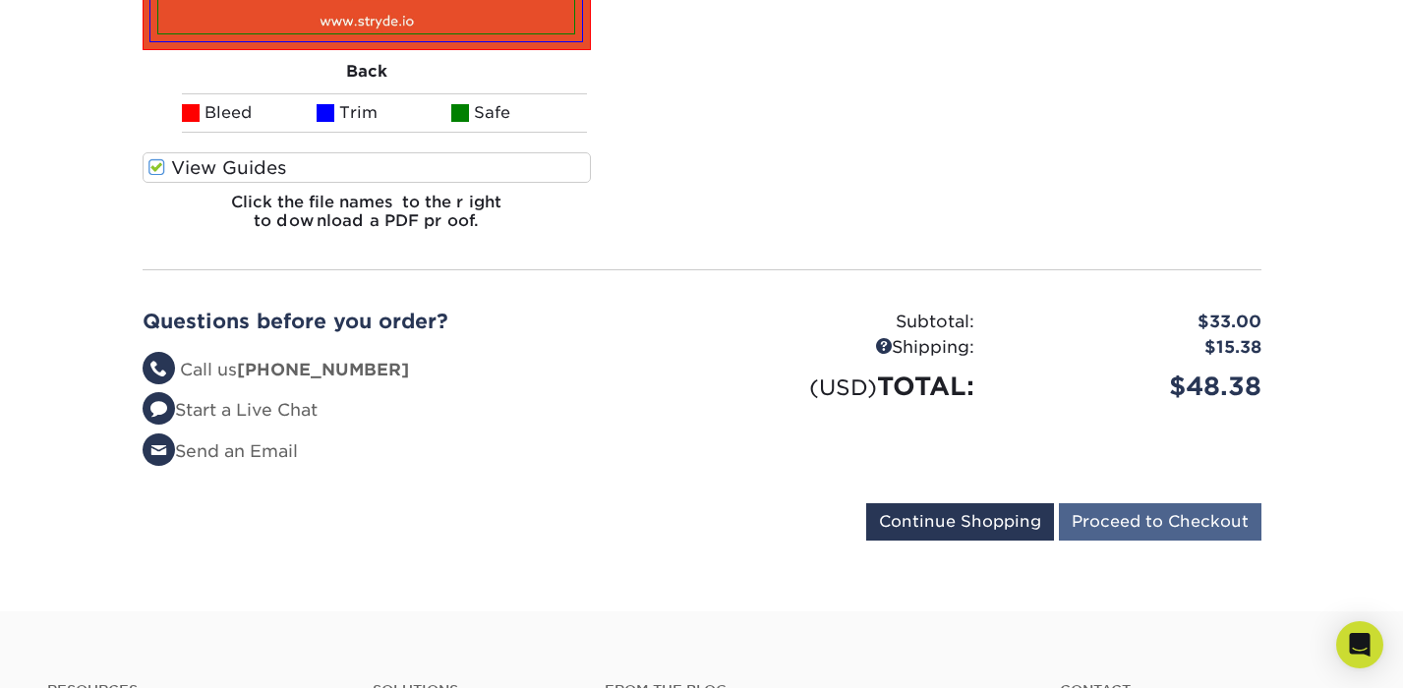
click at [1134, 524] on input "Proceed to Checkout" at bounding box center [1160, 521] width 202 height 37
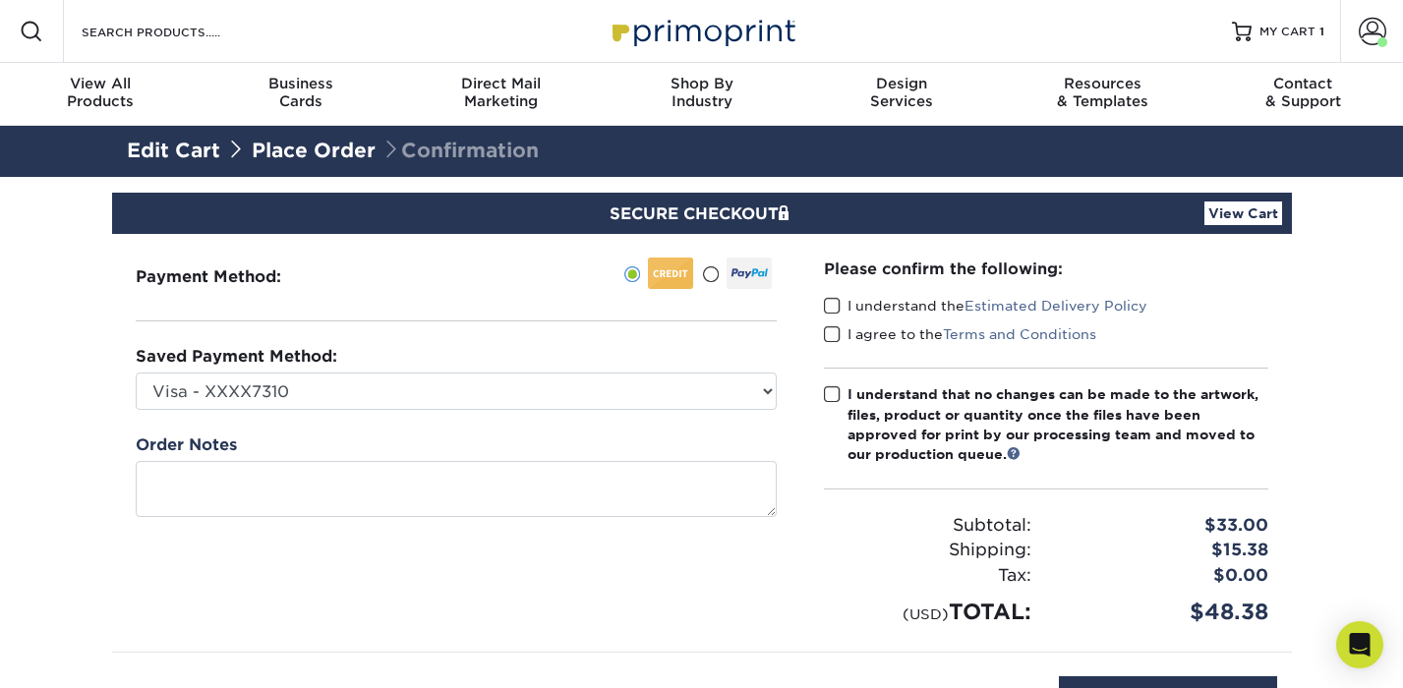
click at [164, 148] on link "Edit Cart" at bounding box center [173, 151] width 93 height 24
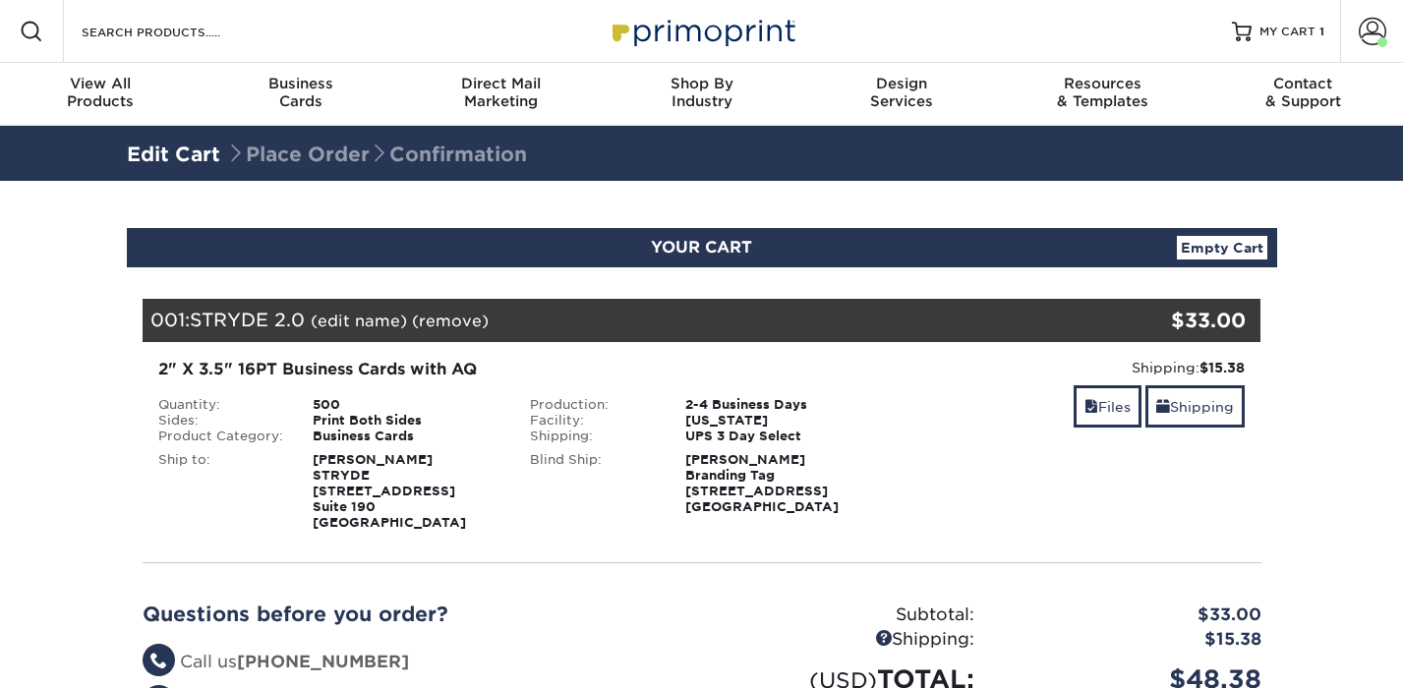
select select "273631"
select select "284993"
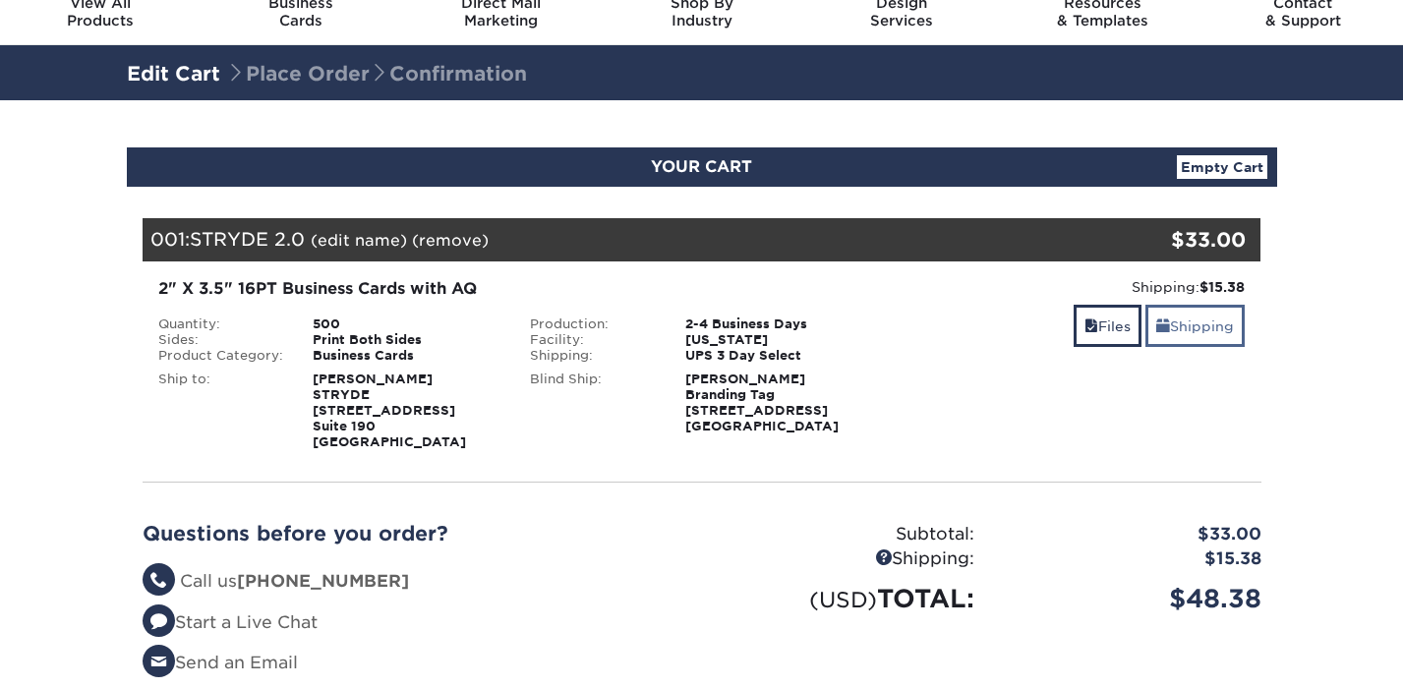
scroll to position [81, 0]
click at [1207, 333] on link "Shipping" at bounding box center [1194, 326] width 99 height 42
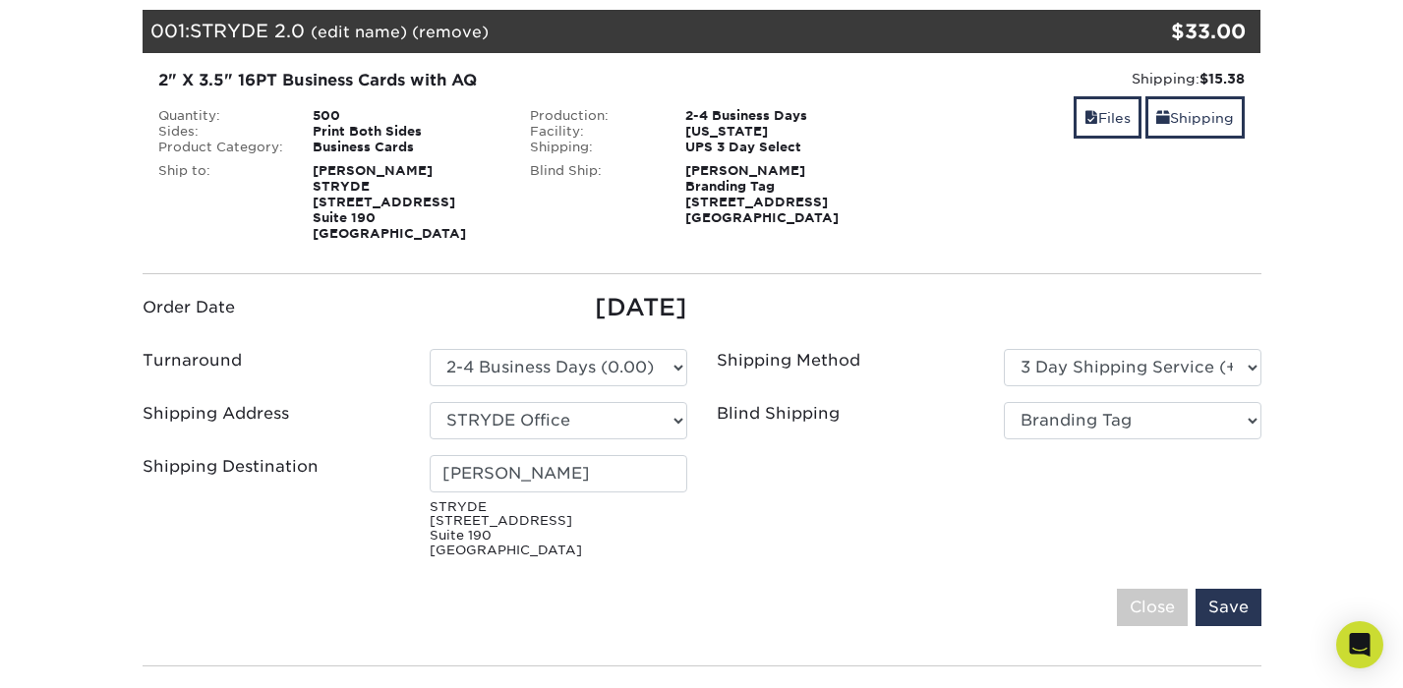
scroll to position [289, 0]
select select "284996"
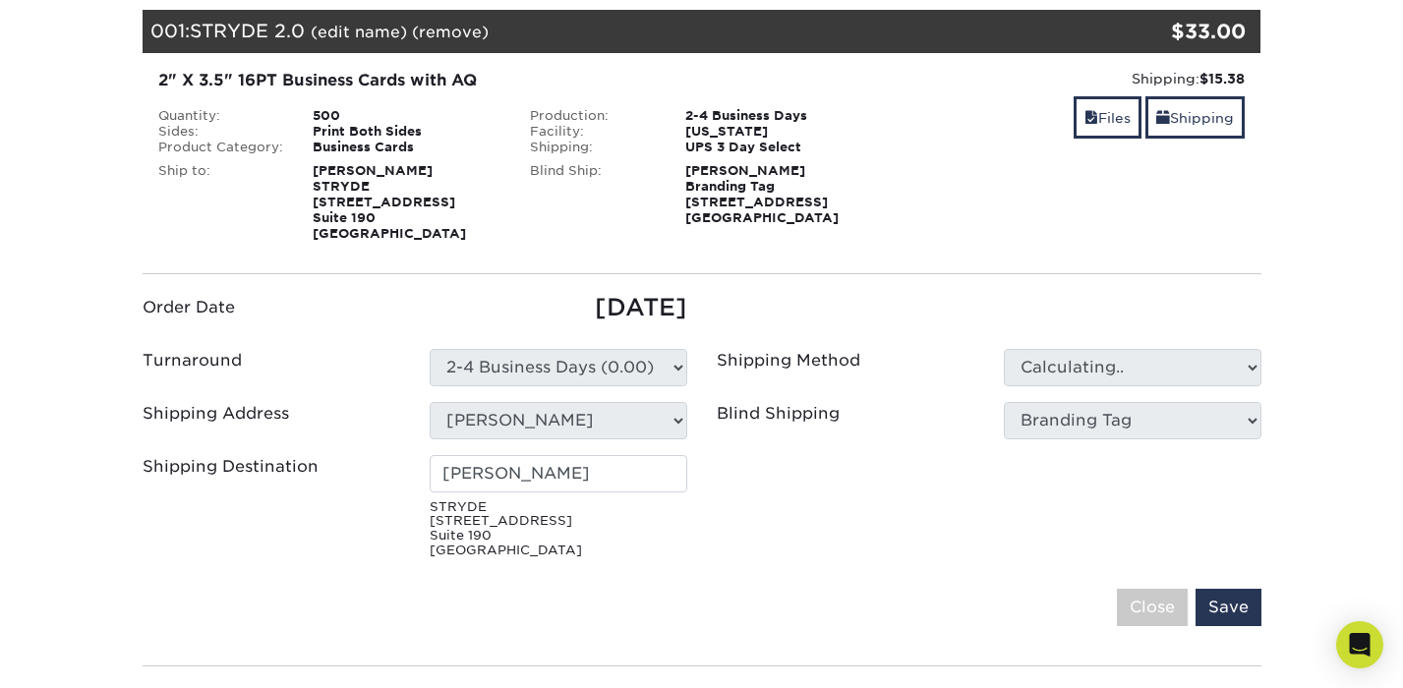
click at [599, 552] on small "STRYDE [STREET_ADDRESS]" at bounding box center [559, 529] width 258 height 58
click at [490, 540] on small "STRYDE [STREET_ADDRESS]" at bounding box center [559, 529] width 258 height 58
type input "[PERSON_NAME]"
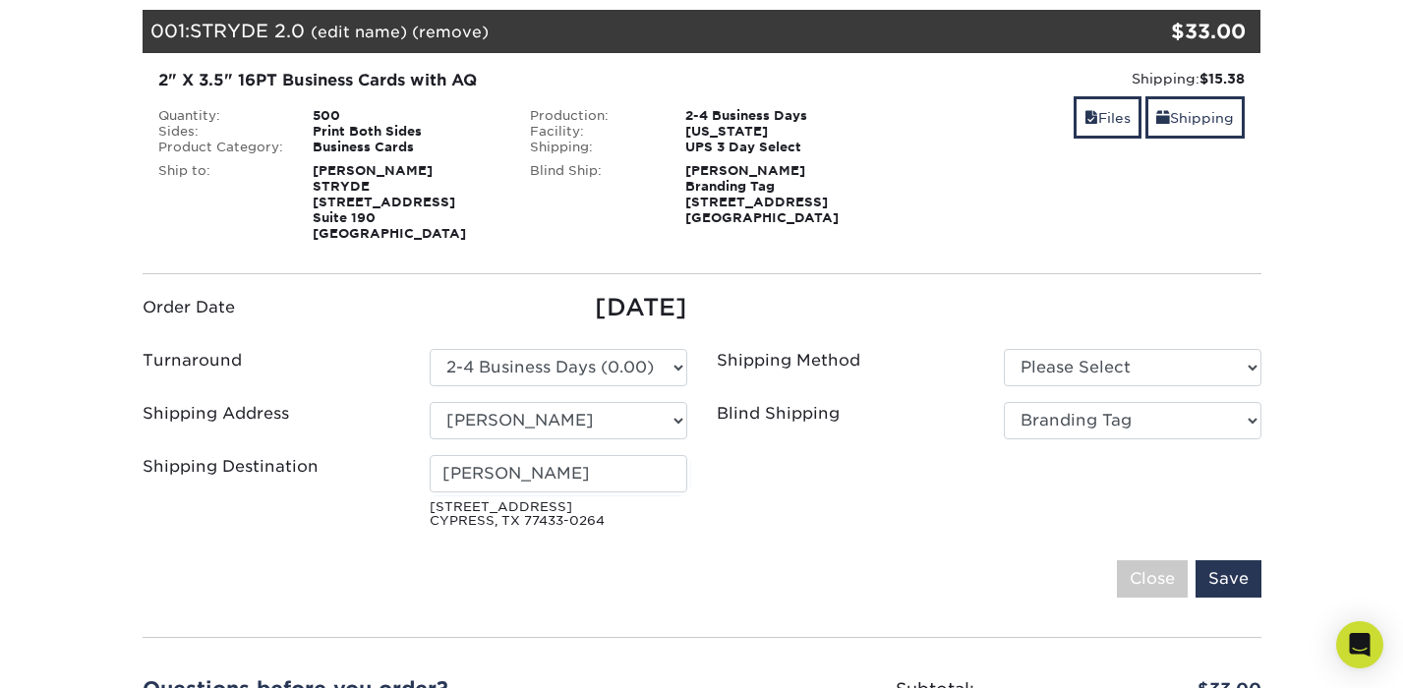
click at [602, 517] on small "[STREET_ADDRESS]" at bounding box center [559, 514] width 258 height 29
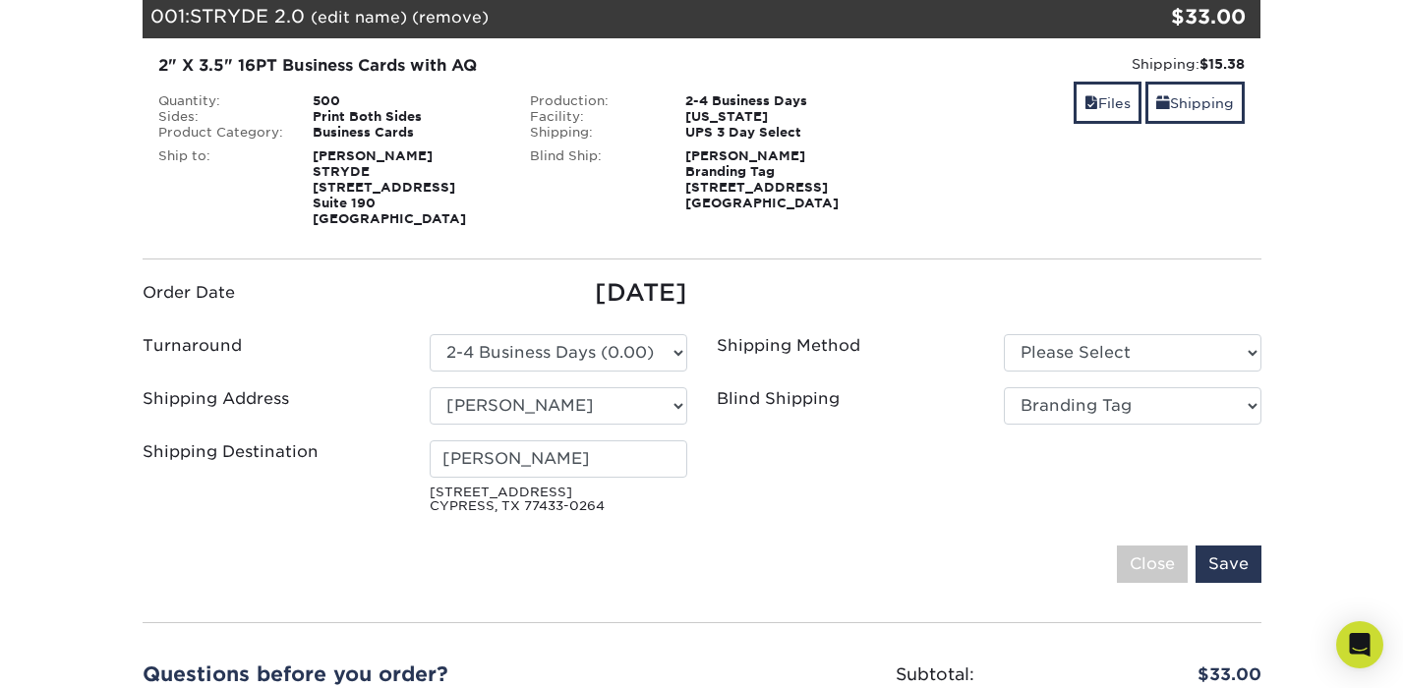
scroll to position [306, 0]
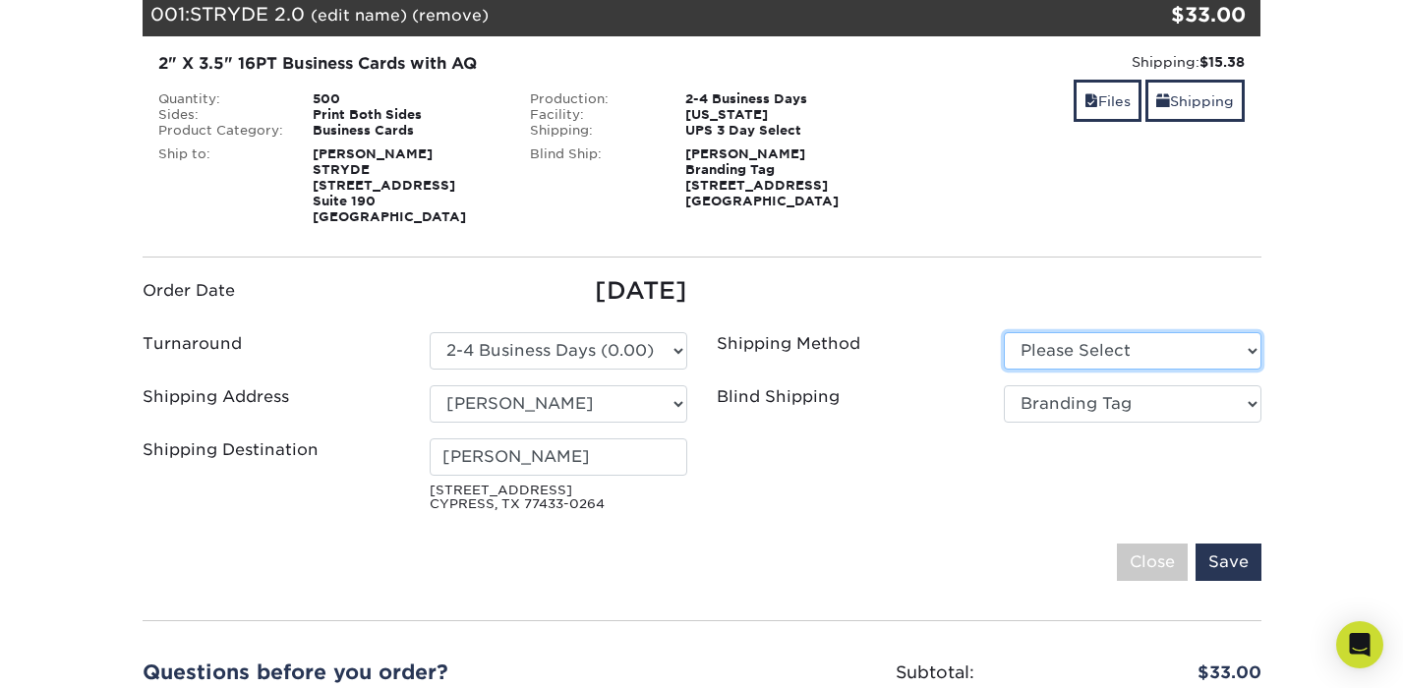
select select "12"
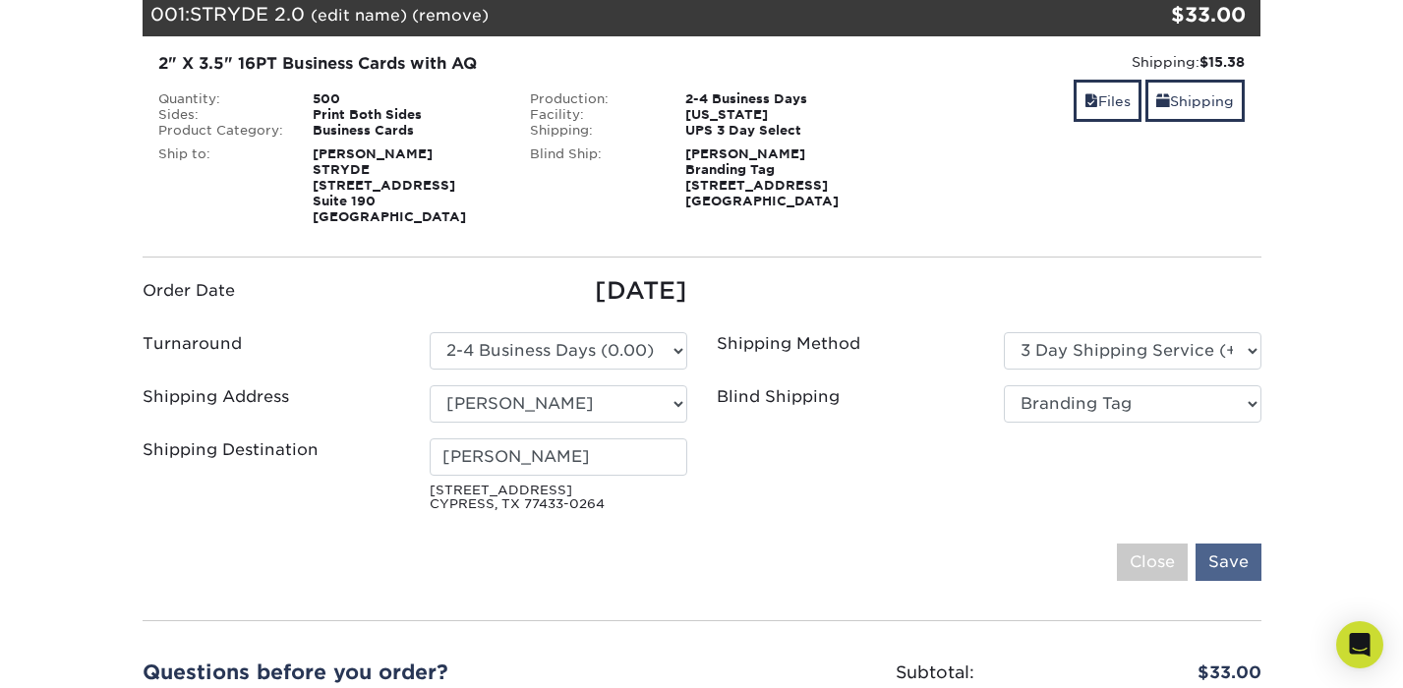
click at [1234, 566] on input "Save" at bounding box center [1228, 562] width 66 height 37
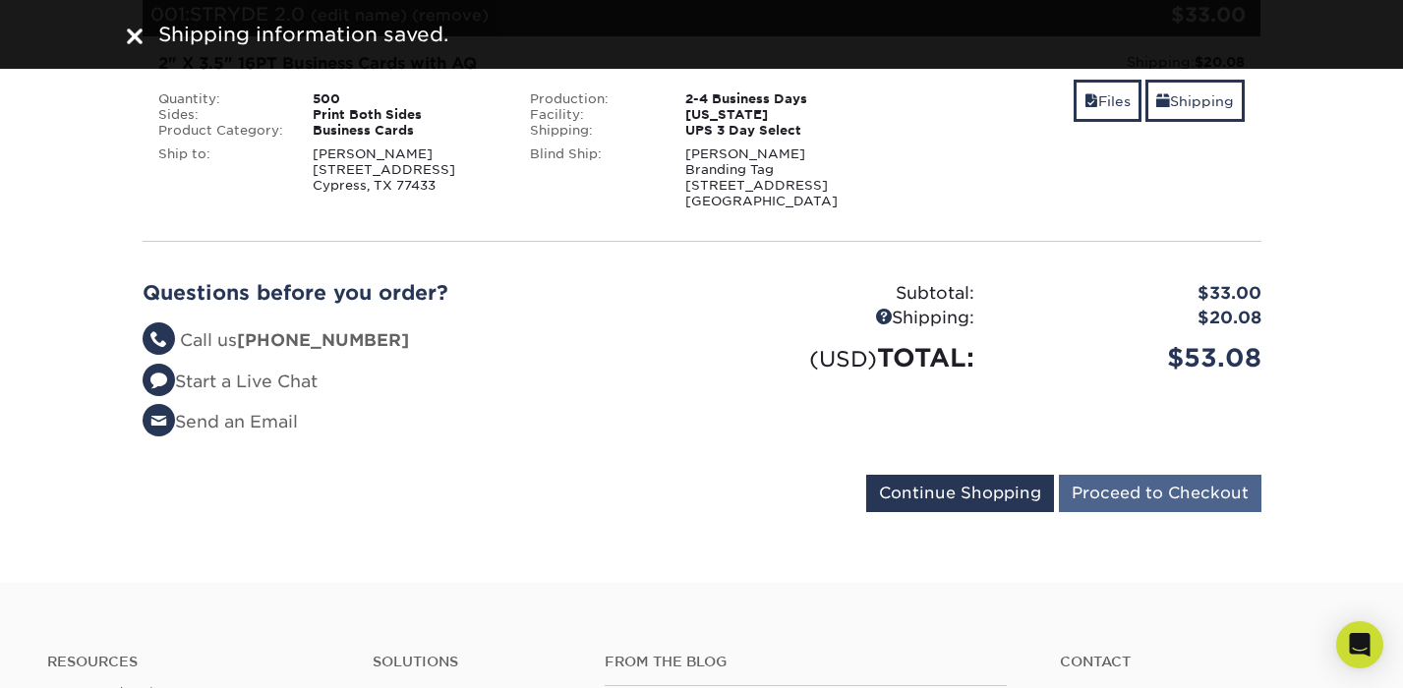
click at [1137, 494] on input "Proceed to Checkout" at bounding box center [1160, 493] width 202 height 37
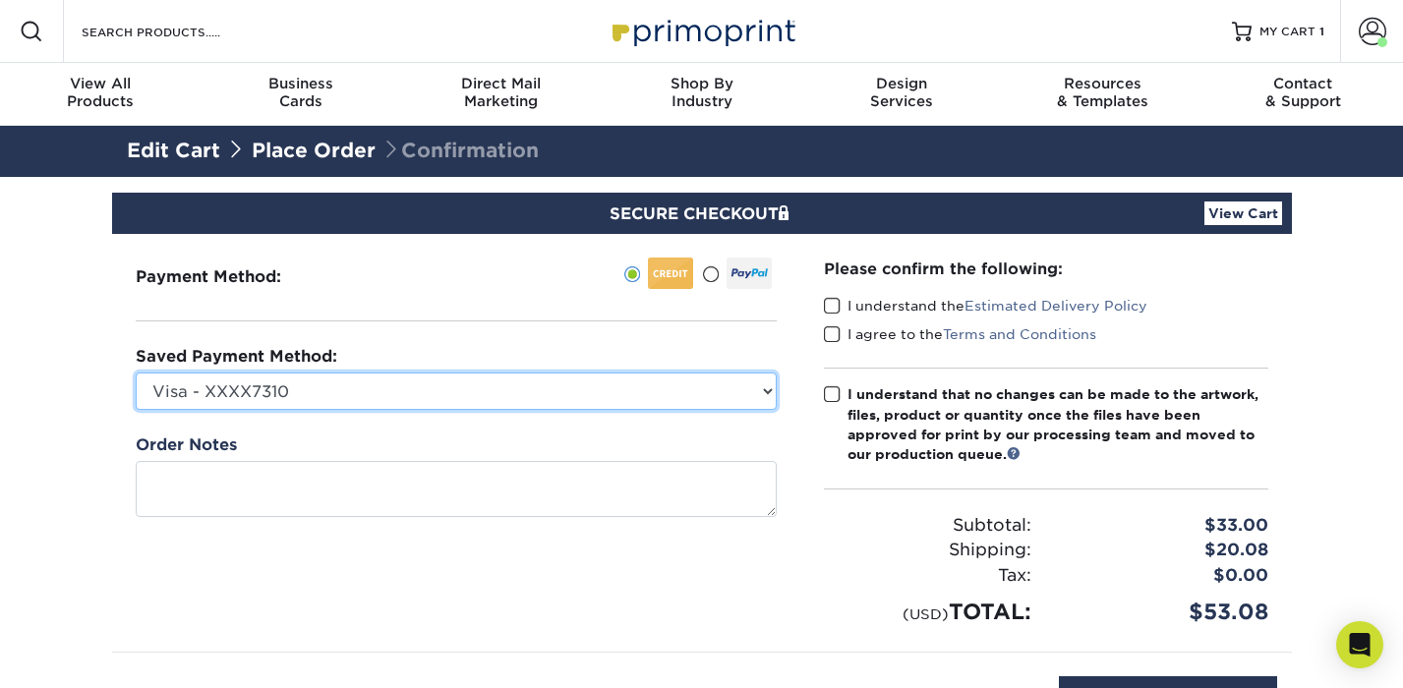
select select
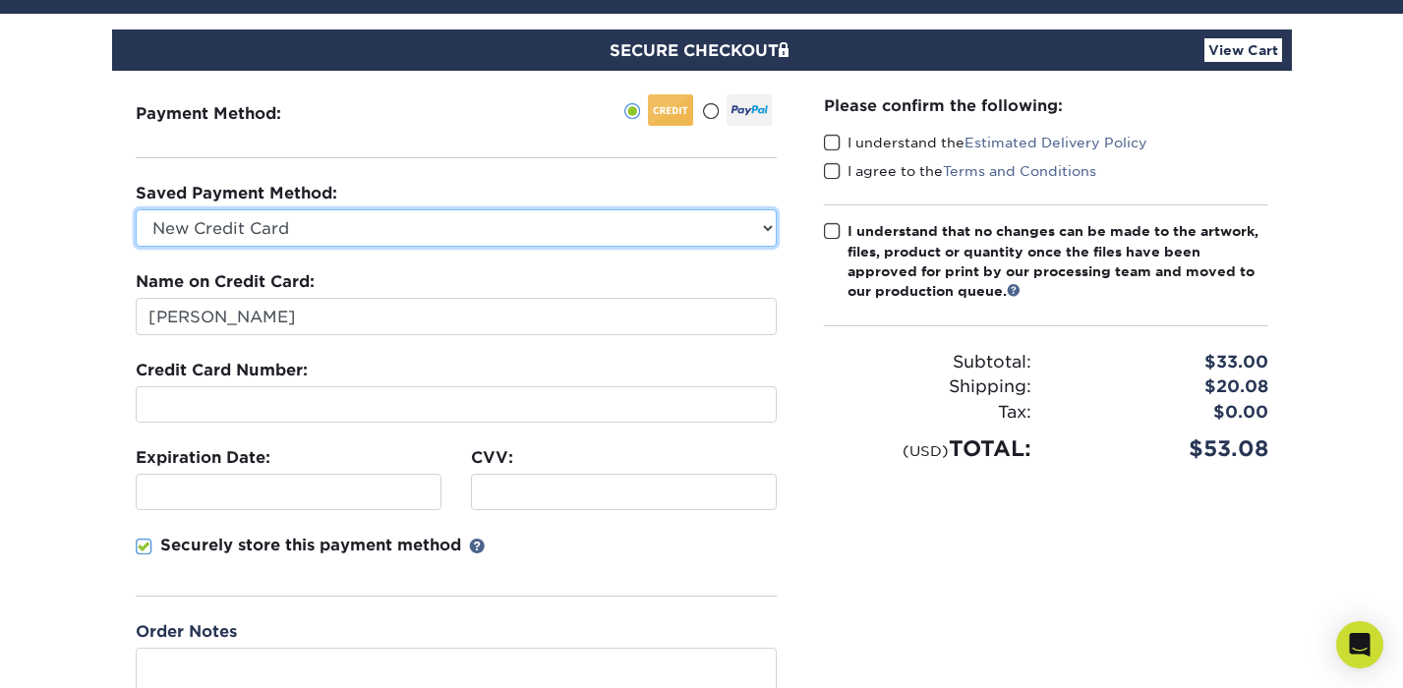
scroll to position [163, 0]
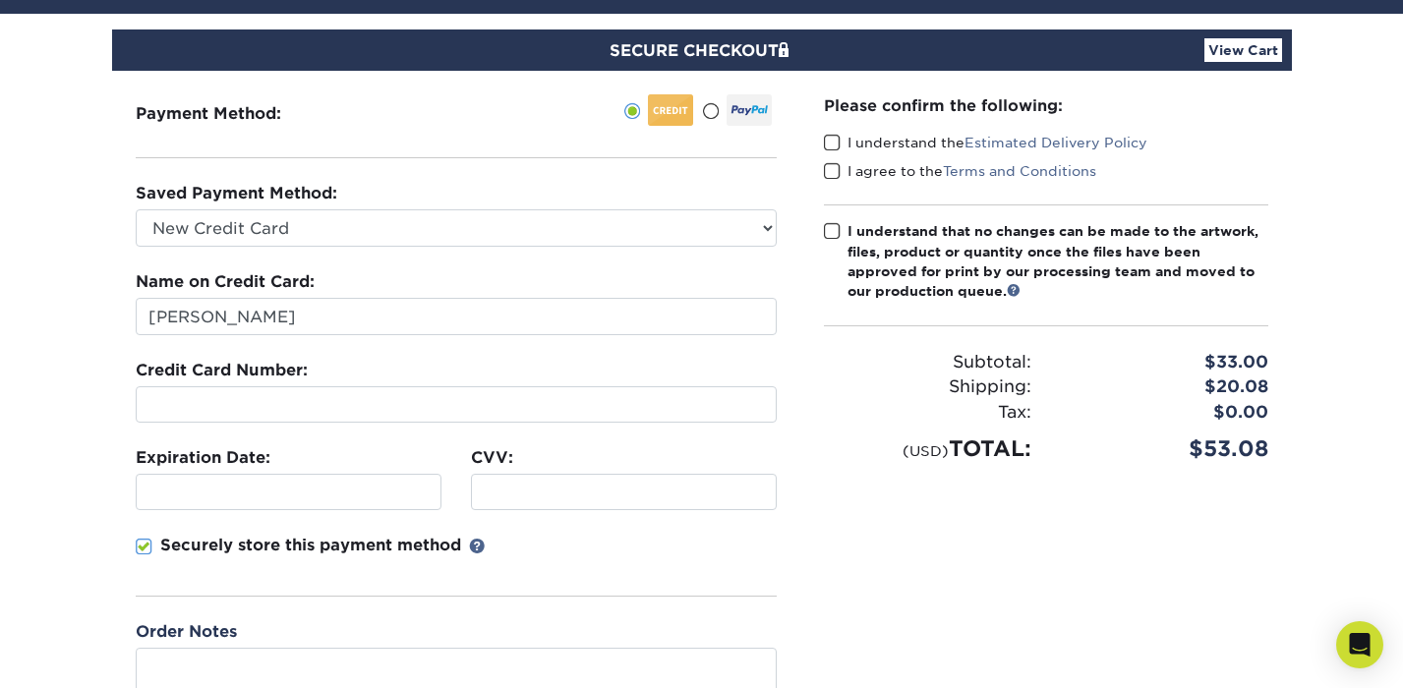
click at [201, 501] on iframe at bounding box center [288, 492] width 288 height 19
click at [625, 561] on div "Securely store this payment method" at bounding box center [456, 565] width 641 height 63
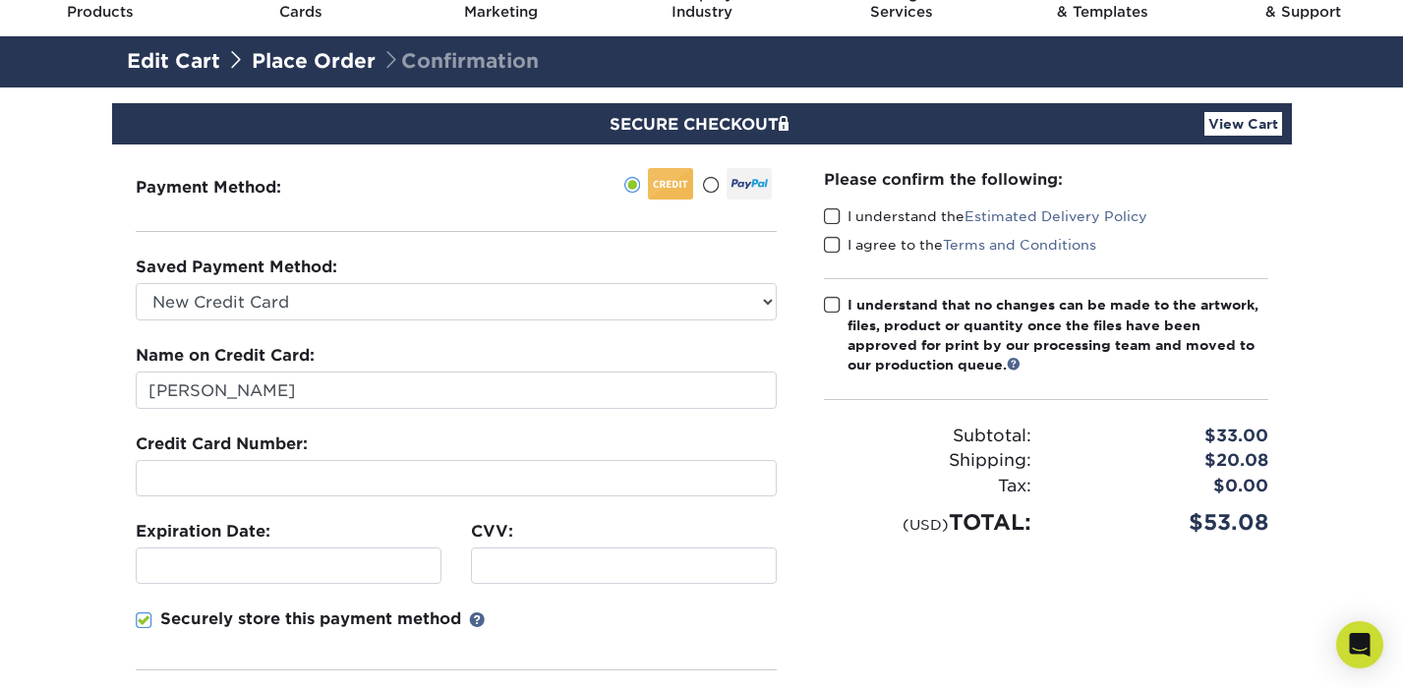
scroll to position [84, 0]
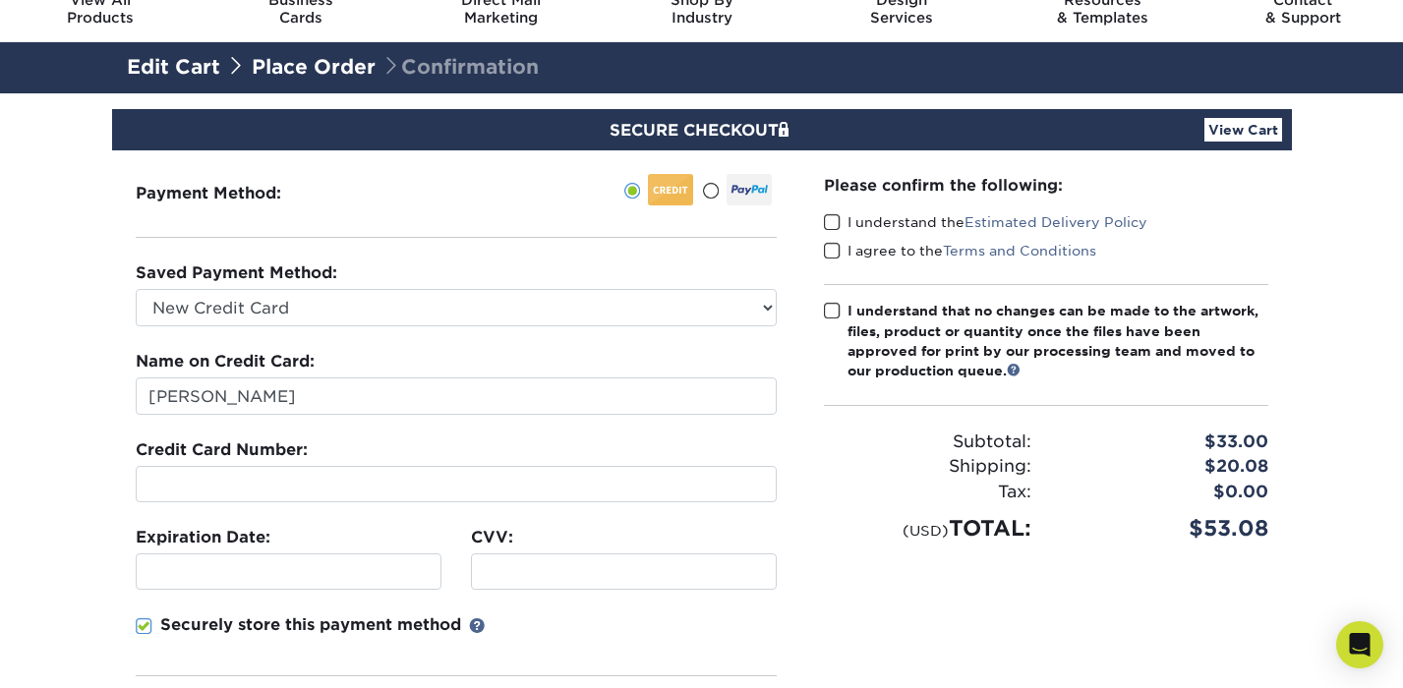
click at [835, 220] on span at bounding box center [832, 222] width 17 height 19
click at [0, 0] on input "I understand the Estimated Delivery Policy" at bounding box center [0, 0] width 0 height 0
click at [831, 250] on span at bounding box center [832, 251] width 17 height 19
click at [0, 0] on input "I agree to the Terms and Conditions" at bounding box center [0, 0] width 0 height 0
click at [830, 308] on span at bounding box center [832, 311] width 17 height 19
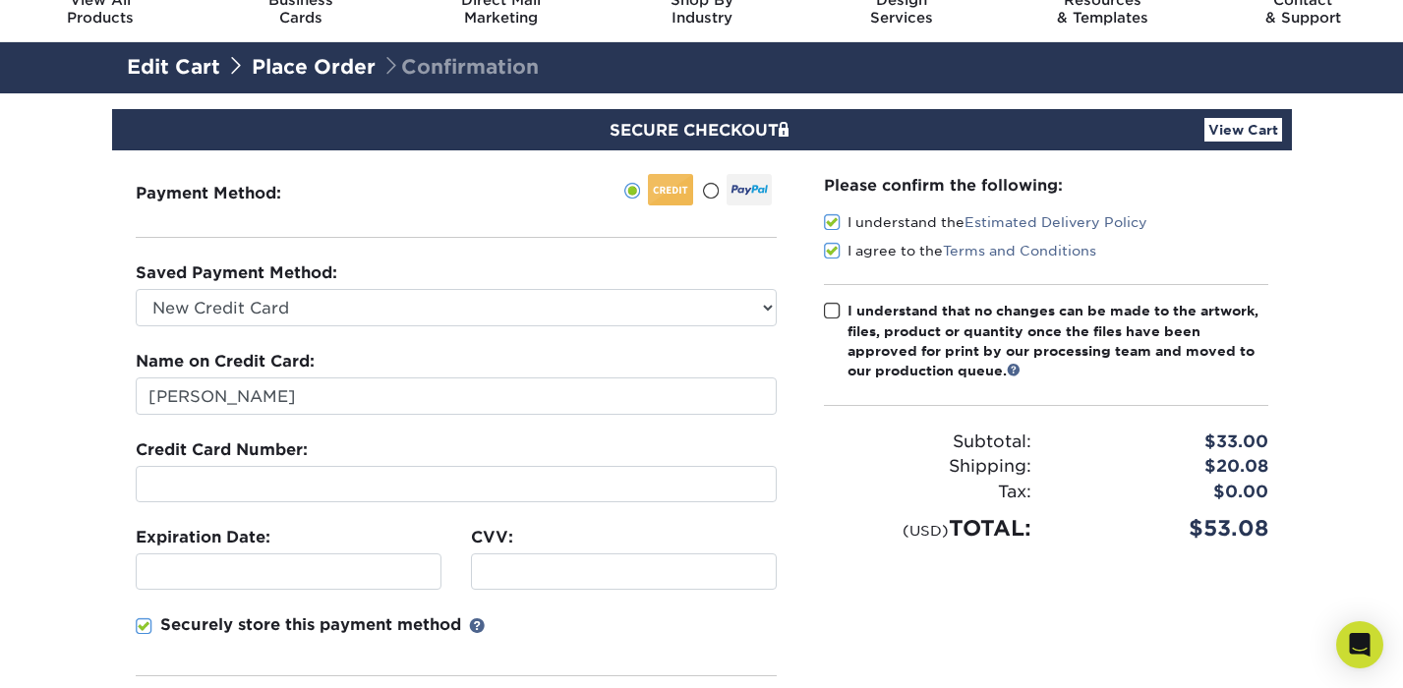
click at [0, 0] on input "I understand that no changes can be made to the artwork, files, product or quan…" at bounding box center [0, 0] width 0 height 0
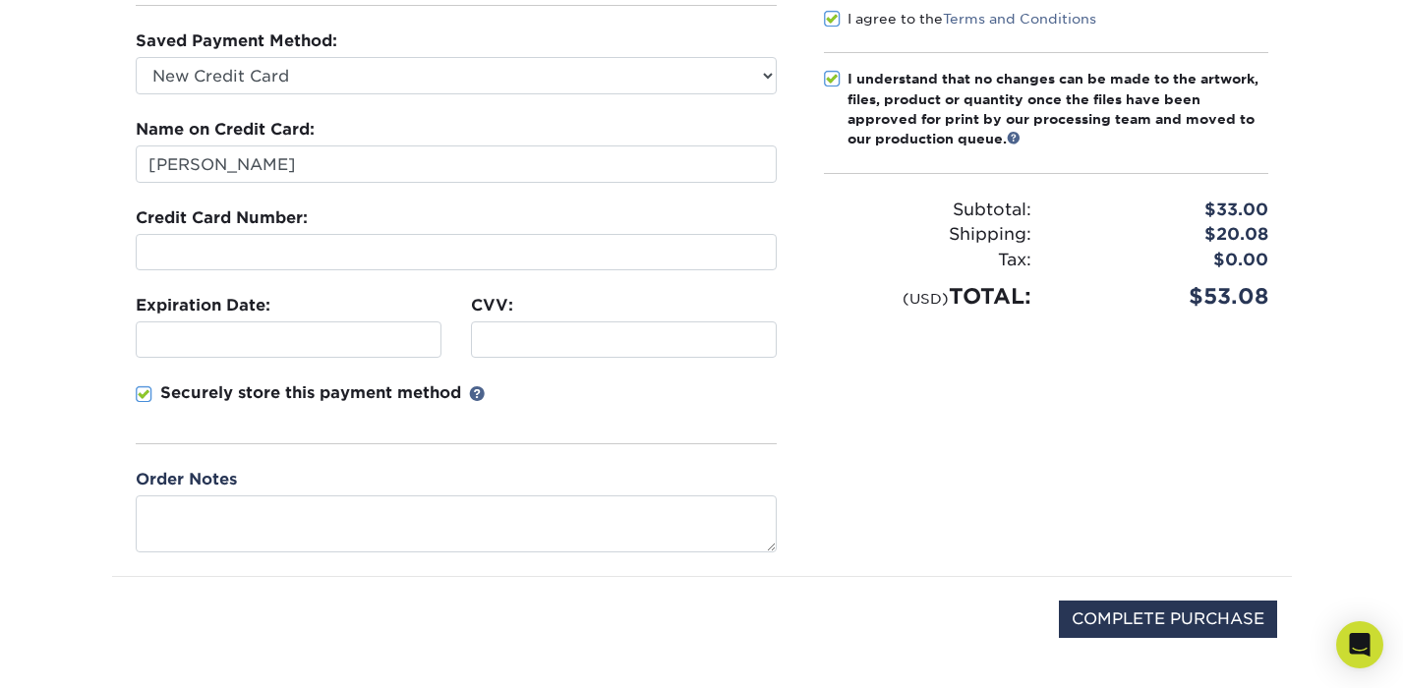
scroll to position [331, 0]
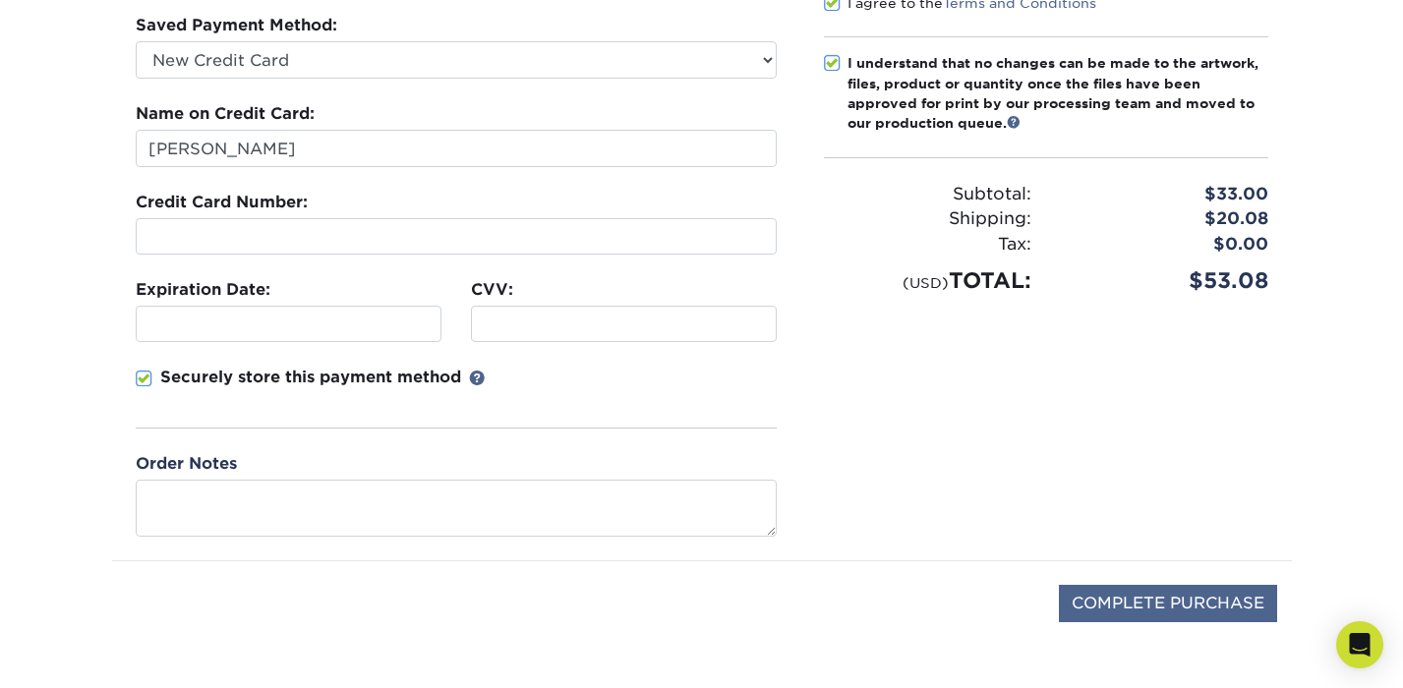
click at [1165, 606] on input "COMPLETE PURCHASE" at bounding box center [1168, 603] width 218 height 37
type input "PROCESSING, PLEASE WAIT..."
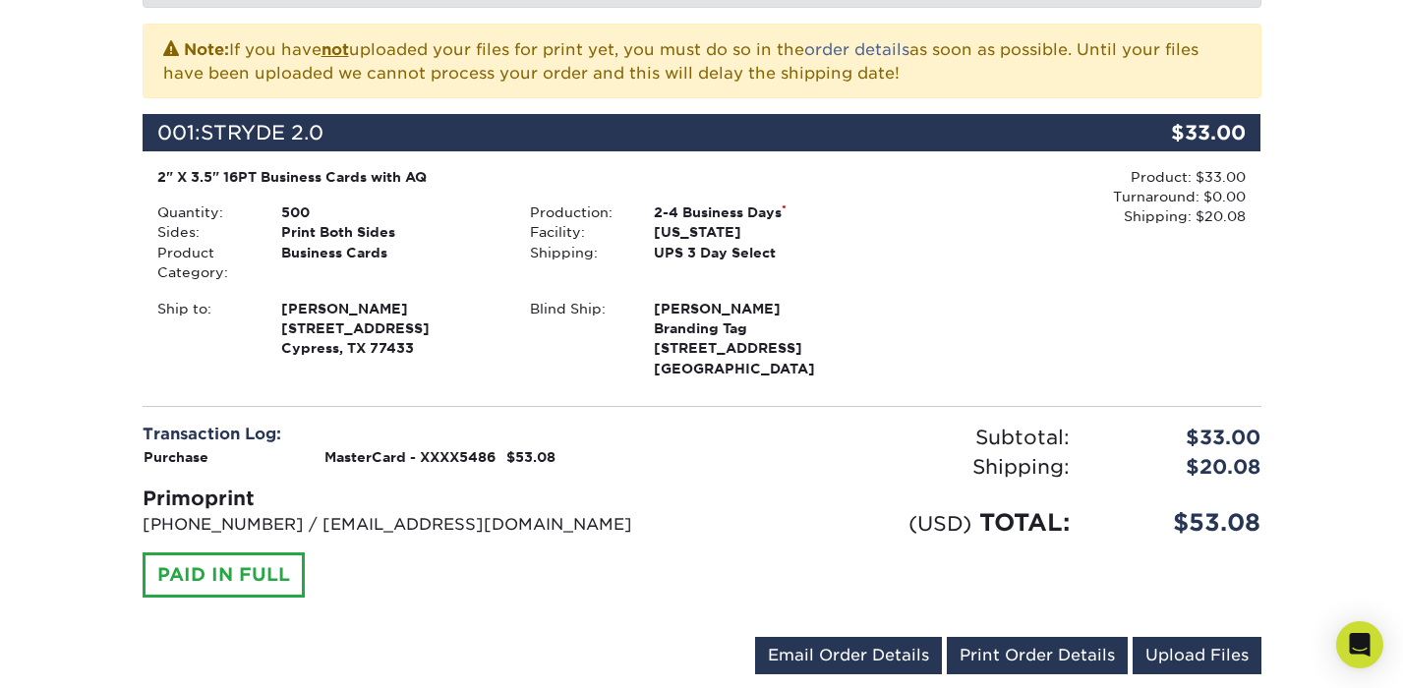
scroll to position [438, 0]
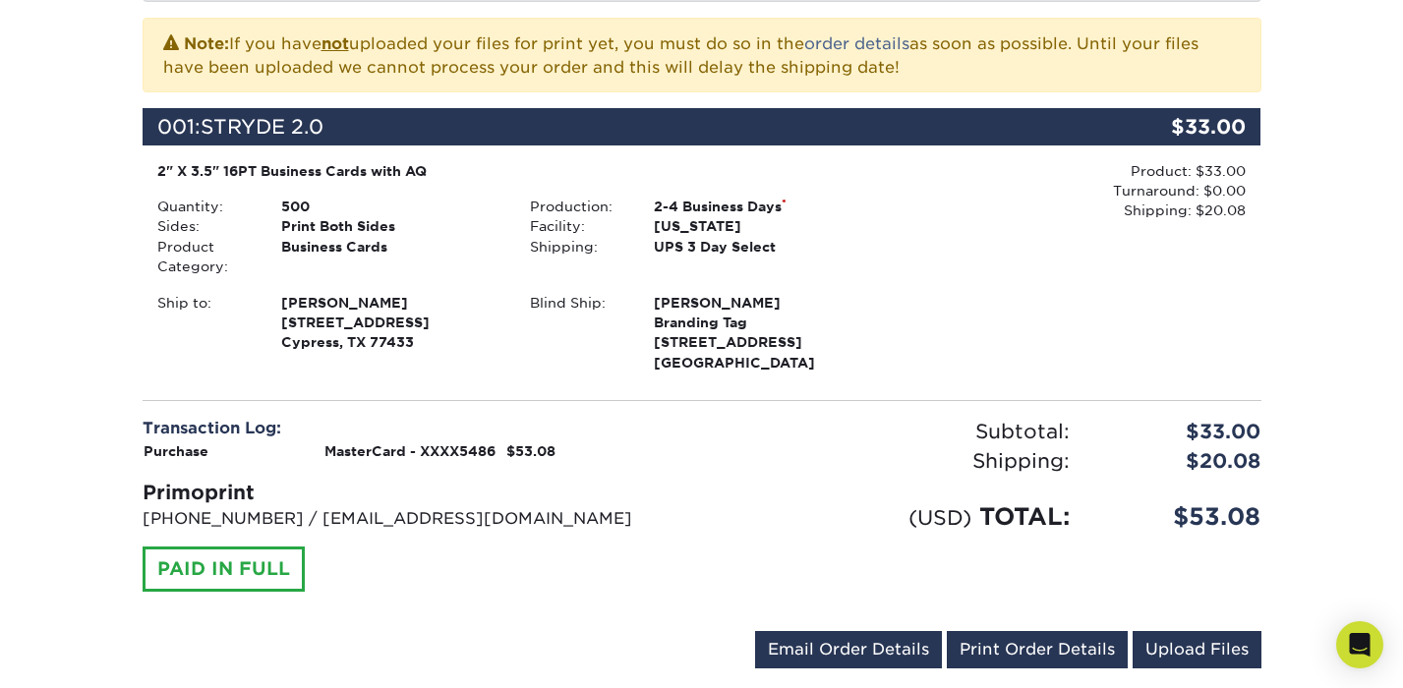
click at [445, 320] on span "[STREET_ADDRESS]" at bounding box center [390, 323] width 219 height 20
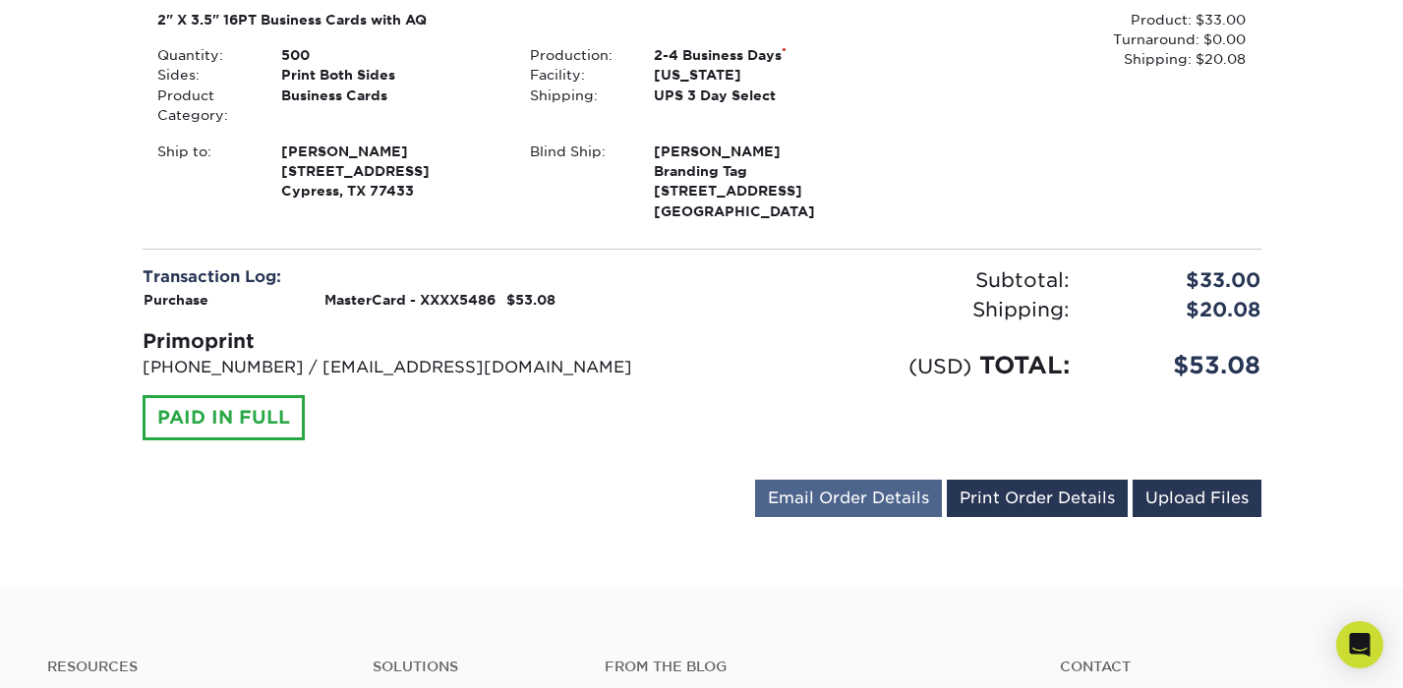
scroll to position [592, 0]
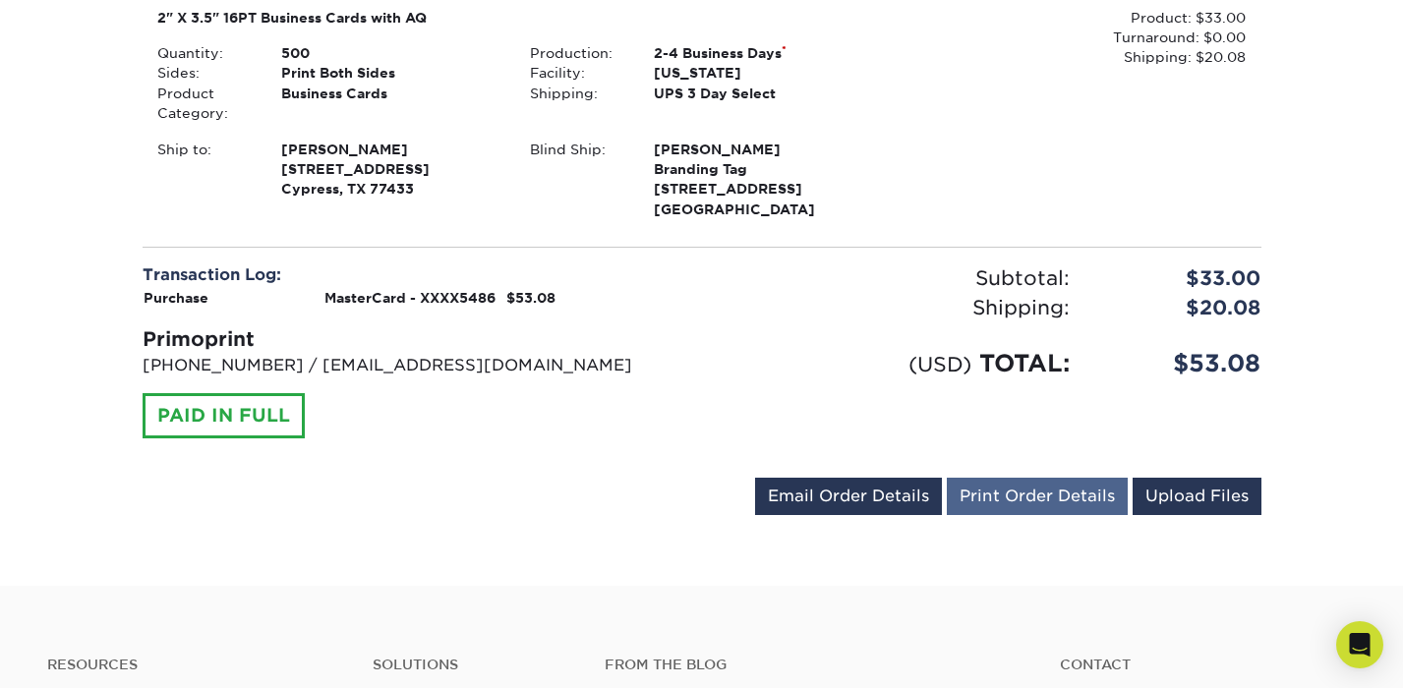
click at [1031, 495] on link "Print Order Details" at bounding box center [1037, 496] width 181 height 37
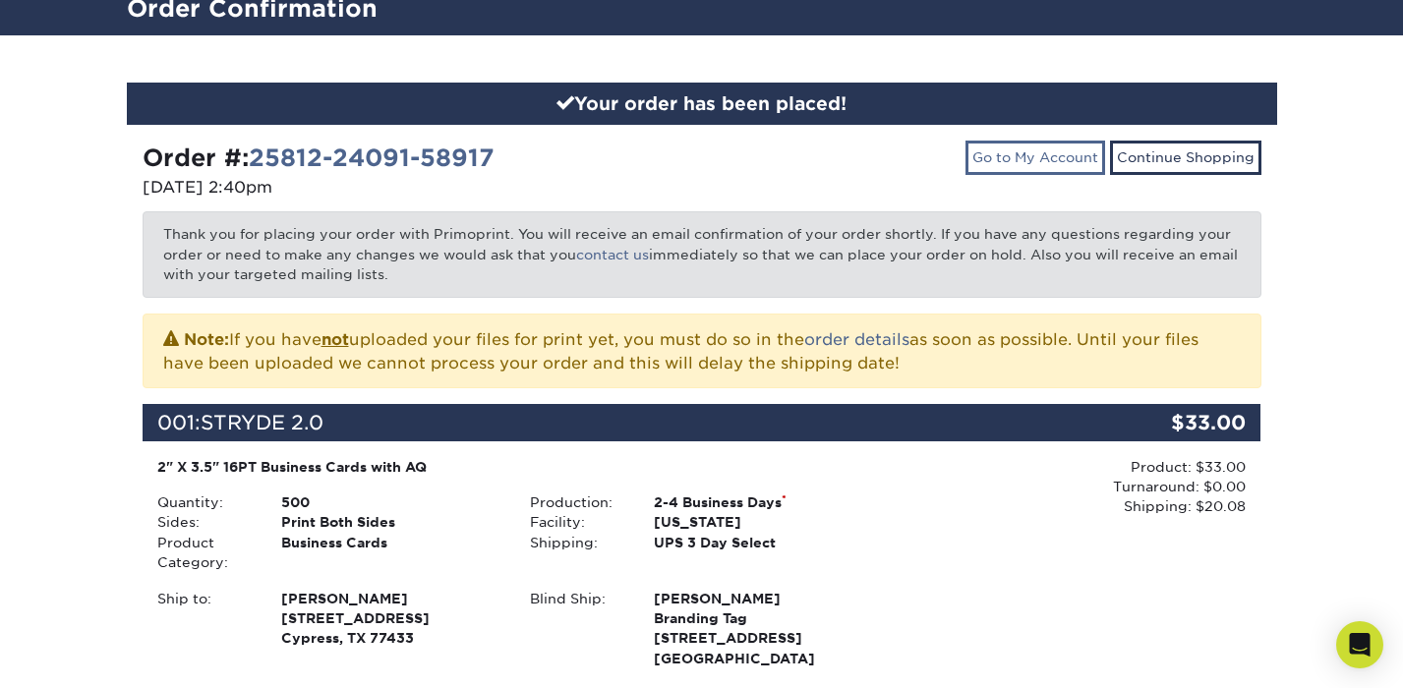
click at [1025, 161] on link "Go to My Account" at bounding box center [1035, 157] width 140 height 33
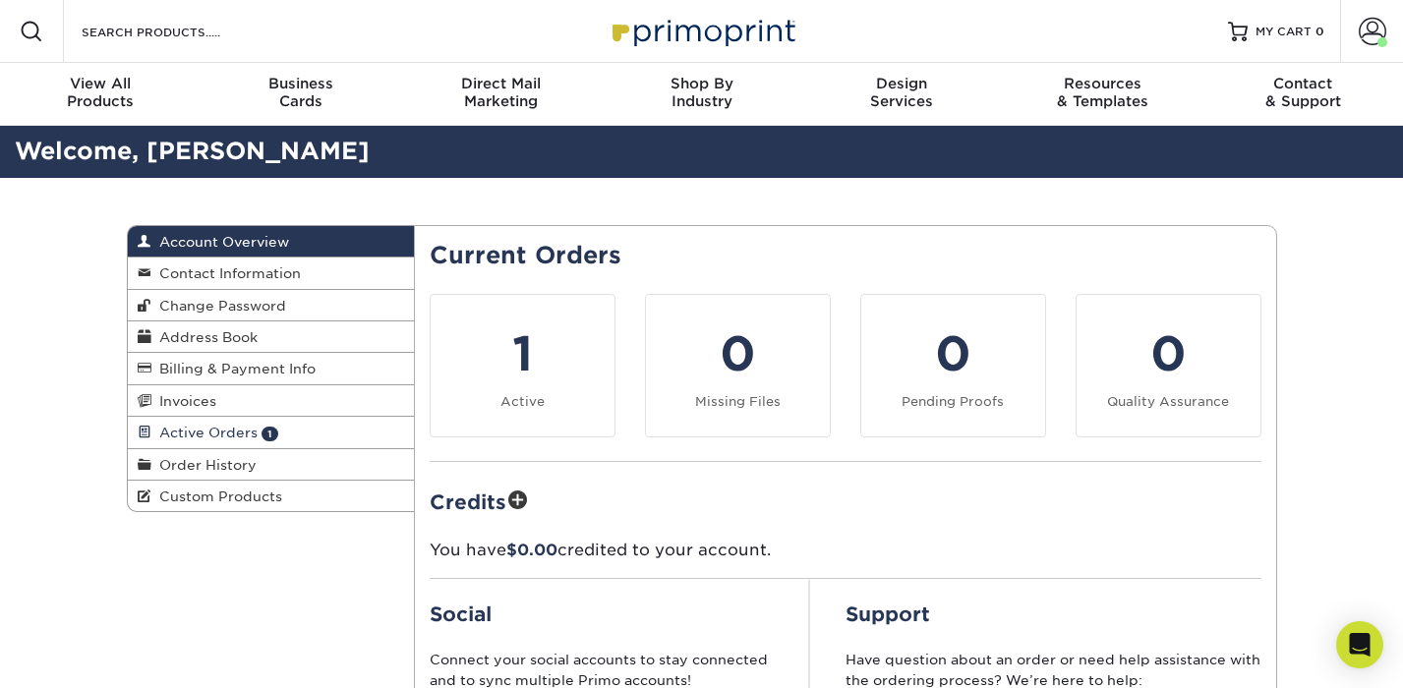
click at [218, 426] on span "Active Orders" at bounding box center [204, 433] width 106 height 16
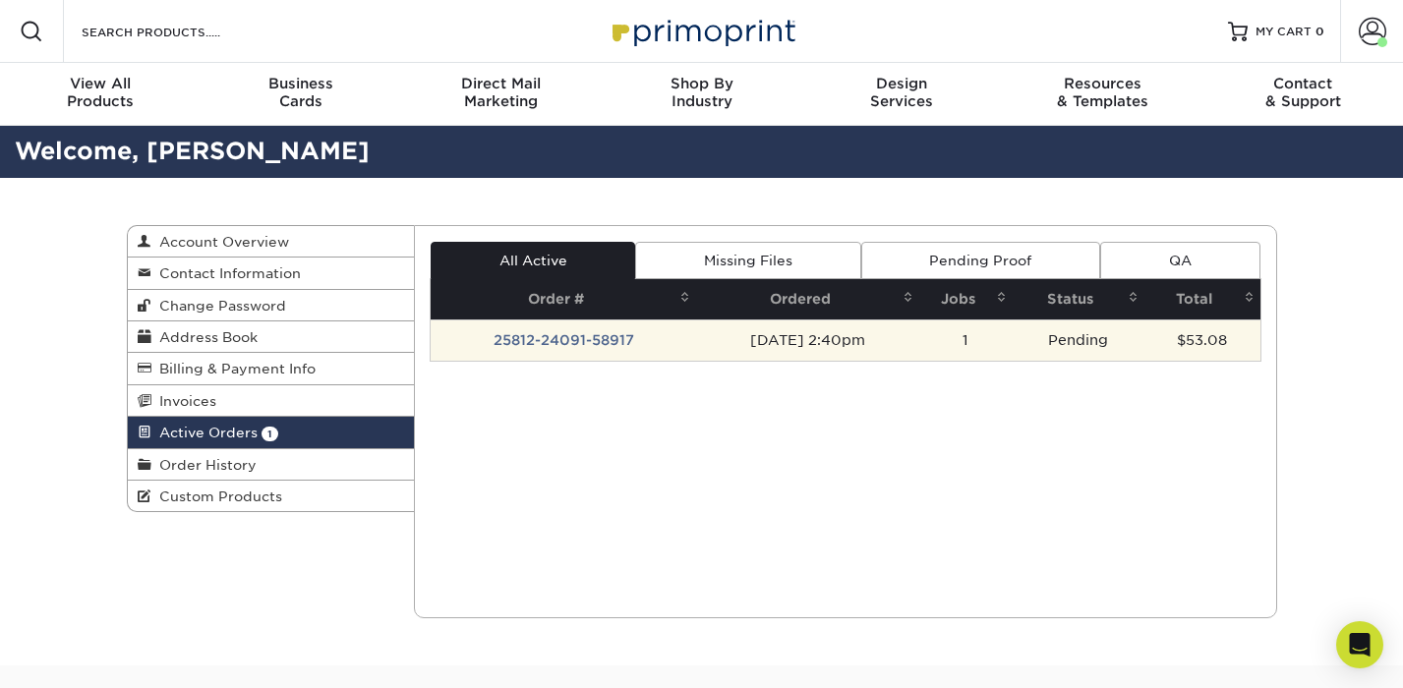
click at [808, 332] on td "[DATE] 2:40pm" at bounding box center [807, 339] width 223 height 41
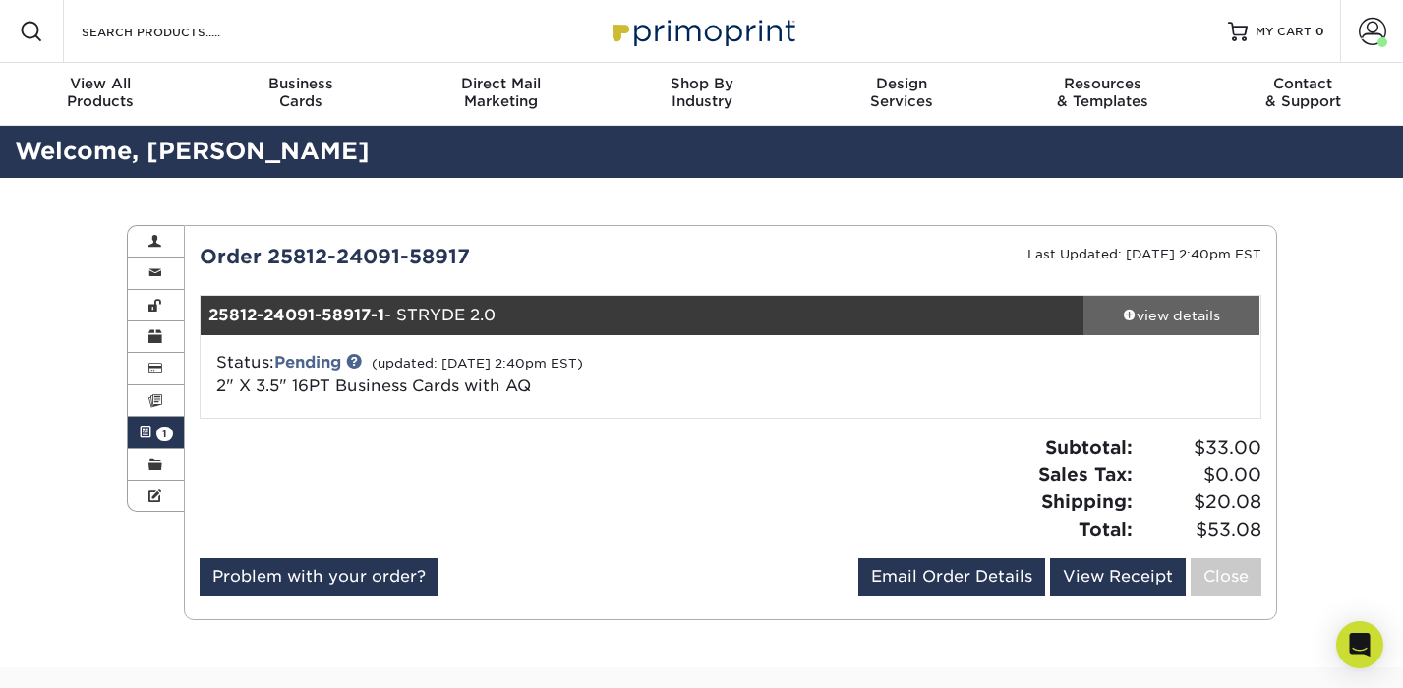
click at [1150, 318] on div "view details" at bounding box center [1171, 316] width 177 height 20
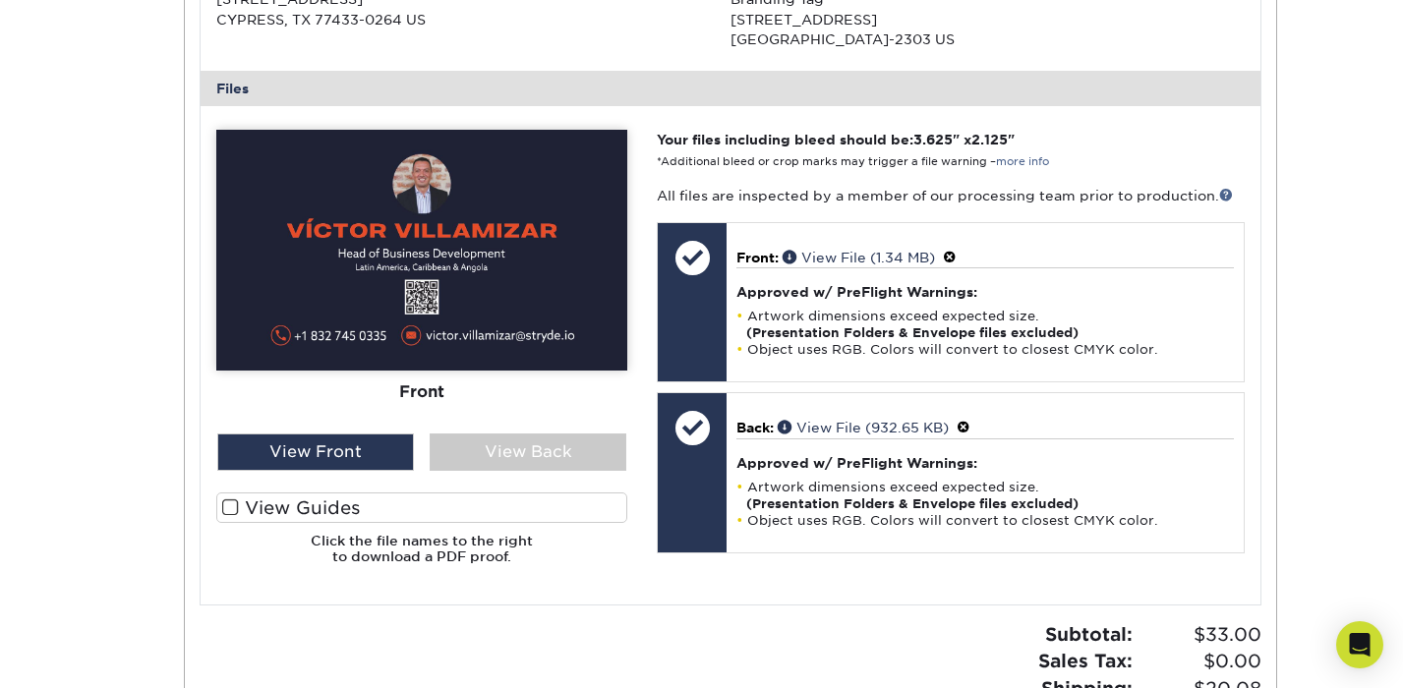
scroll to position [764, 0]
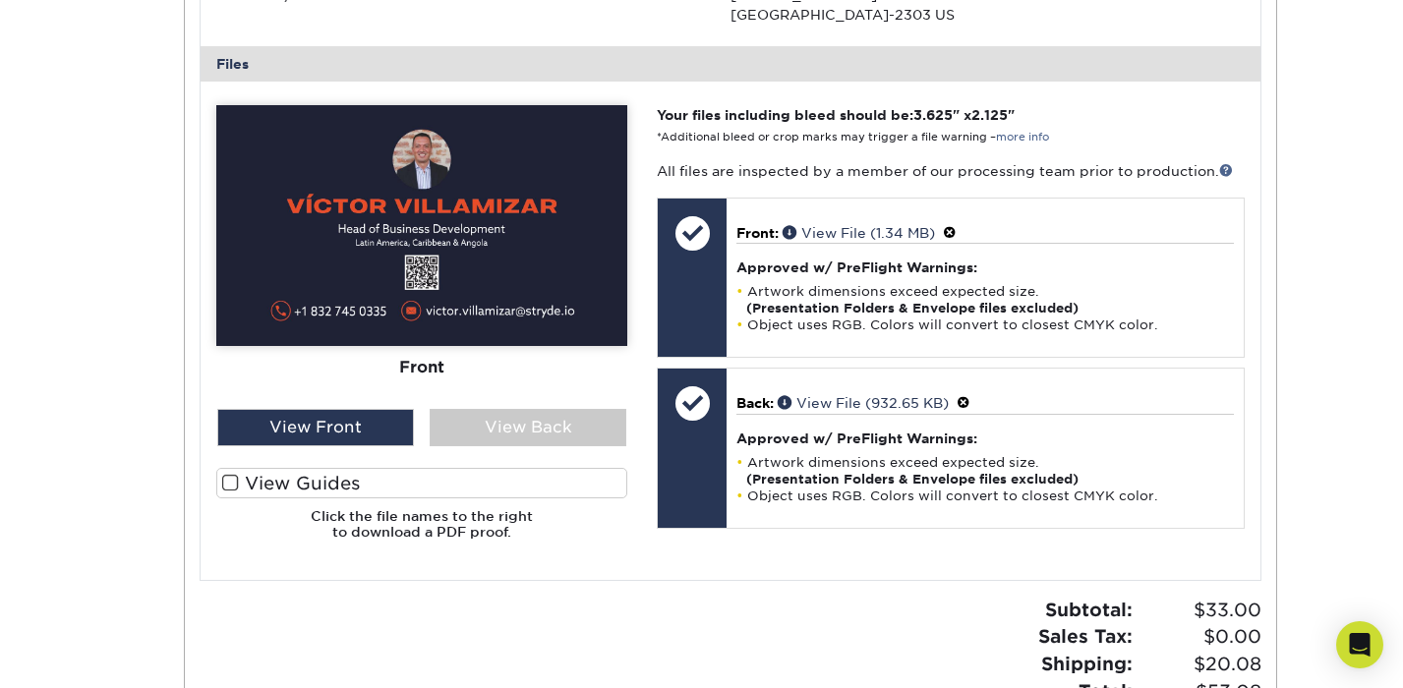
click at [236, 474] on span at bounding box center [230, 483] width 17 height 19
click at [0, 0] on input "View Guides" at bounding box center [0, 0] width 0 height 0
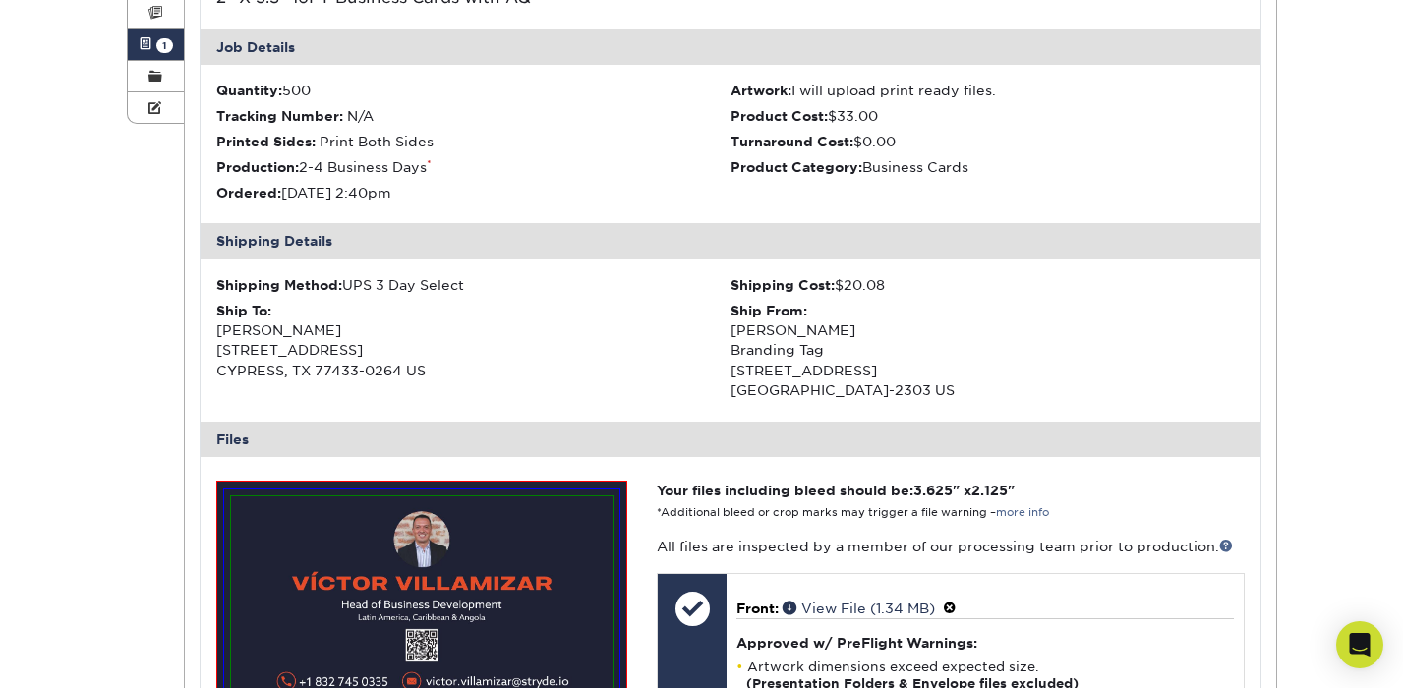
scroll to position [373, 0]
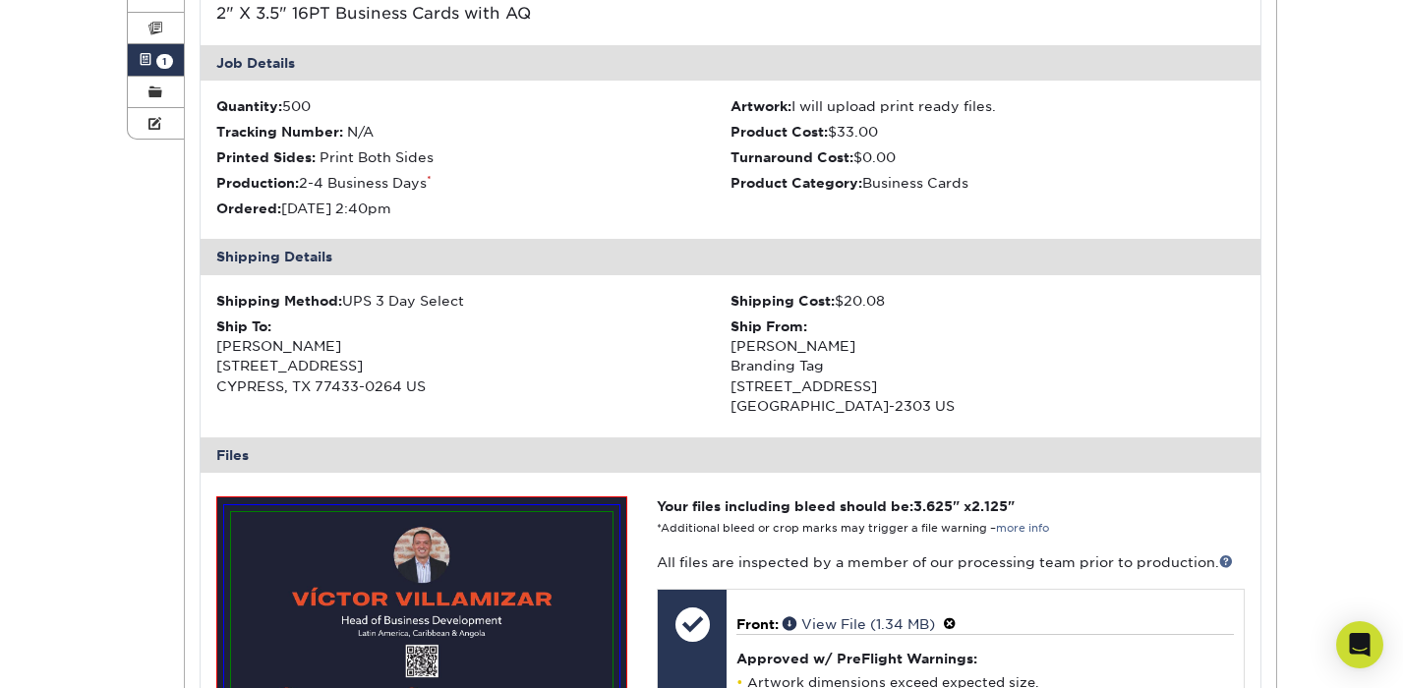
click at [1332, 441] on div "Active Orders Account Overview Contact Information Change Password Address Book…" at bounding box center [701, 646] width 1403 height 1682
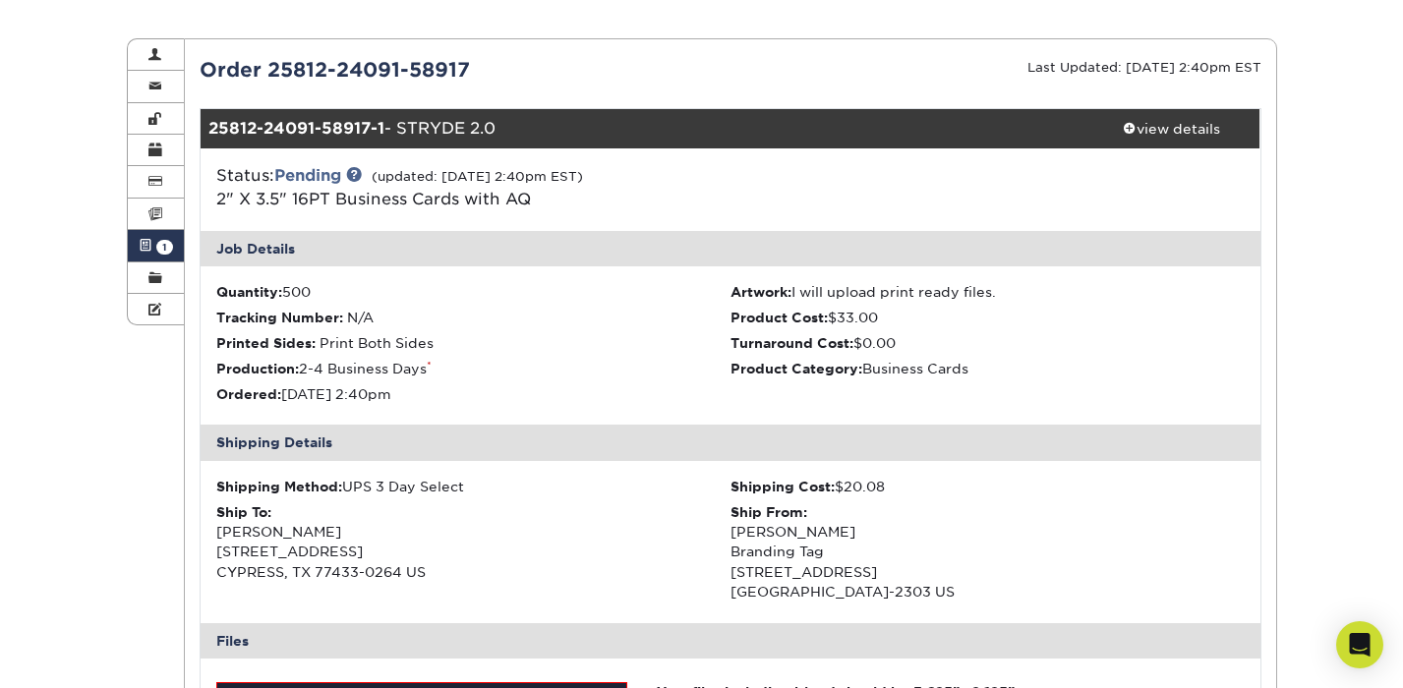
scroll to position [181, 0]
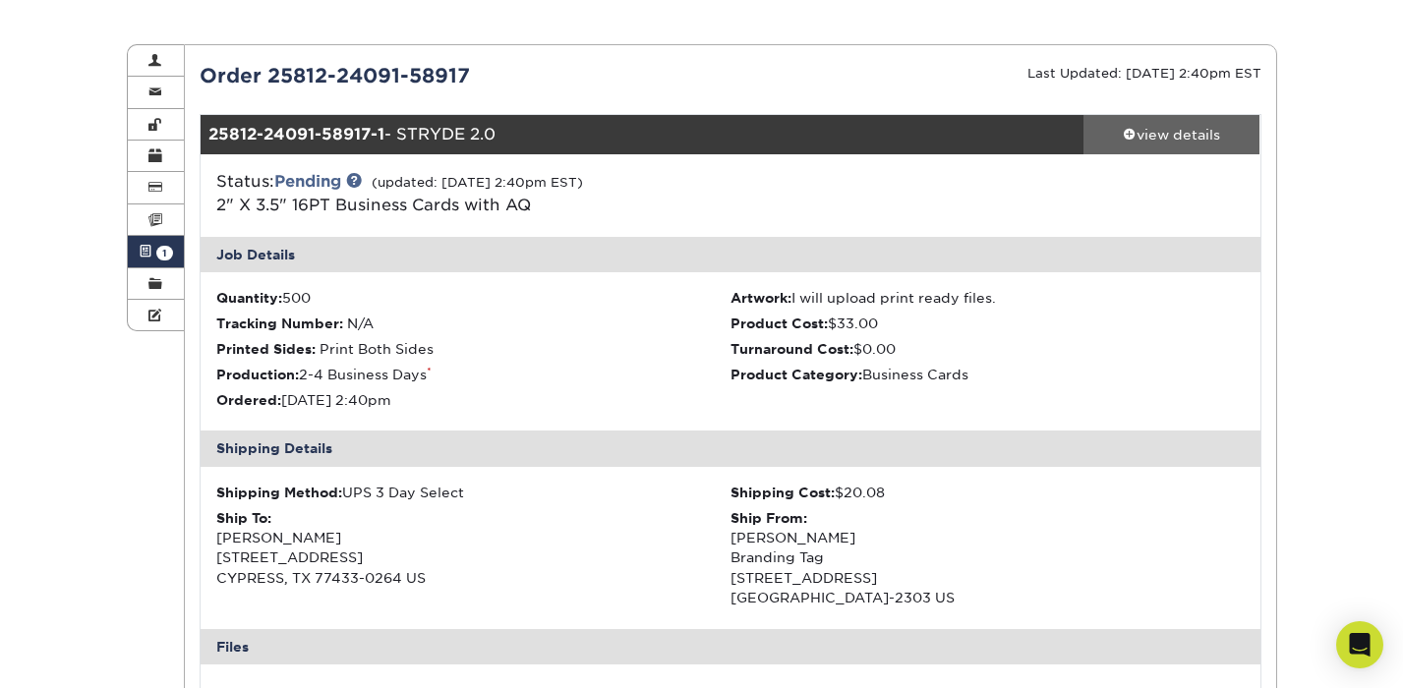
click at [1179, 130] on div "view details" at bounding box center [1171, 135] width 177 height 20
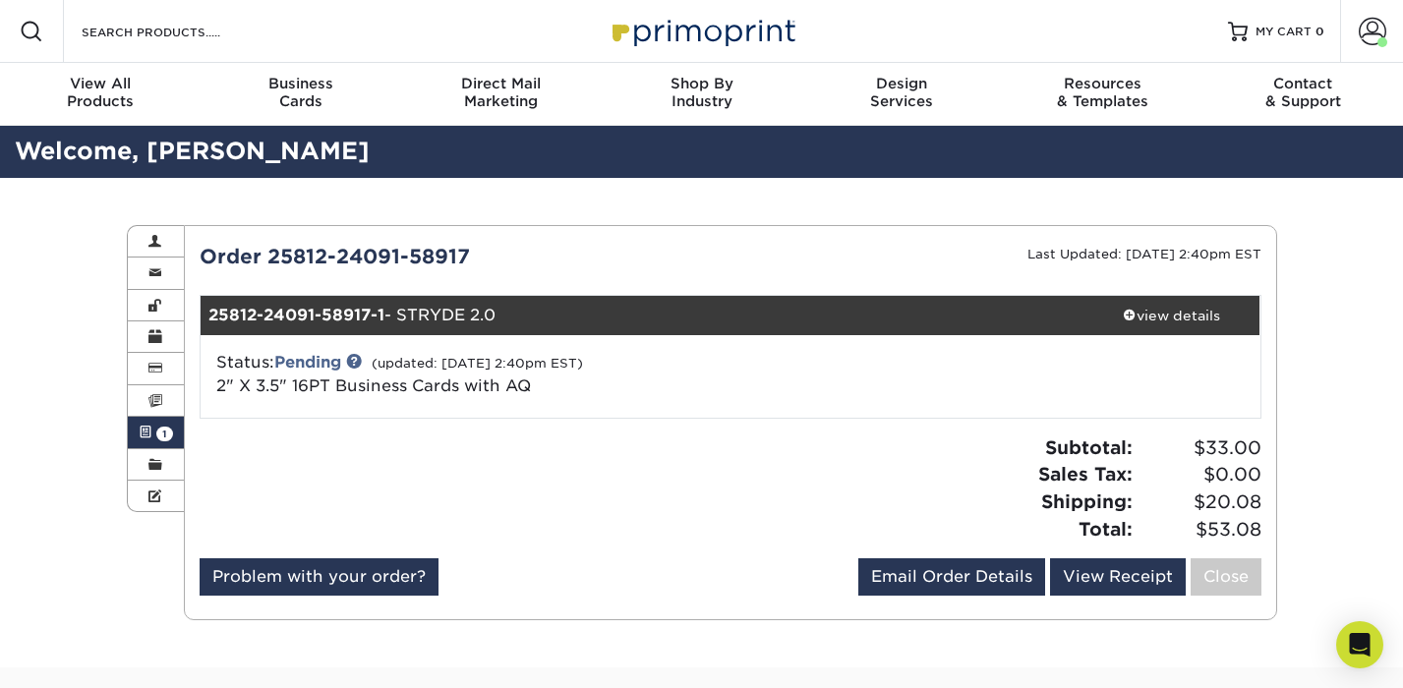
scroll to position [0, 0]
